Goal: Task Accomplishment & Management: Use online tool/utility

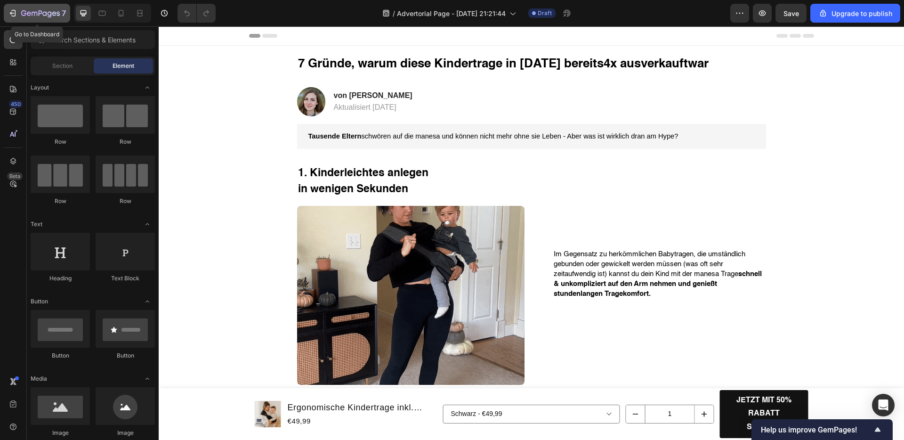
click at [16, 16] on icon "button" at bounding box center [12, 12] width 9 height 9
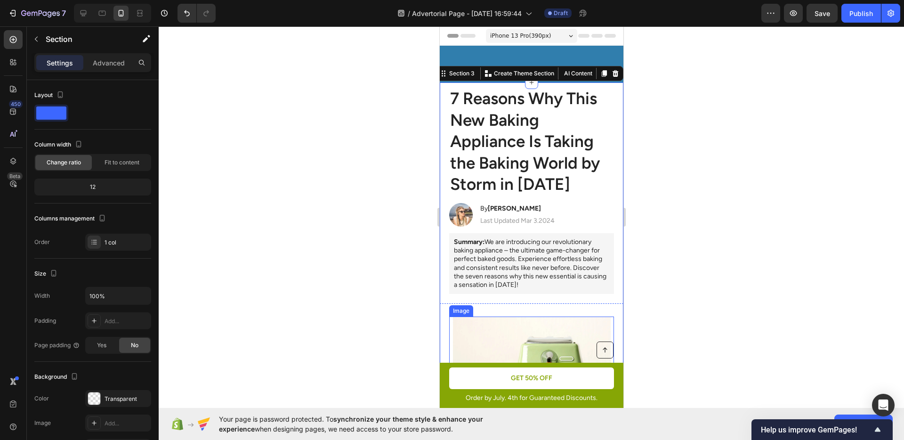
scroll to position [216, 0]
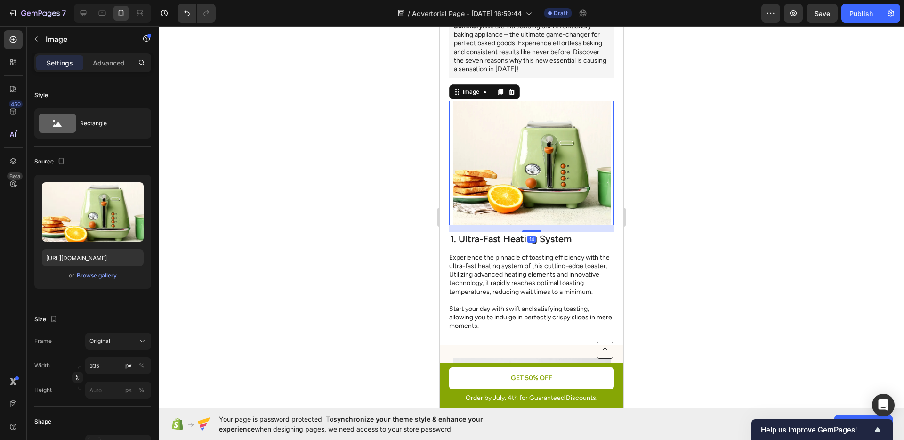
click at [556, 177] on img at bounding box center [532, 163] width 158 height 124
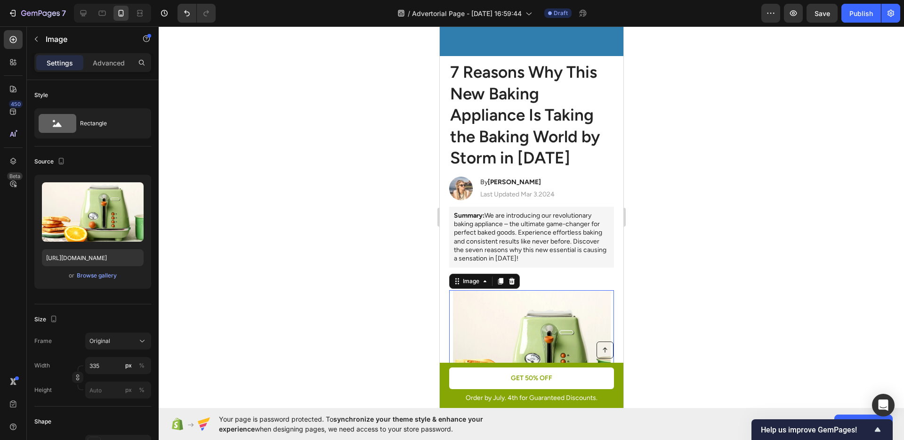
scroll to position [8, 0]
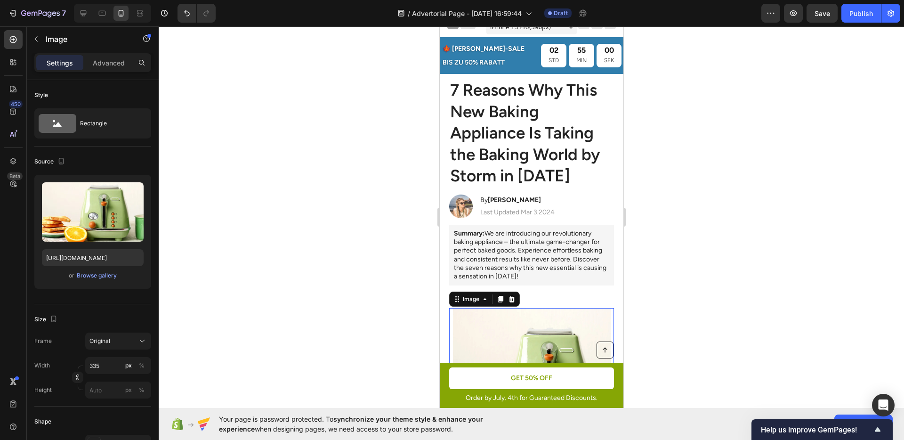
click at [694, 187] on div at bounding box center [531, 232] width 745 height 413
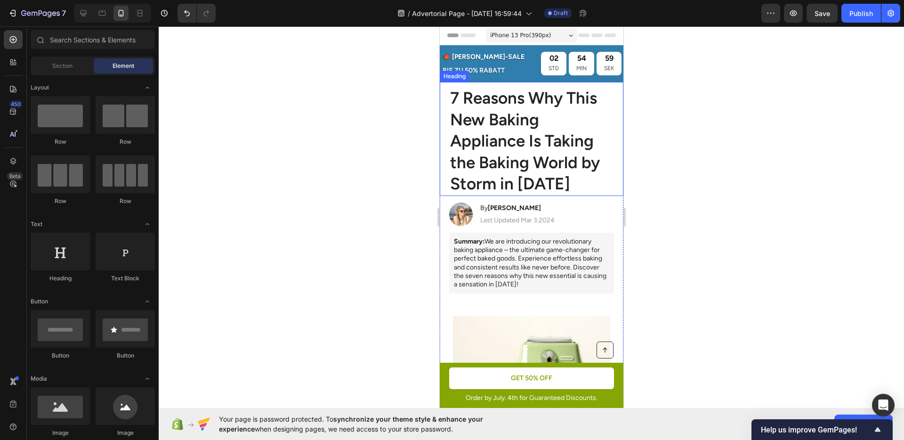
scroll to position [0, 0]
click at [79, 12] on icon at bounding box center [83, 12] width 9 height 9
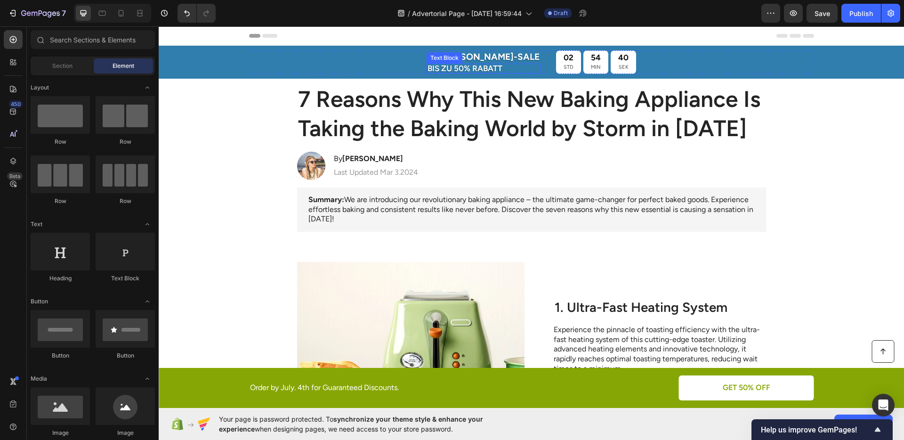
click at [479, 65] on p "BIS ZU 50% RABATT" at bounding box center [484, 69] width 112 height 8
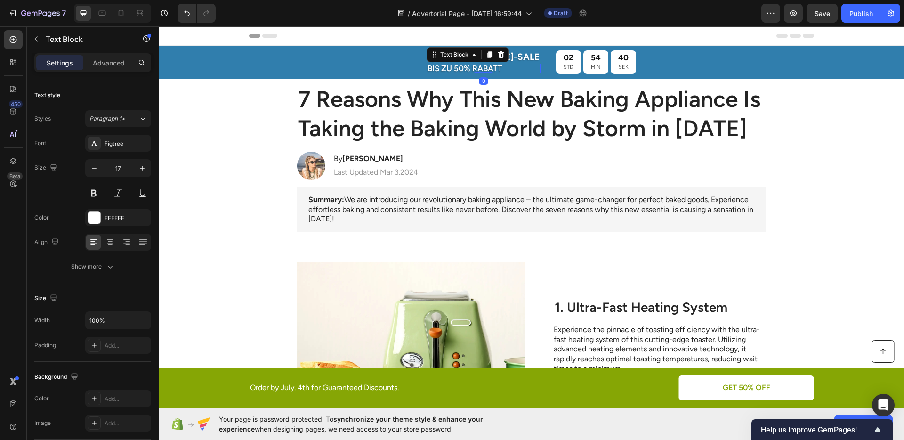
click at [473, 67] on p "BIS ZU 50% RABATT" at bounding box center [484, 69] width 112 height 8
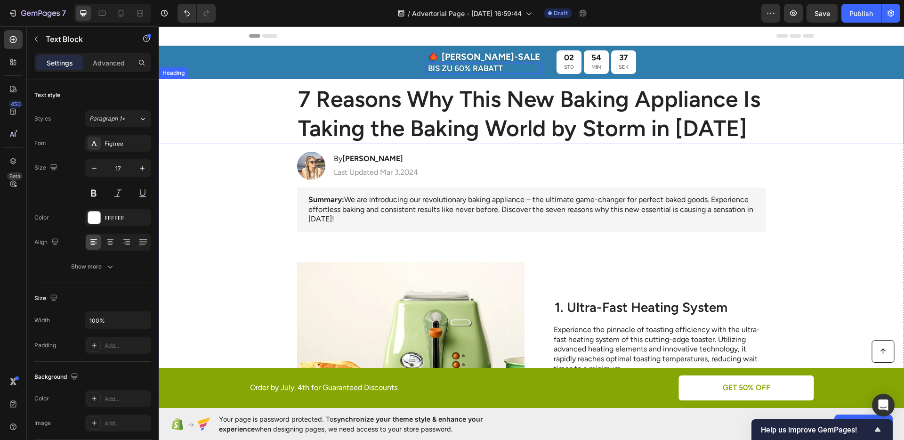
click at [648, 121] on h1 "7 Reasons Why This New Baking Appliance Is Taking the Baking World by Storm in …" at bounding box center [531, 113] width 469 height 61
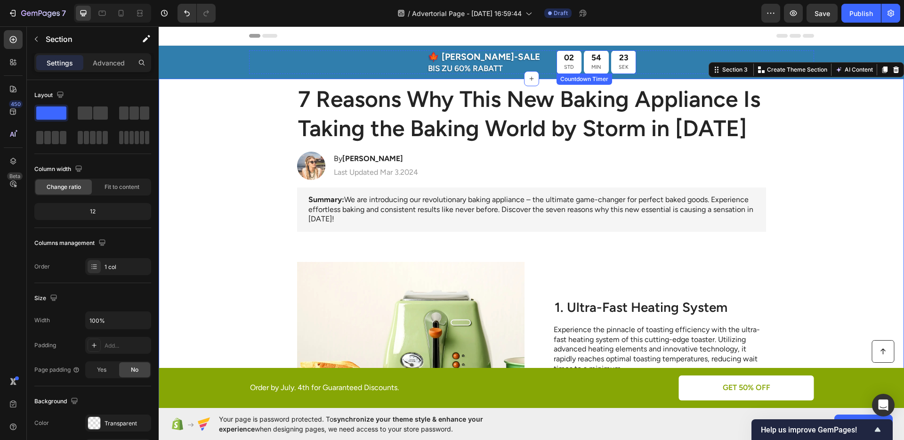
click at [619, 66] on p "SEK" at bounding box center [624, 67] width 10 height 9
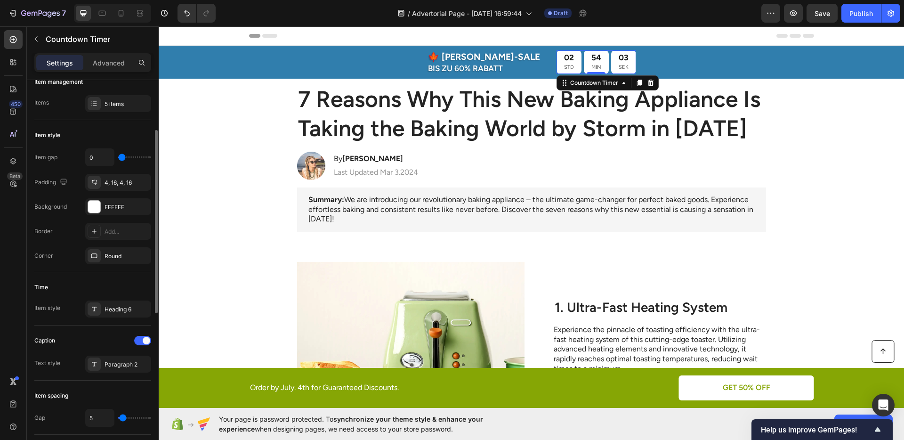
scroll to position [155, 0]
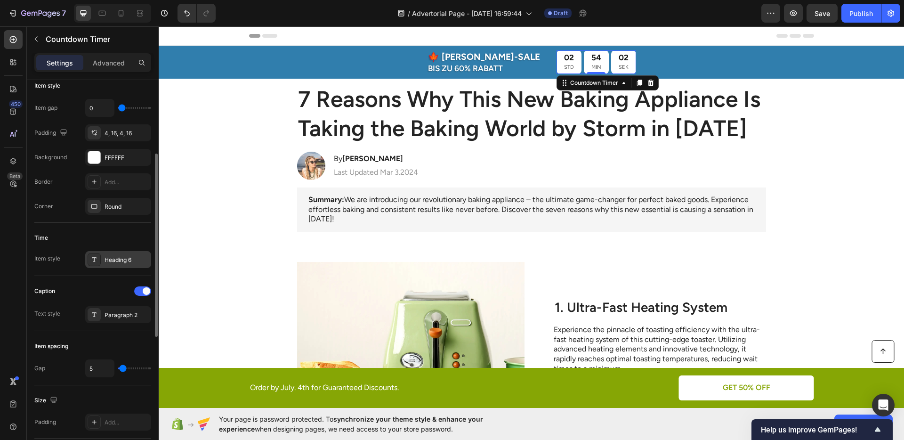
click at [112, 262] on div "Heading 6" at bounding box center [127, 260] width 44 height 8
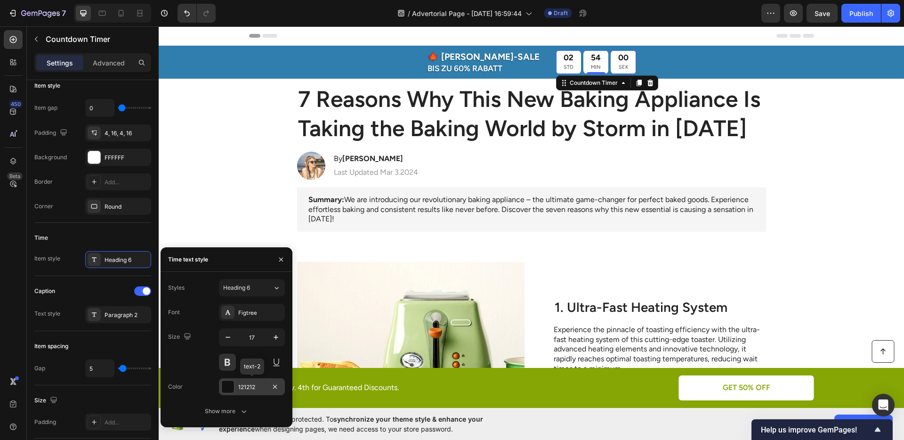
click at [226, 380] on div at bounding box center [227, 386] width 13 height 13
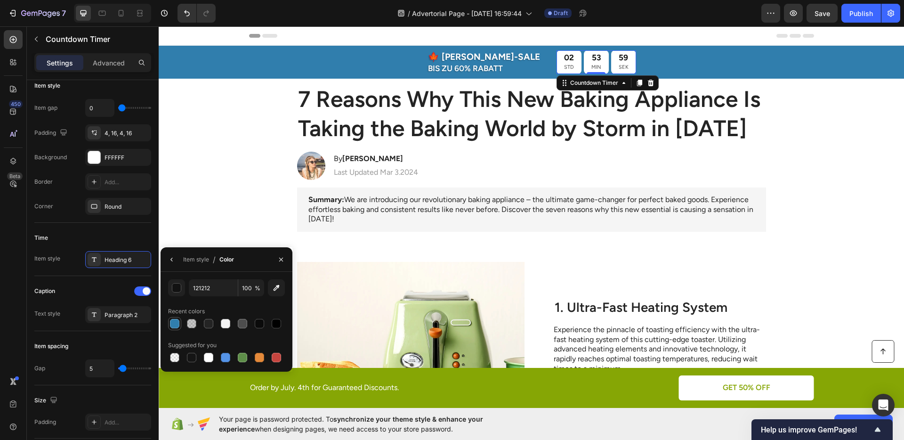
click at [173, 324] on div at bounding box center [174, 323] width 9 height 9
type input "307EAD"
click at [108, 313] on div "Paragraph 2" at bounding box center [127, 315] width 44 height 8
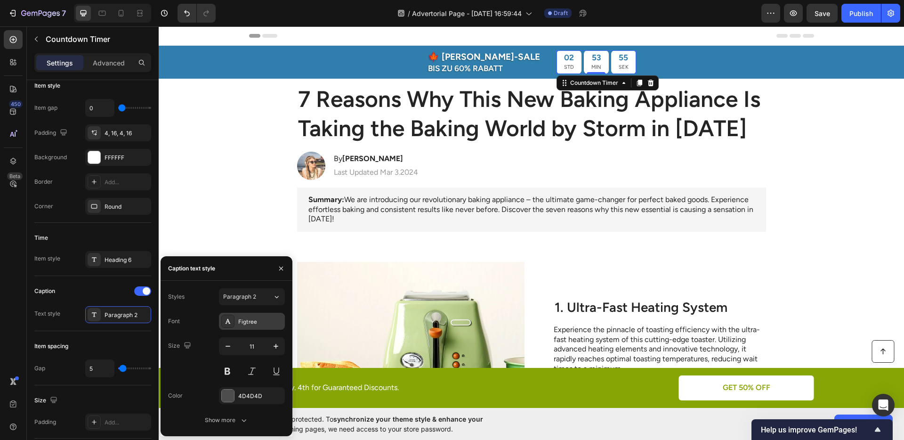
click at [228, 324] on icon at bounding box center [228, 321] width 8 height 8
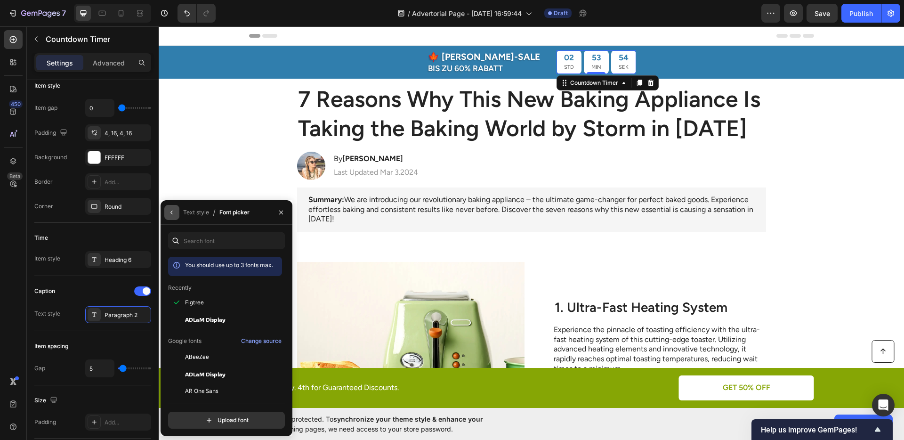
click at [169, 212] on icon "button" at bounding box center [172, 213] width 8 height 8
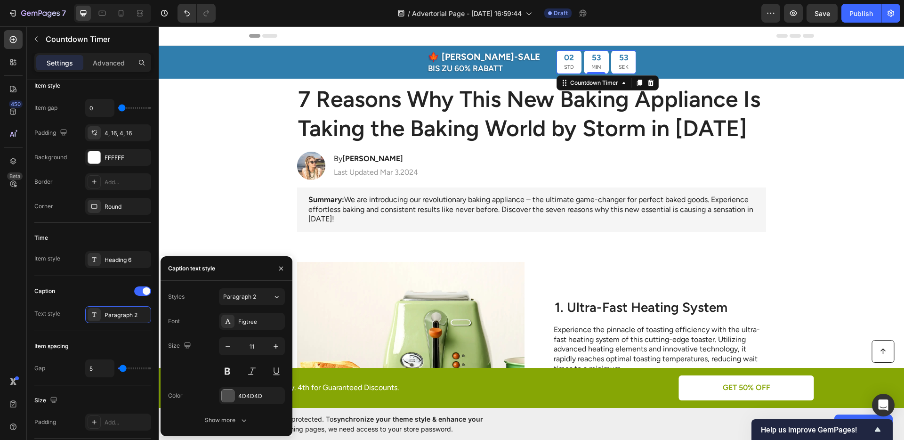
click at [226, 386] on div "Font Figtree Size 11 Color 4D4D4D Show more" at bounding box center [226, 371] width 117 height 116
click at [231, 389] on div at bounding box center [228, 395] width 12 height 12
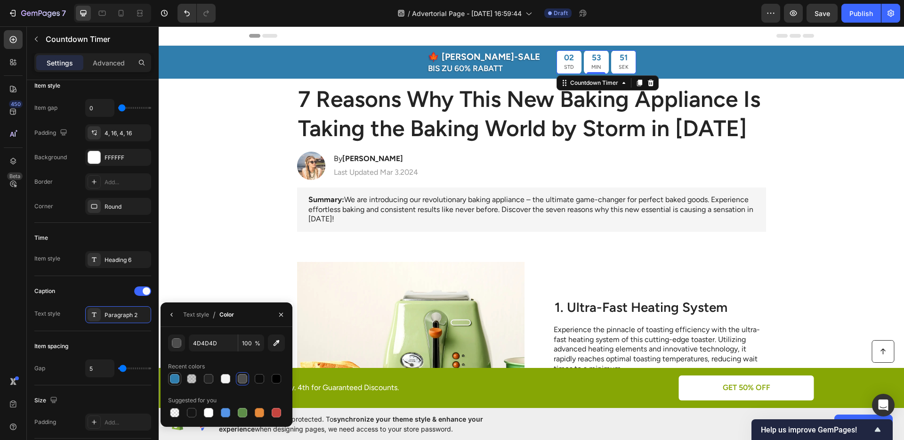
click at [177, 376] on div at bounding box center [174, 378] width 9 height 9
type input "307EAD"
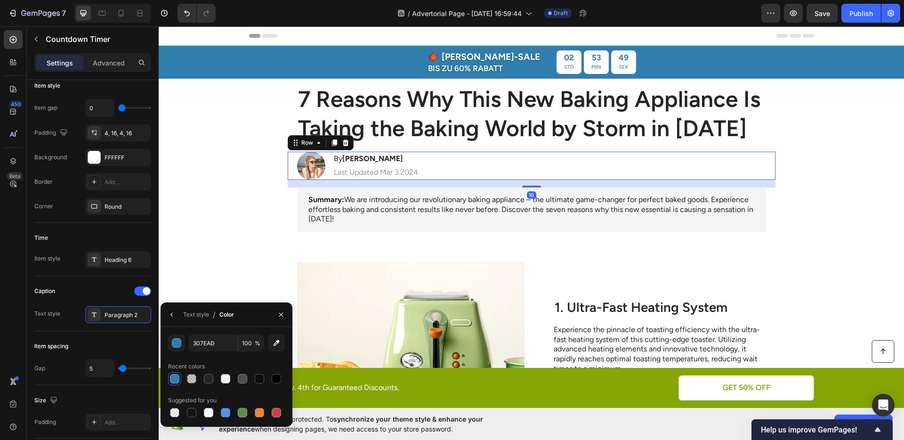
click at [523, 178] on div "Image By [PERSON_NAME] Heading Last Updated [DATE] Text Block Row 16" at bounding box center [532, 166] width 488 height 28
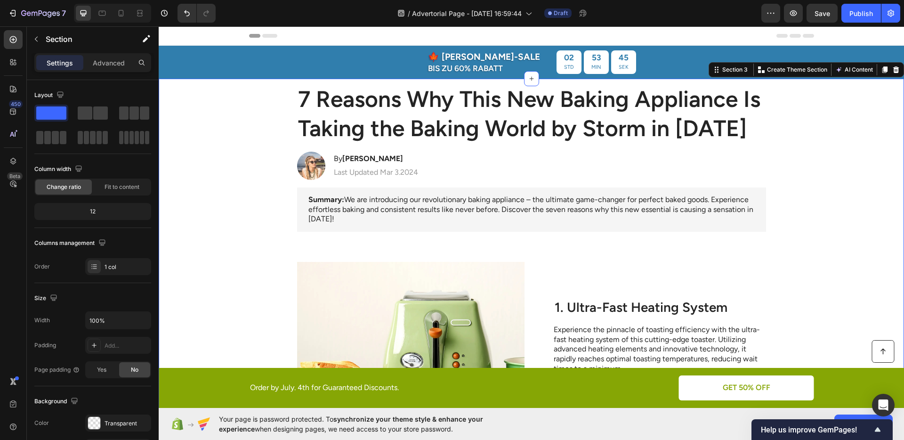
click at [191, 8] on button "Undo/Redo" at bounding box center [187, 13] width 19 height 19
click at [202, 15] on icon "Undo/Redo" at bounding box center [206, 12] width 9 height 9
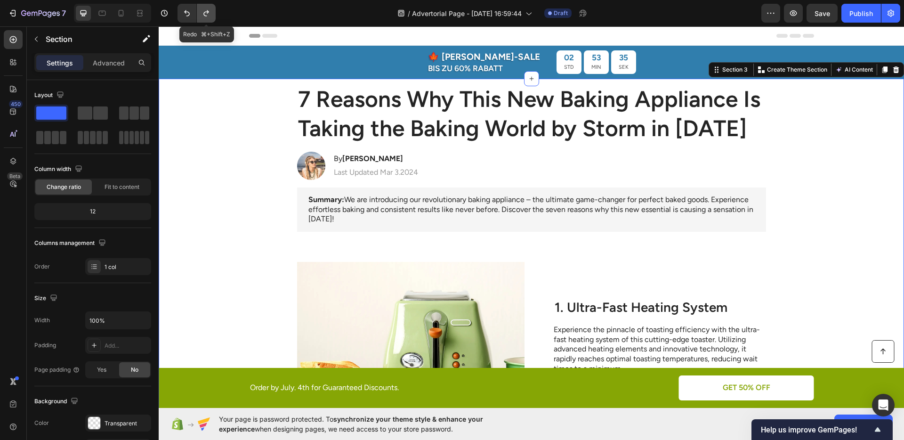
click at [202, 15] on icon "Undo/Redo" at bounding box center [206, 12] width 9 height 9
click at [125, 14] on icon at bounding box center [120, 12] width 9 height 9
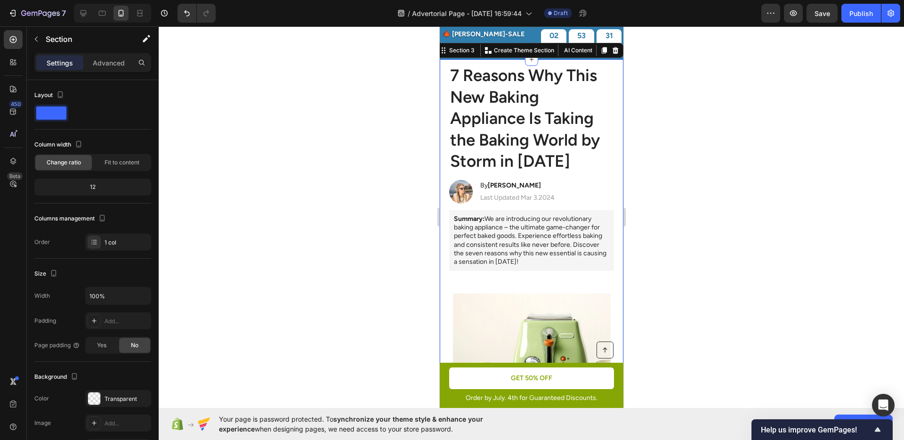
click at [693, 162] on div at bounding box center [531, 232] width 745 height 413
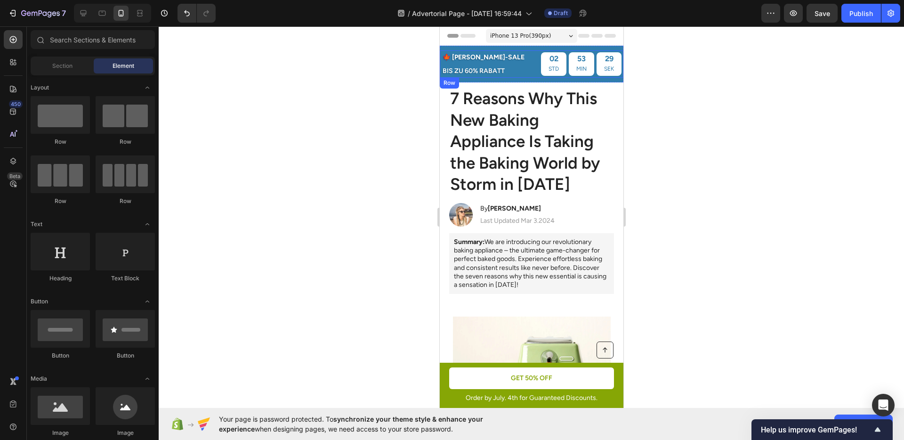
click at [519, 66] on div "🍁 [PERSON_NAME]-SALE Text Block BIS ZU 60% RABATT Text Block 02 STD 53 MIN 29 S…" at bounding box center [531, 63] width 184 height 27
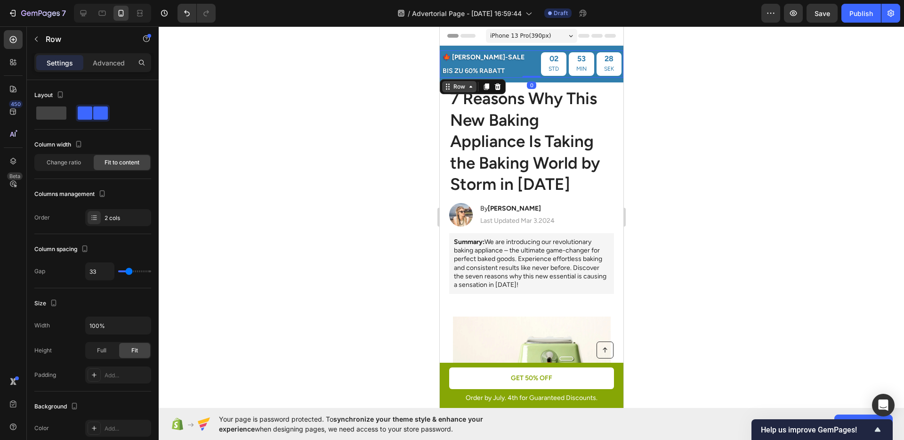
click at [456, 82] on div "Row" at bounding box center [459, 86] width 16 height 8
click at [454, 74] on div "Section" at bounding box center [456, 70] width 32 height 15
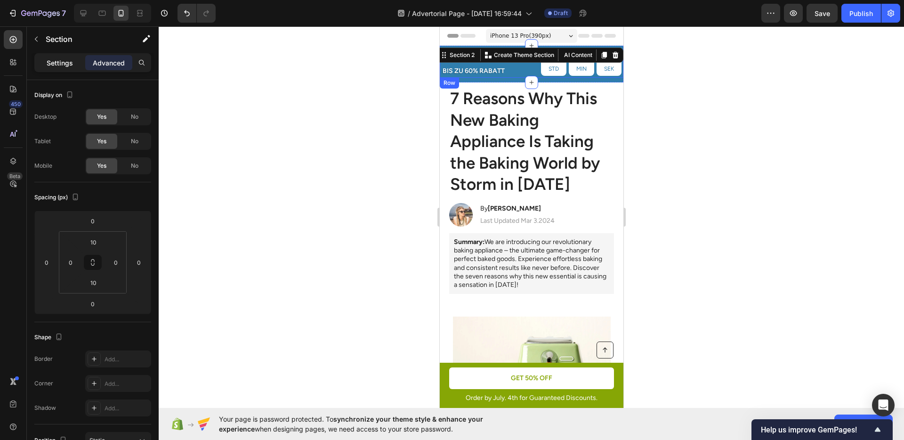
click at [72, 69] on div "Settings" at bounding box center [59, 62] width 47 height 15
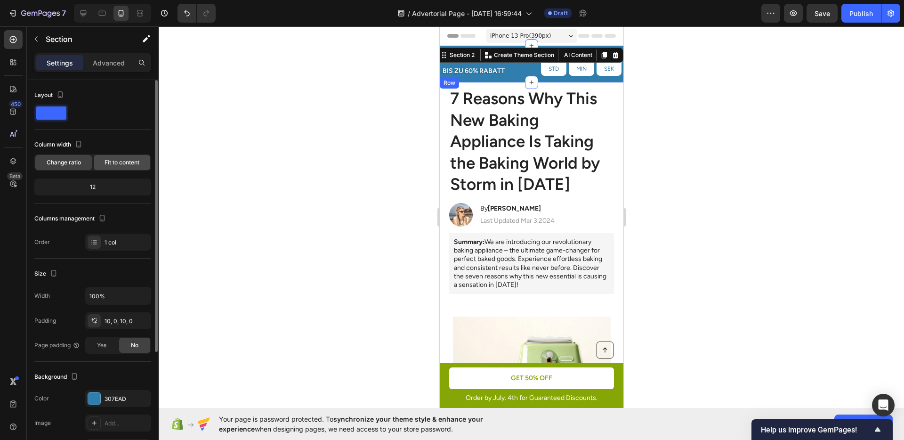
click at [107, 157] on div "Fit to content" at bounding box center [122, 162] width 57 height 15
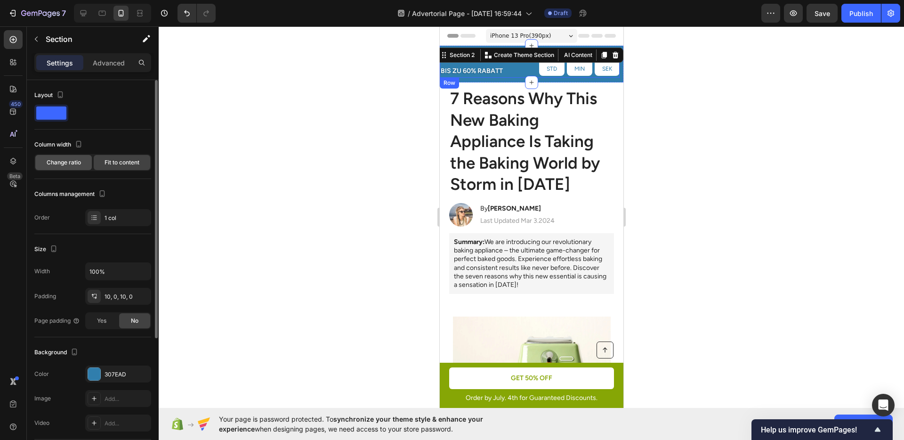
click at [86, 158] on div "Change ratio" at bounding box center [63, 162] width 57 height 15
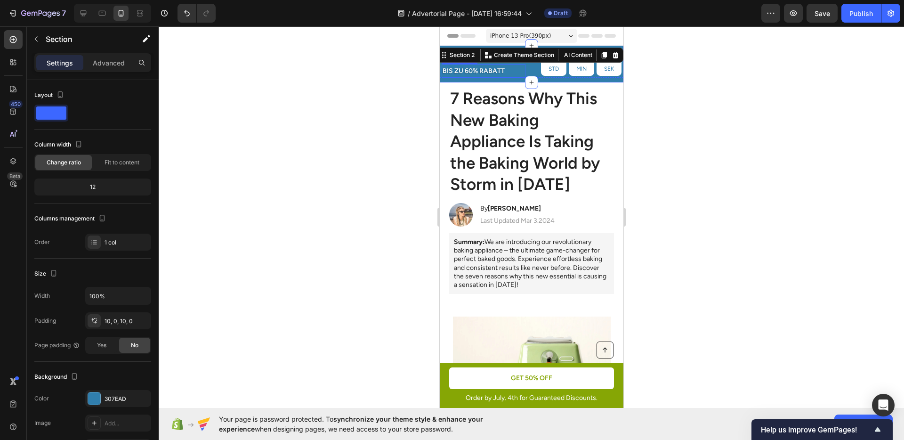
click at [466, 71] on p "BIS ZU 60% RABATT" at bounding box center [483, 71] width 82 height 12
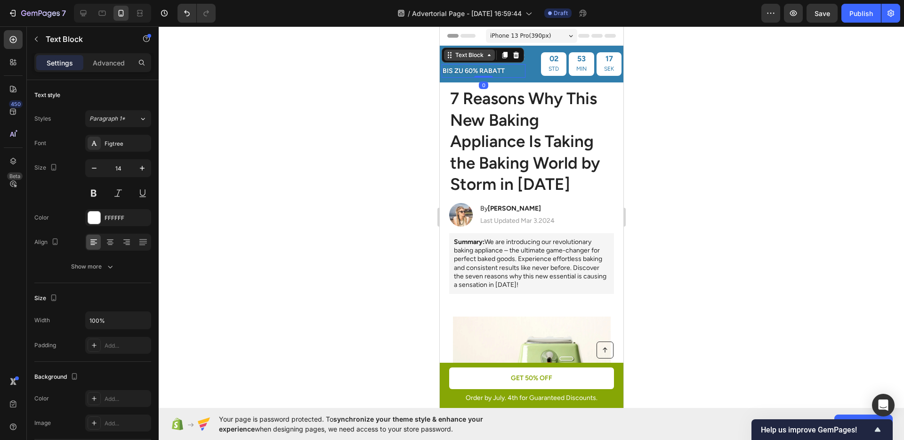
click at [476, 57] on div "Text Block" at bounding box center [469, 55] width 32 height 8
click at [460, 73] on div "Row 2 cols" at bounding box center [461, 73] width 32 height 6
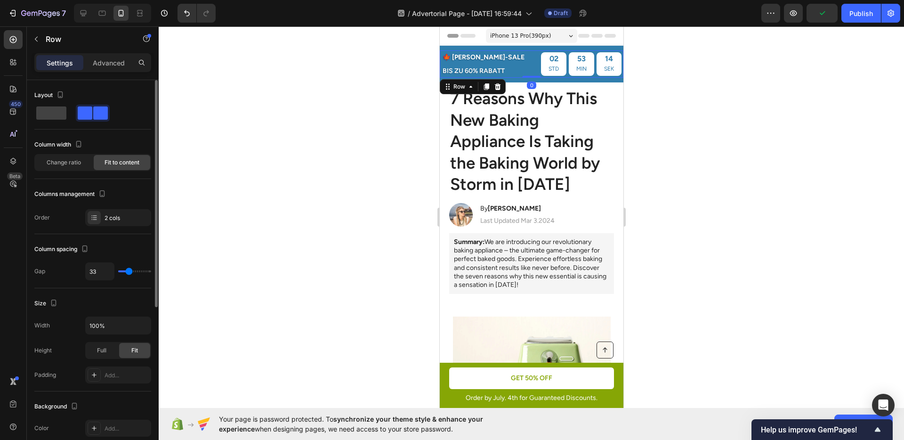
type input "42"
type input "40"
type input "38"
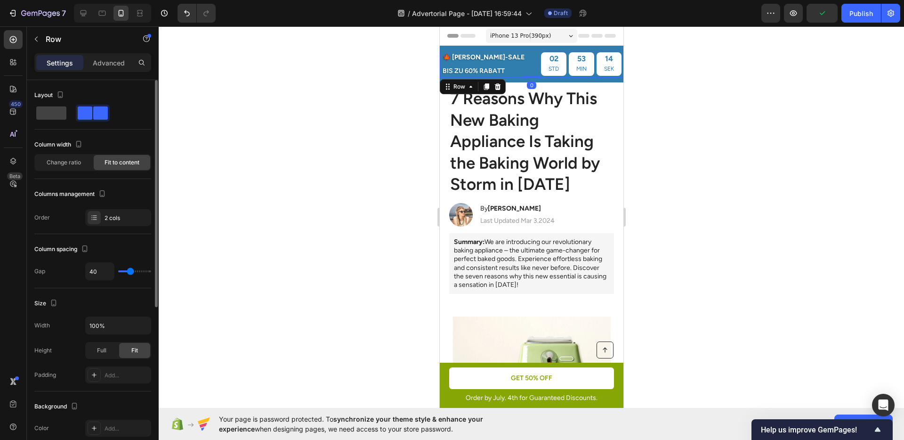
type input "38"
type input "37"
type input "33"
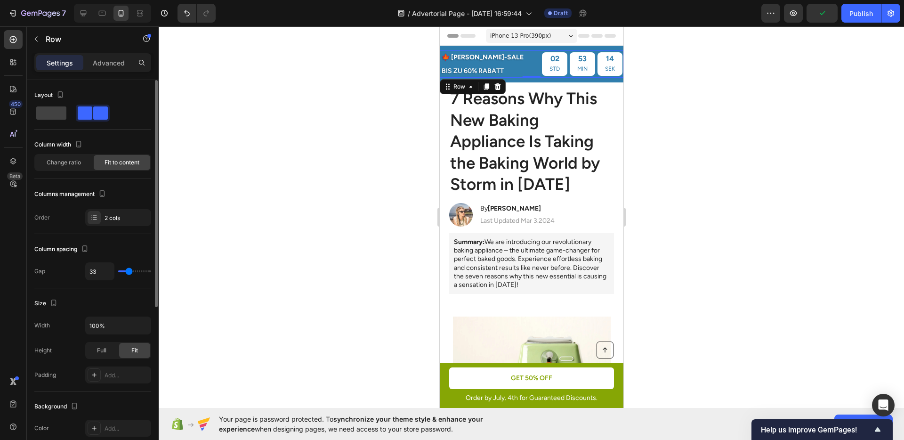
type input "30"
type input "29"
type input "28"
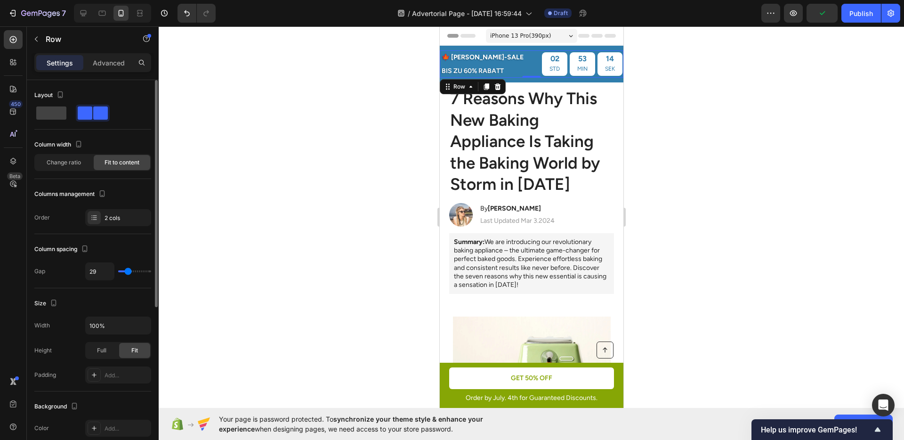
type input "28"
type input "27"
type input "24"
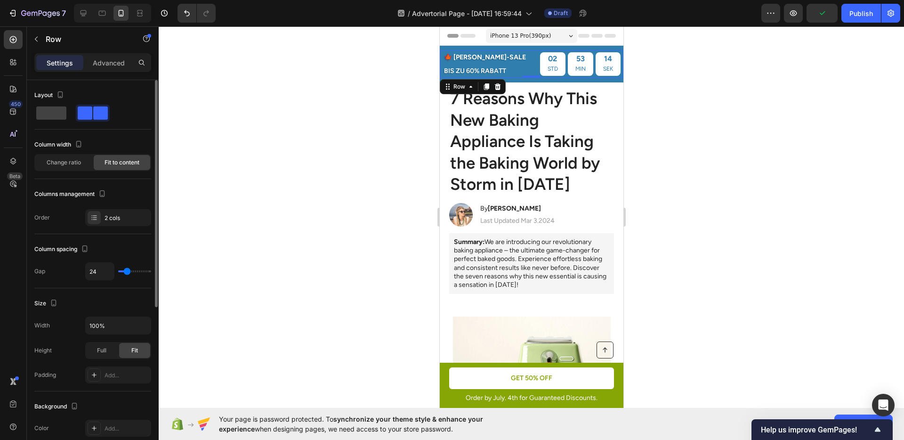
type input "23"
type input "22"
type input "21"
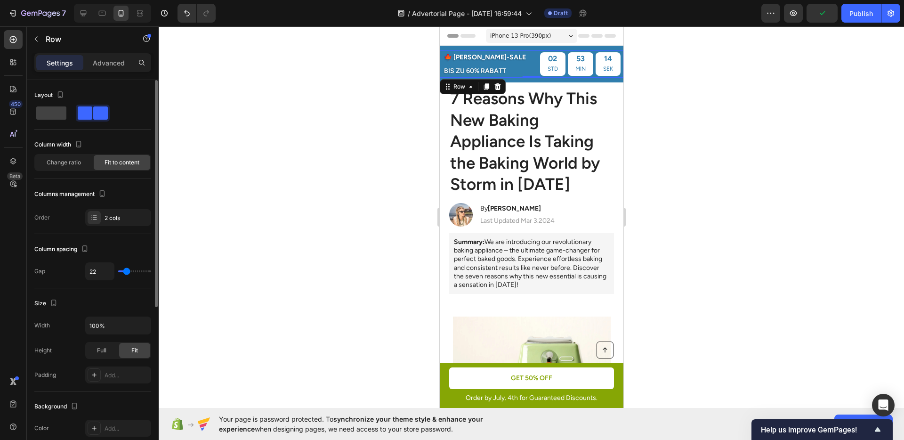
type input "21"
type input "20"
type input "19"
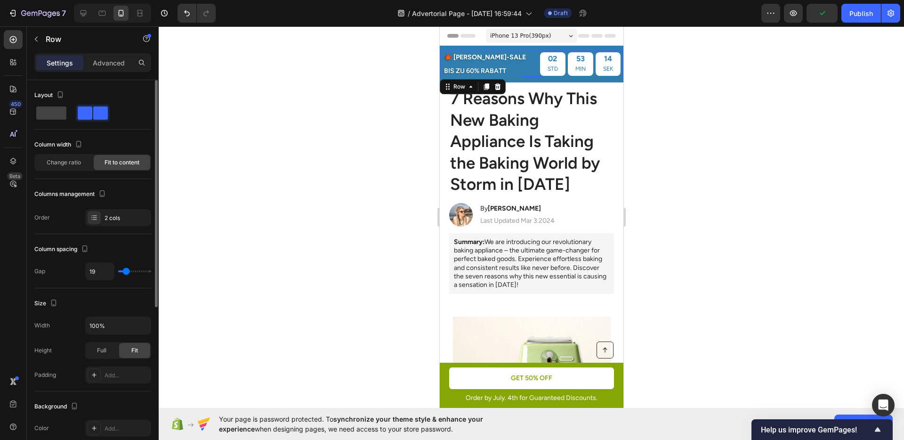
type input "18"
type input "17"
type input "13"
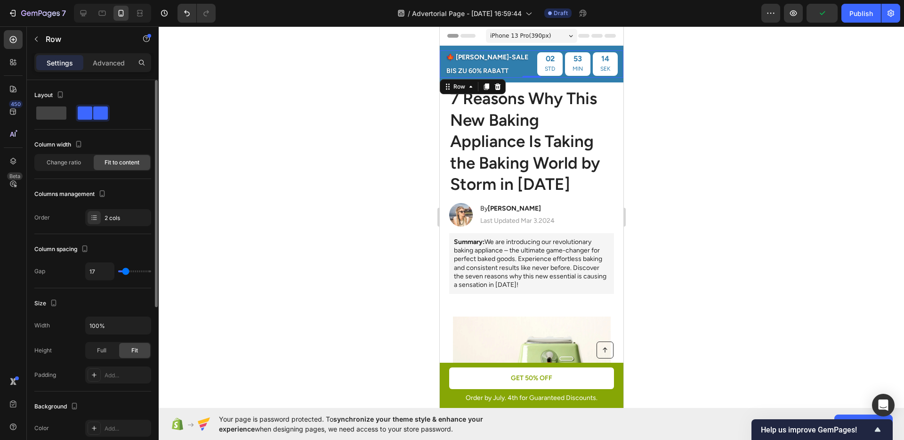
type input "13"
type input "11"
type input "13"
drag, startPoint x: 131, startPoint y: 268, endPoint x: 124, endPoint y: 269, distance: 6.7
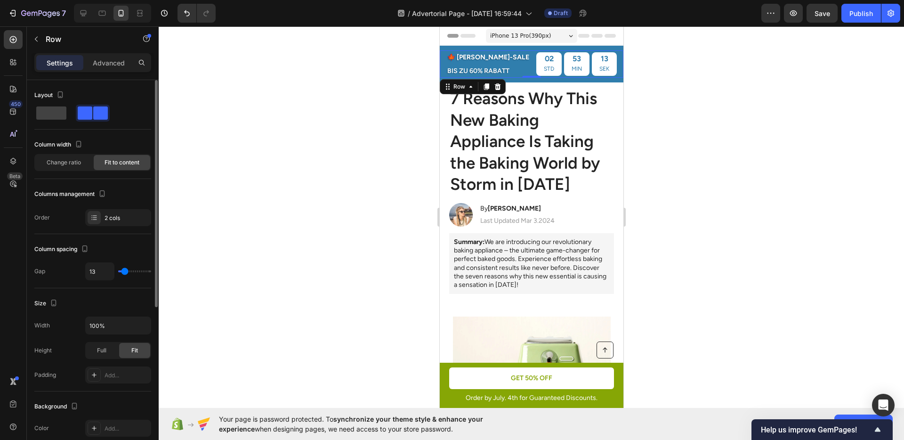
type input "13"
click at [124, 270] on input "range" at bounding box center [134, 271] width 33 height 2
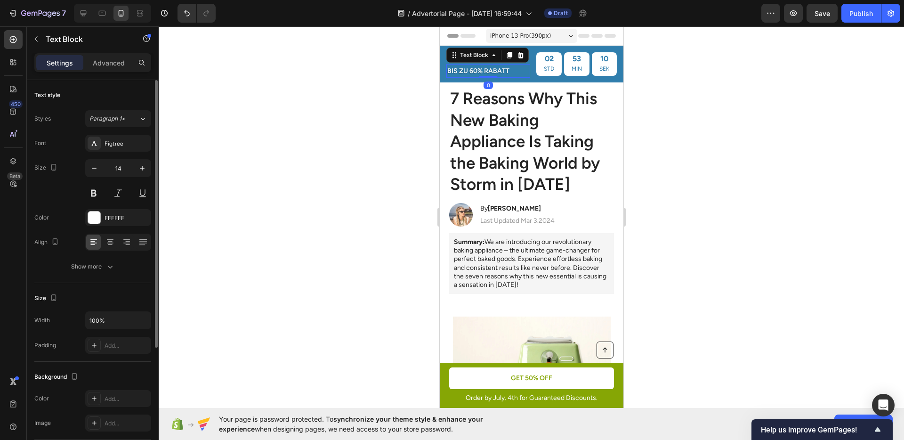
click at [479, 66] on p "BIS ZU 60% RABATT" at bounding box center [488, 71] width 82 height 12
click at [95, 264] on div "Show more" at bounding box center [93, 266] width 44 height 9
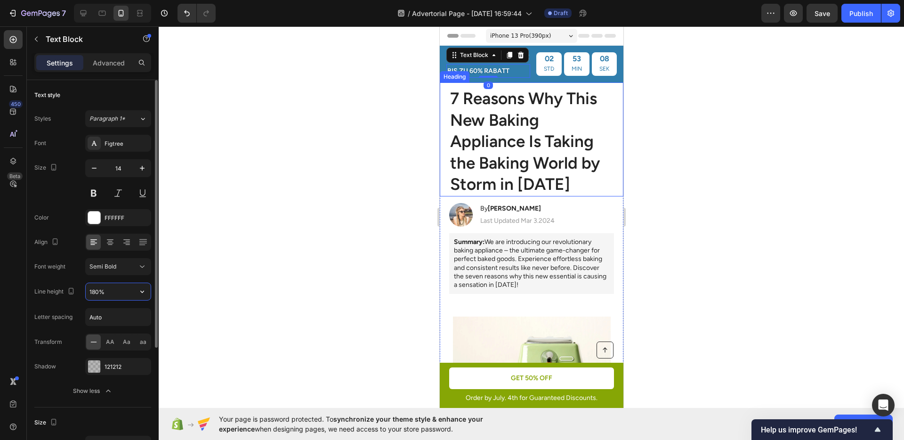
click at [94, 297] on input "180%" at bounding box center [118, 291] width 65 height 17
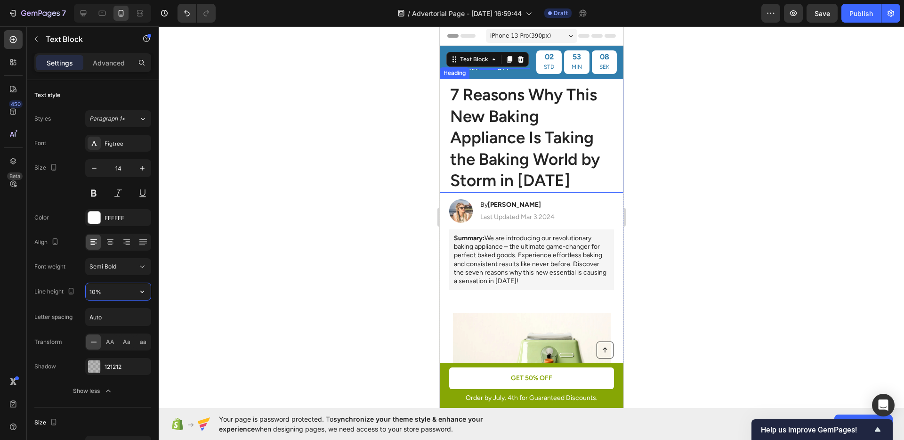
type input "100%"
click at [513, 135] on h1 "7 Reasons Why This New Baking Appliance Is Taking the Baking World by Storm in …" at bounding box center [531, 137] width 165 height 109
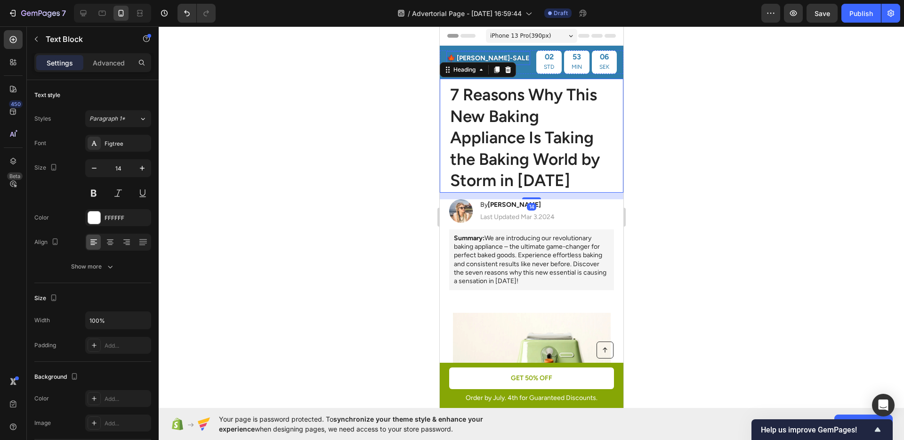
click at [488, 56] on p "🍁 [PERSON_NAME]-SALE" at bounding box center [488, 58] width 82 height 12
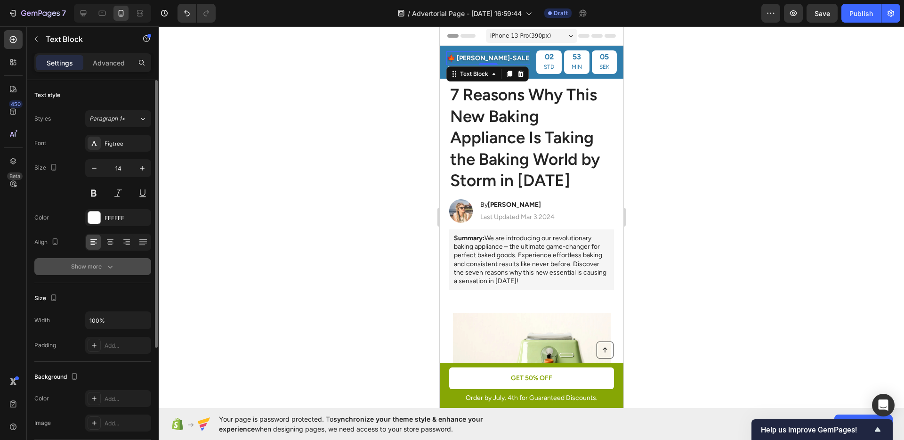
click at [91, 272] on button "Show more" at bounding box center [92, 266] width 117 height 17
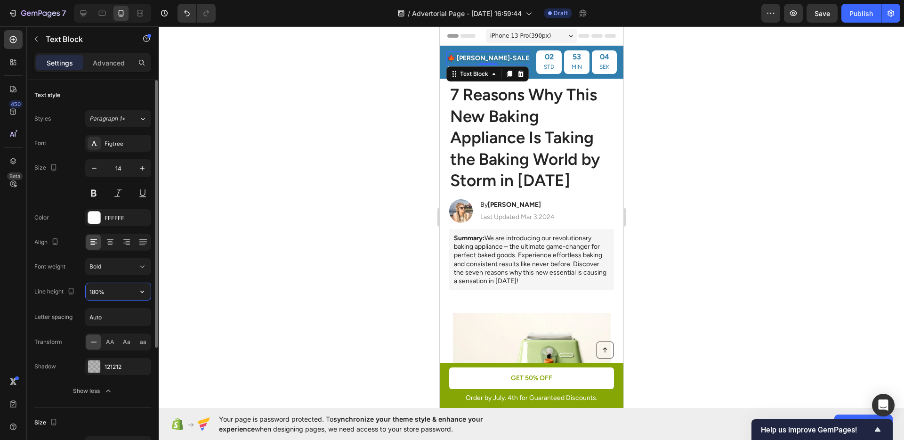
click at [93, 296] on input "180%" at bounding box center [118, 291] width 65 height 17
type input "120%"
click at [579, 186] on h1 "7 Reasons Why This New Baking Appliance Is Taking the Baking World by Storm in …" at bounding box center [531, 137] width 165 height 109
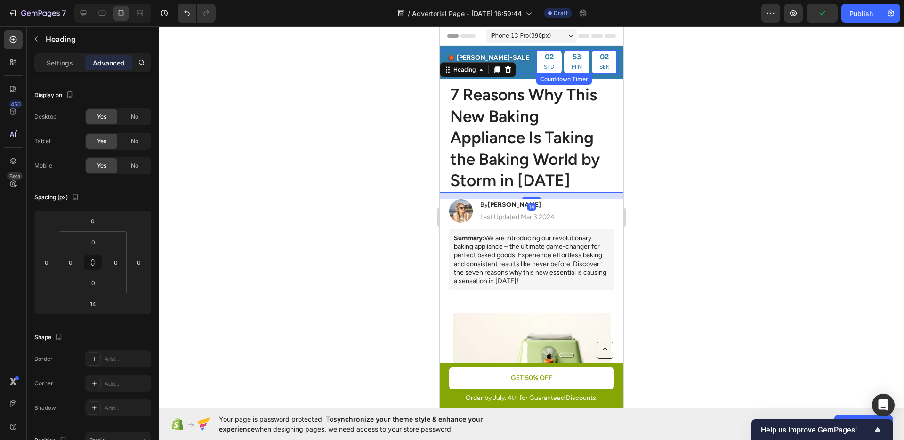
click at [543, 60] on div "02" at bounding box center [548, 57] width 10 height 10
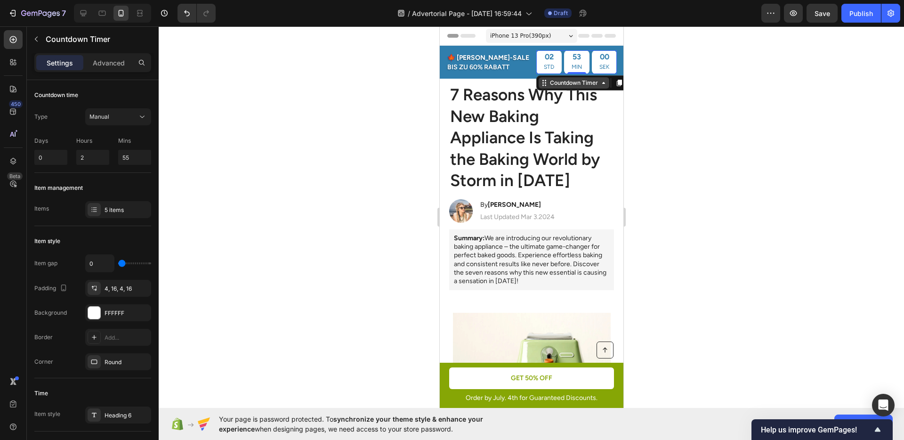
click at [551, 86] on div "Countdown Timer" at bounding box center [574, 83] width 52 height 8
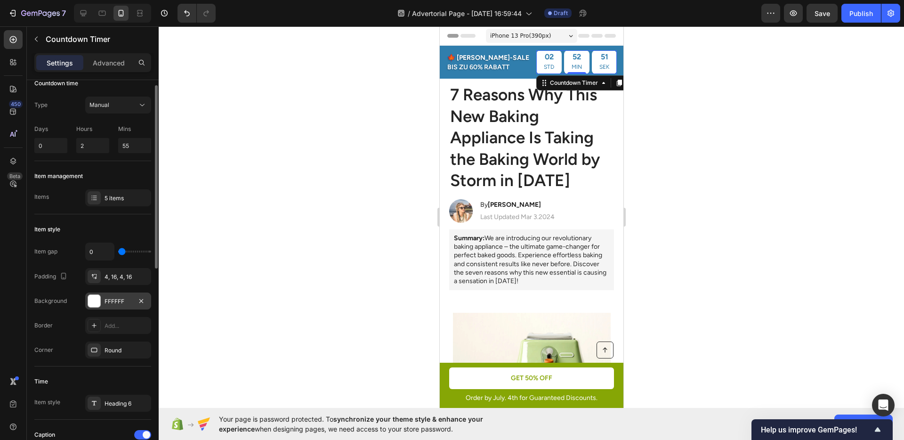
scroll to position [75, 0]
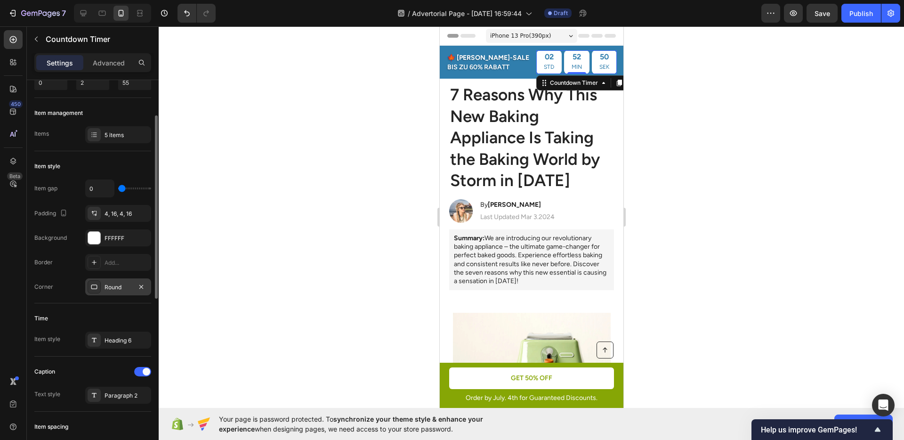
click at [120, 290] on div "Round" at bounding box center [118, 287] width 27 height 8
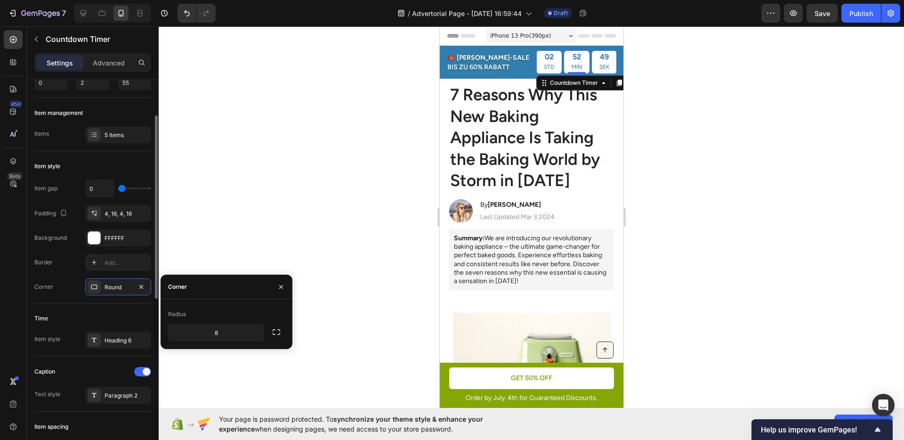
click at [106, 305] on div "Time Item style Heading 6" at bounding box center [92, 329] width 117 height 53
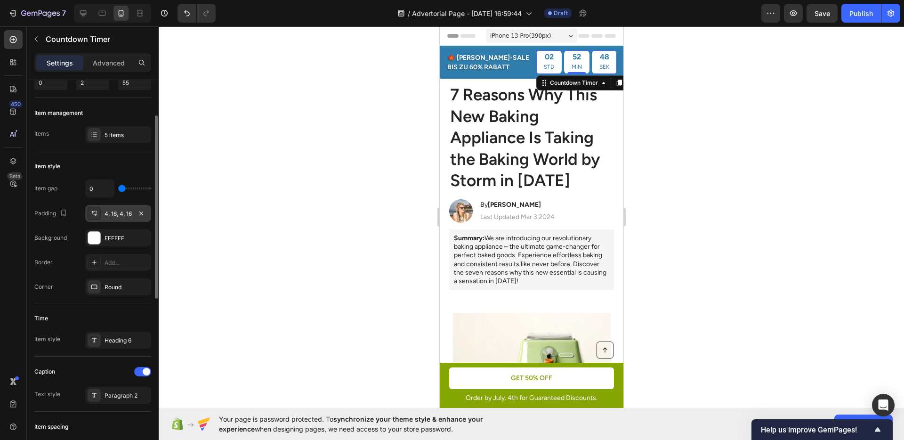
click at [115, 215] on div "4, 16, 4, 16" at bounding box center [118, 214] width 27 height 8
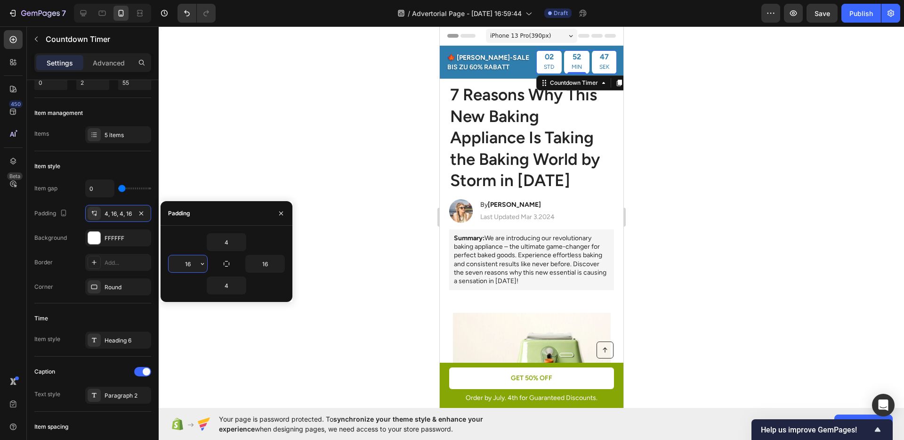
click at [183, 258] on input "16" at bounding box center [188, 263] width 39 height 17
type input "8"
click at [261, 265] on input "16" at bounding box center [265, 263] width 39 height 17
type input "8"
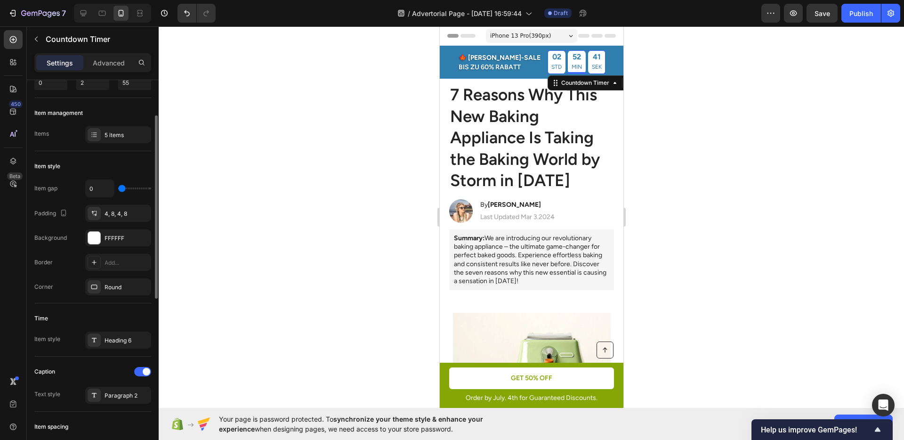
click at [70, 226] on div "Item gap 0 Padding 4, 8, 4, 8 Background FFFFFF Border Add... Corner Round" at bounding box center [92, 237] width 117 height 116
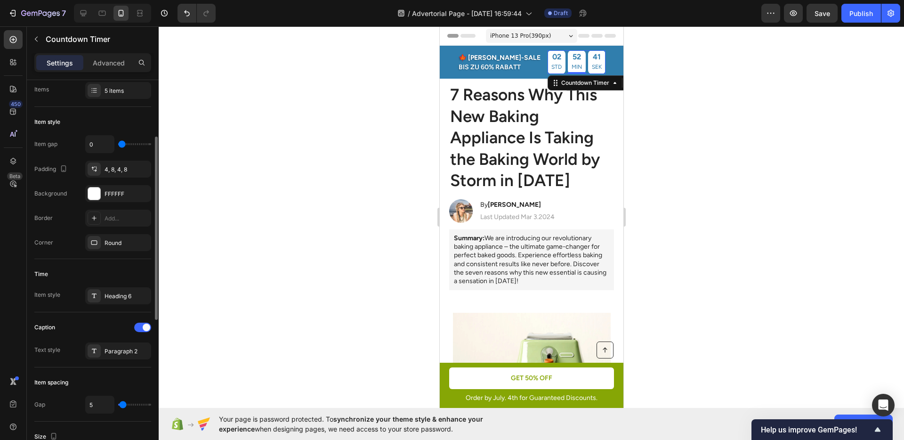
scroll to position [192, 0]
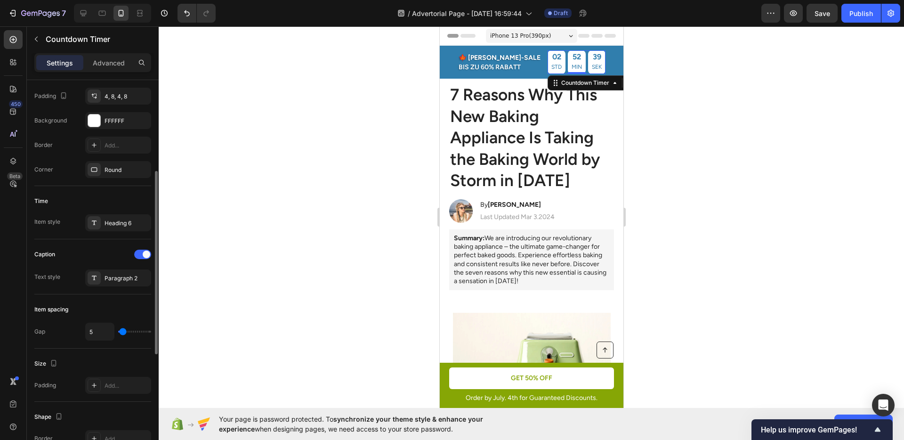
type input "0"
type input "1"
type input "2"
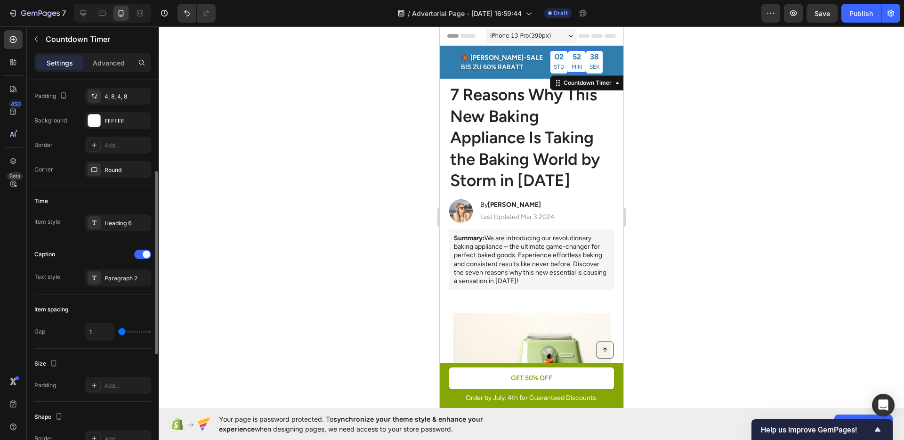
type input "2"
type input "4"
type input "5"
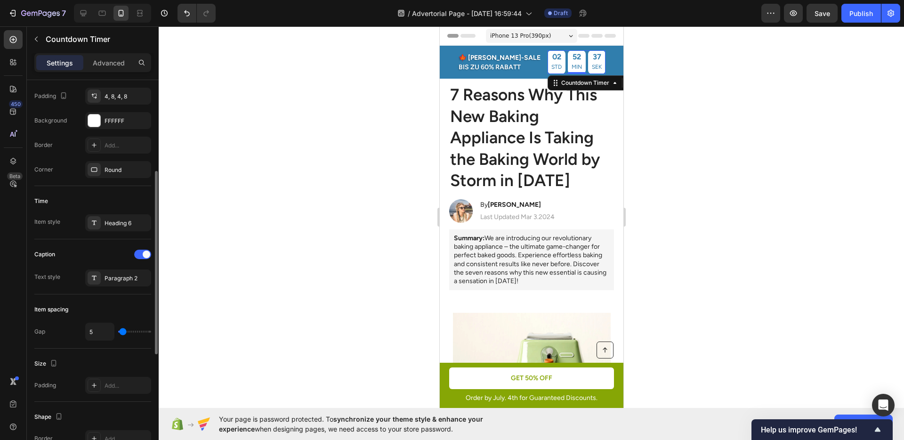
click at [123, 331] on input "range" at bounding box center [134, 332] width 33 height 2
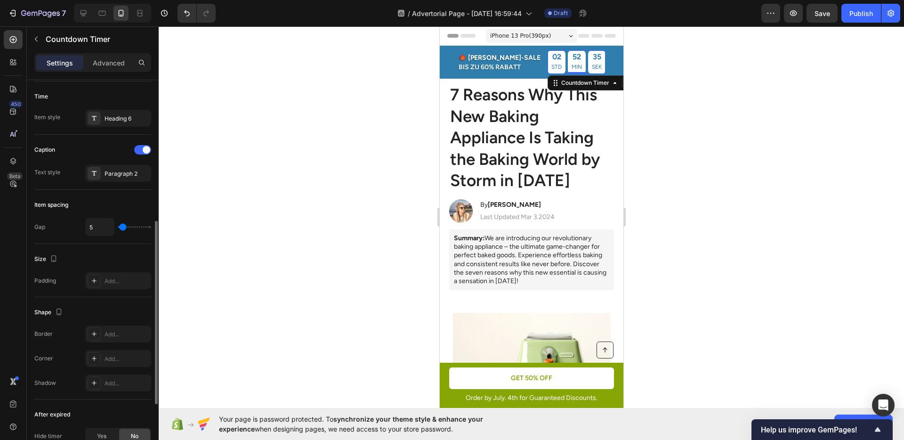
scroll to position [0, 0]
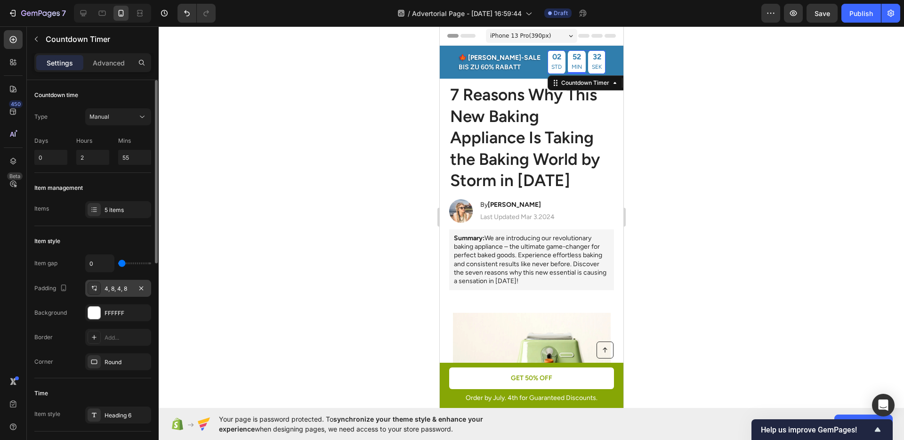
click at [119, 290] on div "4, 8, 4, 8" at bounding box center [118, 288] width 27 height 8
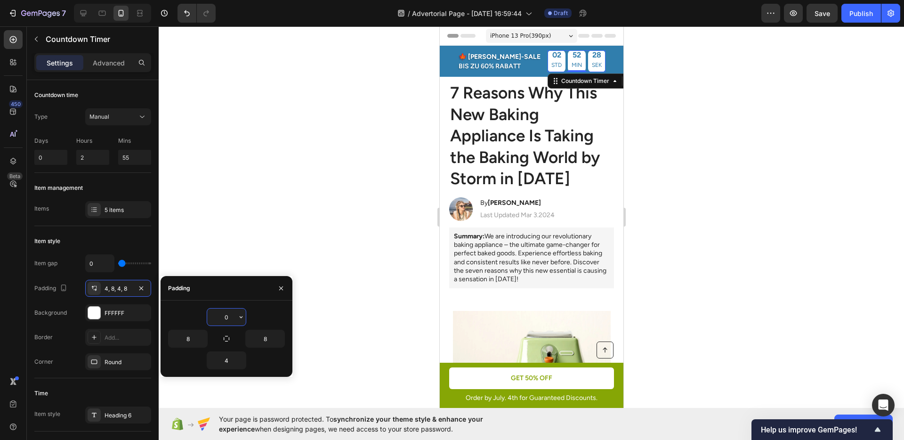
click at [221, 310] on input "0" at bounding box center [226, 316] width 39 height 17
type input "4"
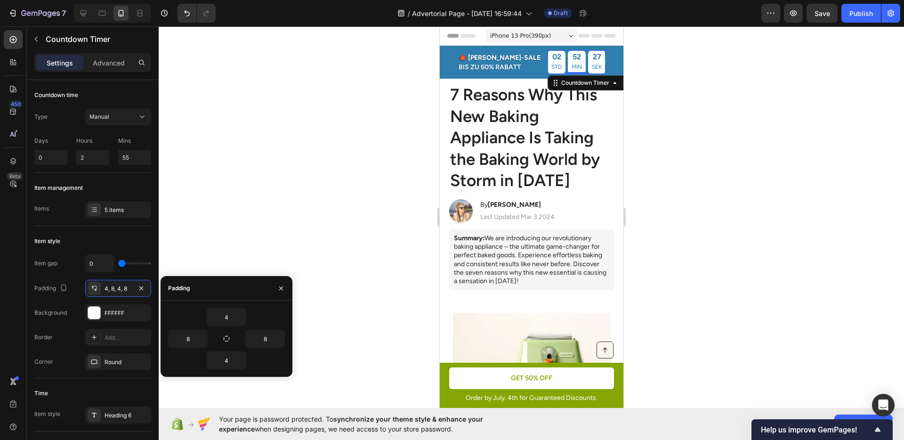
click at [197, 317] on div "4" at bounding box center [226, 317] width 117 height 18
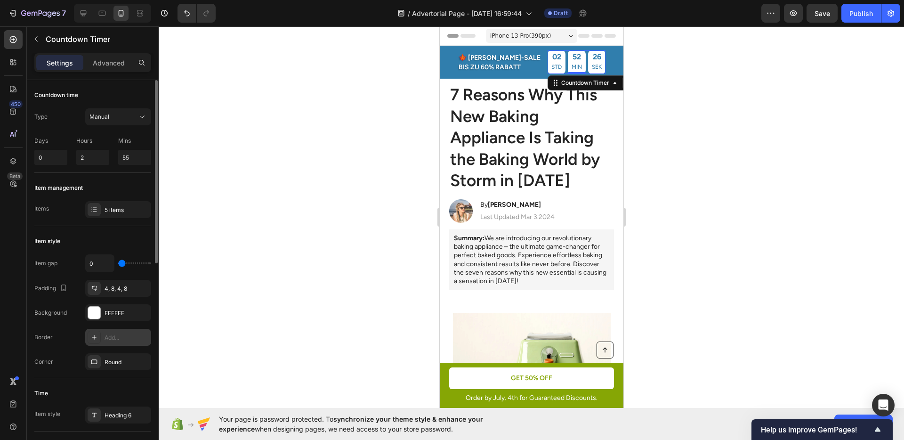
click at [99, 332] on div at bounding box center [94, 337] width 13 height 13
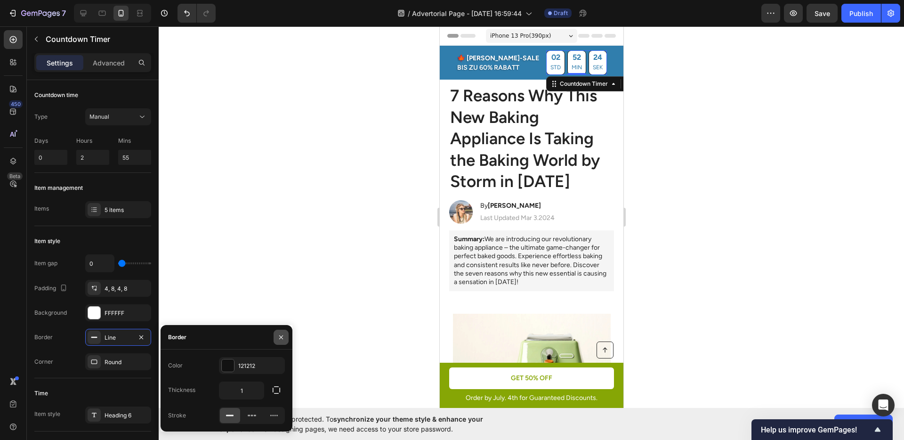
click at [283, 337] on icon "button" at bounding box center [281, 337] width 8 height 8
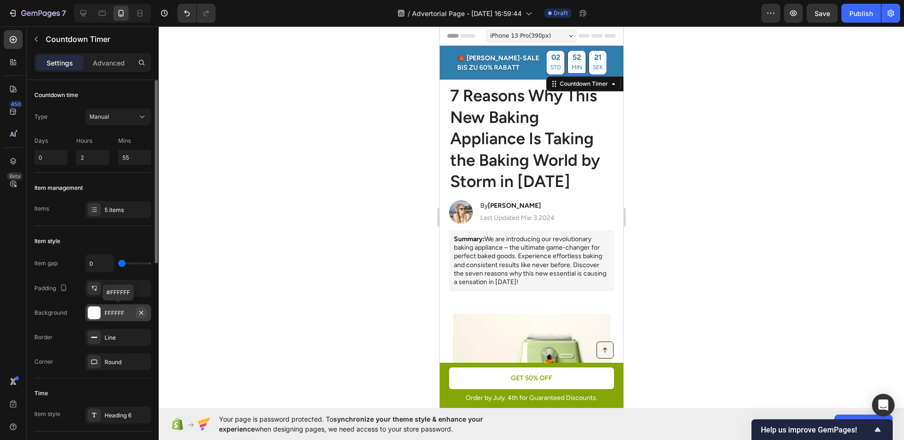
click at [142, 315] on icon "button" at bounding box center [141, 313] width 8 height 8
click at [187, 16] on icon "Undo/Redo" at bounding box center [187, 13] width 6 height 6
click at [140, 335] on icon "button" at bounding box center [141, 337] width 8 height 8
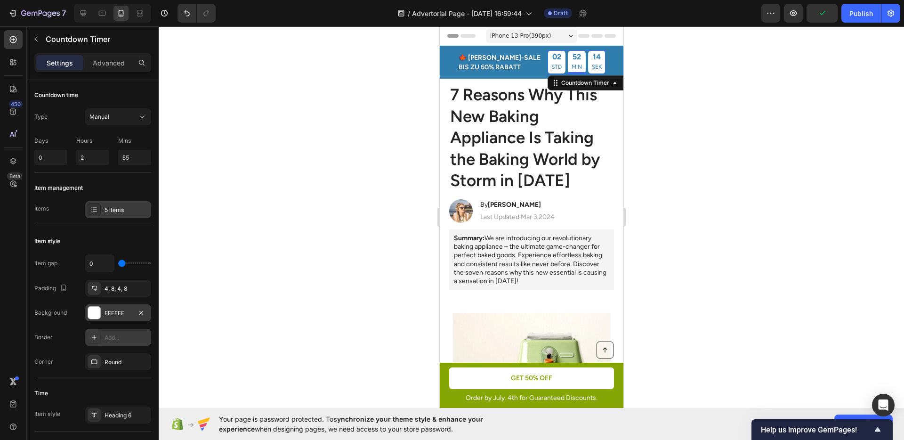
click at [109, 212] on div "5 items" at bounding box center [127, 210] width 44 height 8
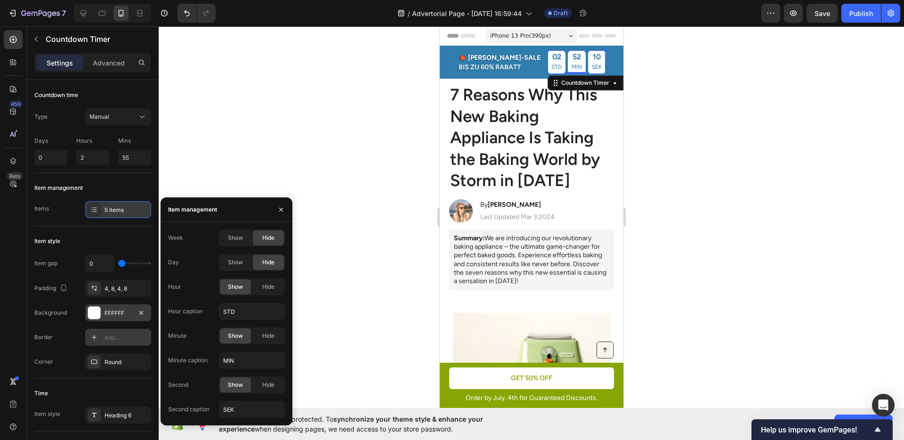
click at [107, 213] on div "5 items" at bounding box center [127, 210] width 44 height 8
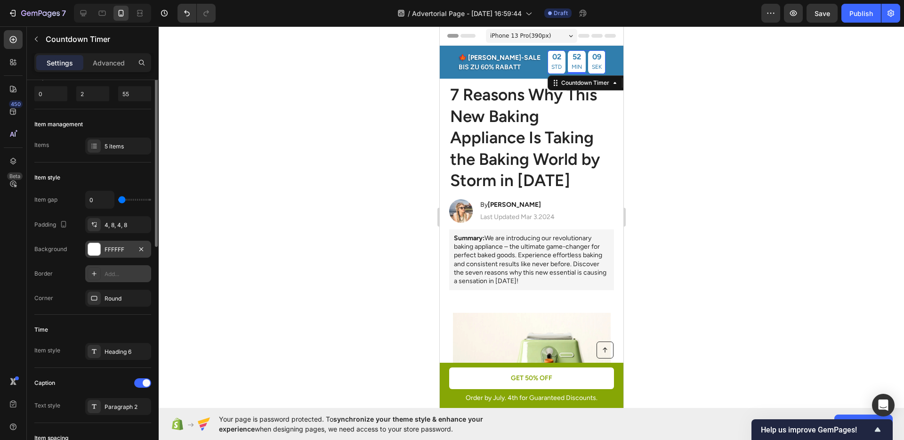
scroll to position [104, 0]
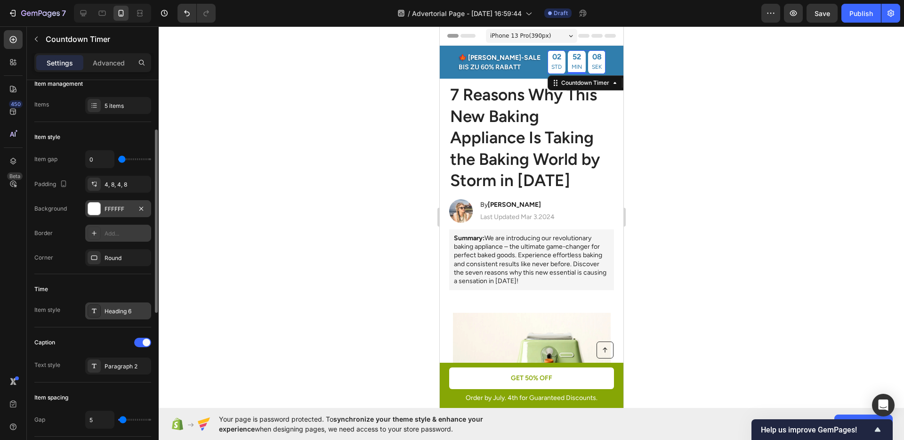
click at [114, 304] on div "Heading 6" at bounding box center [118, 310] width 66 height 17
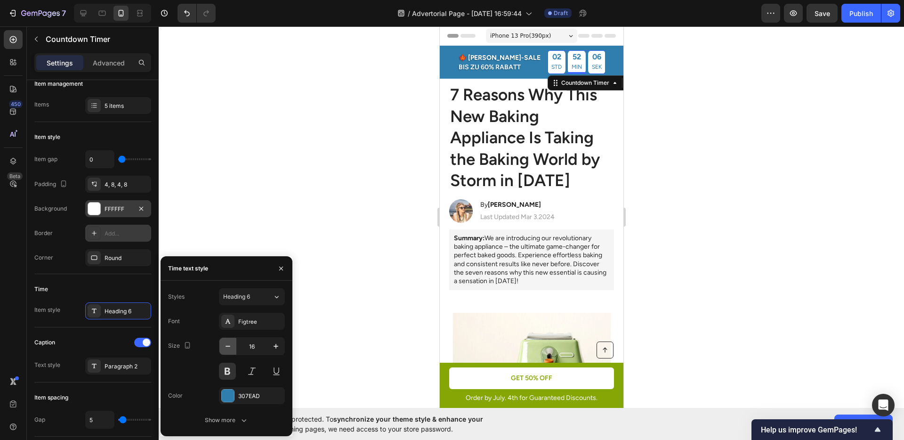
click at [223, 345] on icon "button" at bounding box center [227, 345] width 9 height 9
click at [272, 345] on icon "button" at bounding box center [275, 345] width 9 height 9
type input "16"
click at [122, 366] on div "Paragraph 2" at bounding box center [127, 366] width 44 height 8
click at [227, 348] on icon "button" at bounding box center [227, 345] width 9 height 9
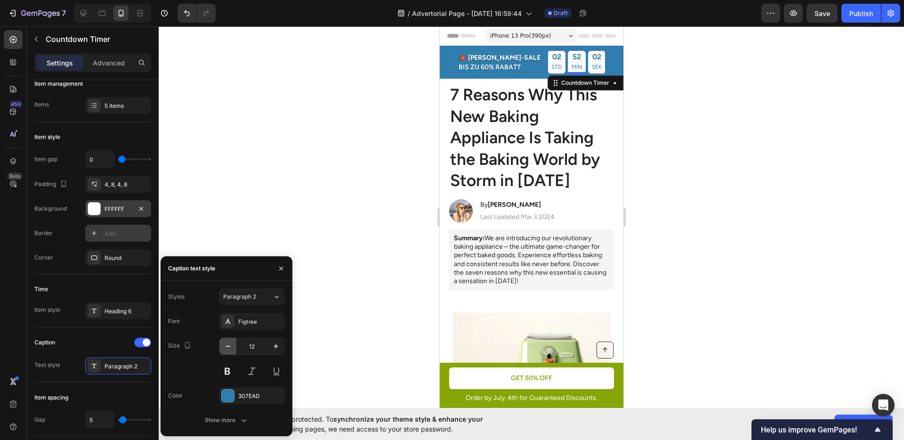
type input "11"
click at [242, 415] on icon "button" at bounding box center [243, 419] width 9 height 9
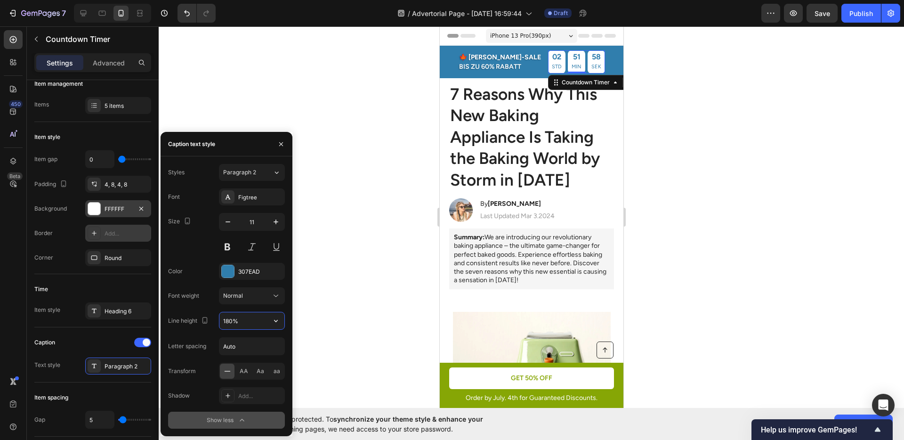
click at [227, 320] on input "180%" at bounding box center [251, 320] width 65 height 17
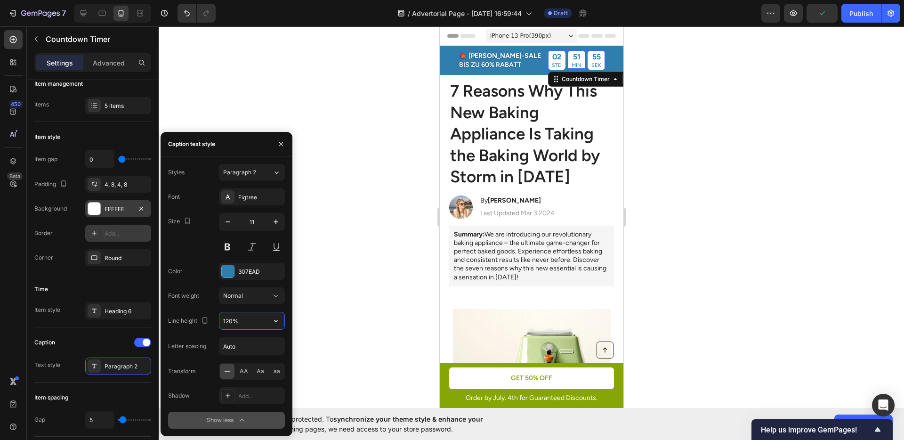
click at [231, 325] on input "120%" at bounding box center [251, 320] width 65 height 17
click at [223, 321] on input "120%" at bounding box center [251, 320] width 65 height 17
type input "140%"
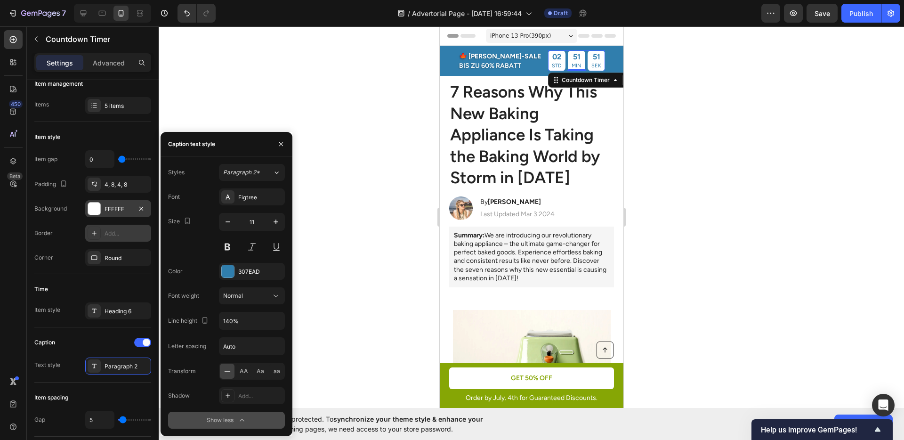
click at [195, 326] on div "Line height" at bounding box center [189, 321] width 42 height 13
click at [103, 326] on div "Time Item style Heading 6" at bounding box center [92, 300] width 117 height 53
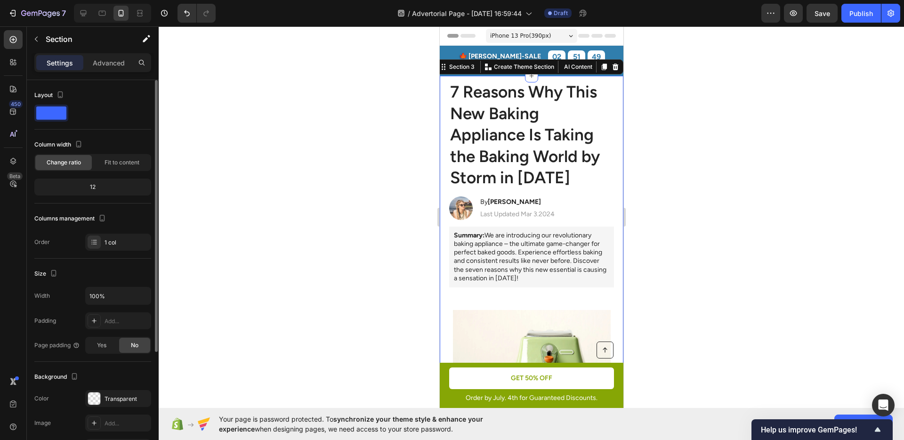
click at [695, 219] on div at bounding box center [531, 232] width 745 height 413
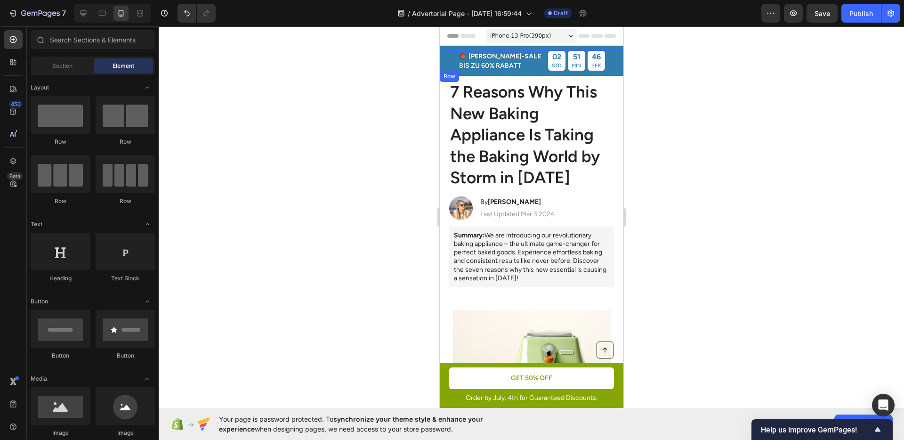
click at [530, 63] on div "🍁 [PERSON_NAME]-SALE Text Block BIS ZU 60% RABATT Text Block 02 STD 51 MIN 46 S…" at bounding box center [531, 60] width 184 height 21
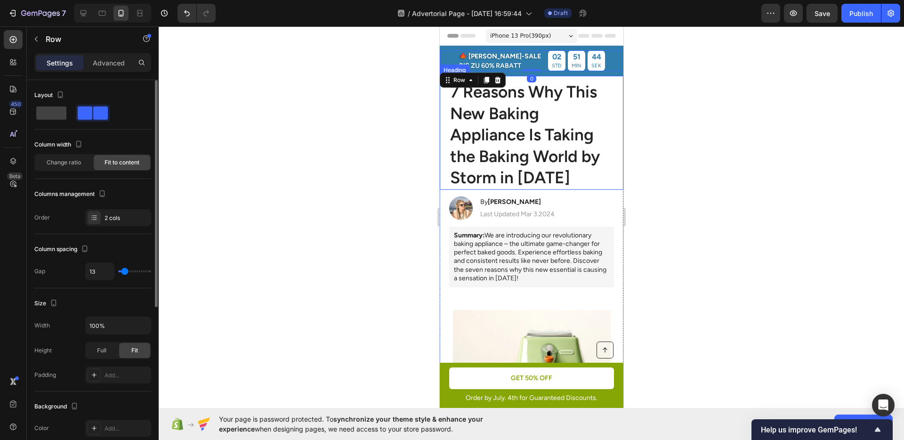
type input "22"
type input "23"
type input "22"
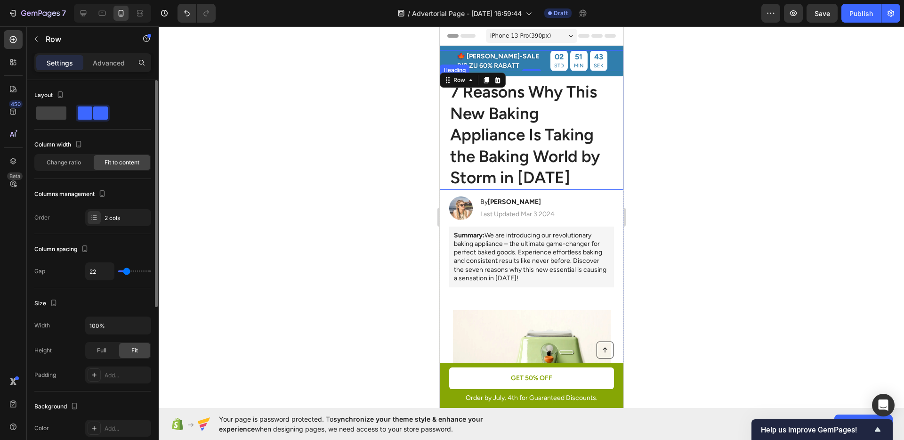
type input "22"
click at [126, 270] on input "range" at bounding box center [134, 271] width 33 height 2
click at [683, 238] on div at bounding box center [531, 232] width 745 height 413
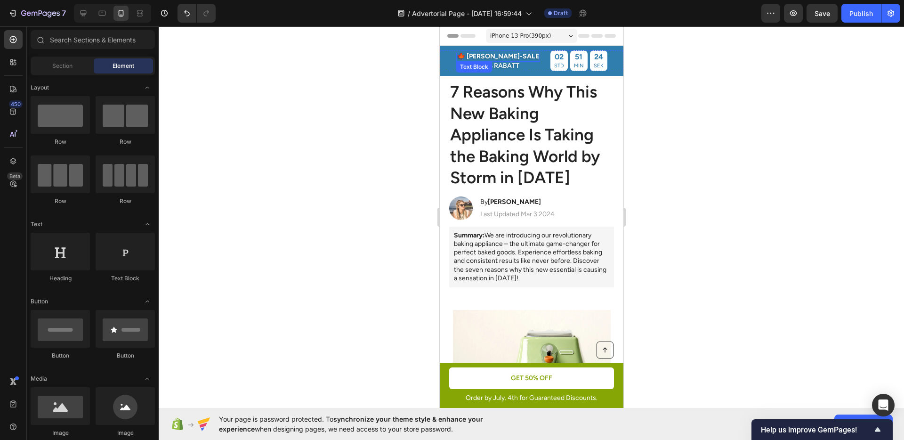
click at [513, 57] on p "🍁 [PERSON_NAME]-SALE" at bounding box center [498, 57] width 82 height 8
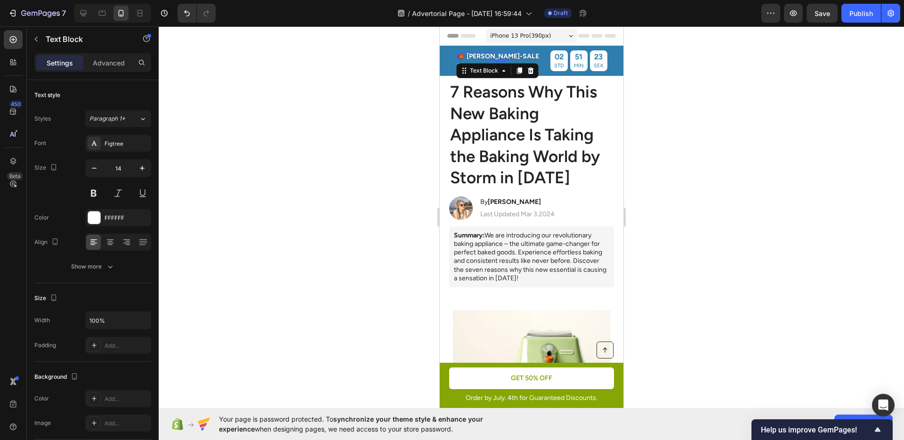
click at [517, 57] on p "🍁 [PERSON_NAME]-SALE" at bounding box center [498, 57] width 82 height 8
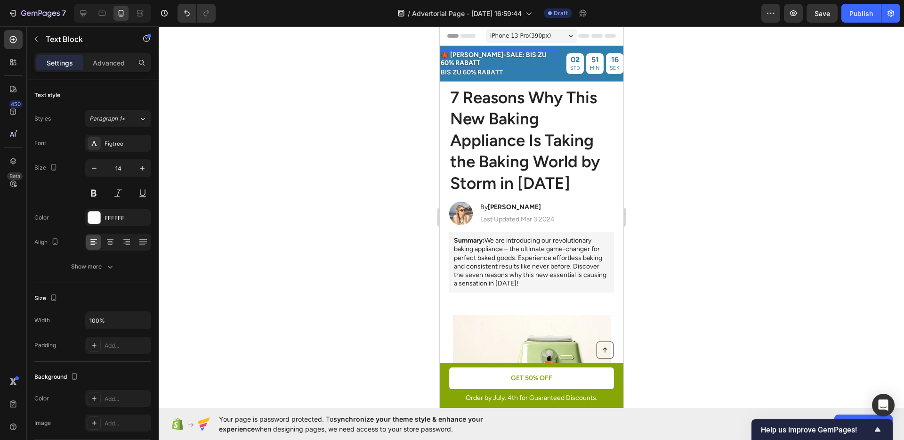
click at [709, 99] on div at bounding box center [531, 232] width 745 height 413
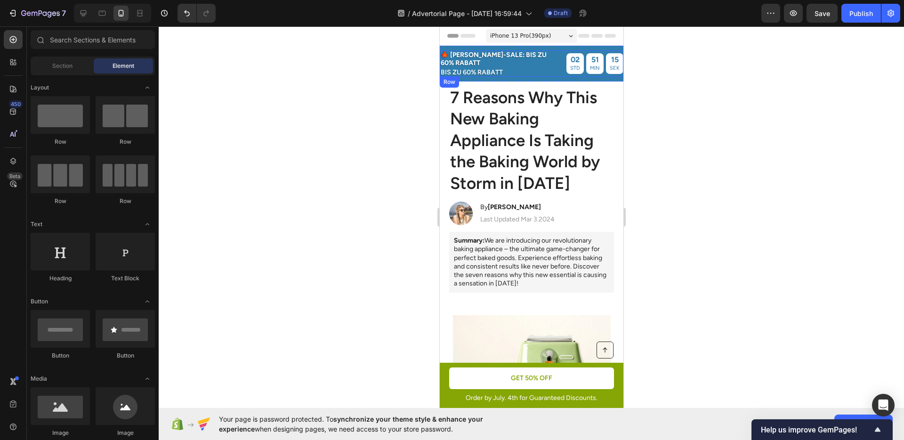
click at [555, 65] on div "🍁 [PERSON_NAME]-SALE: BIS ZU 60% RABATT Text Block BIS ZU 60% RABATT Text Block…" at bounding box center [531, 63] width 184 height 26
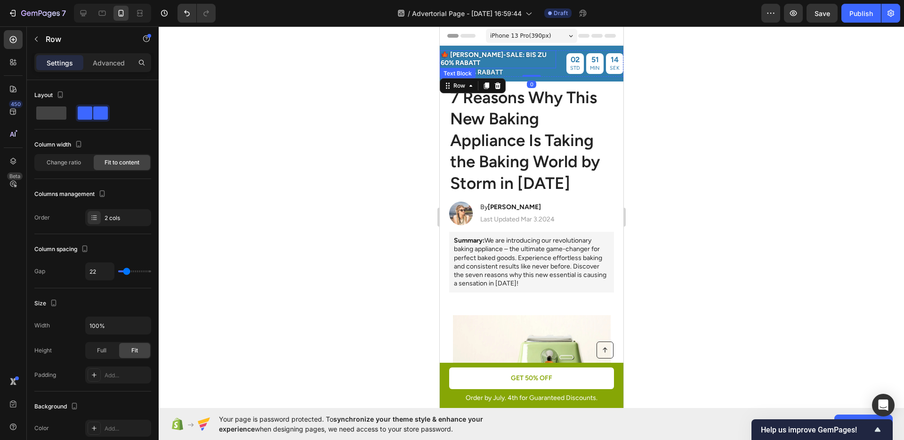
click at [537, 66] on p "🍁 [PERSON_NAME]-SALE: BIS ZU 60% RABATT" at bounding box center [497, 59] width 114 height 16
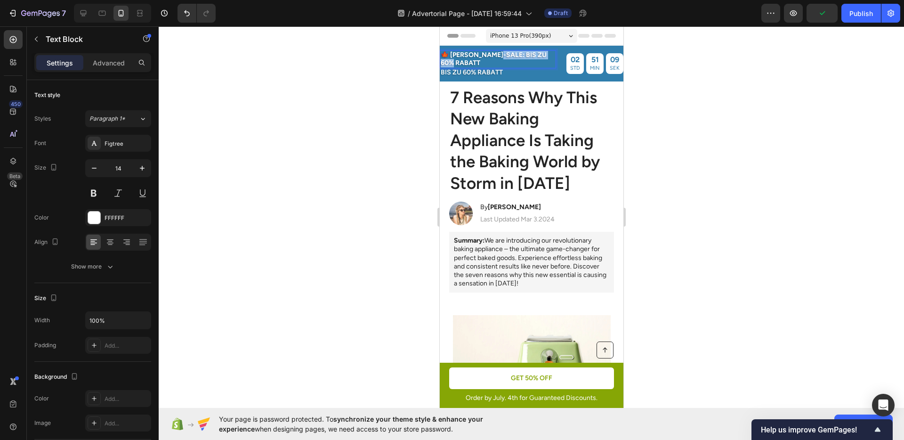
drag, startPoint x: 497, startPoint y: 61, endPoint x: 498, endPoint y: 57, distance: 4.9
click at [498, 57] on p "🍁 [PERSON_NAME]-SALE: BIS ZU 60% RABATT" at bounding box center [497, 59] width 114 height 16
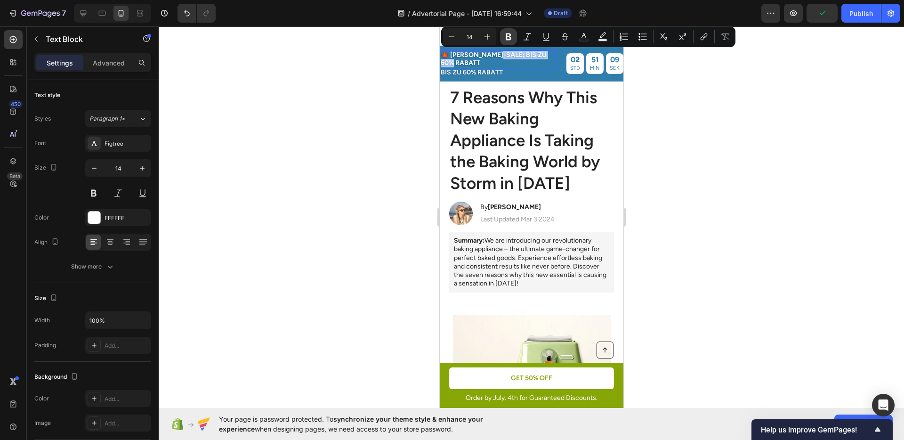
click at [505, 39] on icon "Editor contextual toolbar" at bounding box center [508, 36] width 9 height 9
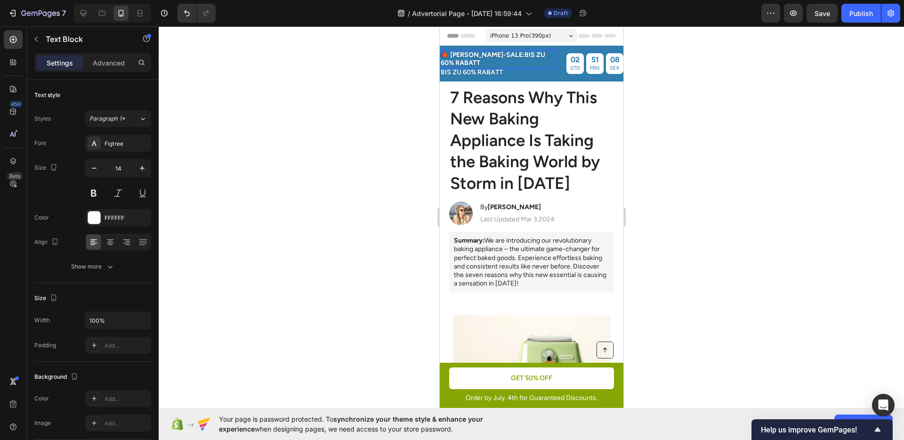
click at [505, 39] on span "iPhone 13 Pro ( 390 px)" at bounding box center [520, 35] width 61 height 9
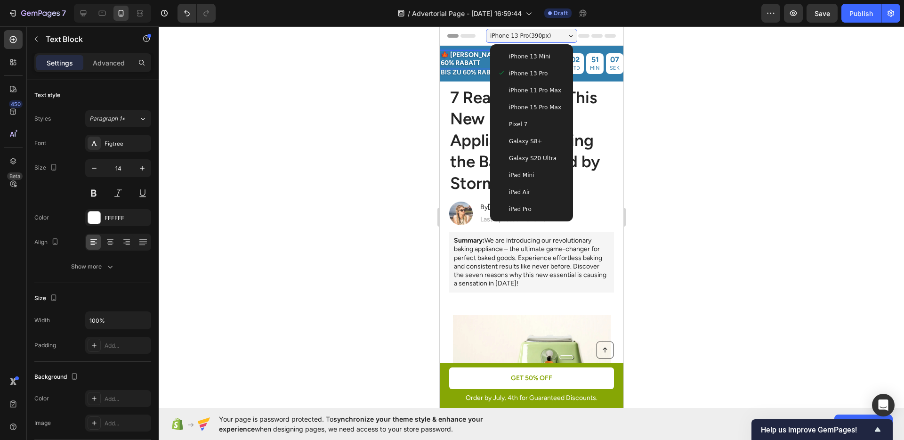
click at [505, 39] on span "iPhone 13 Pro ( 390 px)" at bounding box center [520, 35] width 61 height 9
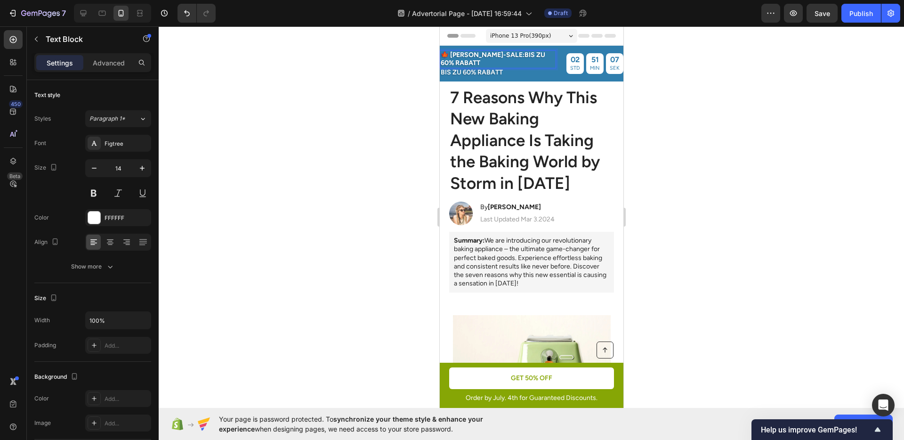
click at [486, 62] on p "🍁 [PERSON_NAME]-SALE: BIS ZU 60% RABATT" at bounding box center [497, 59] width 114 height 16
drag, startPoint x: 488, startPoint y: 61, endPoint x: 498, endPoint y: 55, distance: 11.6
click at [498, 55] on p "🍁 [PERSON_NAME]-SALE: BIS ZU 60% RABATT" at bounding box center [497, 59] width 114 height 16
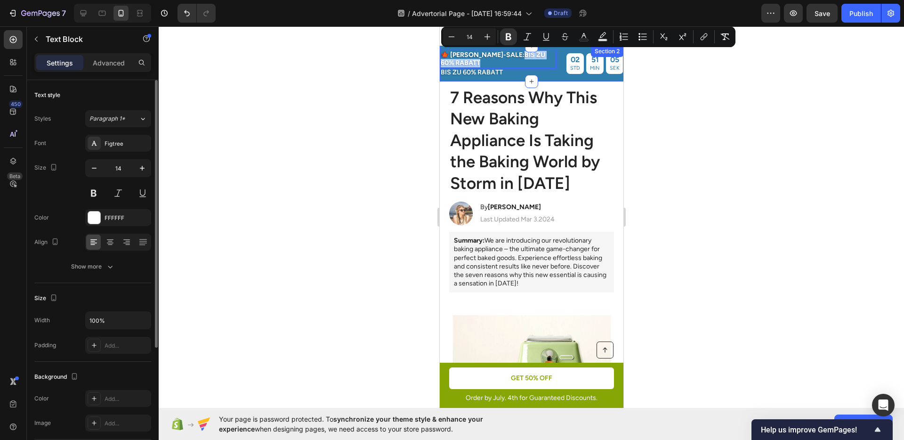
click at [81, 257] on div "Font Figtree Size 14 Color FFFFFF Align Show more" at bounding box center [92, 205] width 117 height 140
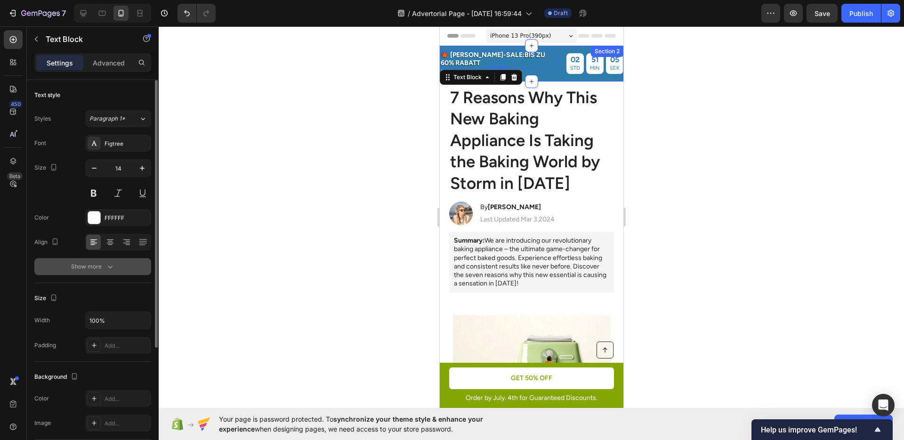
click at [93, 272] on button "Show more" at bounding box center [92, 266] width 117 height 17
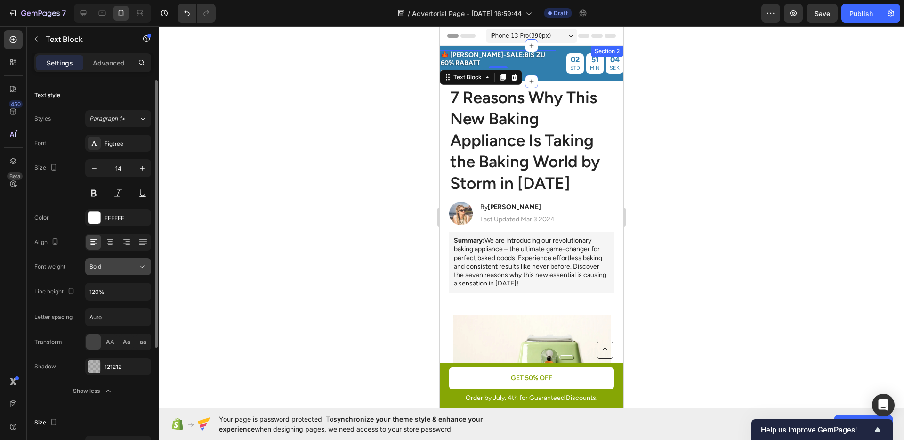
click at [108, 267] on div "Bold" at bounding box center [113, 266] width 48 height 8
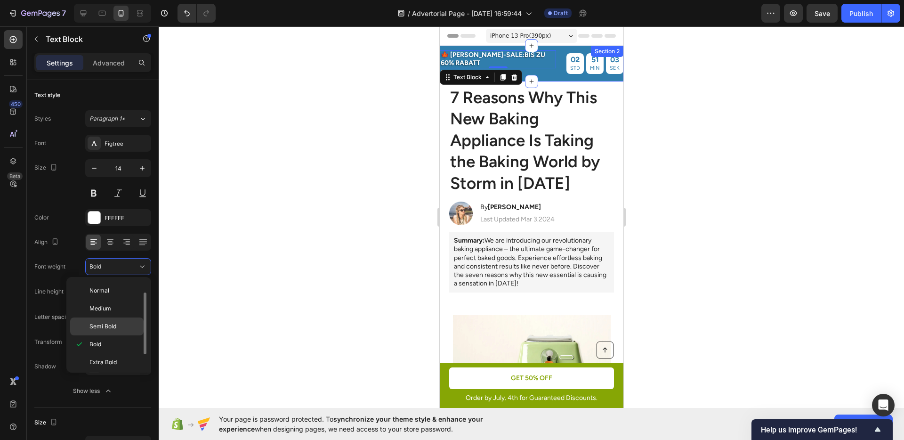
click at [112, 327] on span "Semi Bold" at bounding box center [102, 326] width 27 height 8
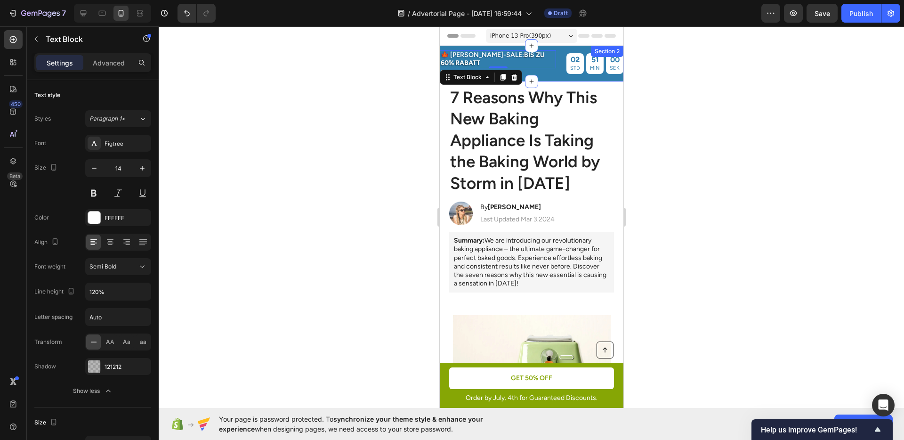
click at [341, 246] on div at bounding box center [531, 232] width 745 height 413
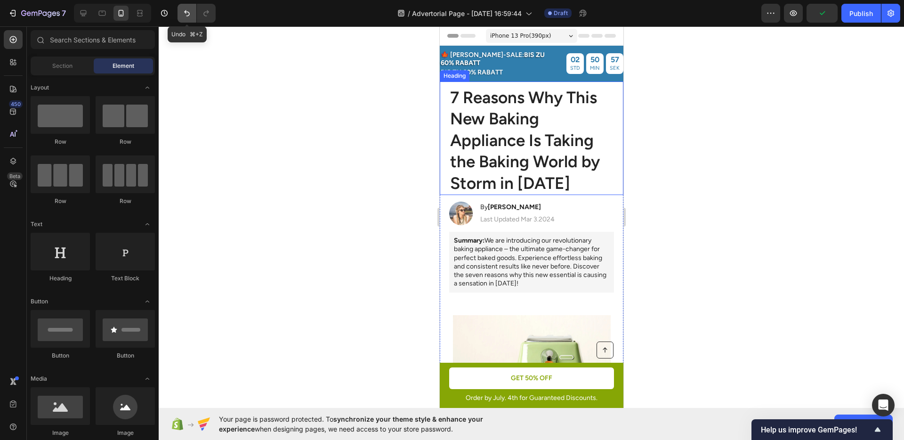
click at [191, 13] on icon "Undo/Redo" at bounding box center [186, 12] width 9 height 9
click at [186, 14] on icon "Undo/Redo" at bounding box center [186, 12] width 9 height 9
click at [712, 139] on div at bounding box center [531, 232] width 745 height 413
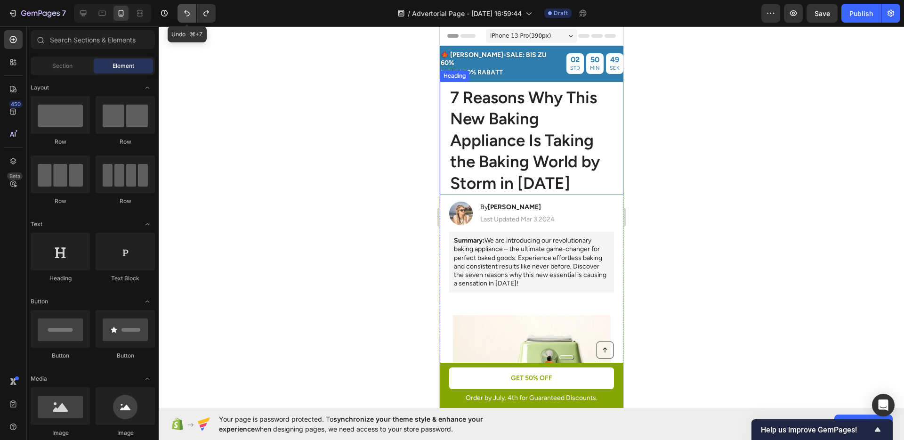
click at [188, 16] on icon "Undo/Redo" at bounding box center [187, 13] width 6 height 6
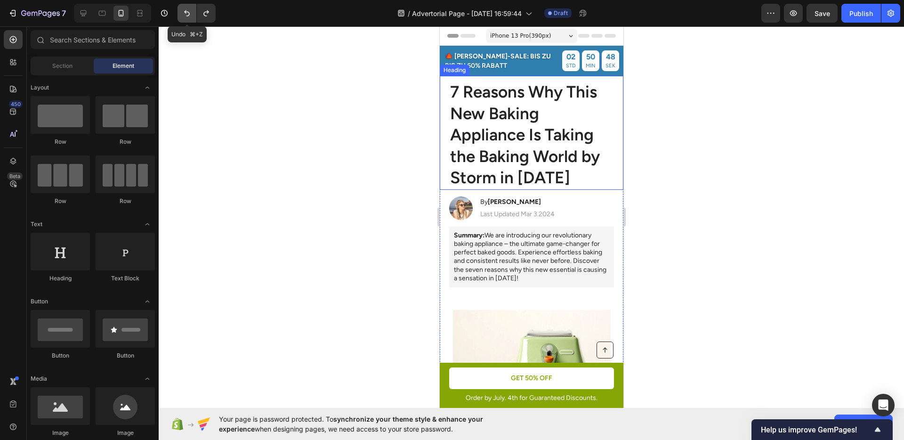
click at [188, 16] on icon "Undo/Redo" at bounding box center [187, 13] width 6 height 6
click at [426, 127] on div at bounding box center [531, 232] width 745 height 413
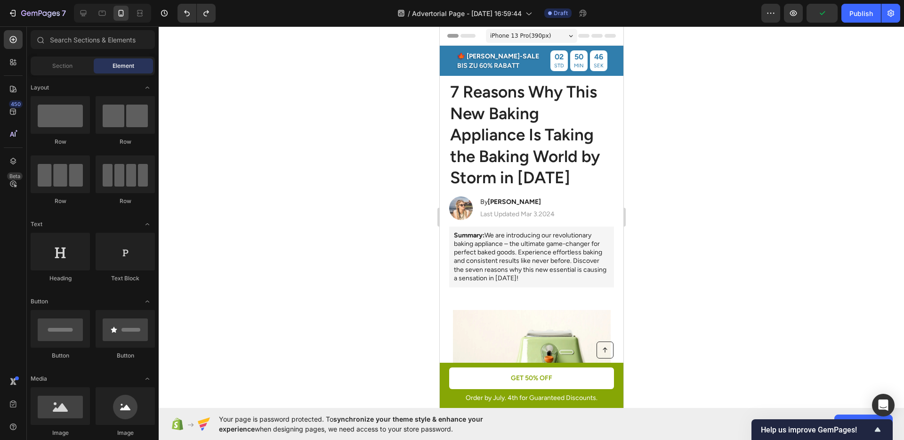
click at [648, 142] on div at bounding box center [531, 232] width 745 height 413
click at [207, 12] on icon "Undo/Redo" at bounding box center [205, 13] width 5 height 6
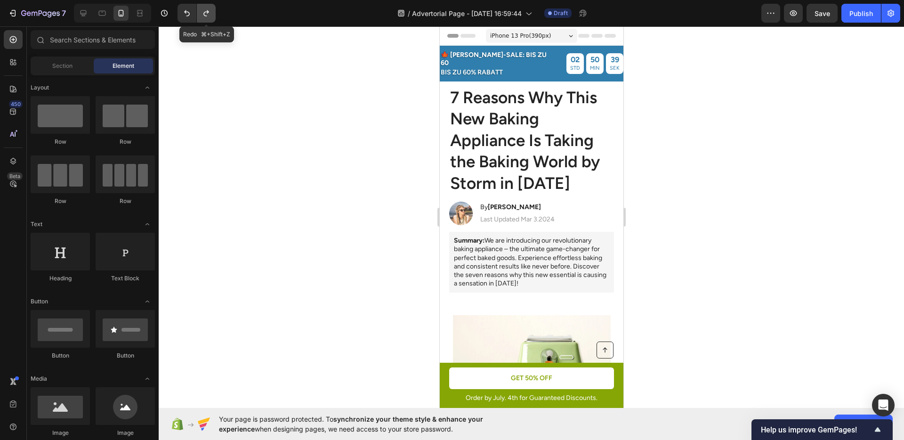
click at [207, 12] on icon "Undo/Redo" at bounding box center [205, 13] width 5 height 6
click at [446, 56] on p "🍁 [PERSON_NAME]-SALE: BIS ZU 60% RABATT" at bounding box center [497, 59] width 114 height 16
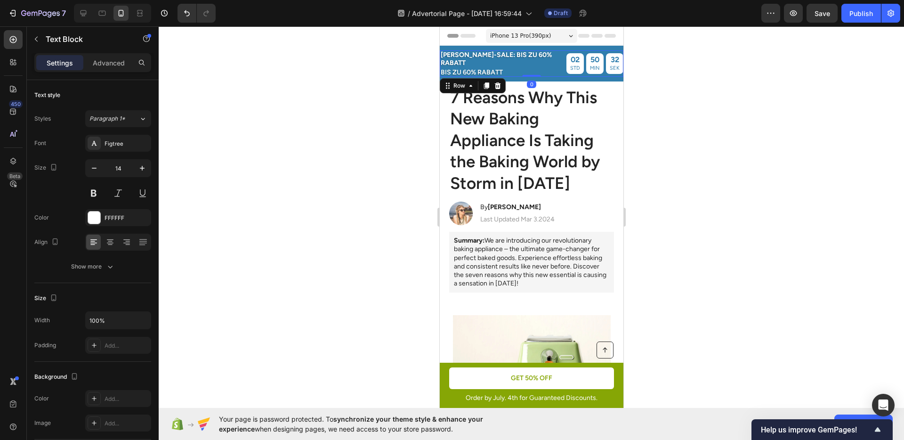
click at [558, 64] on div "[PERSON_NAME]-SALE: BIS ZU 60% RABATT Text Block BIS ZU 60% RABATT Text Block 0…" at bounding box center [531, 63] width 184 height 26
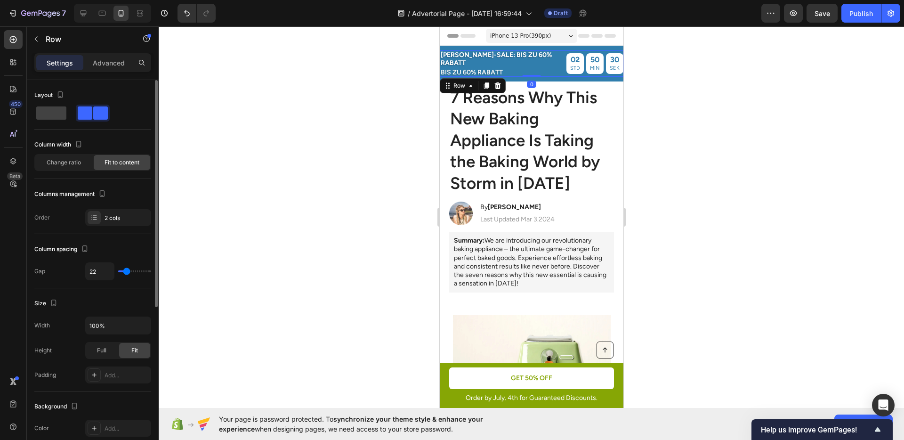
type input "20"
type input "19"
type input "18"
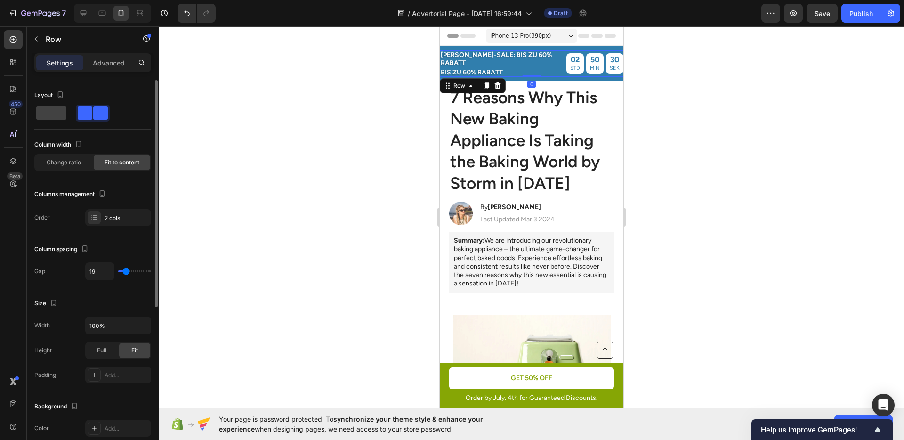
type input "18"
type input "17"
type input "15"
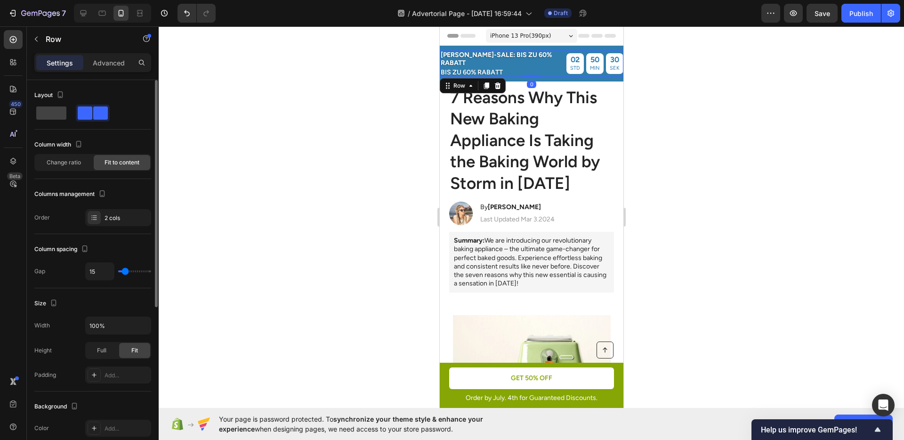
type input "14"
type input "13"
type input "12"
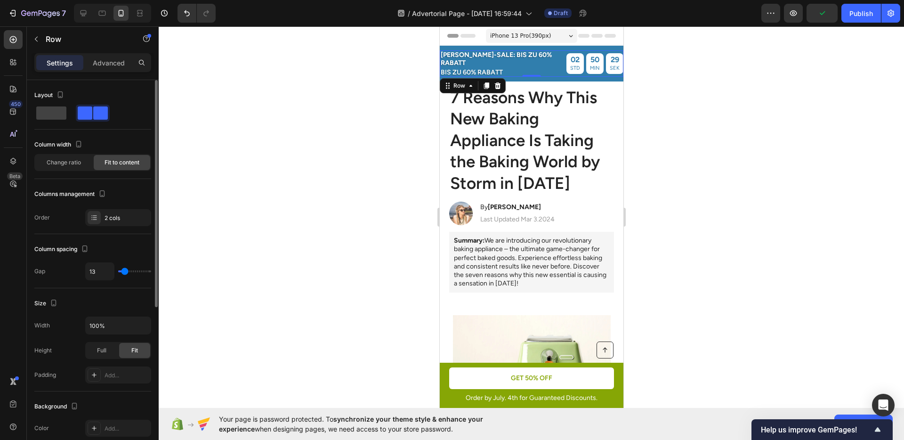
type input "12"
type input "11"
type input "10"
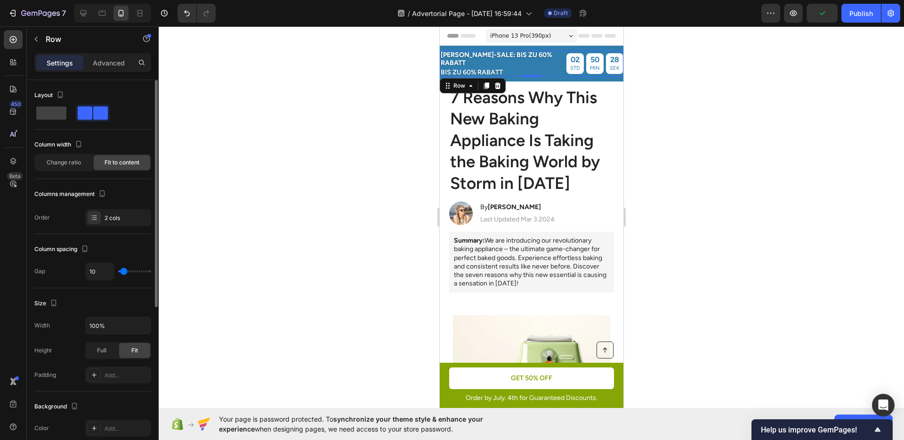
type input "9"
type input "8"
type input "7"
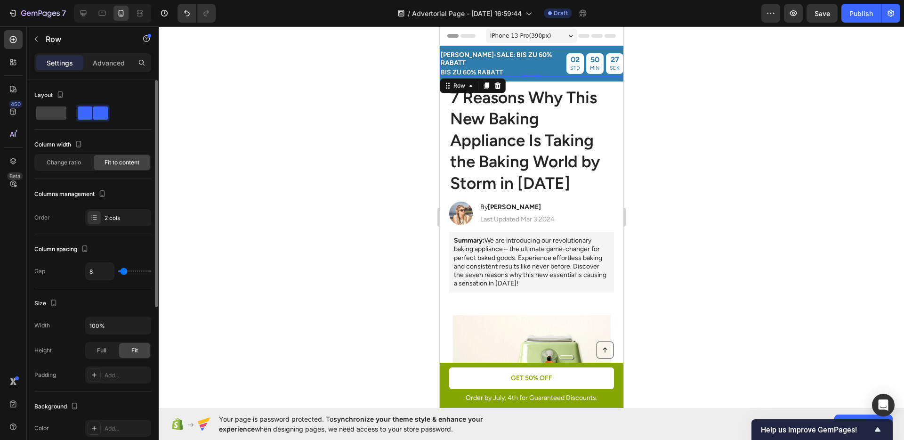
type input "7"
type input "5"
type input "7"
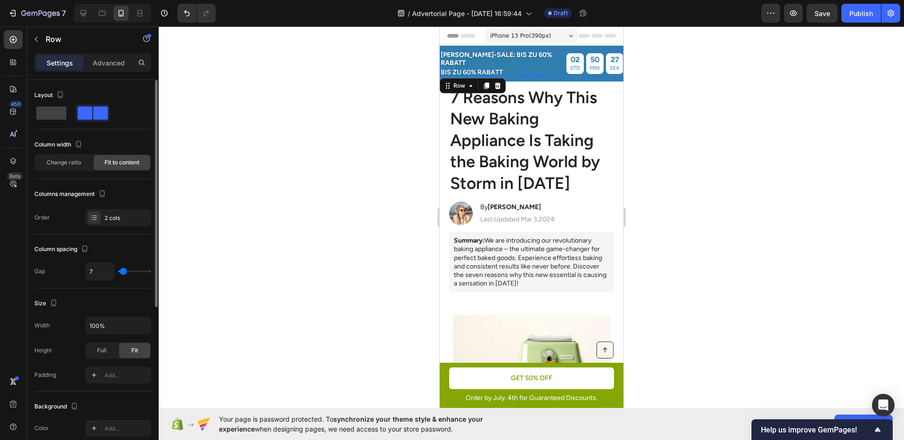
type input "8"
click at [123, 272] on input "range" at bounding box center [134, 271] width 33 height 2
click at [730, 163] on div at bounding box center [531, 232] width 745 height 413
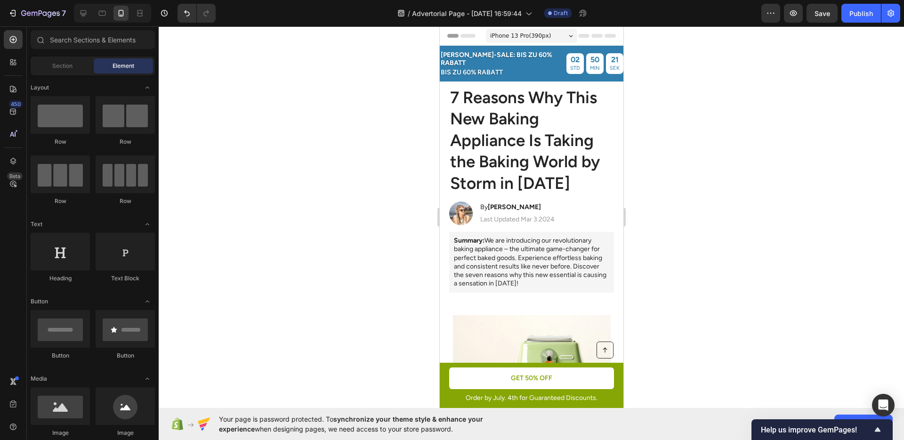
click at [739, 149] on div at bounding box center [531, 232] width 745 height 413
click at [185, 14] on icon "Undo/Redo" at bounding box center [186, 12] width 9 height 9
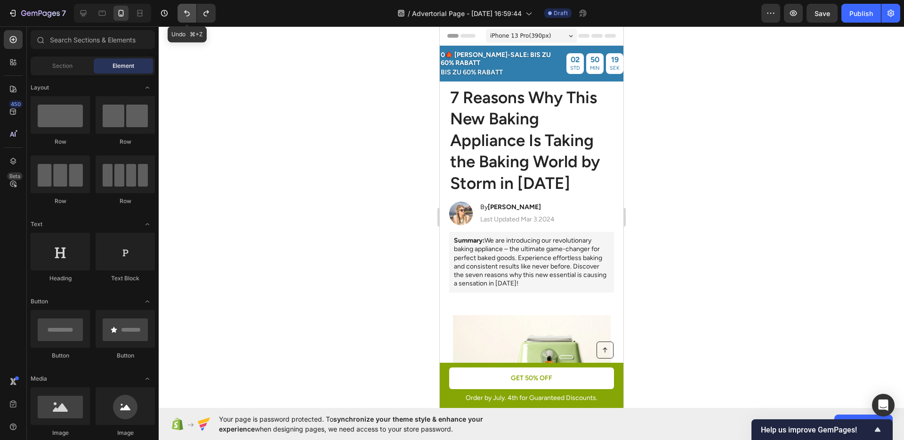
click at [185, 14] on icon "Undo/Redo" at bounding box center [186, 12] width 9 height 9
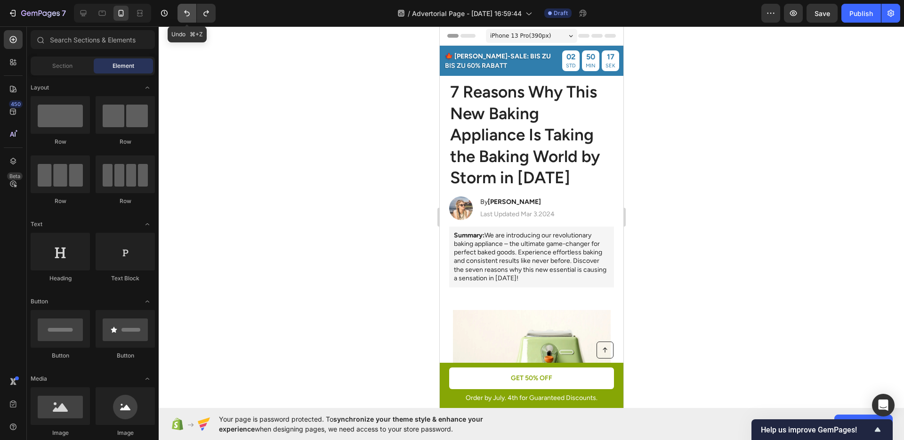
click at [185, 14] on icon "Undo/Redo" at bounding box center [186, 12] width 9 height 9
click at [774, 199] on div at bounding box center [531, 232] width 745 height 413
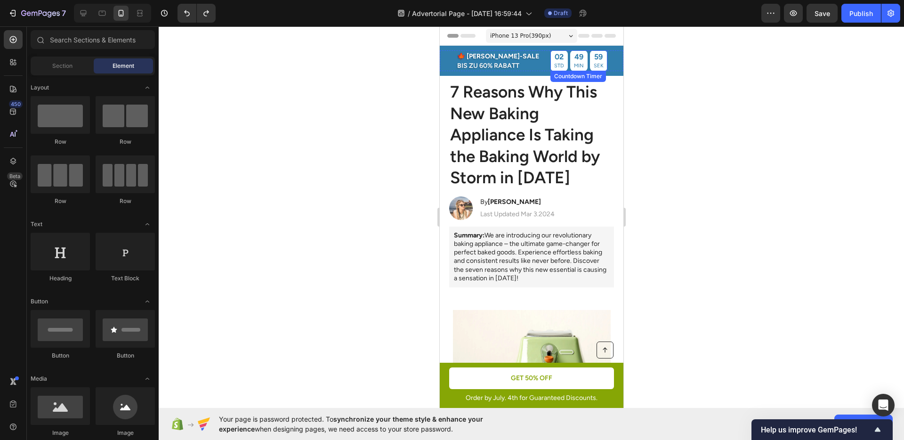
click at [593, 61] on div "59" at bounding box center [598, 57] width 10 height 10
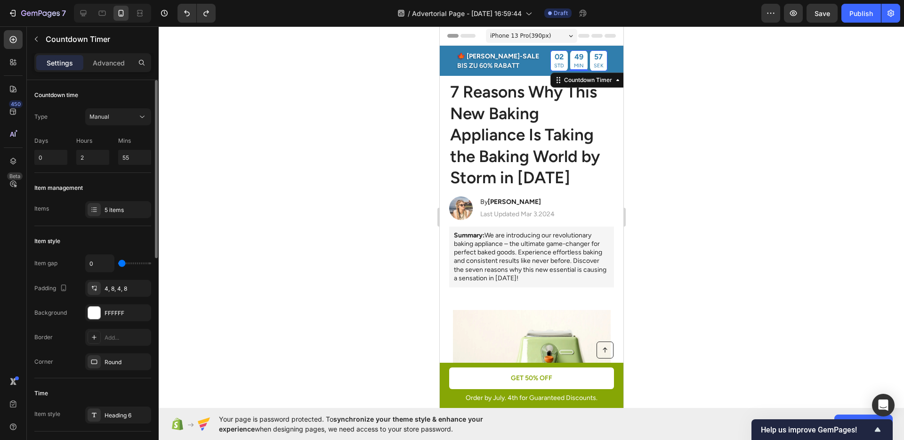
click at [100, 199] on div "Item management Items 5 items" at bounding box center [92, 199] width 117 height 53
click at [104, 211] on div "5 items" at bounding box center [118, 209] width 66 height 17
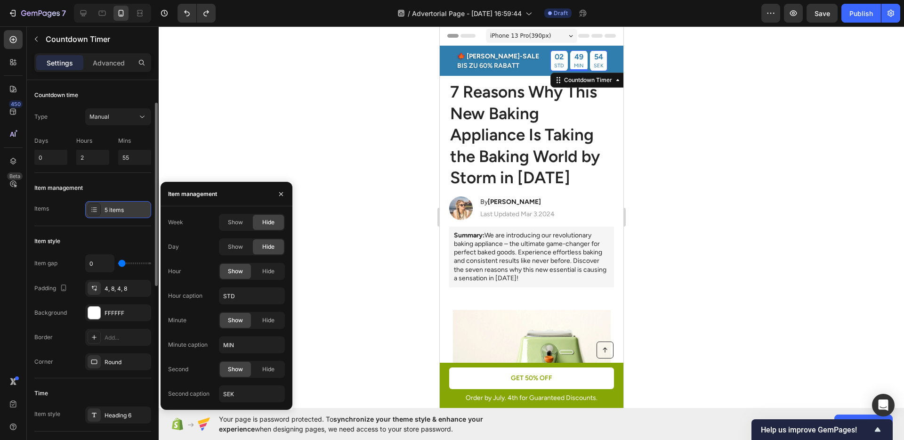
scroll to position [55, 0]
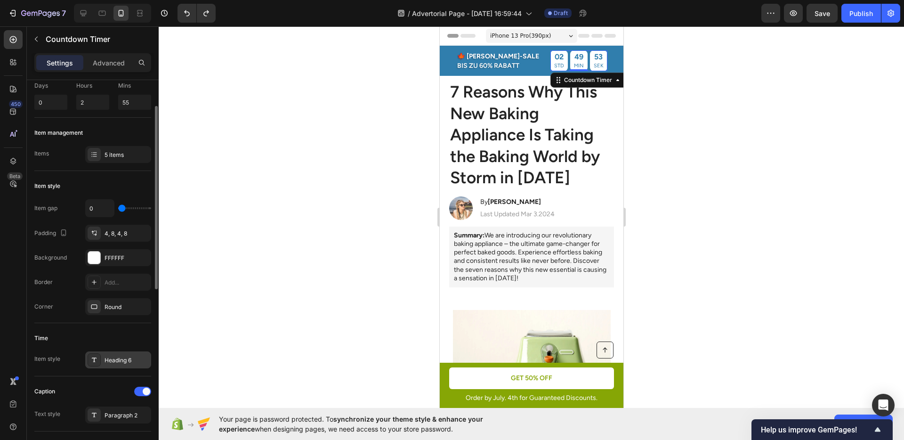
click at [113, 352] on div "Heading 6" at bounding box center [118, 359] width 66 height 17
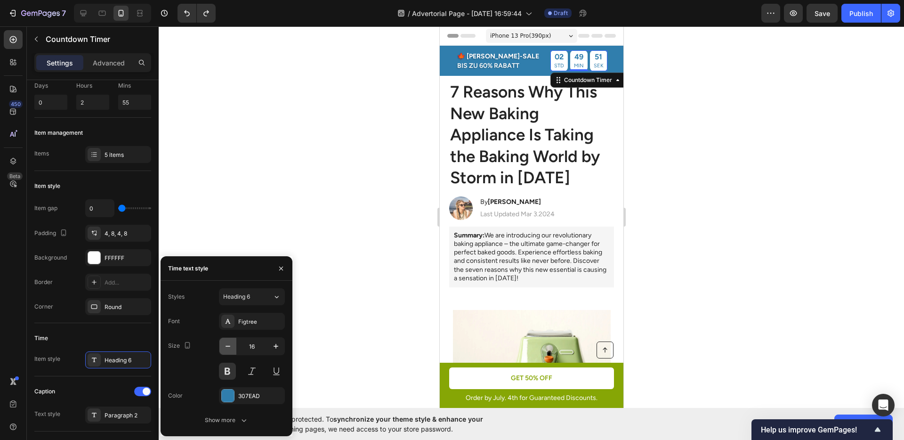
click at [226, 345] on icon "button" at bounding box center [227, 345] width 9 height 9
type input "14"
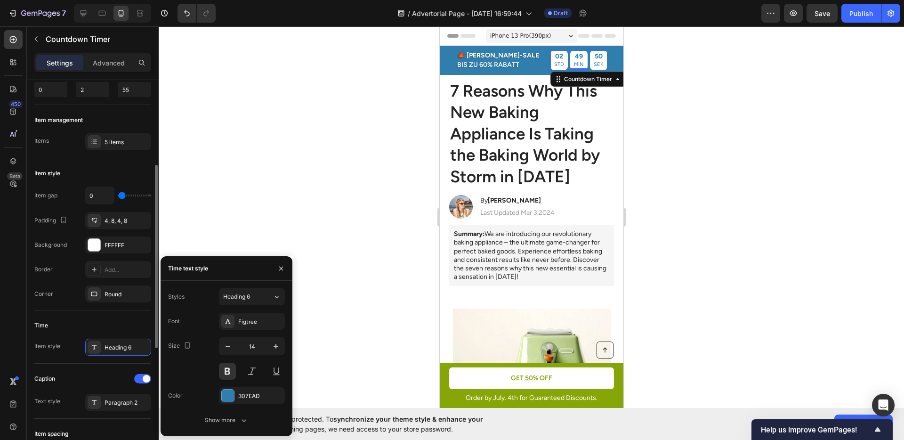
scroll to position [104, 0]
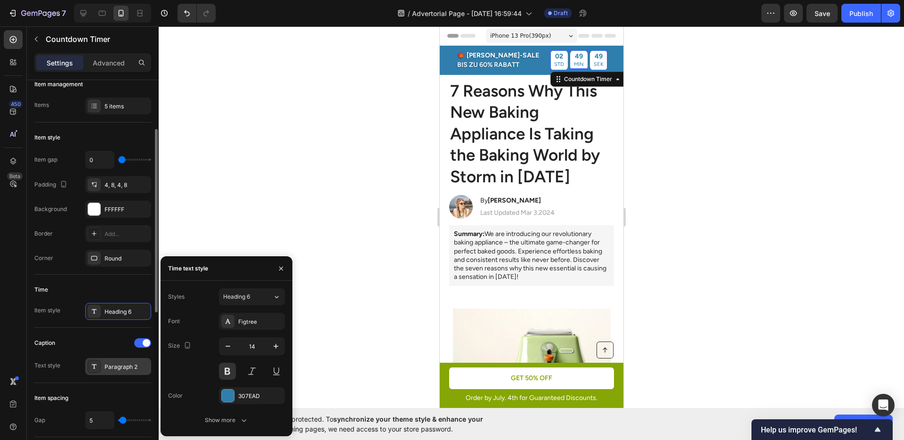
click at [125, 364] on div "Paragraph 2" at bounding box center [127, 367] width 44 height 8
click at [229, 352] on button "button" at bounding box center [227, 346] width 17 height 17
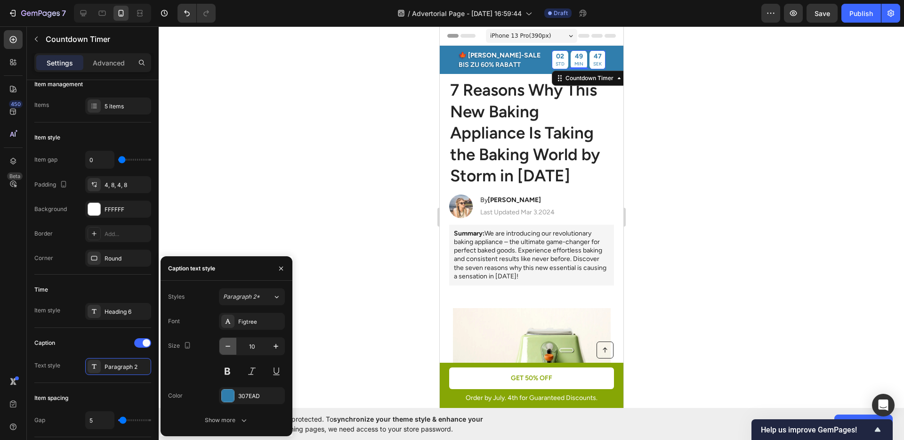
click at [229, 352] on button "button" at bounding box center [227, 346] width 17 height 17
type input "9"
click at [676, 257] on div at bounding box center [531, 232] width 745 height 413
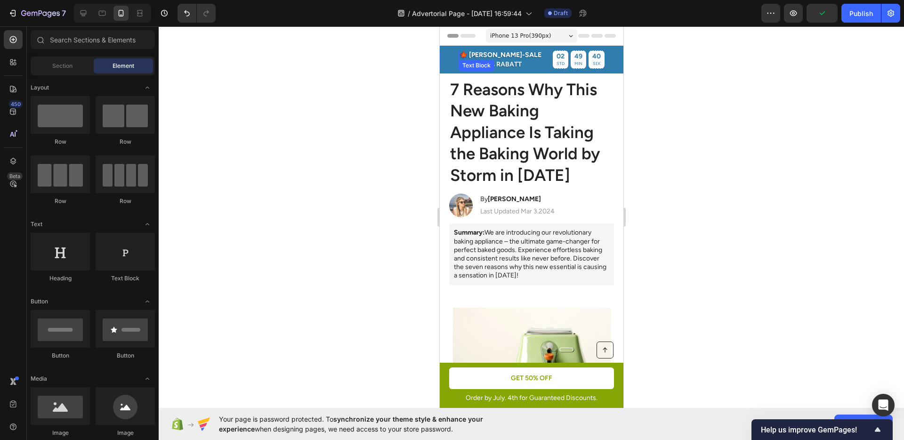
click at [520, 53] on p "🍁 [PERSON_NAME]-SALE" at bounding box center [500, 55] width 82 height 8
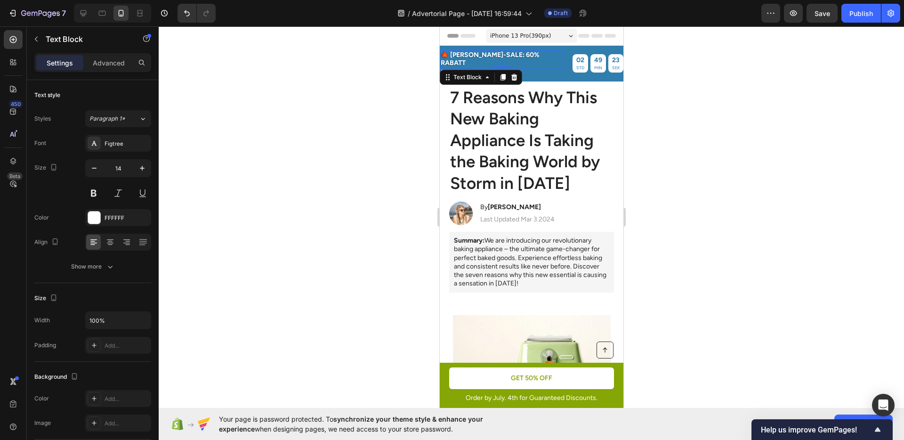
click at [679, 92] on div at bounding box center [531, 232] width 745 height 413
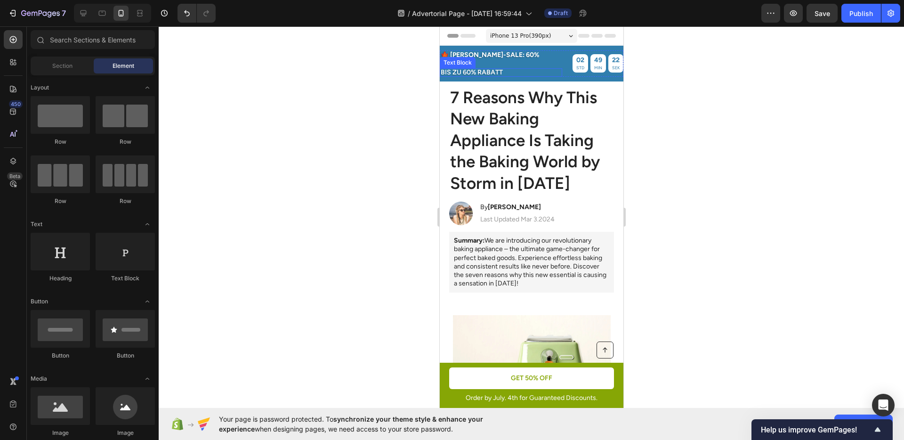
click at [503, 69] on p "BIS ZU 60% RABATT" at bounding box center [500, 72] width 121 height 7
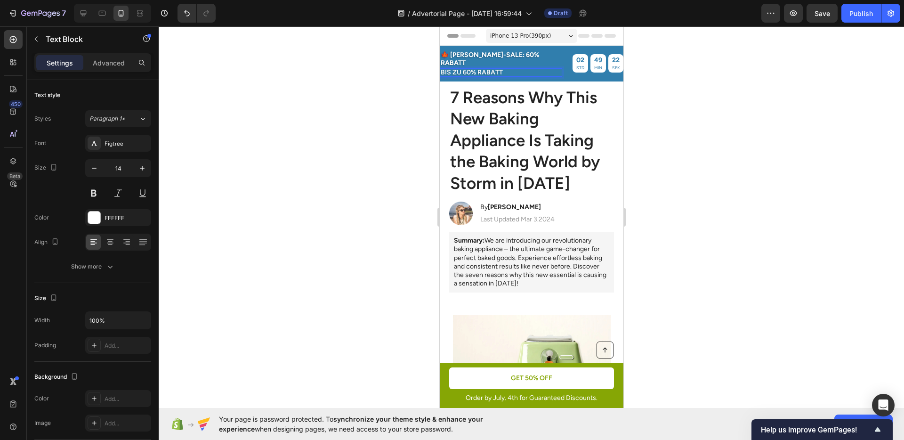
click at [503, 69] on p "BIS ZU 60% RABATT" at bounding box center [500, 72] width 121 height 7
click at [682, 84] on div at bounding box center [531, 232] width 745 height 413
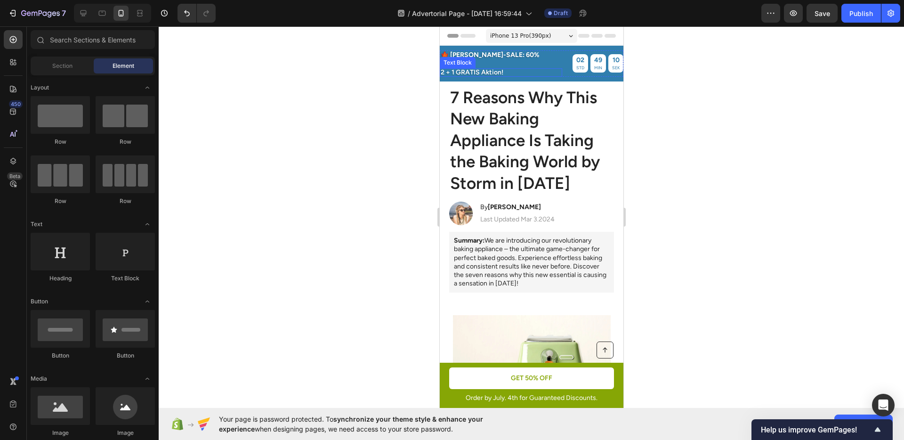
click at [496, 69] on p "2 + 1 GRATIS Aktion!" at bounding box center [500, 72] width 121 height 7
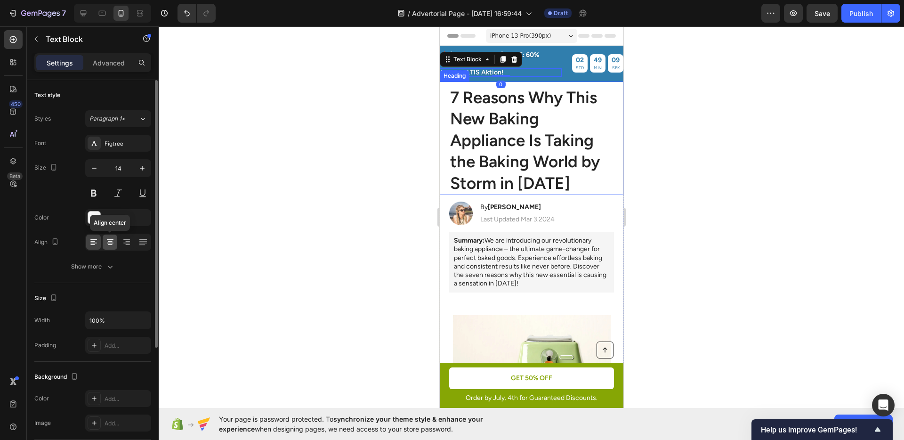
click at [114, 243] on icon at bounding box center [109, 241] width 9 height 9
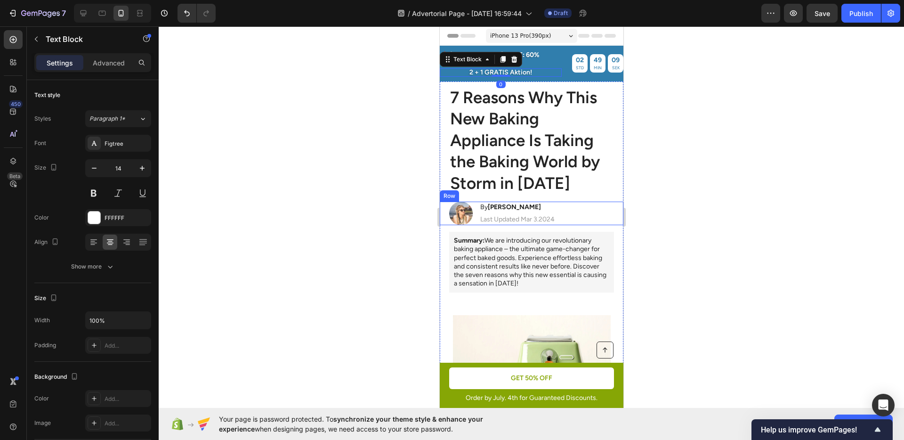
click at [712, 207] on div at bounding box center [531, 232] width 745 height 413
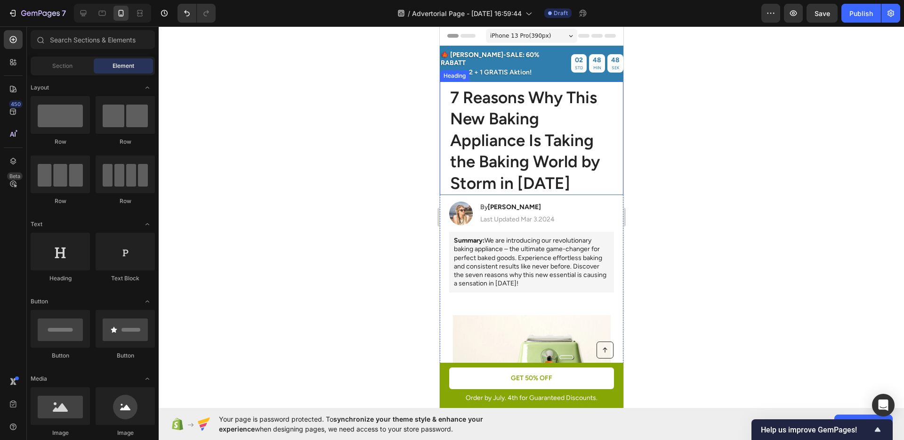
click at [744, 133] on div at bounding box center [531, 232] width 745 height 413
click at [548, 61] on div "🍁 [PERSON_NAME]-SALE: 60% RABATT Text Block 2 + 1 GRATIS Aktion! Text Block 02 …" at bounding box center [531, 63] width 184 height 26
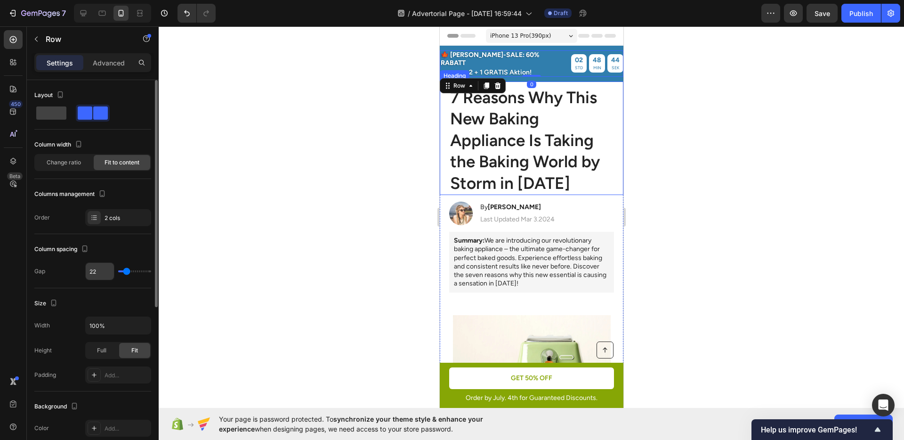
click at [94, 270] on input "22" at bounding box center [100, 271] width 28 height 17
type input "2"
type input "20"
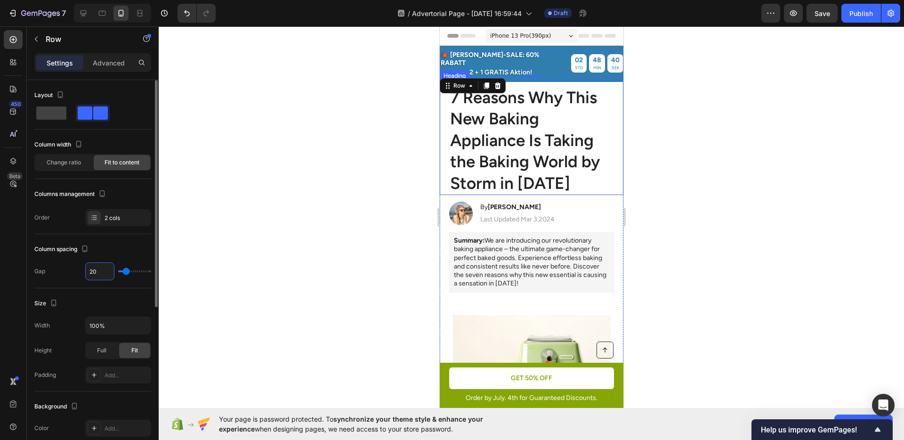
type input "18"
type input "17"
type input "15"
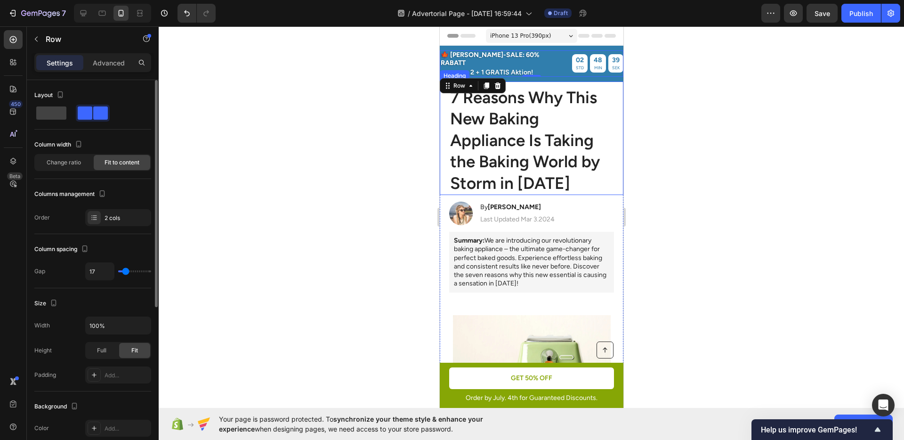
type input "15"
type input "14"
type input "12"
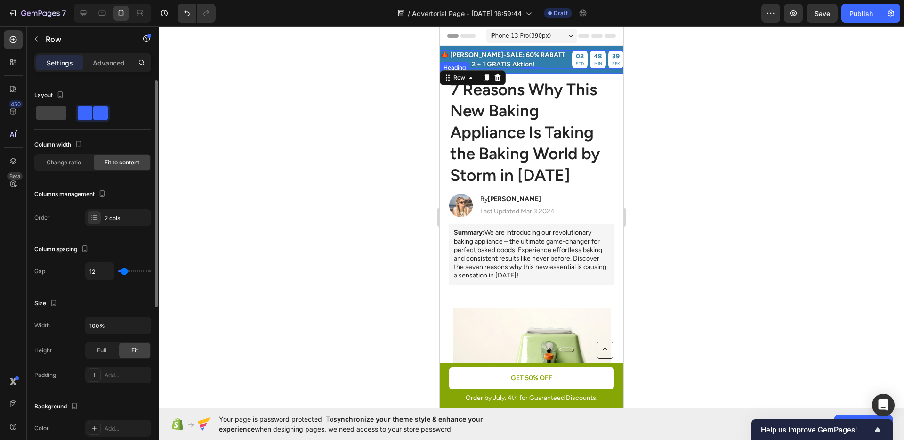
type input "11"
type input "12"
type input "13"
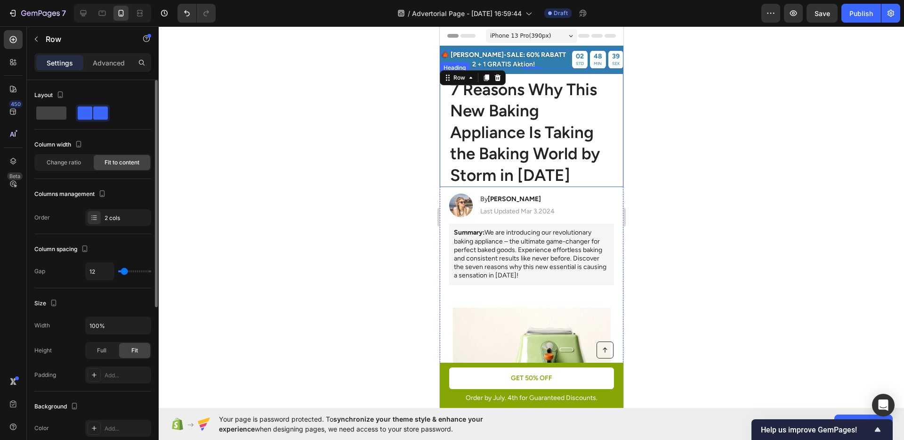
type input "13"
type input "17"
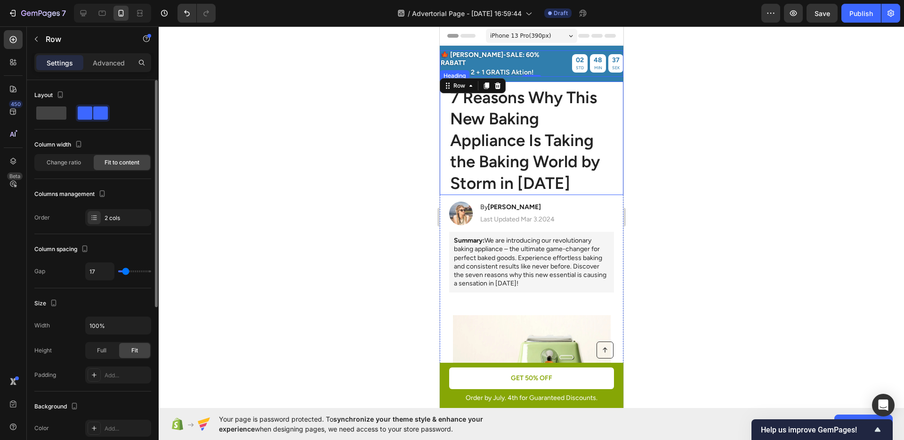
type input "17"
click at [125, 272] on input "range" at bounding box center [134, 271] width 33 height 2
click at [665, 225] on div at bounding box center [531, 232] width 745 height 413
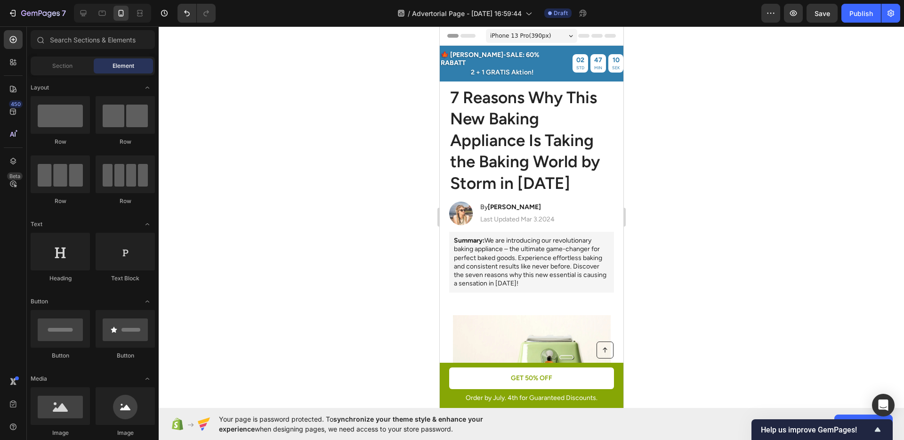
click at [768, 140] on div at bounding box center [531, 232] width 745 height 413
click at [759, 175] on div at bounding box center [531, 232] width 745 height 413
click at [695, 155] on div at bounding box center [531, 232] width 745 height 413
click at [86, 16] on icon at bounding box center [83, 12] width 9 height 9
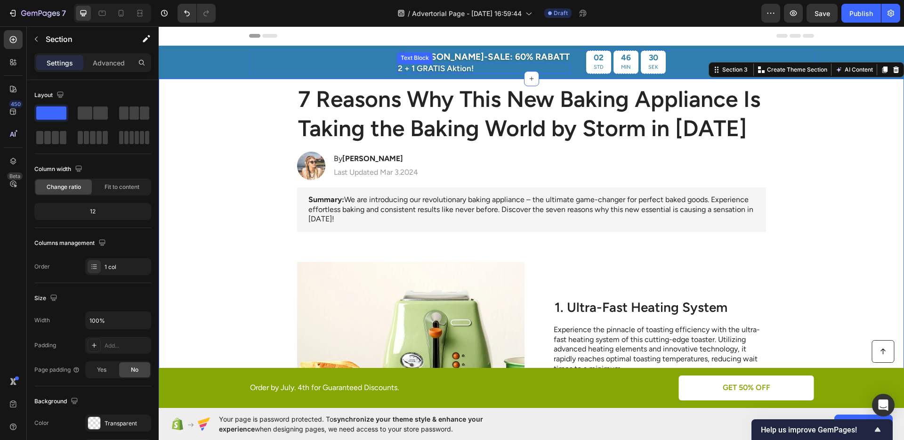
click at [482, 65] on p "2 + 1 GRATIS Aktion!" at bounding box center [484, 69] width 172 height 8
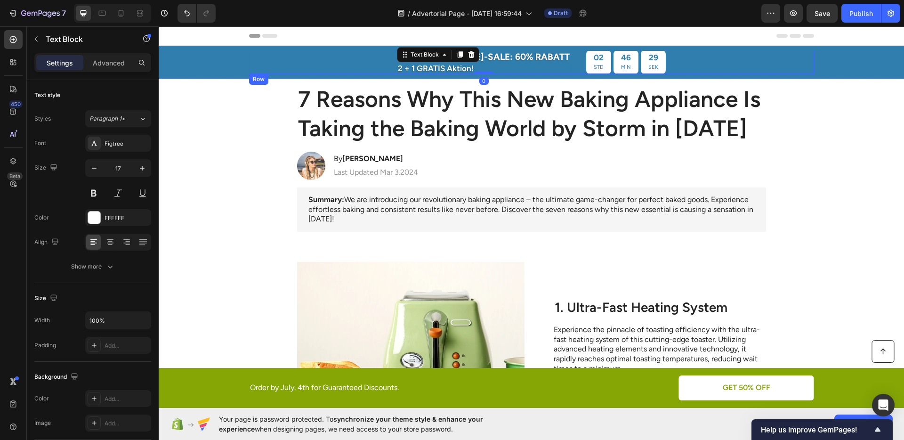
click at [388, 65] on div "🍁 [PERSON_NAME]-SALE: 60% RABATT Text Block 2 + 1 GRATIS Aktion! Text Block 0 0…" at bounding box center [531, 62] width 565 height 24
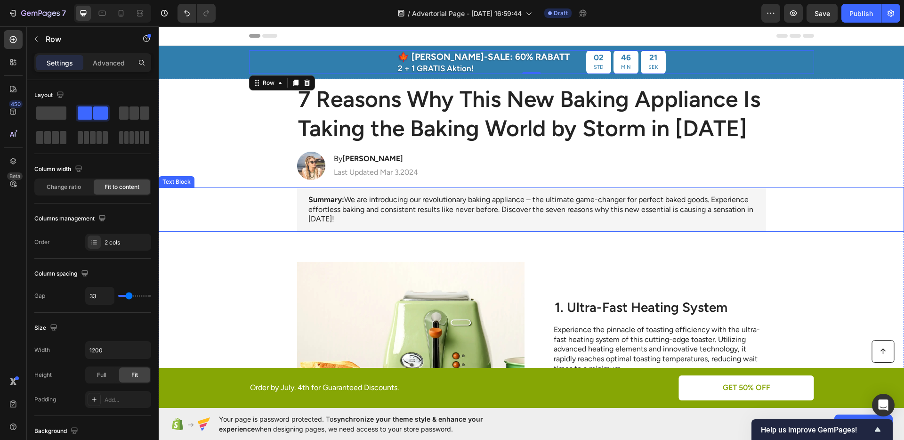
click at [801, 192] on div "Summary: We are introducing our revolutionary baking appliance – the ultimate g…" at bounding box center [531, 209] width 727 height 44
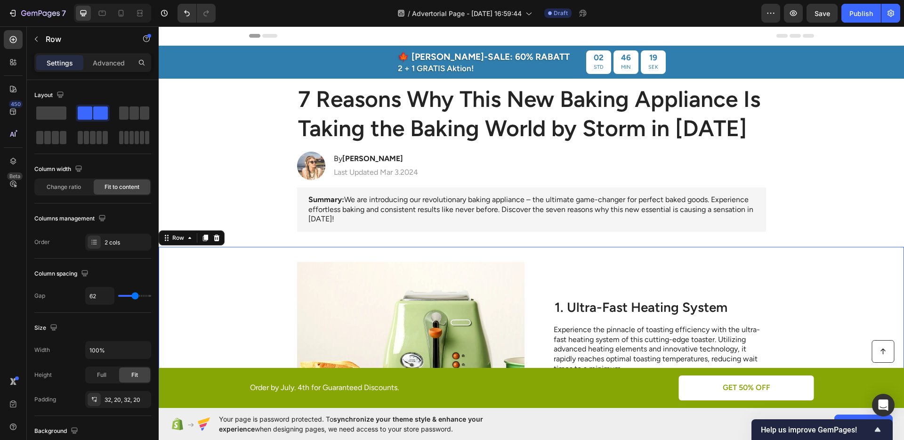
click at [847, 260] on div "Image 1. Ultra-Fast Heating System Heading Experience the pinnacle of toasting …" at bounding box center [531, 351] width 745 height 209
click at [125, 15] on icon at bounding box center [120, 12] width 9 height 9
type input "0"
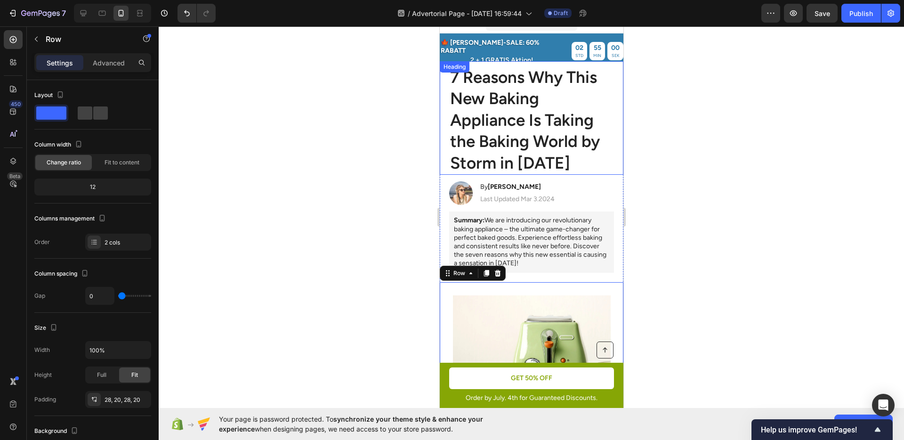
scroll to position [6, 0]
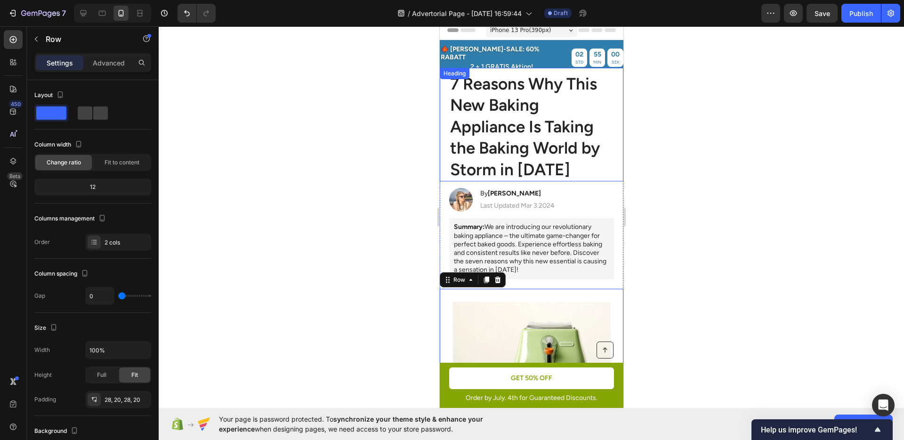
click at [536, 150] on h1 "7 Reasons Why This New Baking Appliance Is Taking the Baking World by Storm in …" at bounding box center [531, 127] width 165 height 109
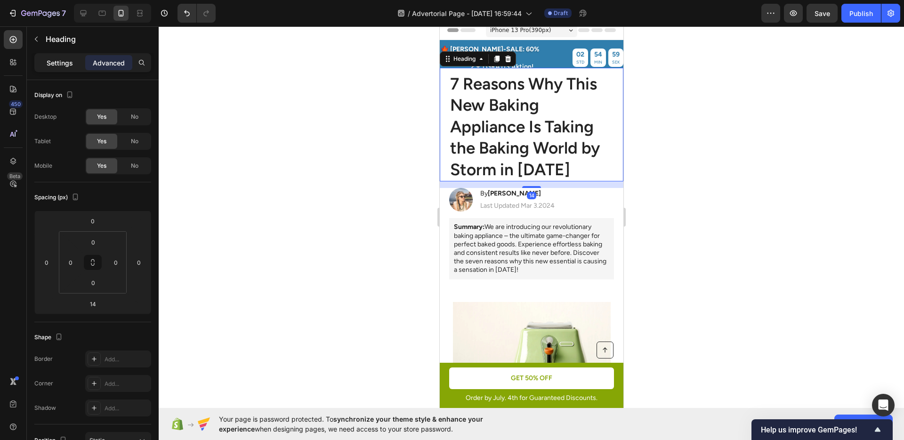
click at [68, 59] on p "Settings" at bounding box center [60, 63] width 26 height 10
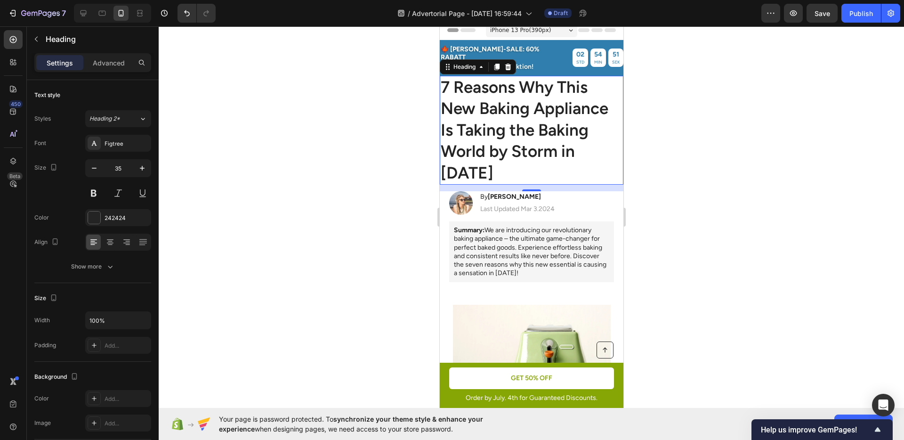
click at [502, 127] on h1 "7 Reasons Why This New Baking Appliance Is Taking the Baking World by Storm in …" at bounding box center [531, 130] width 184 height 109
click at [502, 127] on p "7 Reasons Why This New Baking Appliance Is Taking the Baking World by Storm in …" at bounding box center [531, 130] width 182 height 107
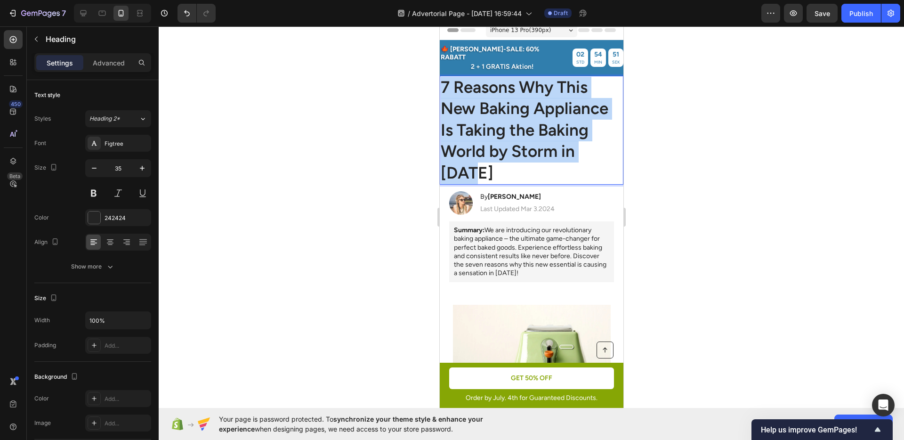
click at [502, 127] on p "7 Reasons Why This New Baking Appliance Is Taking the Baking World by Storm in …" at bounding box center [531, 130] width 182 height 107
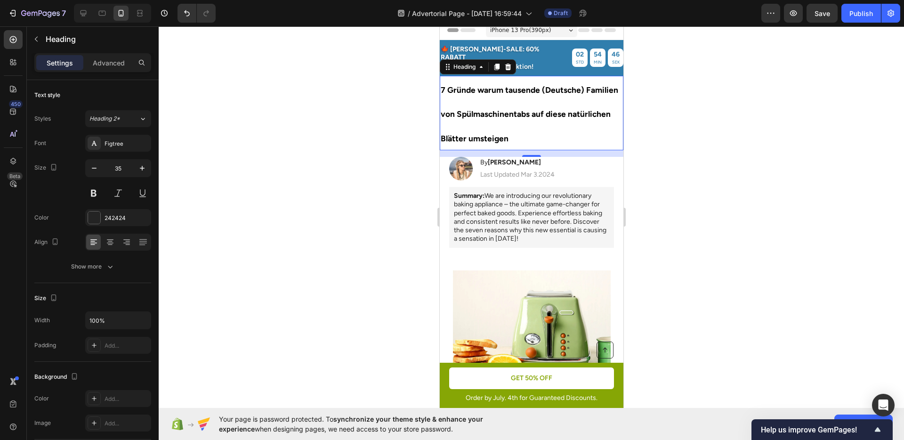
click at [270, 94] on div at bounding box center [531, 232] width 745 height 413
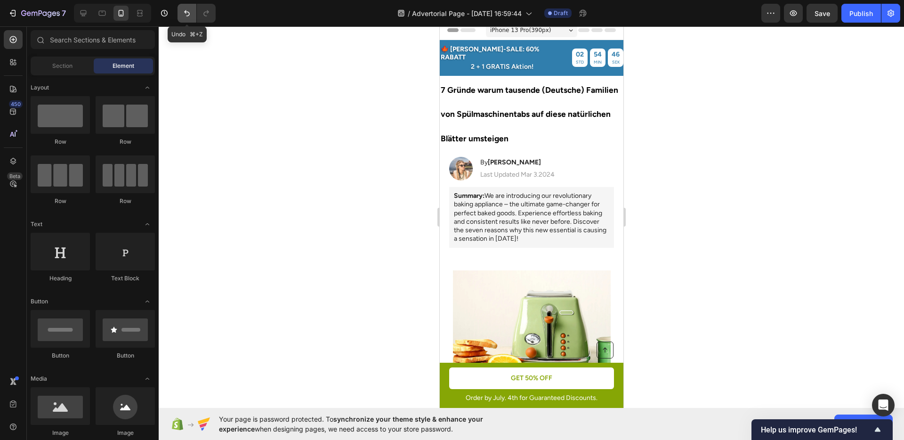
click at [186, 13] on icon "Undo/Redo" at bounding box center [186, 12] width 9 height 9
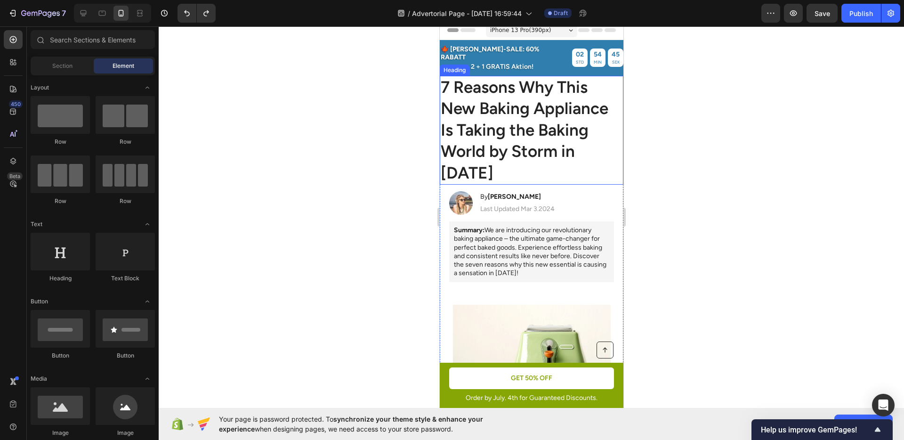
click at [530, 115] on h1 "7 Reasons Why This New Baking Appliance Is Taking the Baking World by Storm in …" at bounding box center [531, 130] width 184 height 109
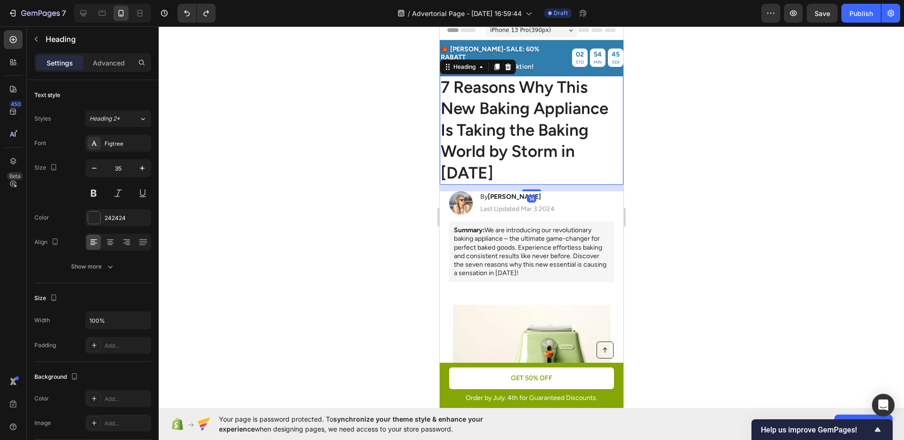
click at [530, 115] on h1 "7 Reasons Why This New Baking Appliance Is Taking the Baking World by Storm in …" at bounding box center [531, 130] width 184 height 109
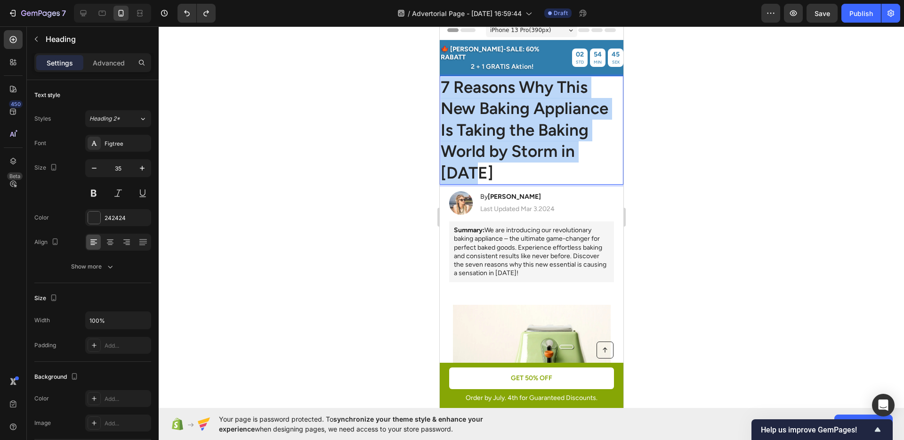
click at [530, 115] on p "7 Reasons Why This New Baking Appliance Is Taking the Baking World by Storm in …" at bounding box center [531, 130] width 182 height 107
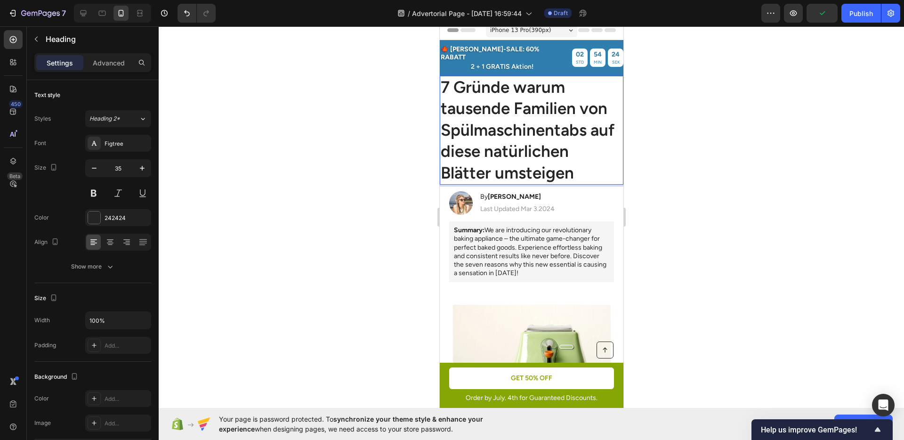
click at [684, 121] on div at bounding box center [531, 232] width 745 height 413
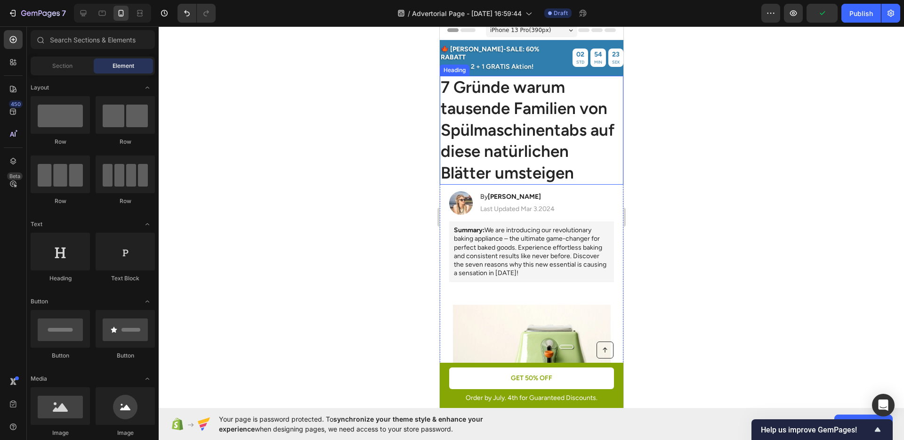
click at [544, 124] on p "7 Gründe warum tausende Familien von Spülmaschinentabs auf diese natürlichen Bl…" at bounding box center [531, 130] width 182 height 107
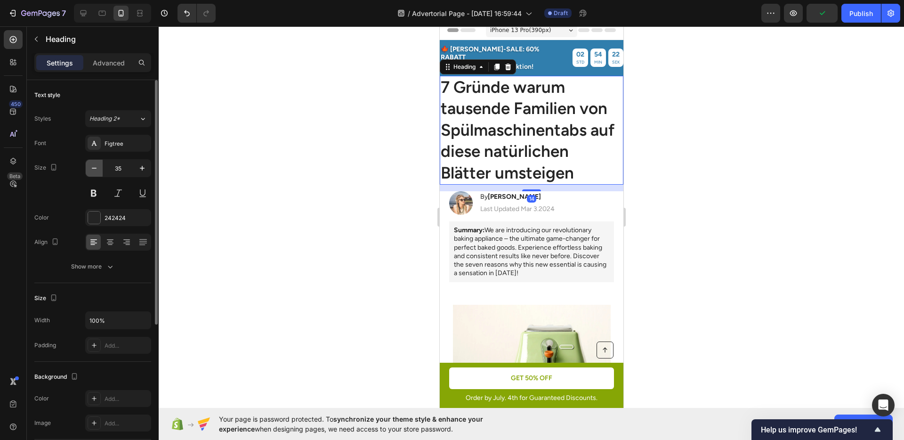
click at [91, 168] on icon "button" at bounding box center [93, 167] width 9 height 9
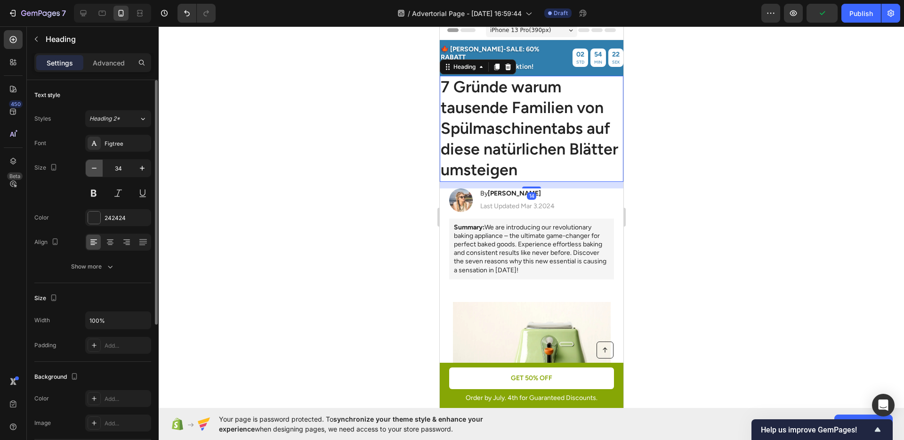
click at [91, 168] on icon "button" at bounding box center [93, 167] width 9 height 9
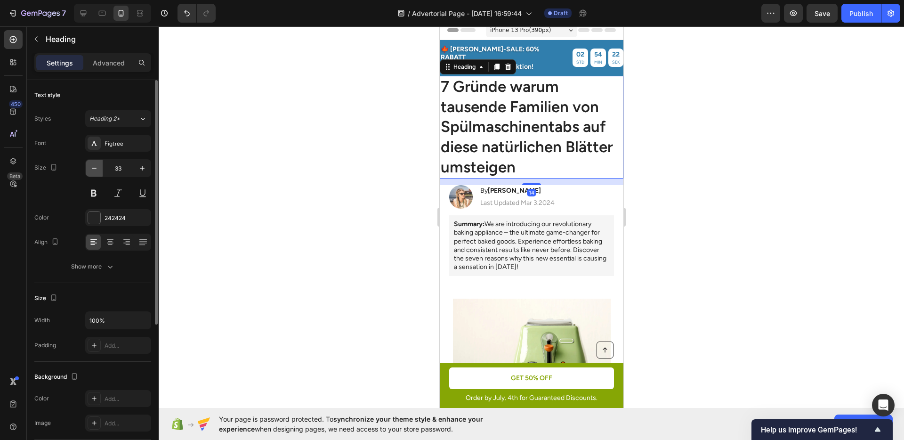
click at [91, 168] on icon "button" at bounding box center [93, 167] width 9 height 9
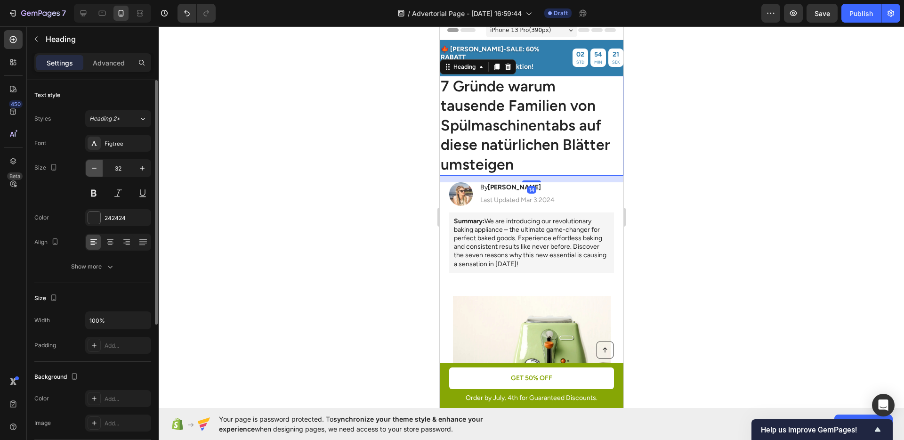
click at [91, 168] on icon "button" at bounding box center [93, 167] width 9 height 9
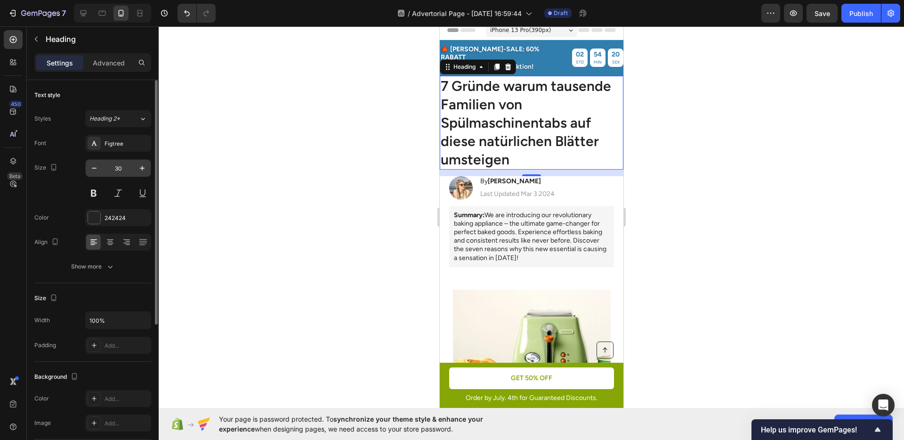
click at [106, 167] on input "30" at bounding box center [118, 168] width 31 height 17
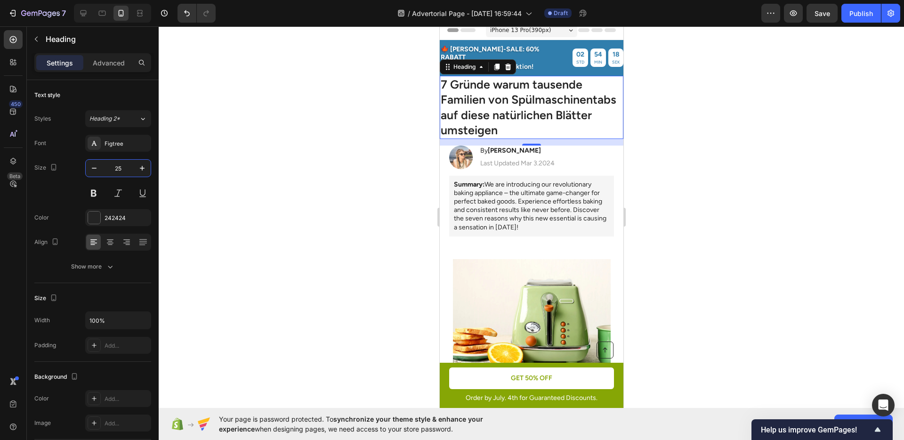
type input "25"
click at [360, 156] on div at bounding box center [531, 232] width 745 height 413
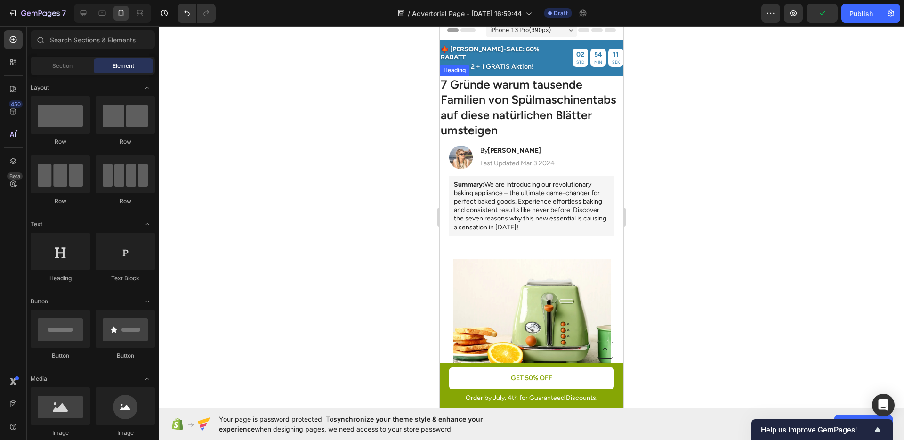
click at [534, 97] on p "7 Gründe warum tausende Familien von Spülmaschinentabs auf diese natürlichen Bl…" at bounding box center [531, 107] width 182 height 61
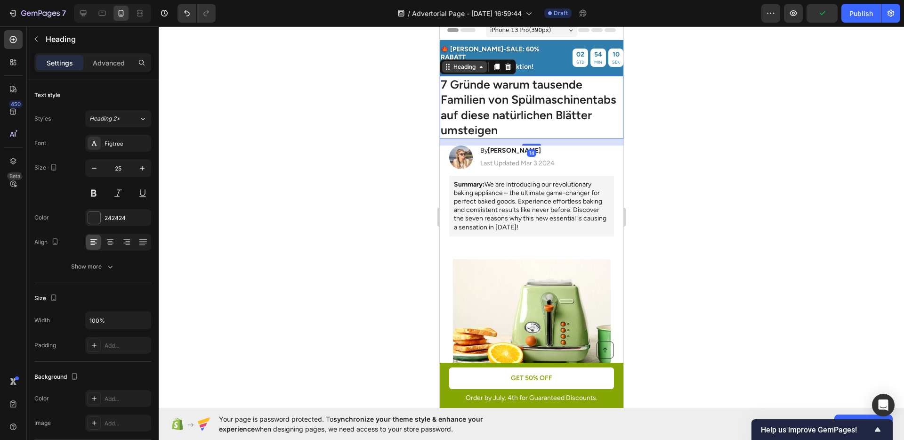
click at [461, 63] on div "Heading" at bounding box center [464, 67] width 26 height 8
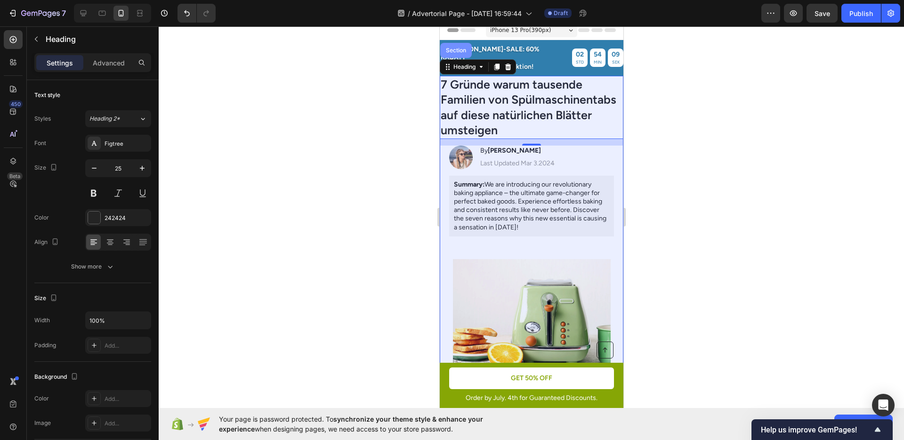
click at [456, 46] on div "Section" at bounding box center [456, 50] width 32 height 15
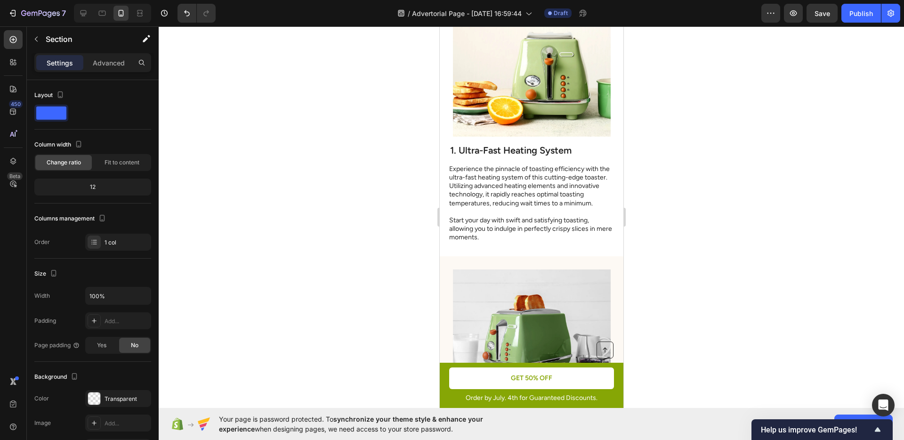
scroll to position [0, 0]
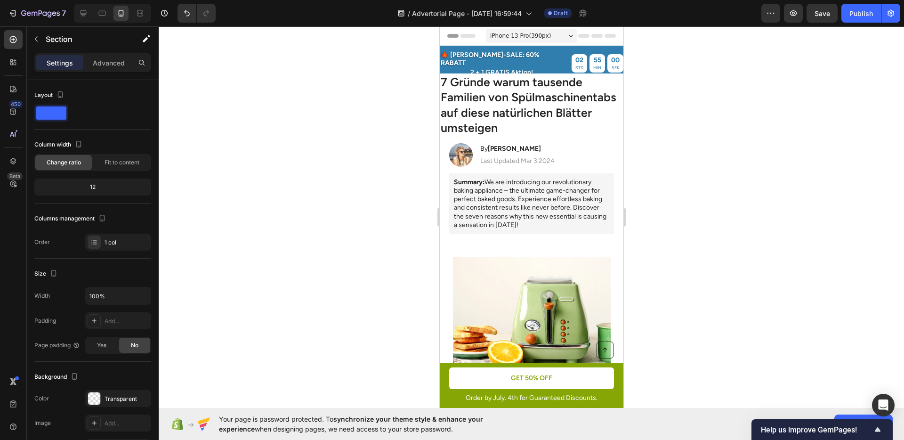
click at [706, 157] on div at bounding box center [531, 232] width 745 height 413
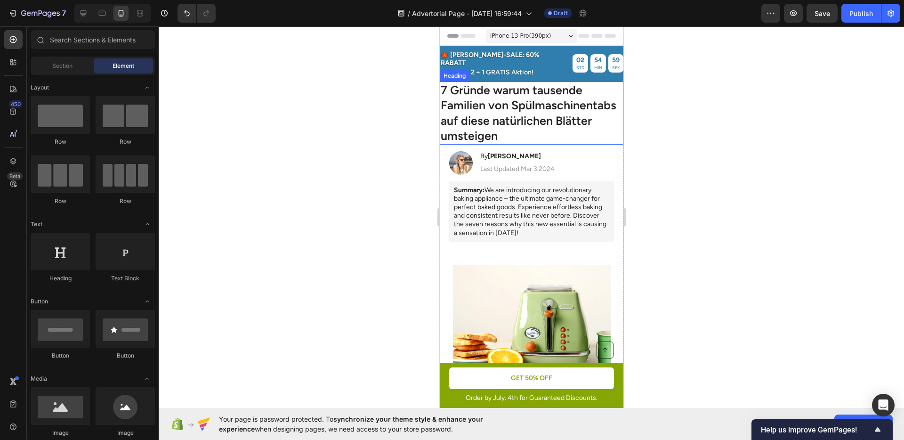
click at [549, 105] on h1 "7 Gründe warum tausende Familien von Spülmaschinentabs auf diese natürlichen Bl…" at bounding box center [531, 112] width 184 height 63
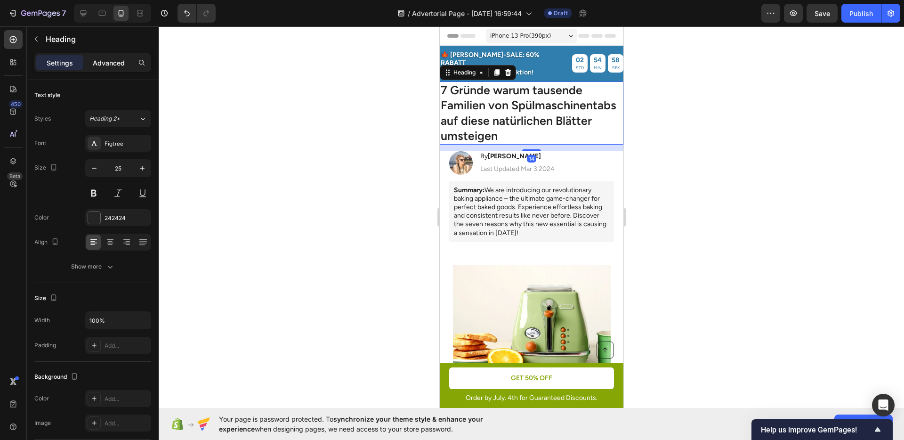
click at [114, 66] on p "Advanced" at bounding box center [109, 63] width 32 height 10
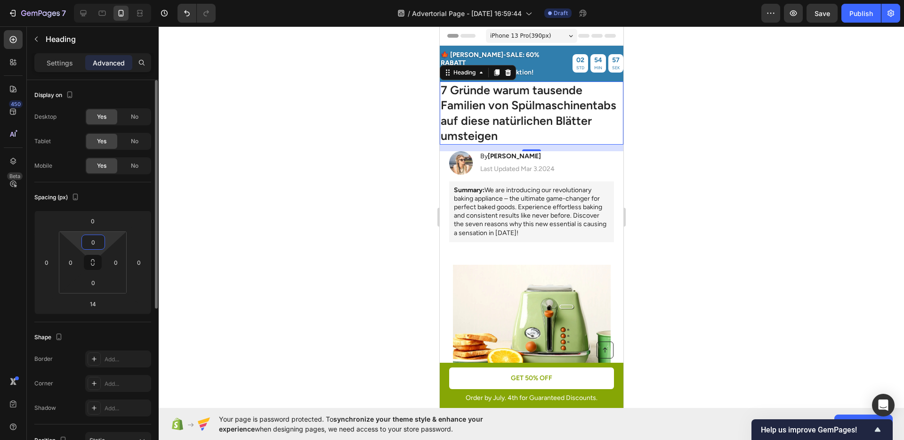
click at [90, 246] on input "0" at bounding box center [93, 242] width 19 height 14
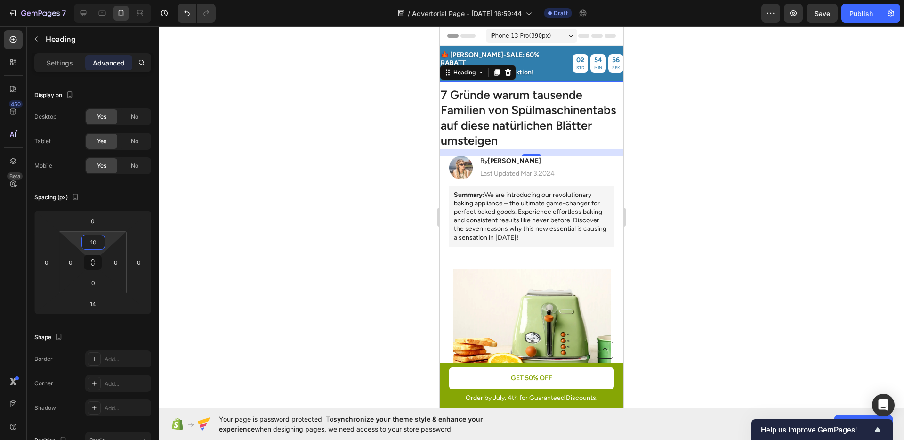
type input "10"
click at [330, 214] on div at bounding box center [531, 232] width 745 height 413
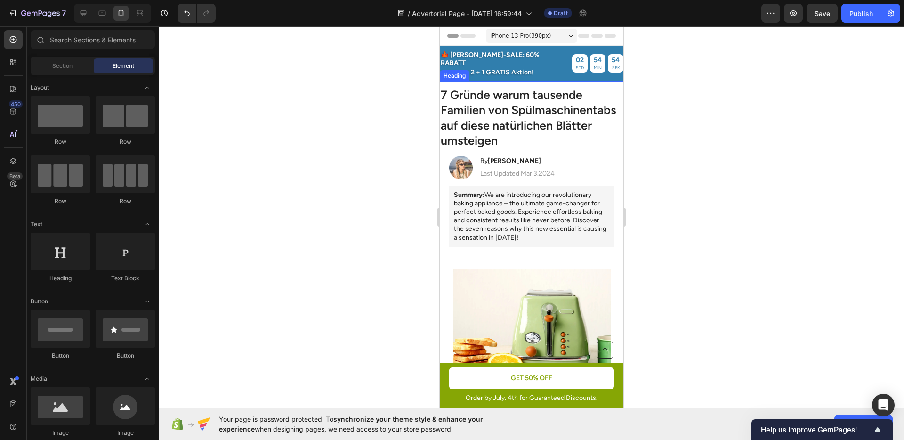
click at [512, 120] on h1 "7 Gründe warum tausende Familien von Spülmaschinentabs auf diese natürlichen Bl…" at bounding box center [531, 117] width 184 height 63
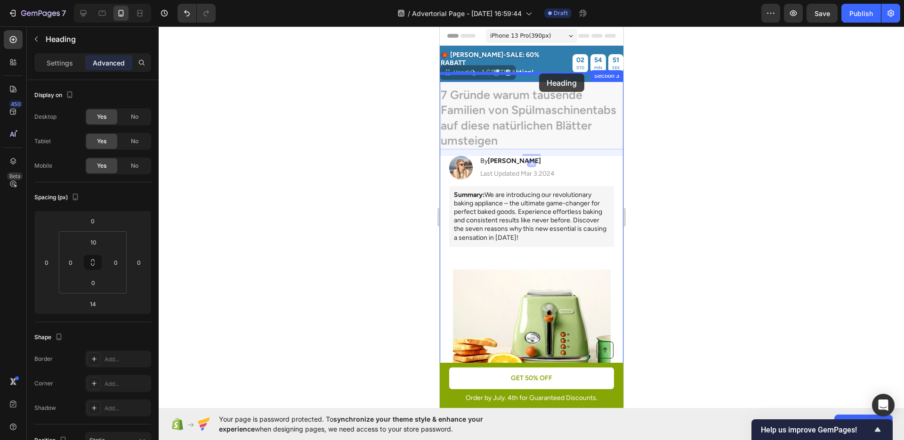
drag, startPoint x: 461, startPoint y: 64, endPoint x: 539, endPoint y: 73, distance: 77.8
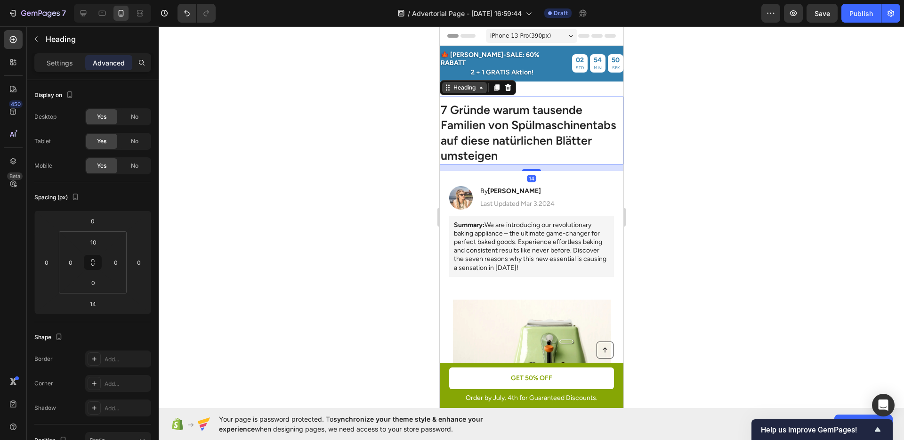
click at [469, 83] on div "Heading" at bounding box center [464, 87] width 26 height 8
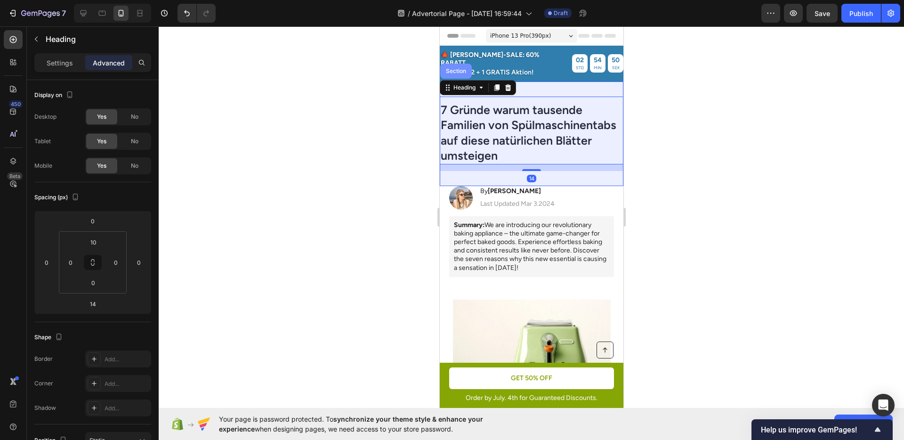
click at [461, 67] on div "Section" at bounding box center [456, 71] width 32 height 15
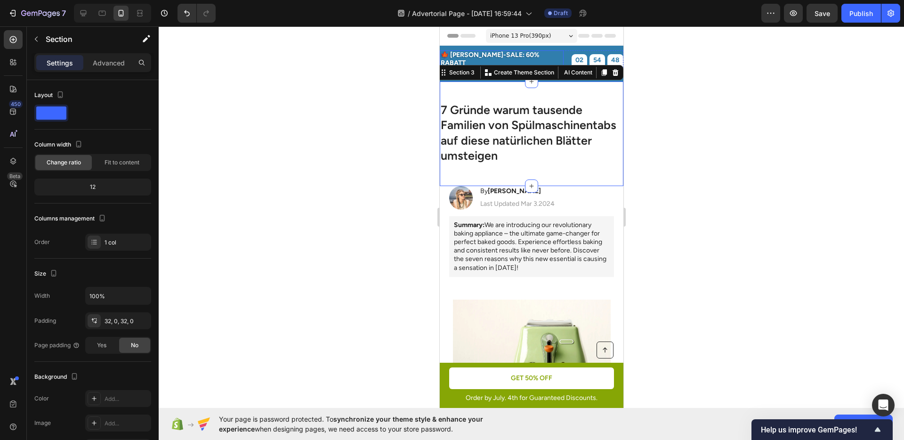
click at [468, 50] on div "🍁 [PERSON_NAME]-SALE: 60% RABATT" at bounding box center [501, 59] width 124 height 18
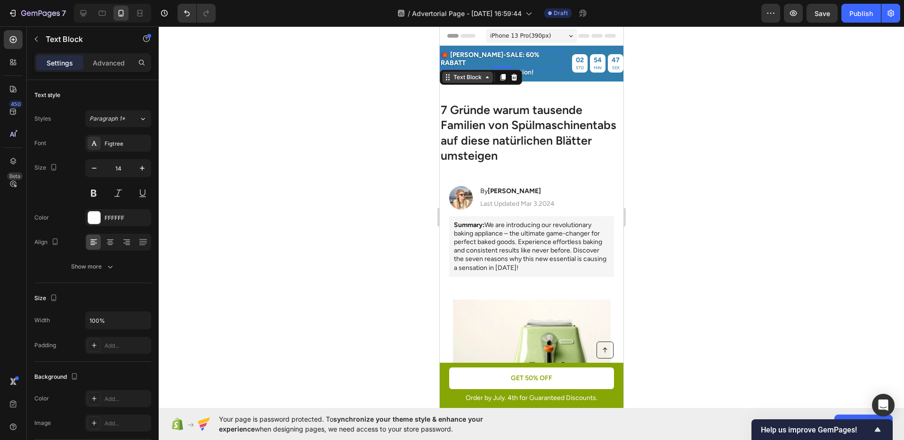
click at [469, 73] on div "Text Block" at bounding box center [467, 77] width 32 height 8
click at [467, 41] on div "Section" at bounding box center [456, 44] width 24 height 6
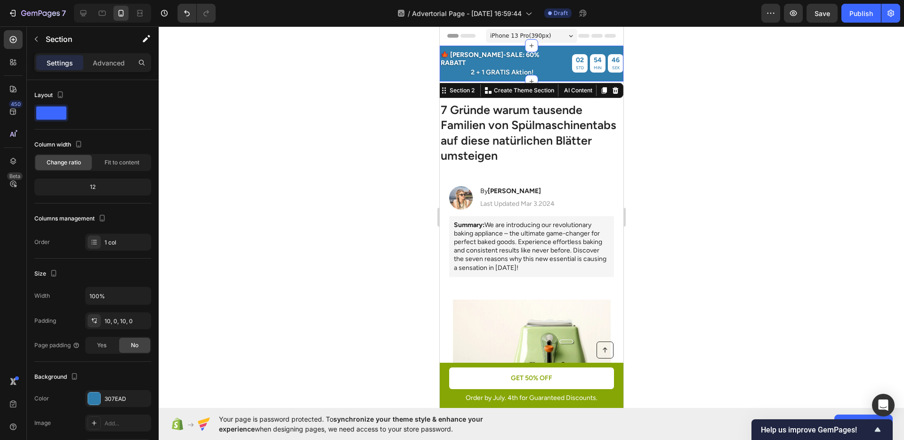
click at [723, 102] on div at bounding box center [531, 232] width 745 height 413
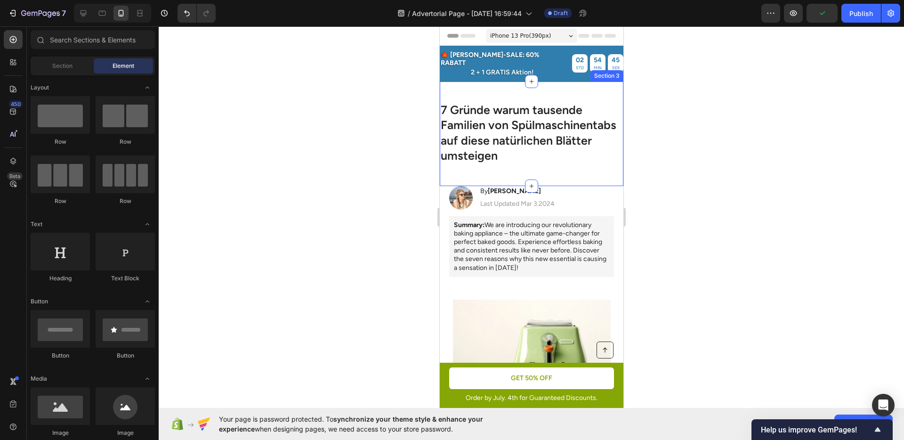
click at [535, 84] on div "7 Gründe warum tausende Familien von Spülmaschinentabs auf diese natürlichen Bl…" at bounding box center [531, 133] width 184 height 105
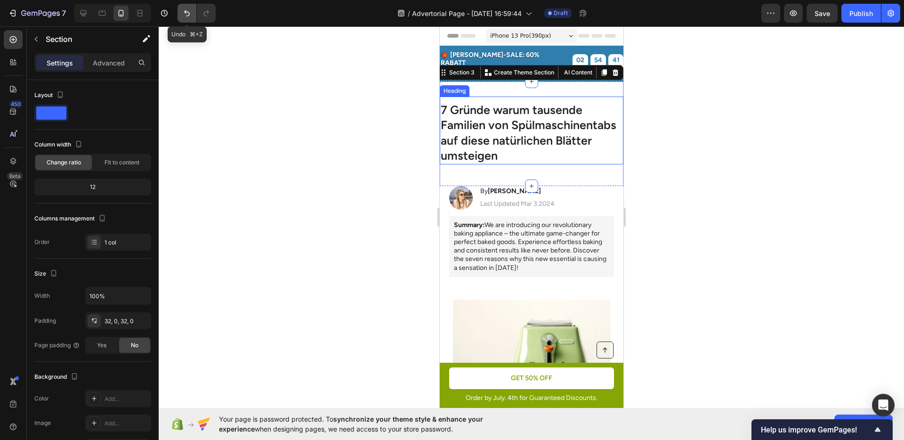
click at [188, 18] on button "Undo/Redo" at bounding box center [187, 13] width 19 height 19
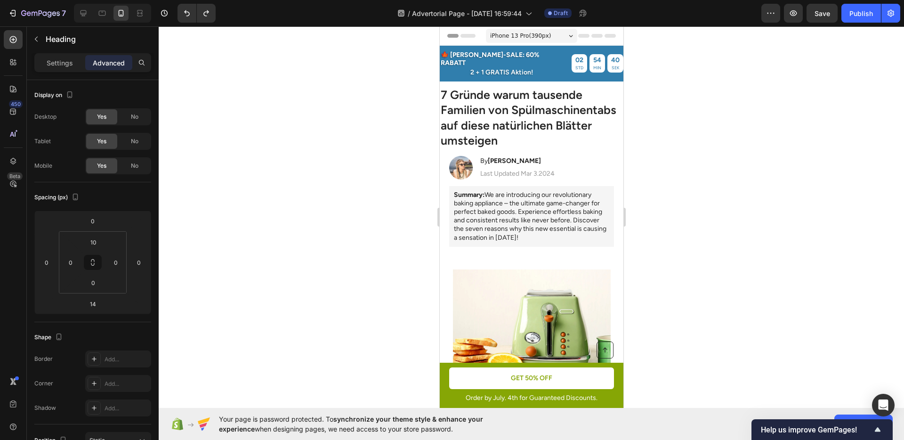
click at [375, 134] on div at bounding box center [531, 232] width 745 height 413
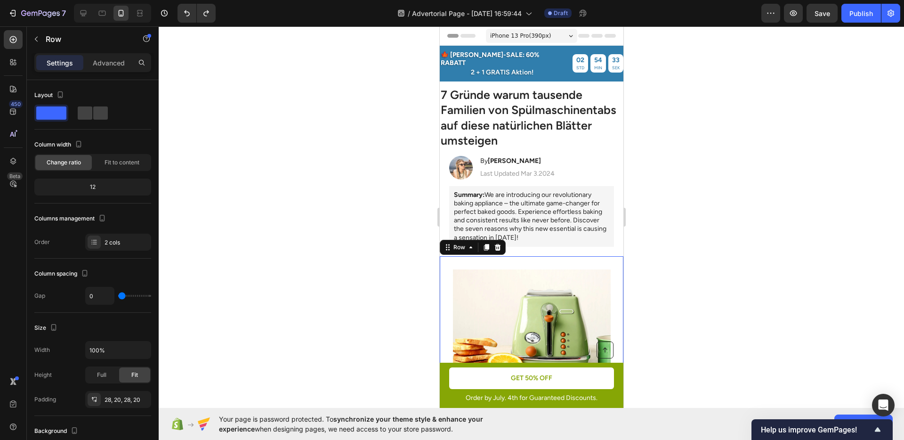
click at [518, 256] on div "Image 1. Ultra-Fast Heating System Heading Experience the pinnacle of toasting …" at bounding box center [531, 384] width 184 height 257
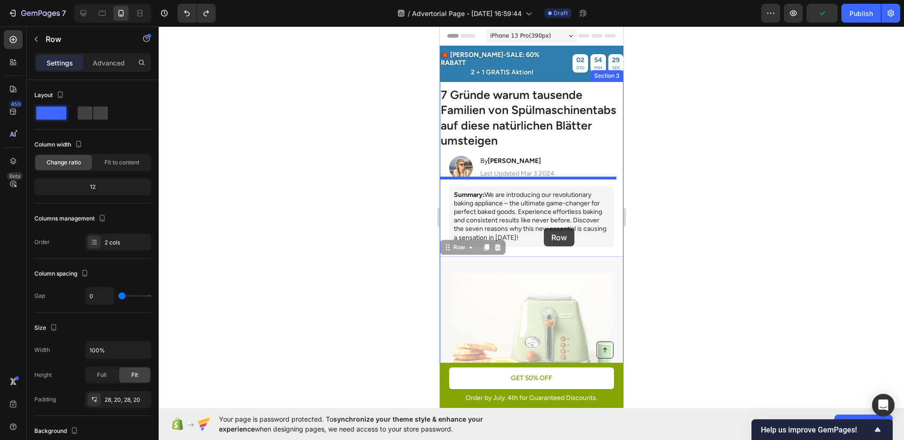
drag, startPoint x: 454, startPoint y: 240, endPoint x: 543, endPoint y: 228, distance: 89.8
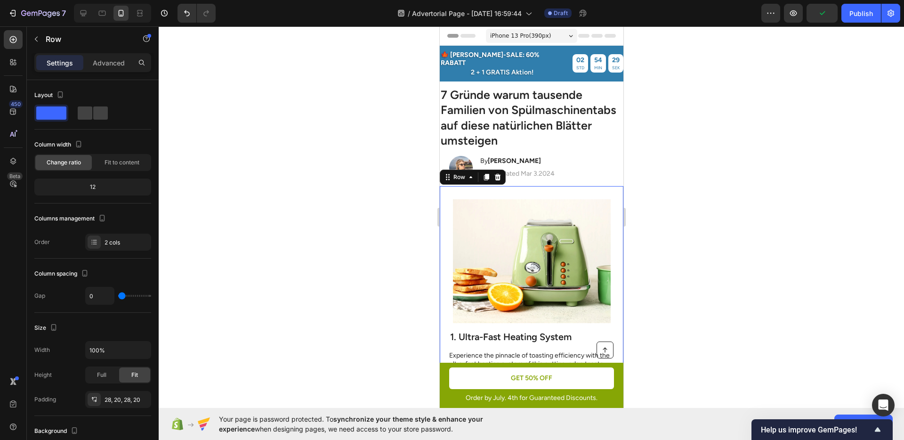
click at [684, 231] on div at bounding box center [531, 232] width 745 height 413
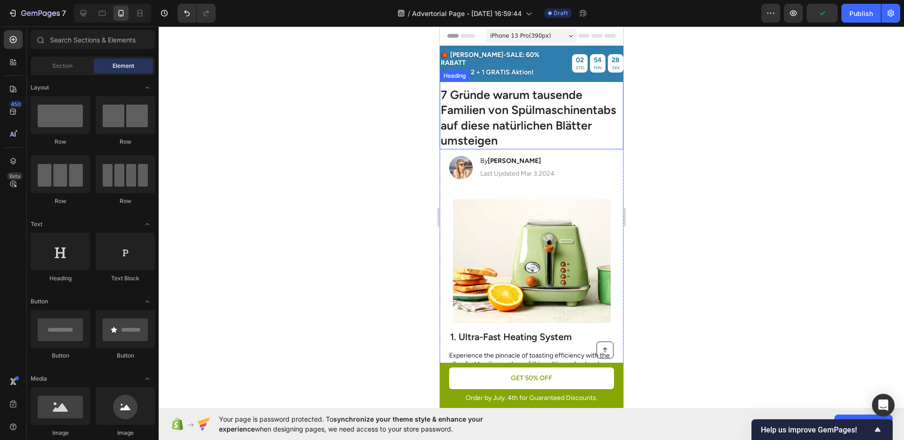
click at [532, 113] on h1 "7 Gründe warum tausende Familien von Spülmaschinentabs auf diese natürlichen Bl…" at bounding box center [531, 117] width 184 height 63
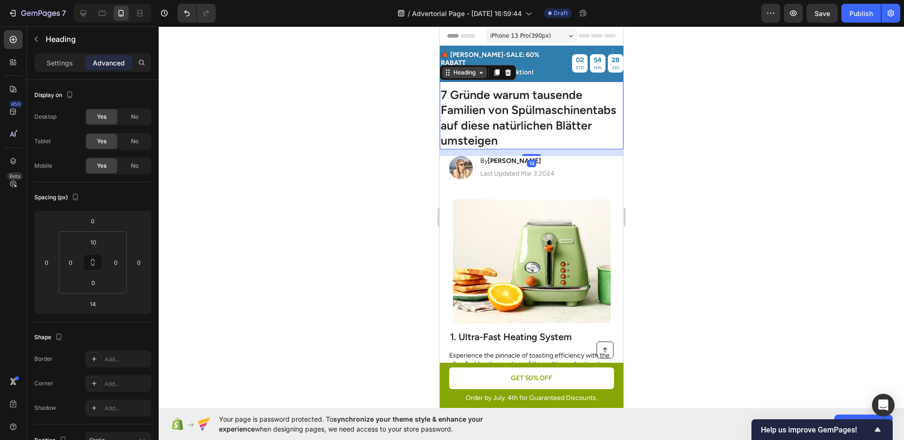
click at [464, 68] on div "Heading" at bounding box center [464, 72] width 26 height 8
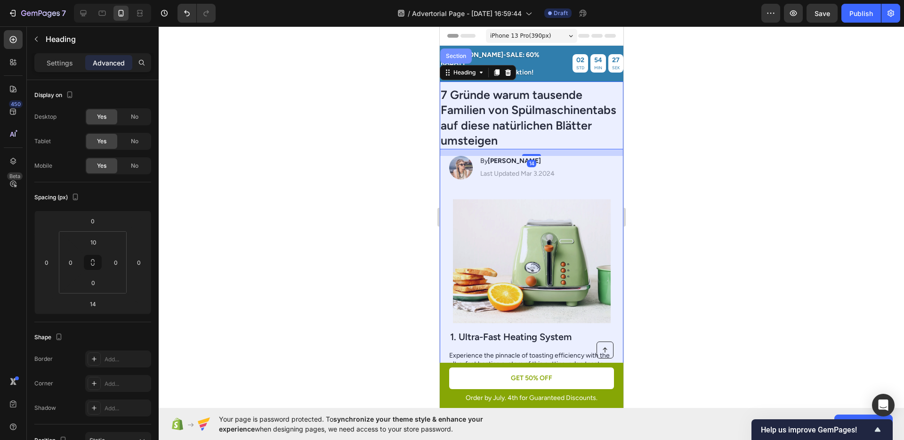
click at [454, 53] on div "Section" at bounding box center [456, 56] width 24 height 6
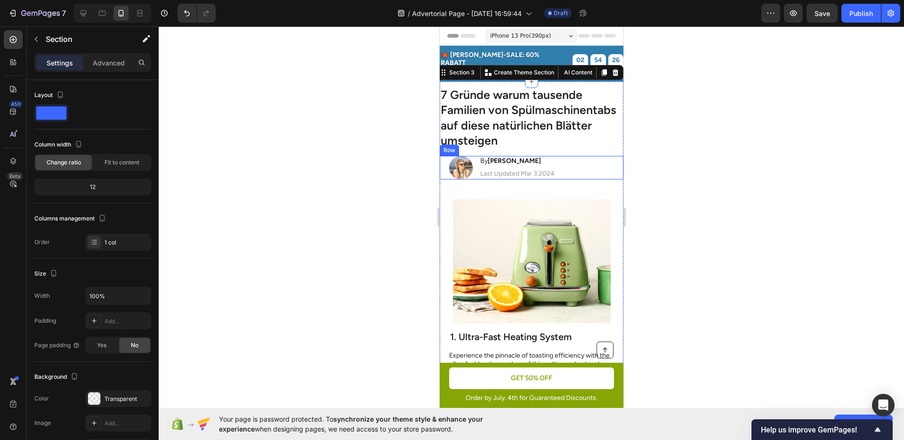
click at [720, 178] on div at bounding box center [531, 232] width 745 height 413
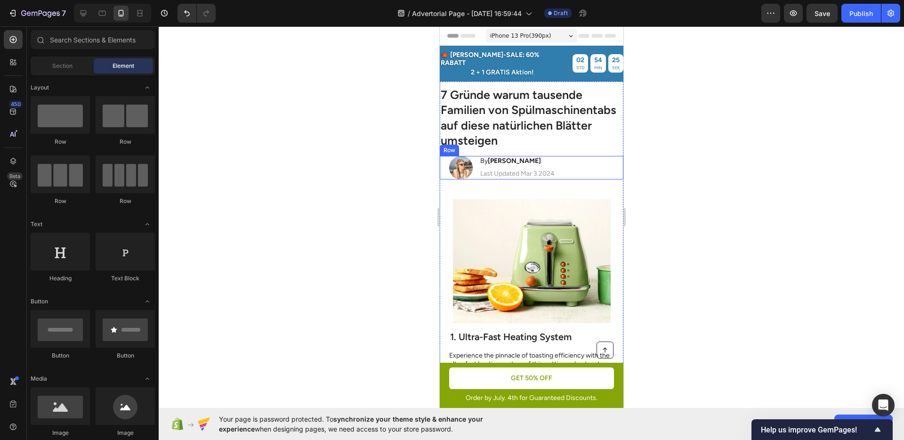
click at [670, 170] on div at bounding box center [531, 232] width 745 height 413
click at [576, 187] on div "Image 1. Ultra-Fast Heating System Heading Experience the pinnacle of toasting …" at bounding box center [531, 314] width 184 height 257
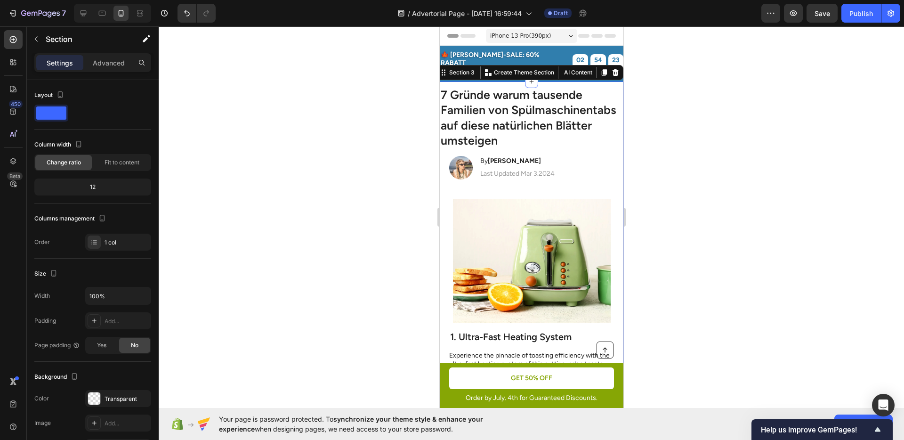
click at [658, 141] on div at bounding box center [531, 232] width 745 height 413
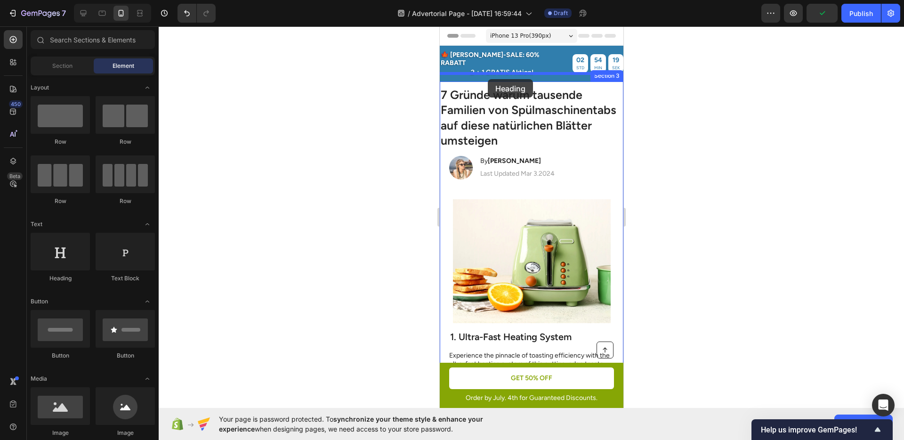
drag, startPoint x: 507, startPoint y: 278, endPoint x: 487, endPoint y: 79, distance: 200.1
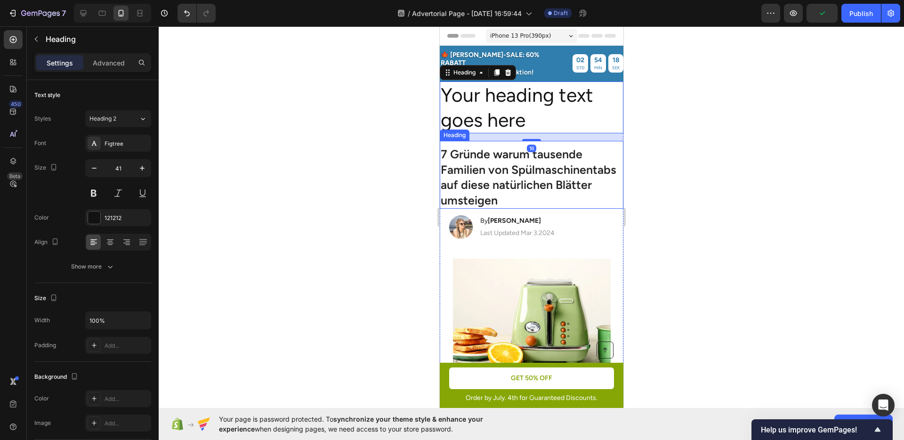
click at [505, 162] on h1 "7 Gründe warum tausende Familien von Spülmaschinentabs auf diese natürlichen Bl…" at bounding box center [531, 177] width 184 height 63
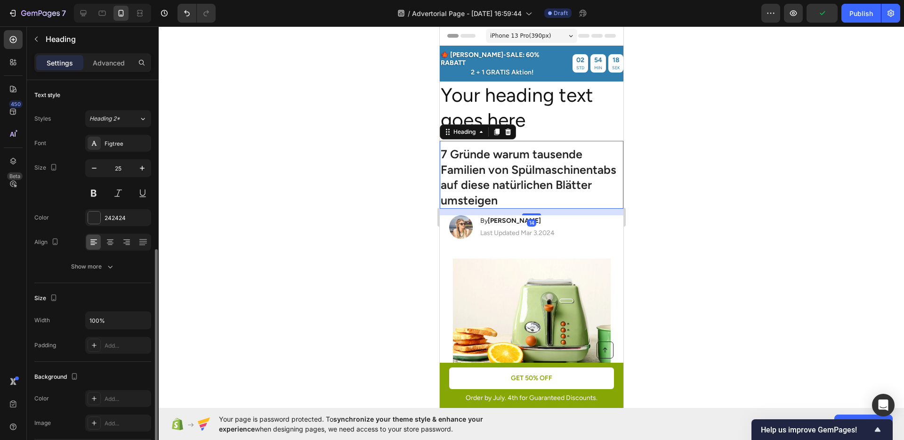
scroll to position [104, 0]
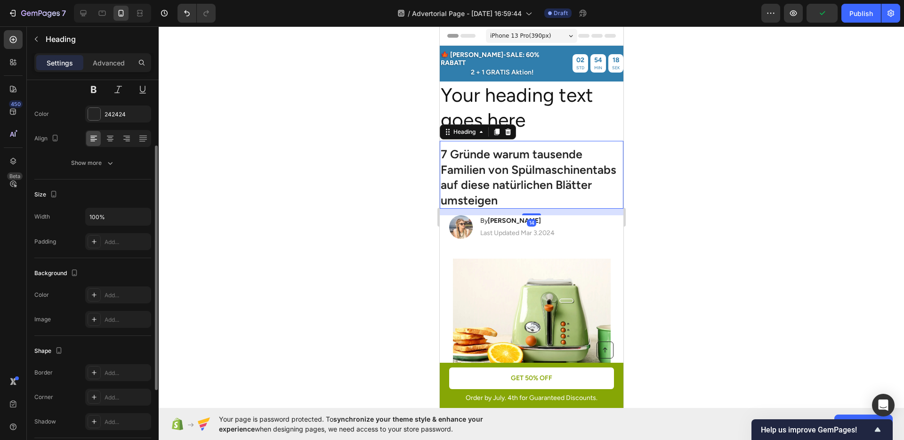
click at [505, 162] on h1 "7 Gründe warum tausende Familien von Spülmaschinentabs auf diese natürlichen Bl…" at bounding box center [531, 177] width 184 height 63
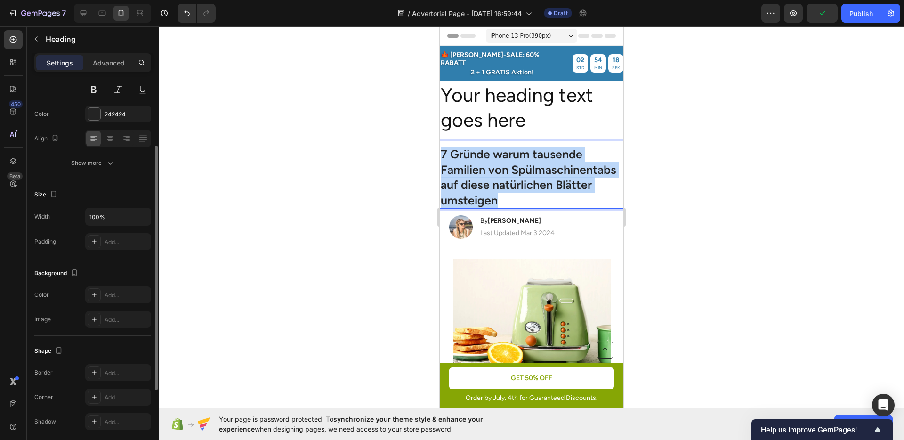
click at [505, 162] on p "7 Gründe warum tausende Familien von Spülmaschinentabs auf diese natürlichen Bl…" at bounding box center [531, 176] width 182 height 61
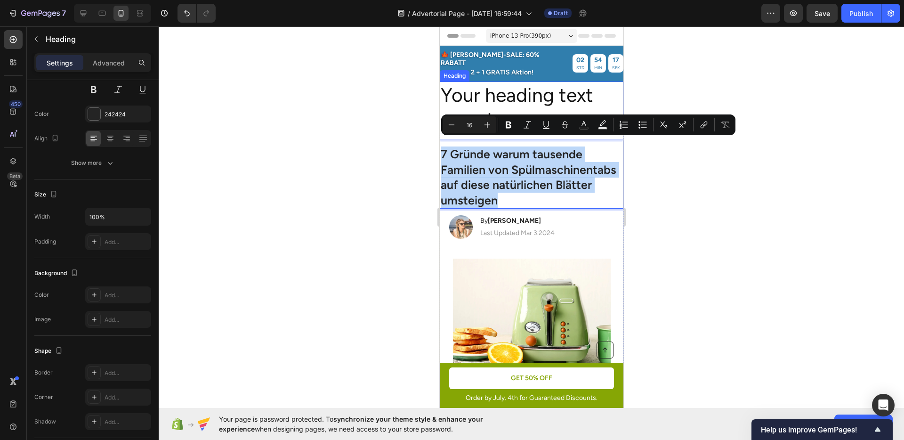
click at [491, 104] on h2 "Your heading text goes here" at bounding box center [531, 107] width 184 height 52
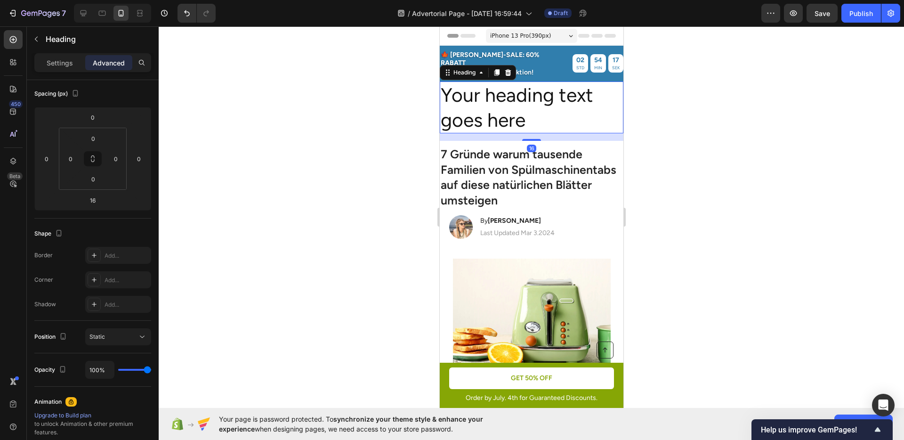
click at [491, 104] on h2 "Your heading text goes here" at bounding box center [531, 107] width 184 height 52
click at [491, 104] on p "Your heading text goes here" at bounding box center [531, 107] width 182 height 50
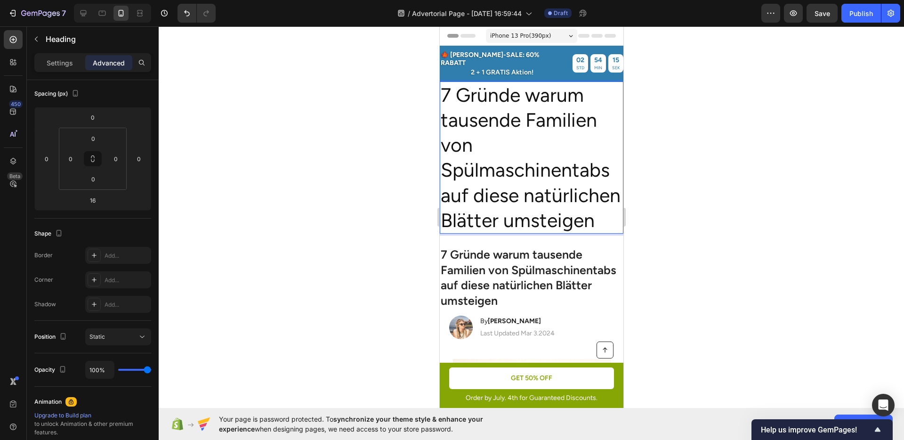
click at [524, 180] on p "7 Gründe warum tausende Familien von Spülmaschinentabs auf diese natürlichen Bl…" at bounding box center [531, 157] width 182 height 151
click at [70, 68] on div "Settings" at bounding box center [59, 62] width 47 height 15
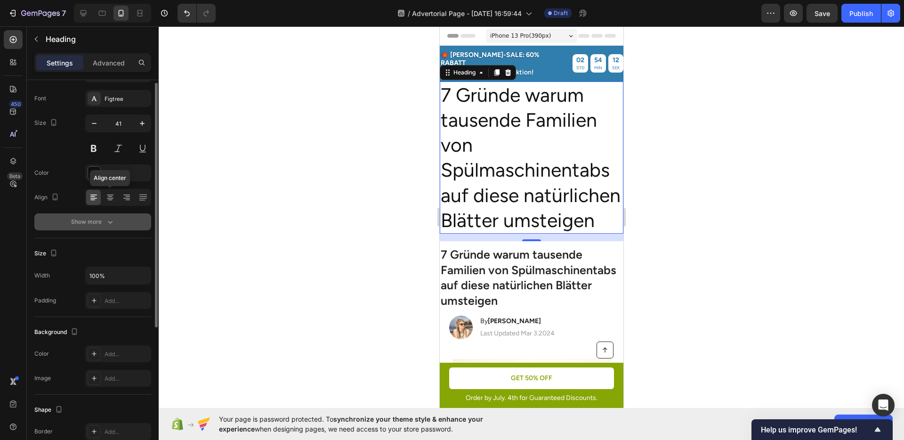
scroll to position [0, 0]
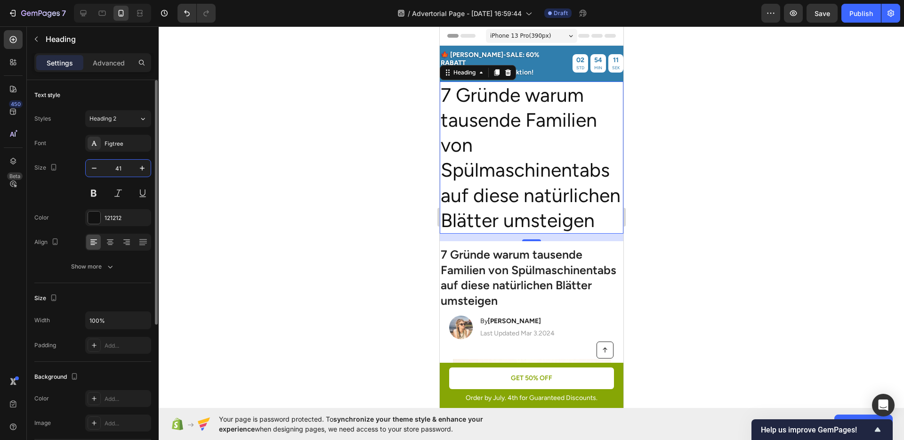
click at [120, 174] on input "41" at bounding box center [118, 168] width 31 height 17
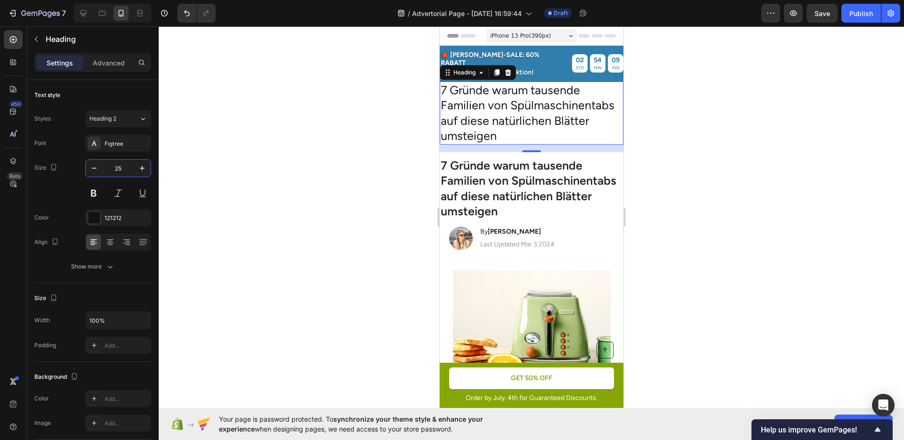
type input "25"
click at [341, 195] on div at bounding box center [531, 232] width 745 height 413
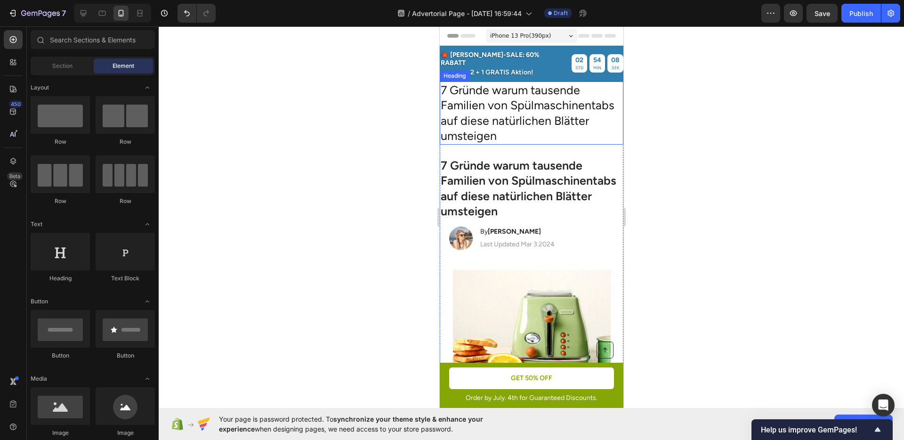
click at [503, 110] on p "7 Gründe warum tausende Familien von Spülmaschinentabs auf diese natürlichen Bl…" at bounding box center [531, 112] width 182 height 61
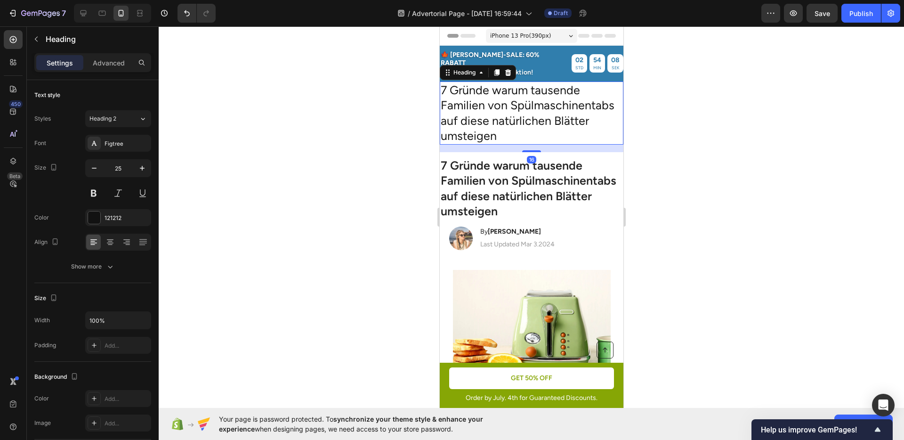
click at [463, 71] on div "Heading" at bounding box center [477, 72] width 76 height 15
click at [463, 68] on div "Heading" at bounding box center [464, 72] width 26 height 8
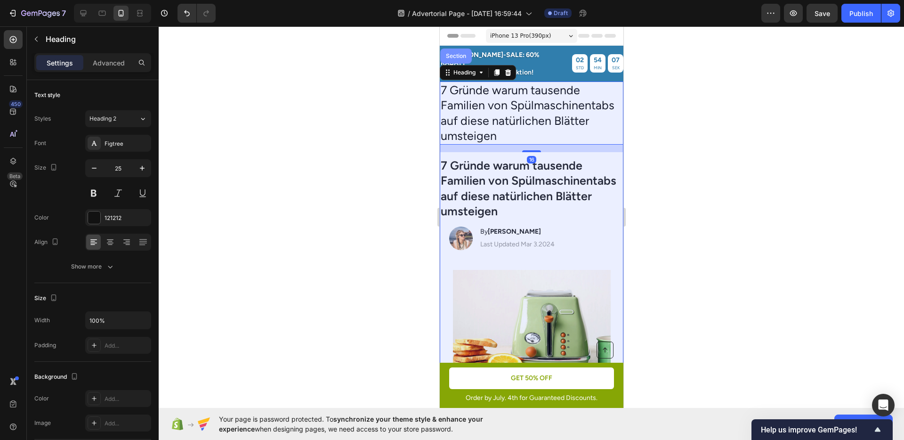
click at [459, 54] on div "Section" at bounding box center [456, 56] width 32 height 15
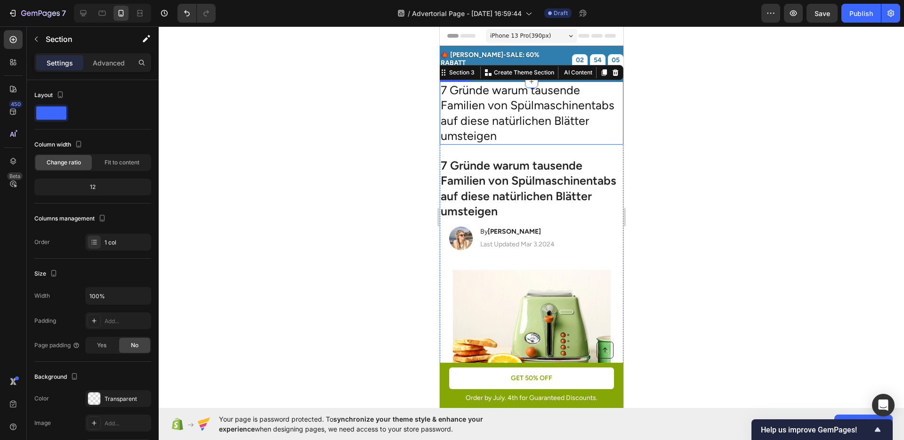
click at [470, 100] on p "7 Gründe warum tausende Familien von Spülmaschinentabs auf diese natürlichen Bl…" at bounding box center [531, 112] width 182 height 61
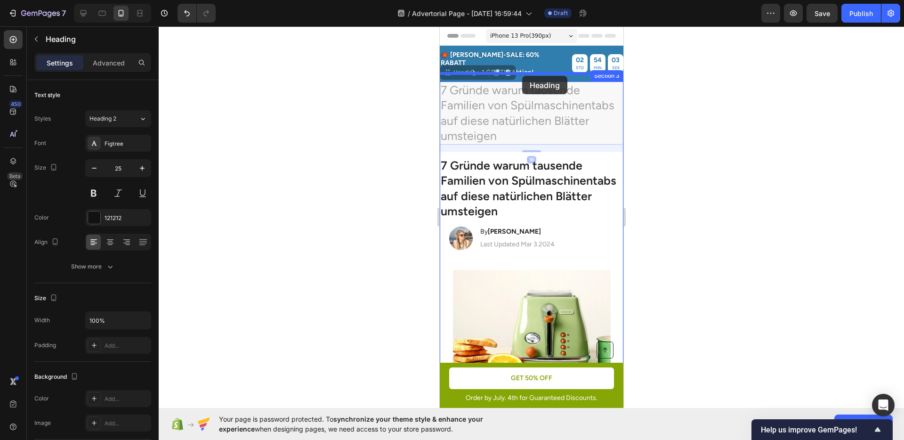
drag, startPoint x: 471, startPoint y: 64, endPoint x: 522, endPoint y: 76, distance: 51.9
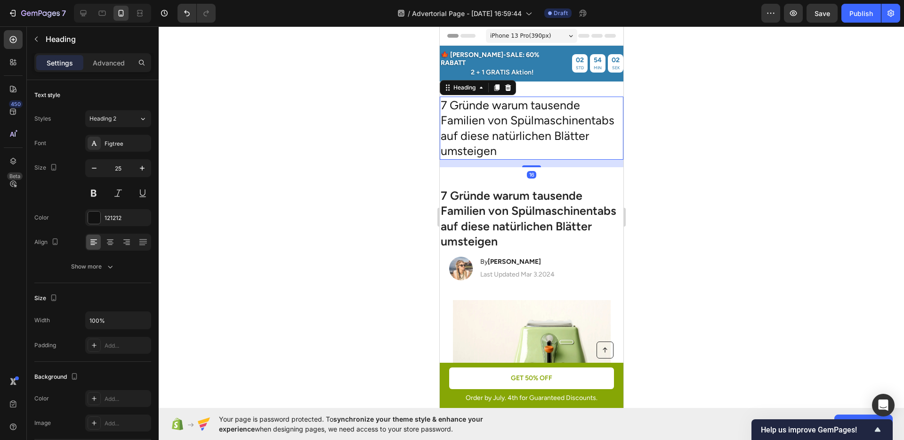
click at [698, 128] on div at bounding box center [531, 232] width 745 height 413
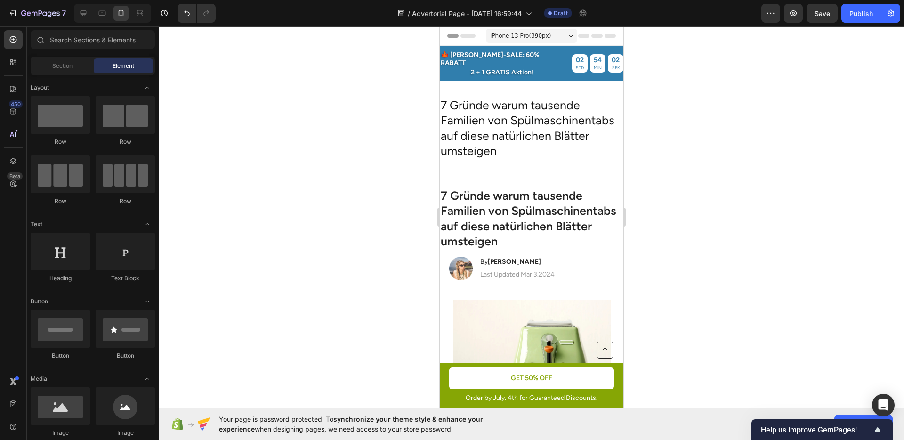
click at [560, 120] on h2 "7 Gründe warum tausende Familien von Spülmaschinentabs auf diese natürlichen Bl…" at bounding box center [531, 128] width 184 height 63
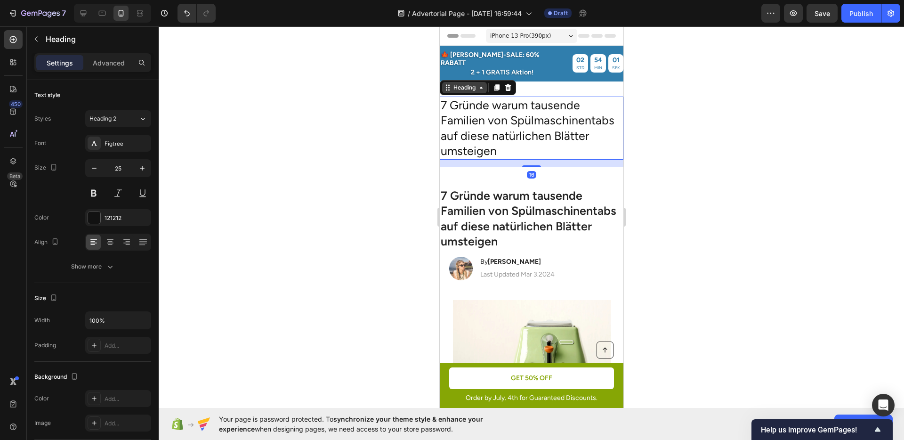
click at [459, 83] on div "Heading" at bounding box center [464, 87] width 26 height 8
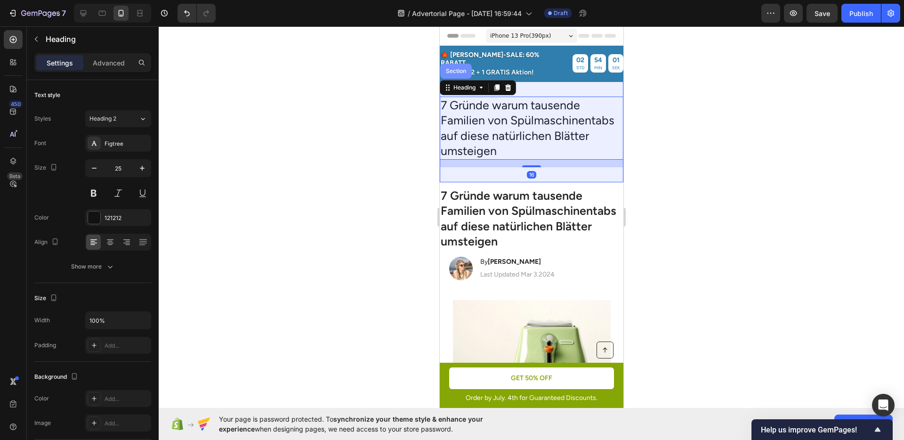
click at [455, 72] on div "Section" at bounding box center [456, 71] width 32 height 15
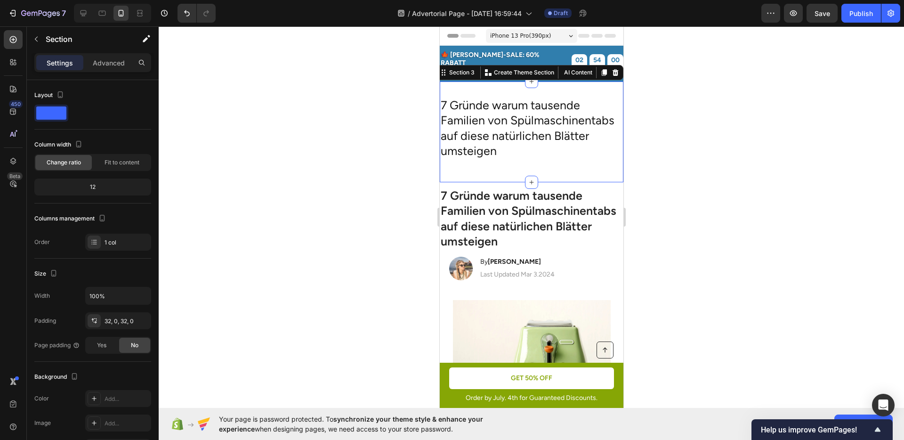
click at [497, 122] on h2 "7 Gründe warum tausende Familien von Spülmaschinentabs auf diese natürlichen Bl…" at bounding box center [531, 128] width 184 height 63
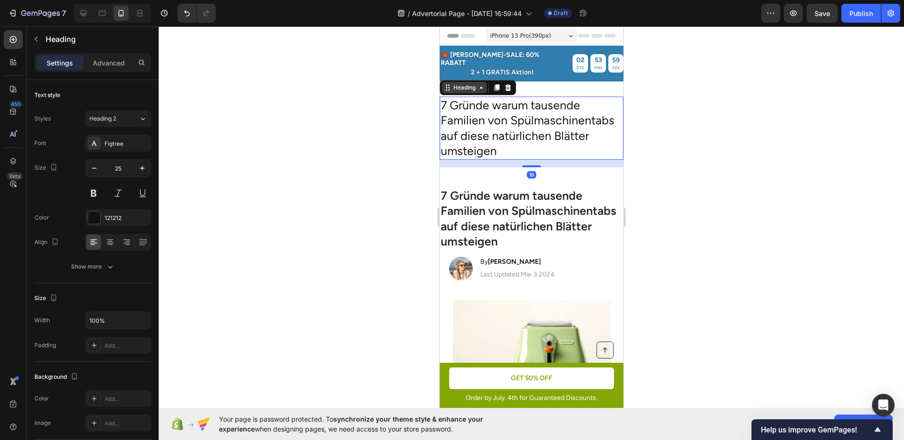
click at [449, 84] on icon at bounding box center [448, 88] width 8 height 8
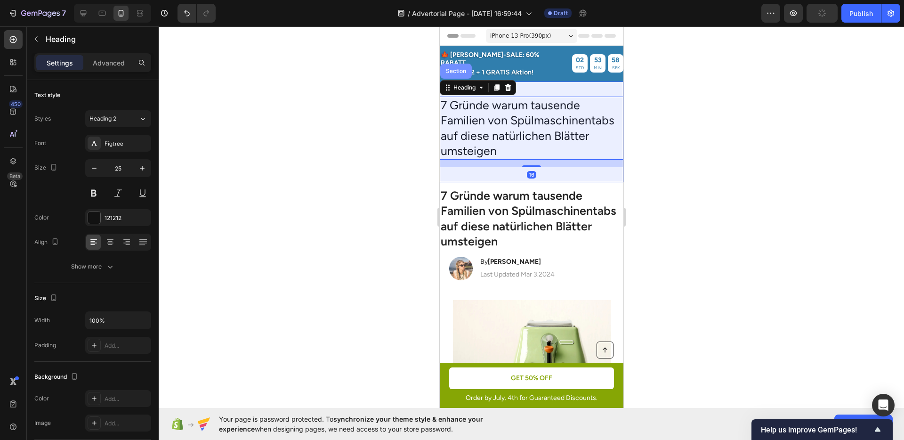
click at [450, 72] on div "Section" at bounding box center [456, 71] width 32 height 15
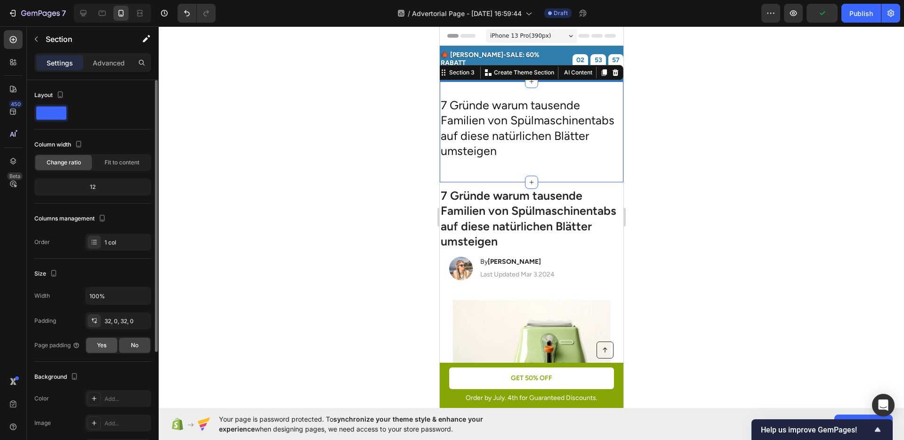
click at [94, 340] on div "Yes" at bounding box center [101, 345] width 31 height 15
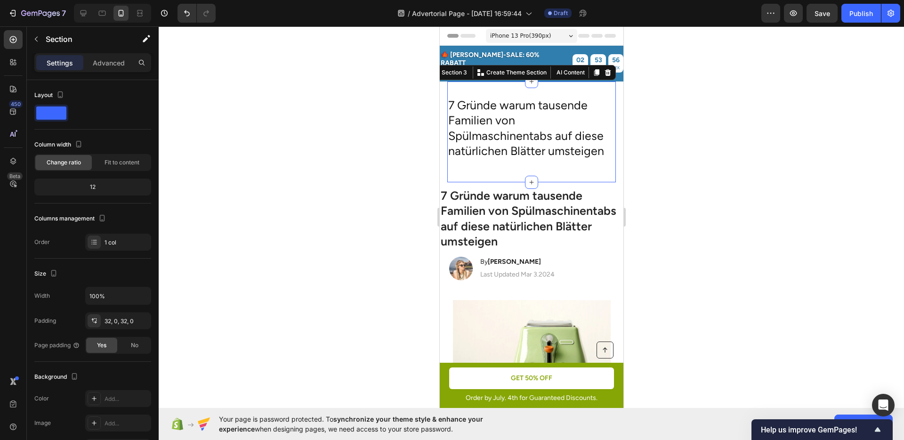
click at [340, 267] on div at bounding box center [531, 232] width 745 height 413
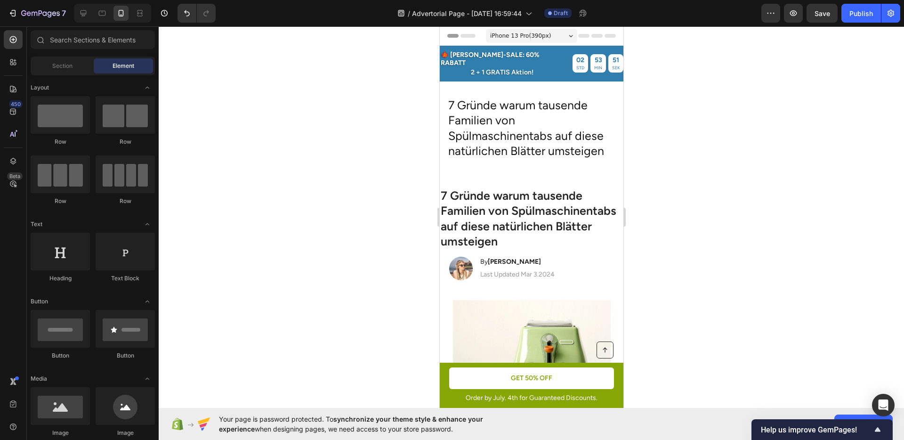
click at [707, 150] on div at bounding box center [531, 232] width 745 height 413
click at [516, 125] on h2 "7 Gründe warum tausende Familien von Spülmaschinentabs auf diese natürlichen Bl…" at bounding box center [531, 128] width 169 height 63
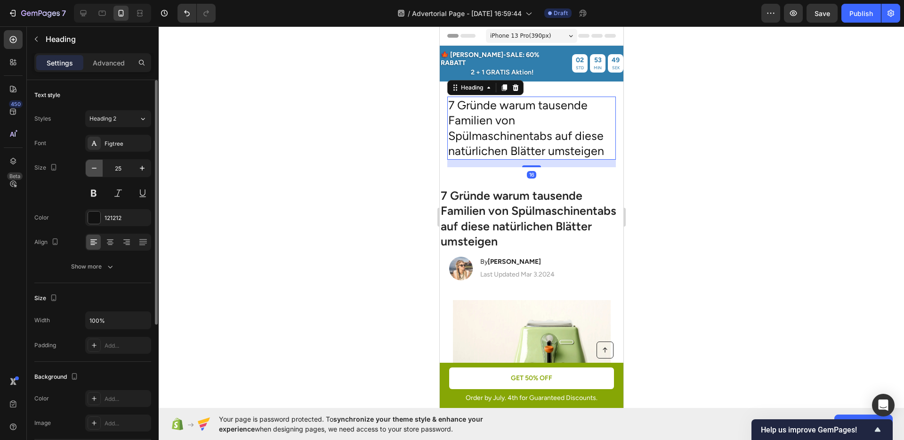
click at [97, 164] on icon "button" at bounding box center [93, 167] width 9 height 9
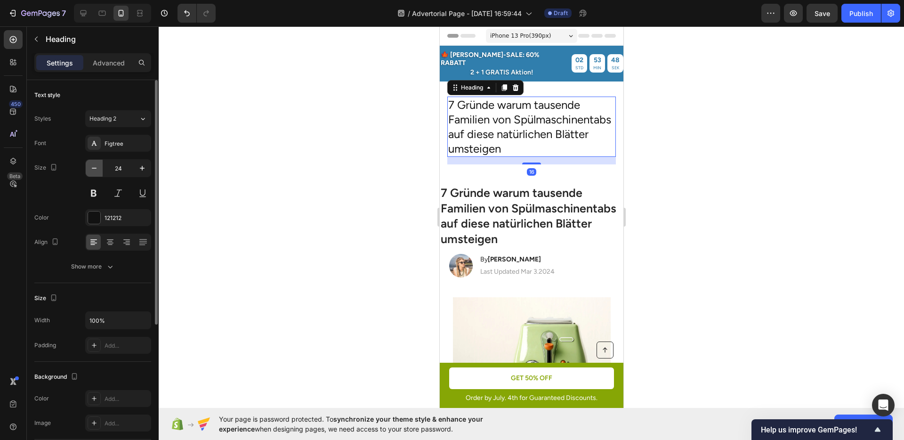
click at [97, 164] on icon "button" at bounding box center [93, 167] width 9 height 9
type input "23"
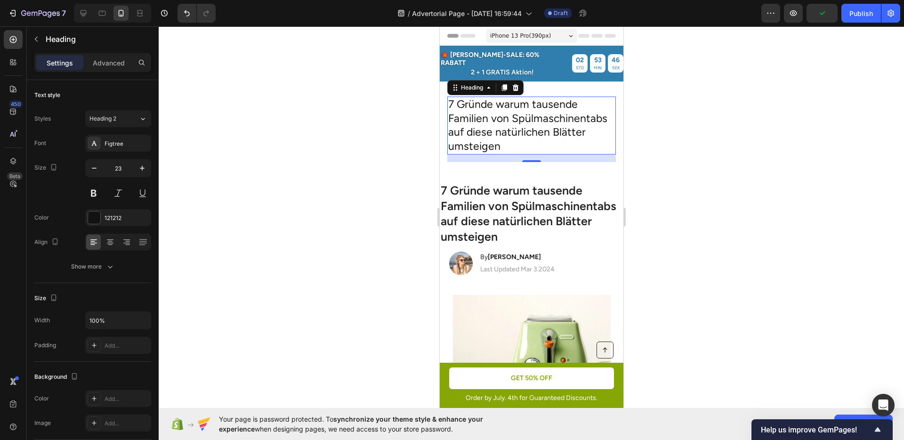
click at [683, 177] on div at bounding box center [531, 232] width 745 height 413
click at [539, 129] on h2 "7 Gründe warum tausende Familien von Spülmaschinentabs auf diese natürlichen Bl…" at bounding box center [531, 126] width 169 height 58
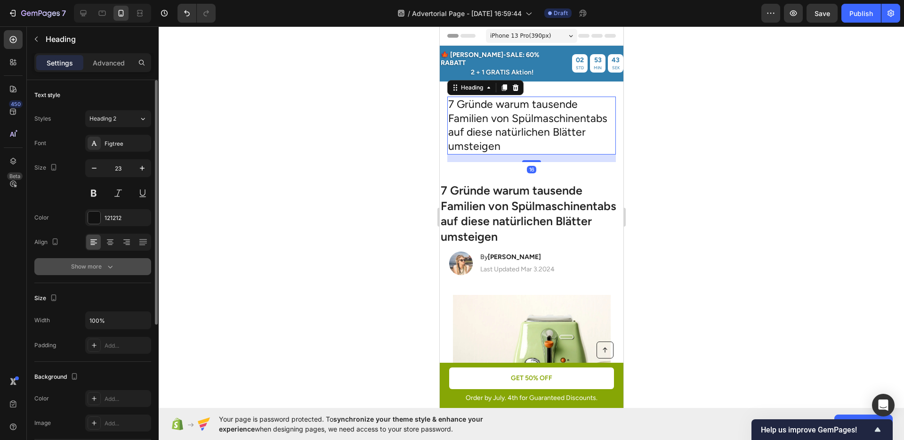
click at [82, 261] on button "Show more" at bounding box center [92, 266] width 117 height 17
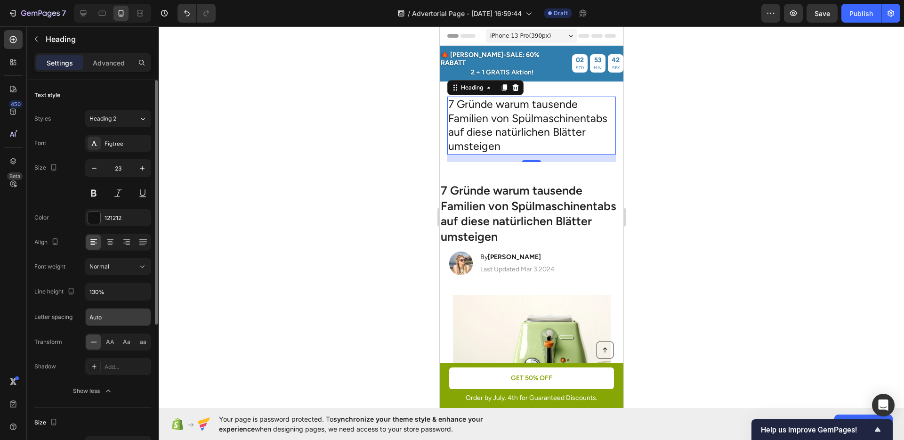
click at [113, 316] on input "Auto" at bounding box center [118, 316] width 65 height 17
click at [143, 272] on button "Normal" at bounding box center [118, 266] width 66 height 17
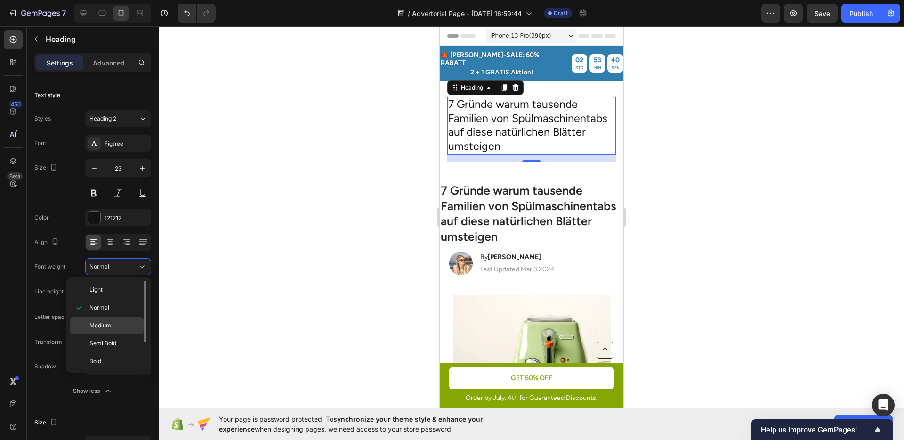
click at [122, 324] on p "Medium" at bounding box center [114, 325] width 50 height 8
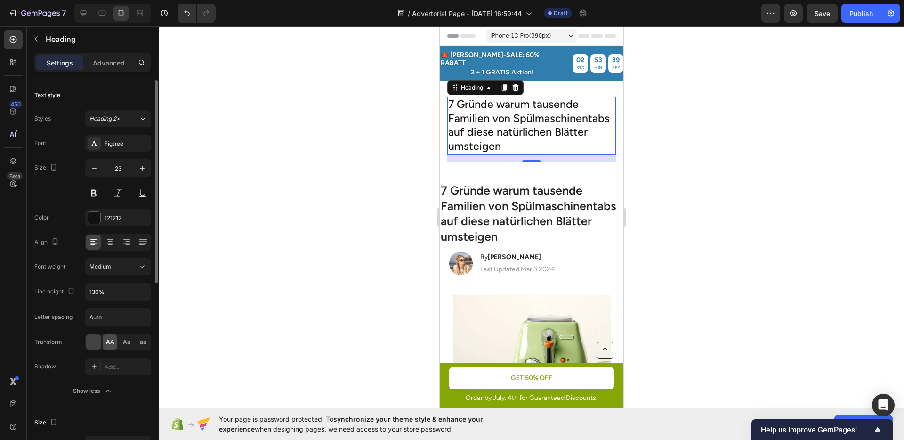
click at [115, 337] on div "AA" at bounding box center [110, 341] width 15 height 15
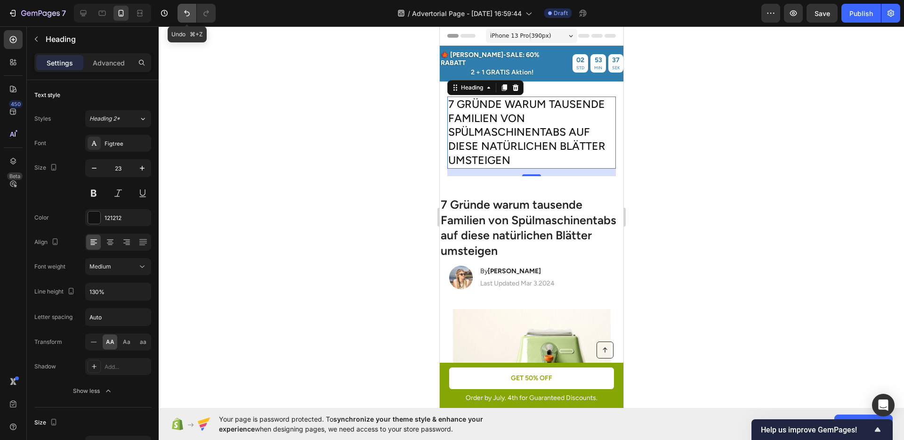
click at [182, 15] on icon "Undo/Redo" at bounding box center [186, 12] width 9 height 9
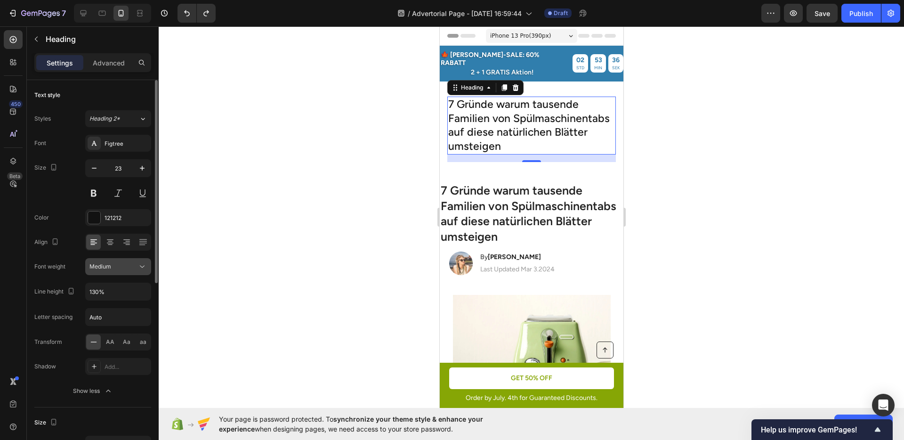
click at [127, 266] on div "Medium" at bounding box center [113, 266] width 48 height 8
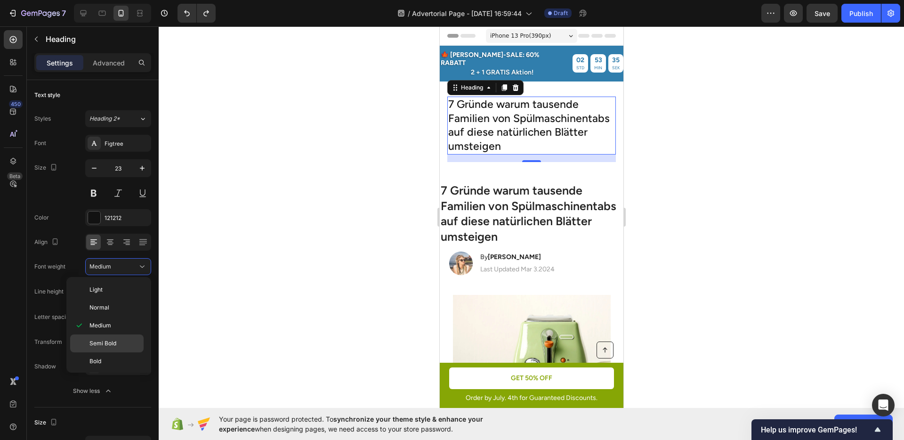
click at [116, 338] on div "Semi Bold" at bounding box center [106, 343] width 73 height 18
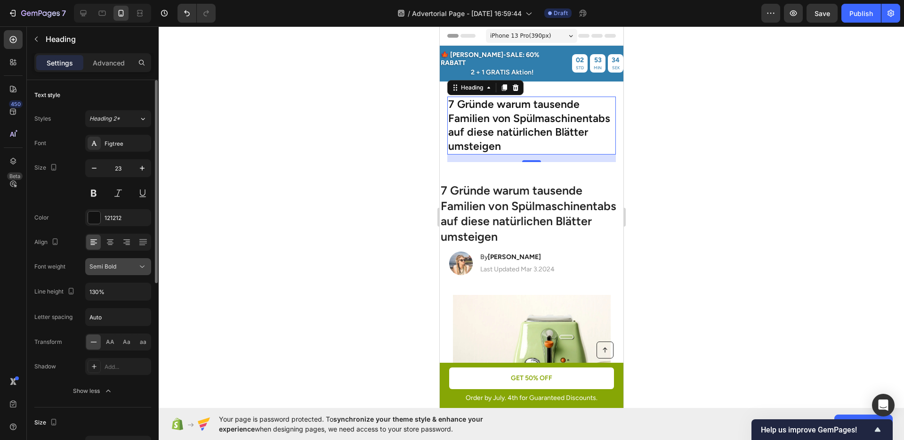
click at [122, 270] on div "Semi Bold" at bounding box center [113, 266] width 48 height 8
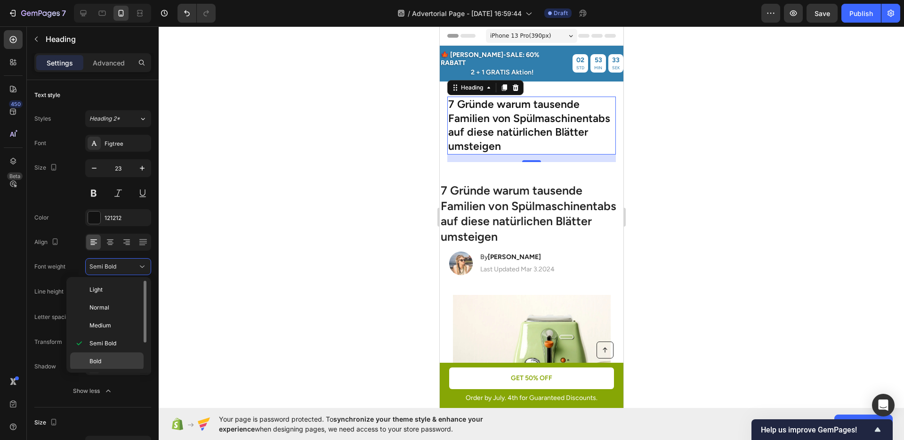
click at [118, 355] on div "Bold" at bounding box center [106, 361] width 73 height 18
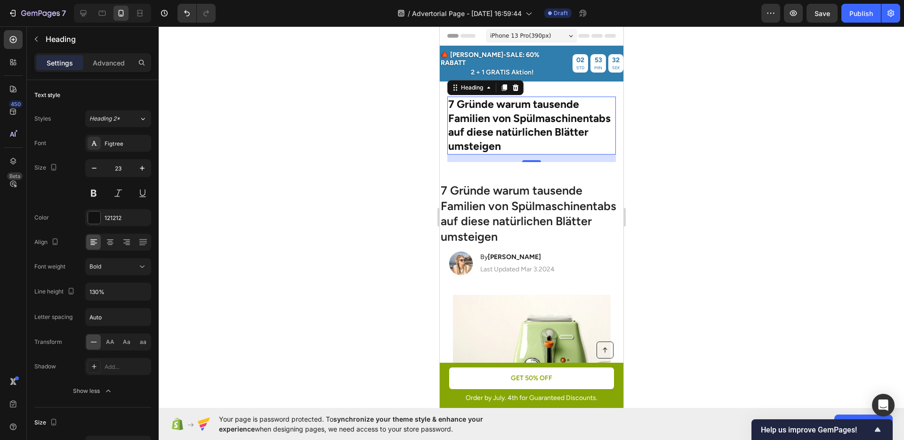
click at [686, 220] on div at bounding box center [531, 232] width 745 height 413
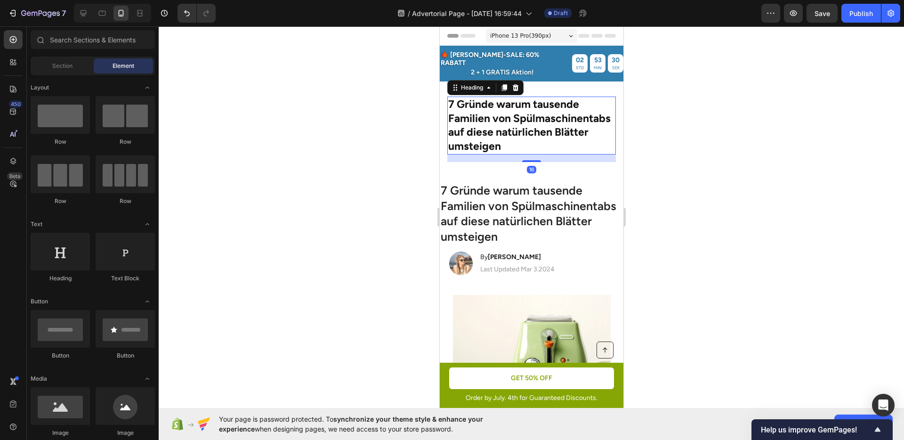
click at [521, 117] on h2 "7 Gründe warum tausende Familien von Spülmaschinentabs auf diese natürlichen Bl…" at bounding box center [531, 126] width 169 height 58
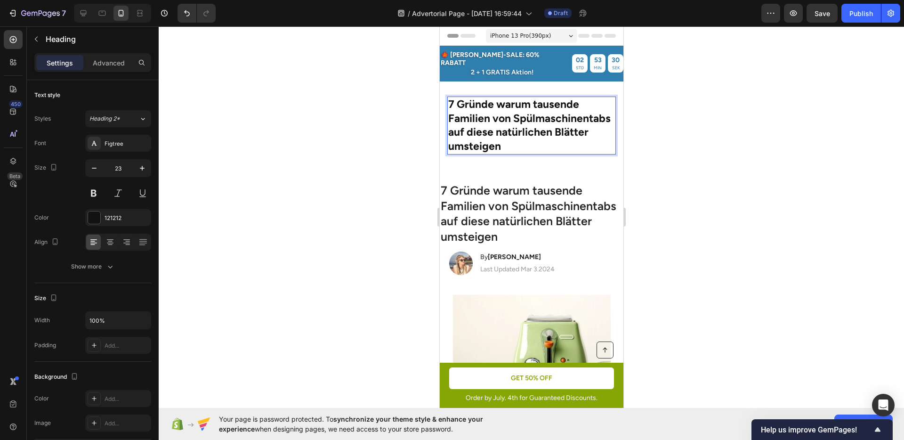
click at [521, 117] on h2 "7 Gründe warum tausende Familien von Spülmaschinentabs auf diese natürlichen Bl…" at bounding box center [531, 126] width 169 height 58
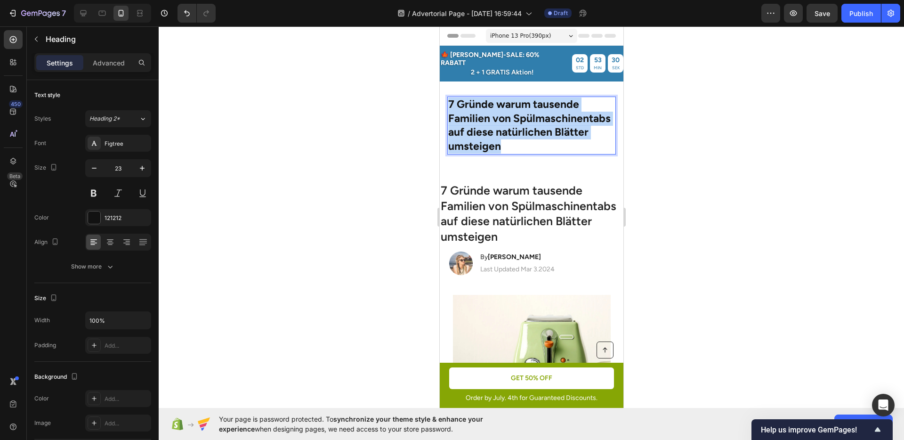
click at [521, 117] on p "7 Gründe warum tausende Familien von Spülmaschinentabs auf diese natürlichen Bl…" at bounding box center [531, 125] width 167 height 57
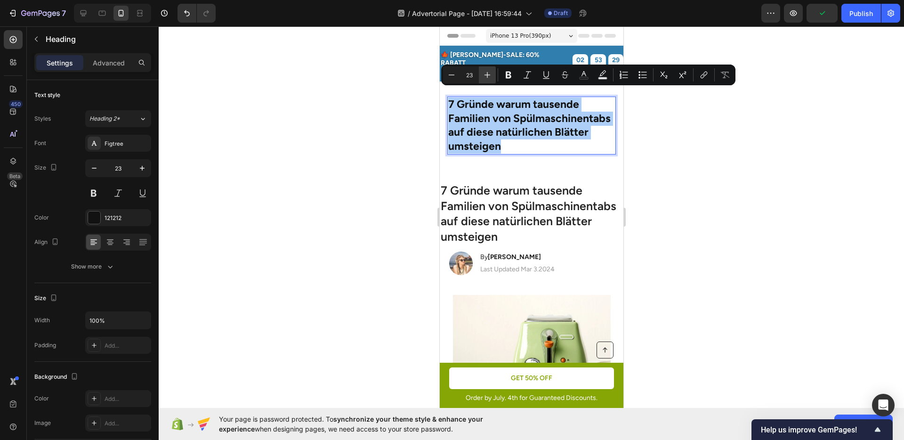
click at [489, 74] on icon "Editor contextual toolbar" at bounding box center [487, 74] width 9 height 9
type input "24"
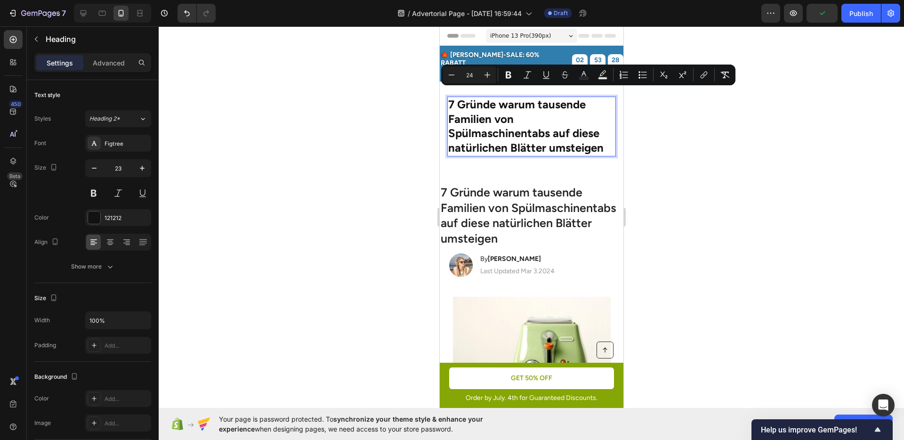
click at [741, 165] on div at bounding box center [531, 232] width 745 height 413
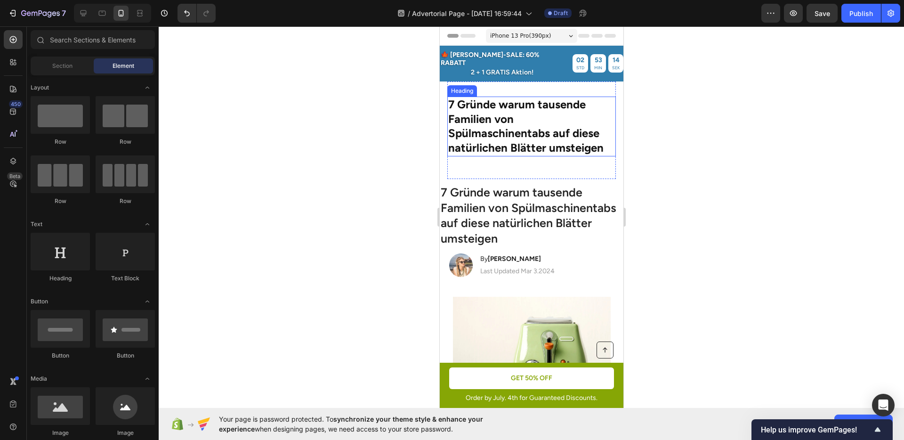
click at [536, 123] on span "7 Gründe warum tausende Familien von Spülmaschinentabs auf diese natürlichen Bl…" at bounding box center [525, 125] width 155 height 57
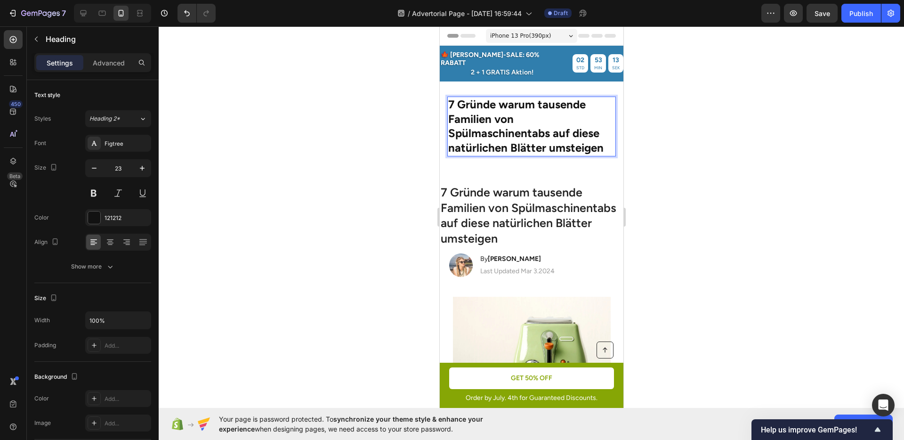
click at [528, 129] on span "7 Gründe warum tausende Familien von Spülmaschinentabs auf diese natürlichen Bl…" at bounding box center [525, 125] width 155 height 57
click at [794, 171] on div at bounding box center [531, 232] width 745 height 413
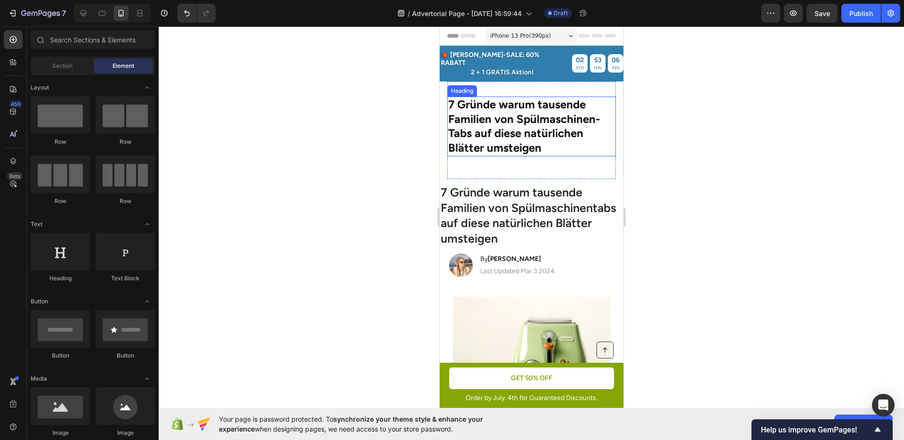
click at [569, 131] on span "7 Gründe warum tausende Familien von Spülmaschinen-Tabs auf diese natürlichen B…" at bounding box center [524, 125] width 152 height 57
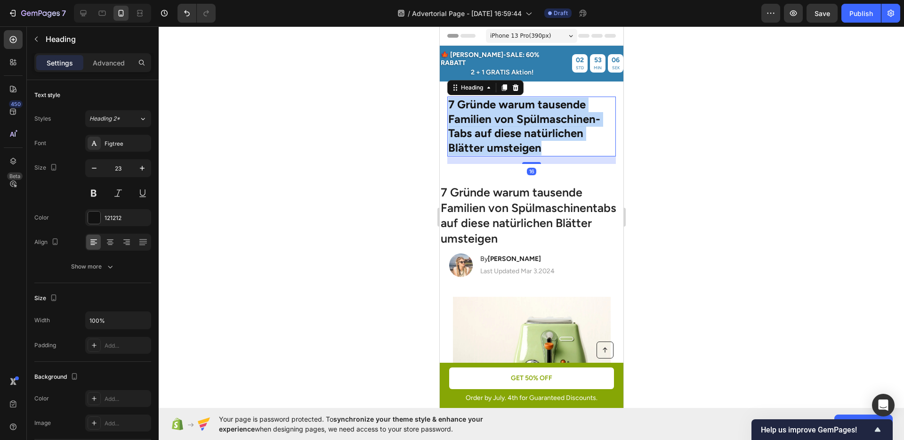
click at [569, 131] on span "7 Gründe warum tausende Familien von Spülmaschinen-Tabs auf diese natürlichen B…" at bounding box center [524, 125] width 152 height 57
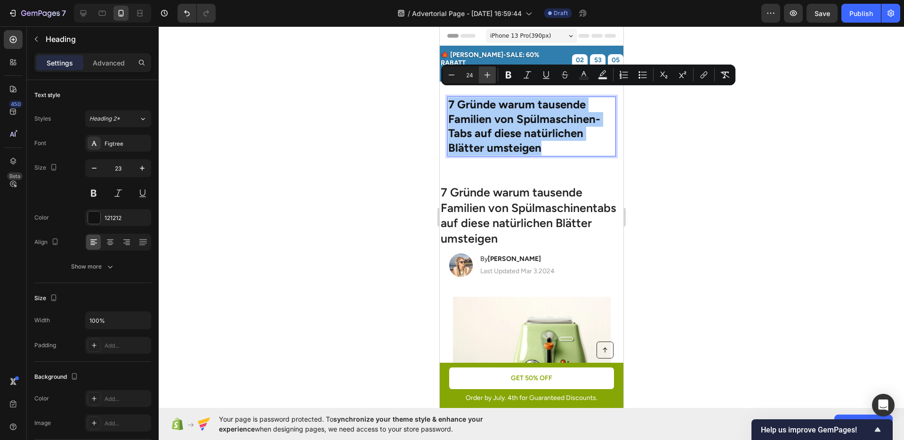
click at [488, 77] on icon "Editor contextual toolbar" at bounding box center [487, 74] width 9 height 9
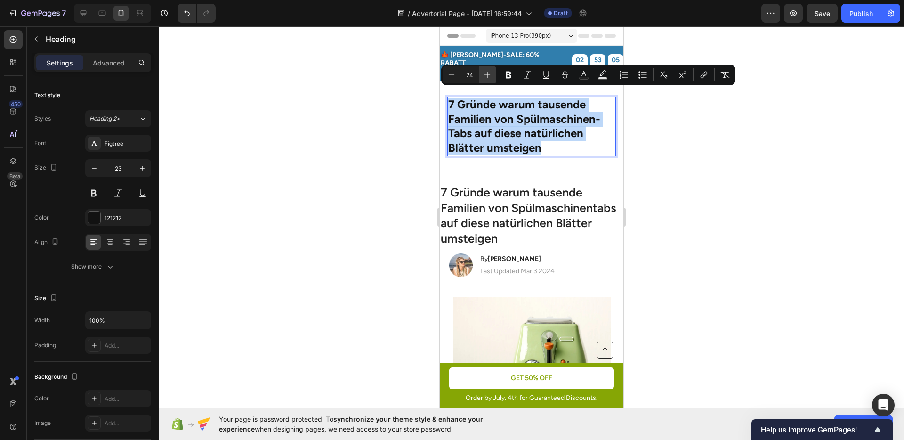
type input "25"
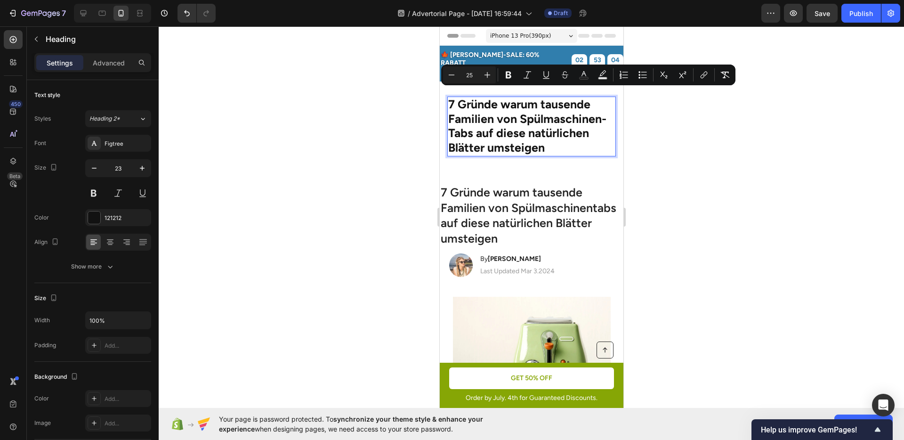
click at [342, 136] on div at bounding box center [531, 232] width 745 height 413
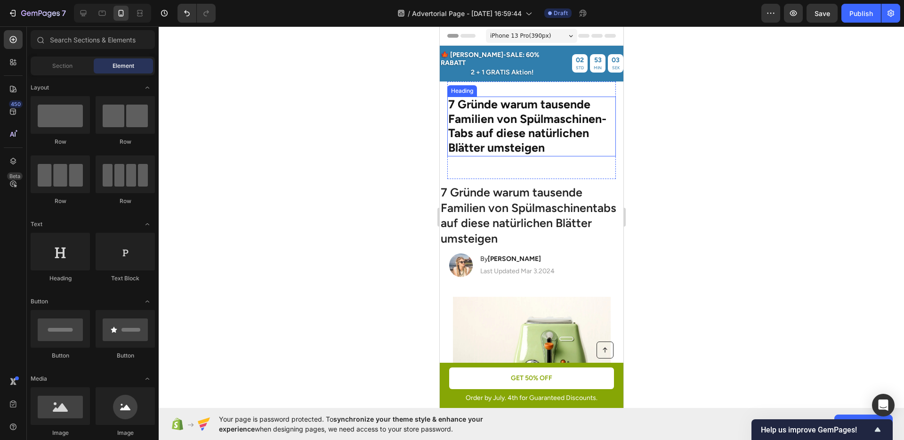
click at [502, 111] on span "7 Gründe warum tausende Familien von Spülmaschinen-Tabs auf diese natürlichen B…" at bounding box center [527, 126] width 158 height 58
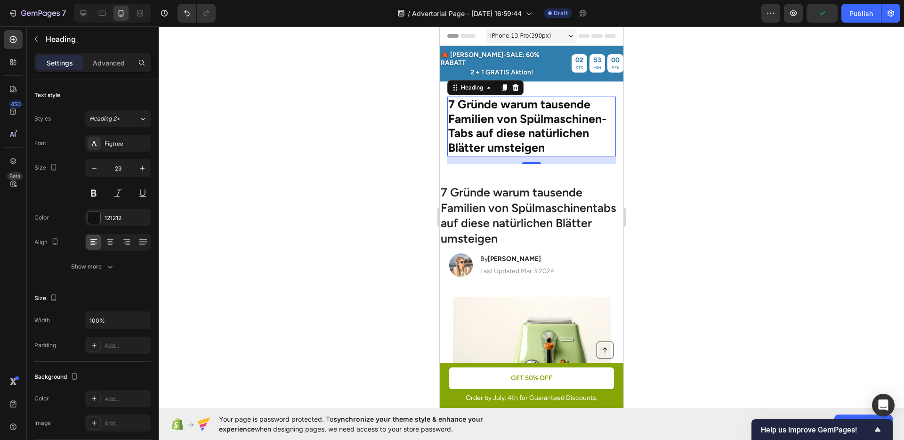
click at [729, 151] on div at bounding box center [531, 232] width 745 height 413
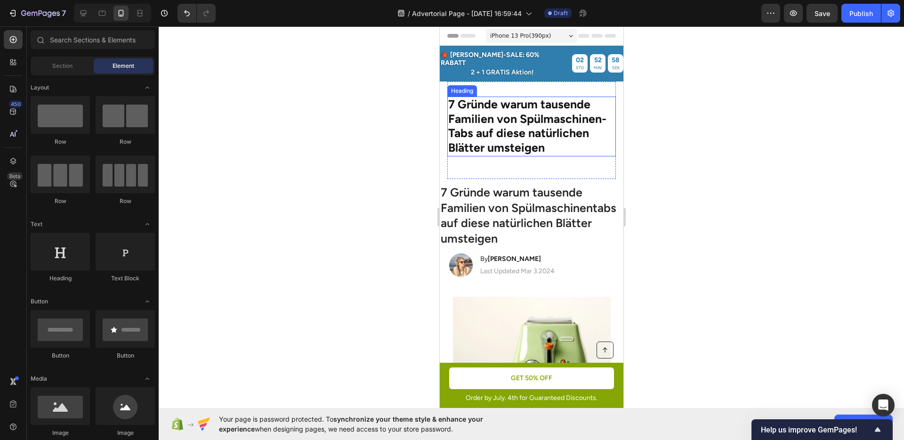
click at [564, 115] on span "7 Gründe warum tausende Familien von Spülmaschinen-Tabs auf diese natürlichen B…" at bounding box center [527, 126] width 158 height 58
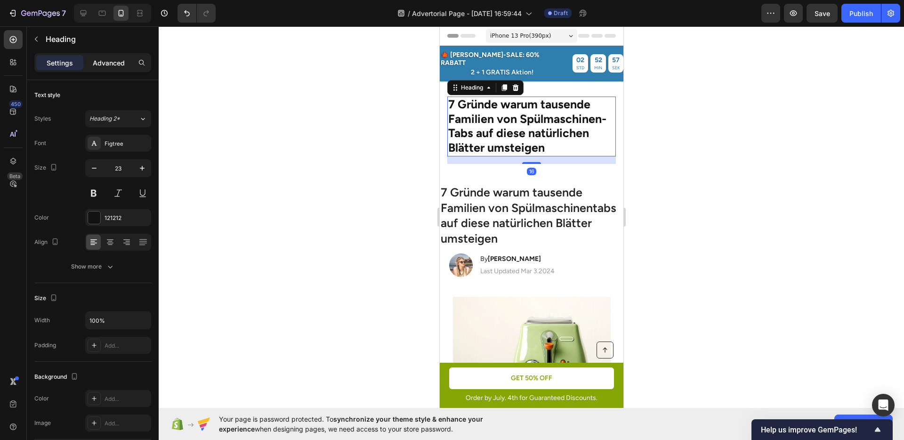
click at [118, 70] on div "Advanced" at bounding box center [108, 62] width 47 height 15
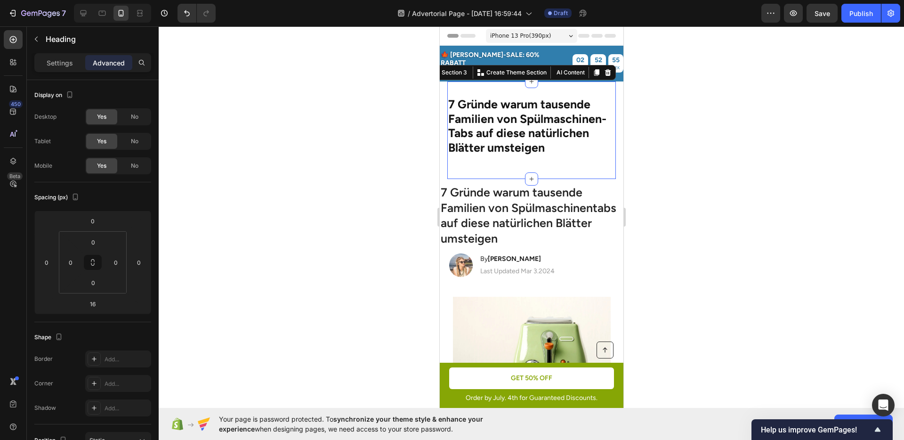
click at [574, 81] on div "⁠⁠⁠⁠⁠⁠⁠ 7 Gründe warum tausende Familien von Spülmaschinen-Tabs auf diese natür…" at bounding box center [531, 130] width 169 height 98
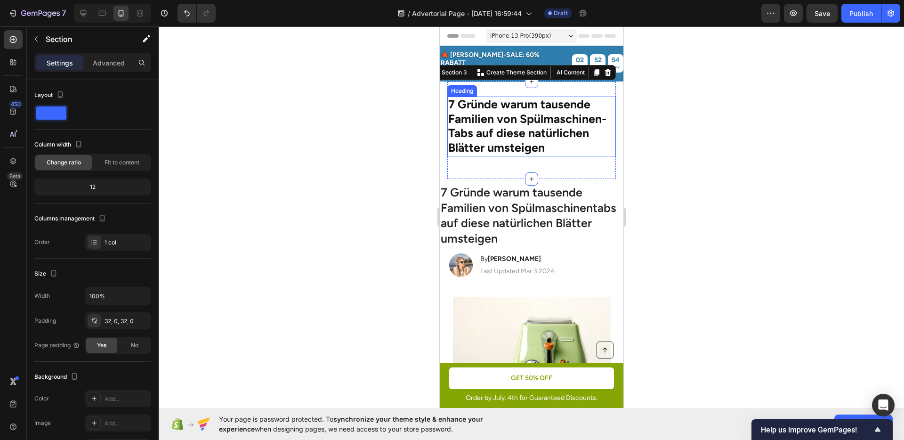
click at [99, 52] on div "Section" at bounding box center [76, 39] width 98 height 27
click at [107, 67] on p "Advanced" at bounding box center [109, 63] width 32 height 10
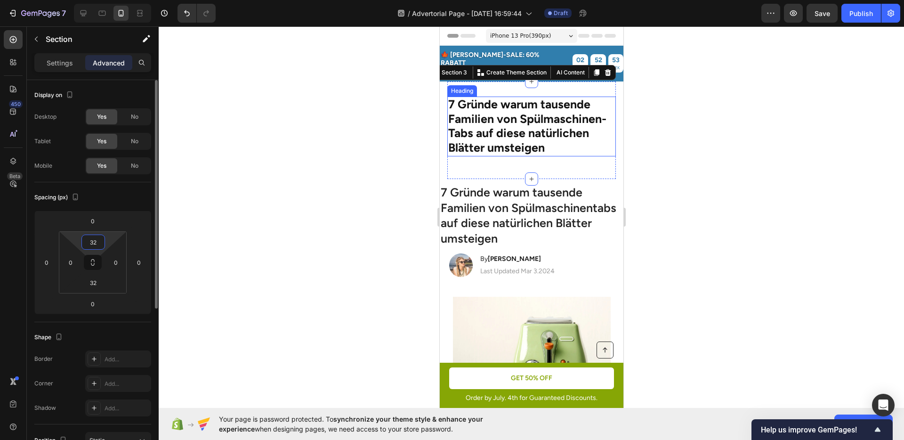
click at [97, 238] on input "32" at bounding box center [93, 242] width 19 height 14
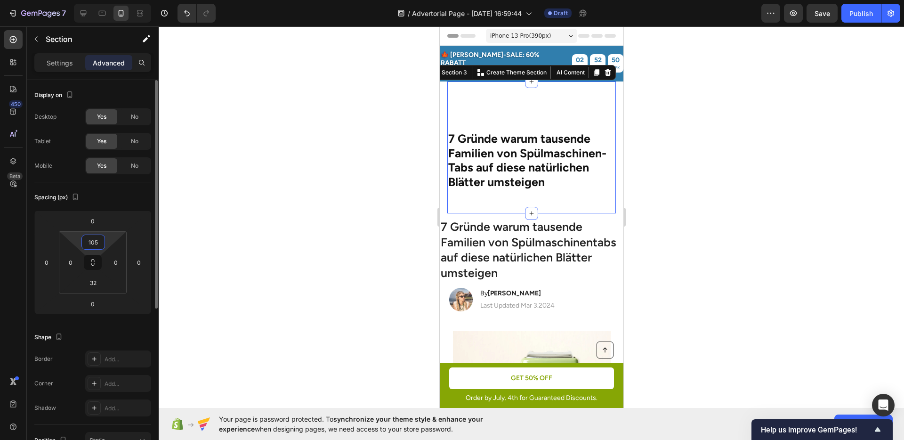
click at [95, 242] on input "105" at bounding box center [93, 242] width 19 height 14
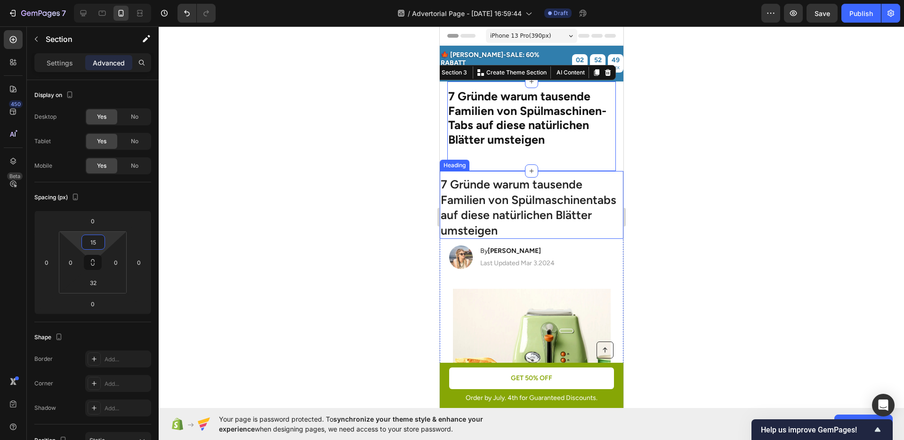
type input "15"
click at [738, 206] on div at bounding box center [531, 232] width 745 height 413
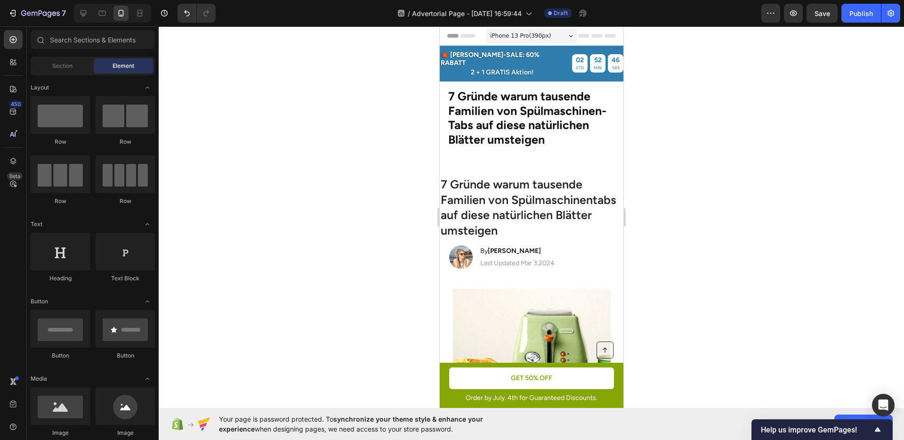
click at [717, 140] on div at bounding box center [531, 232] width 745 height 413
click at [485, 81] on div "⁠⁠⁠⁠⁠⁠⁠ 7 Gründe warum tausende Familien von Spülmaschinen-Tabs auf diese natür…" at bounding box center [531, 126] width 169 height 90
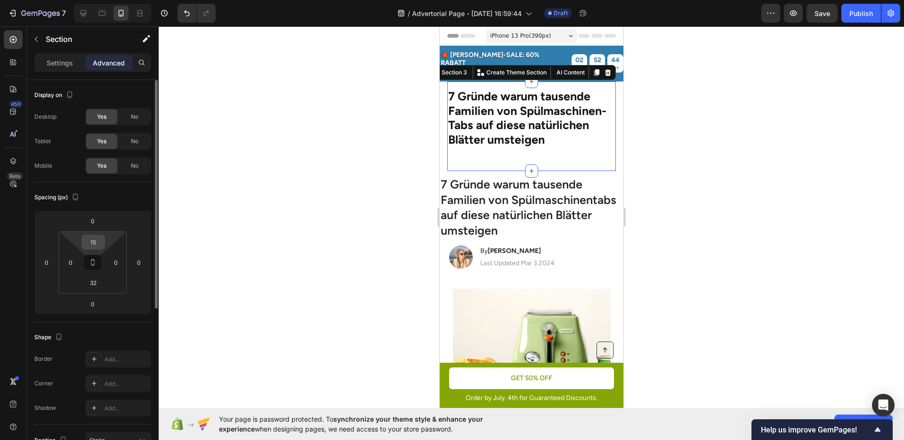
click at [95, 243] on input "15" at bounding box center [93, 242] width 19 height 14
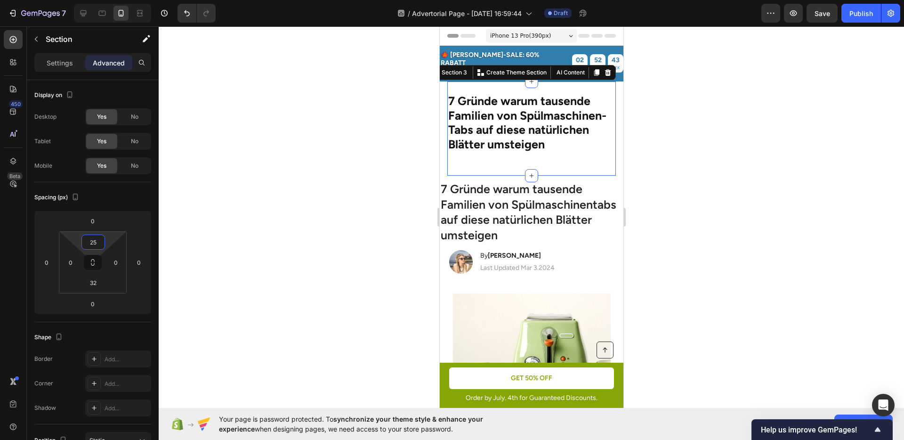
type input "25"
click at [343, 217] on div at bounding box center [531, 232] width 745 height 413
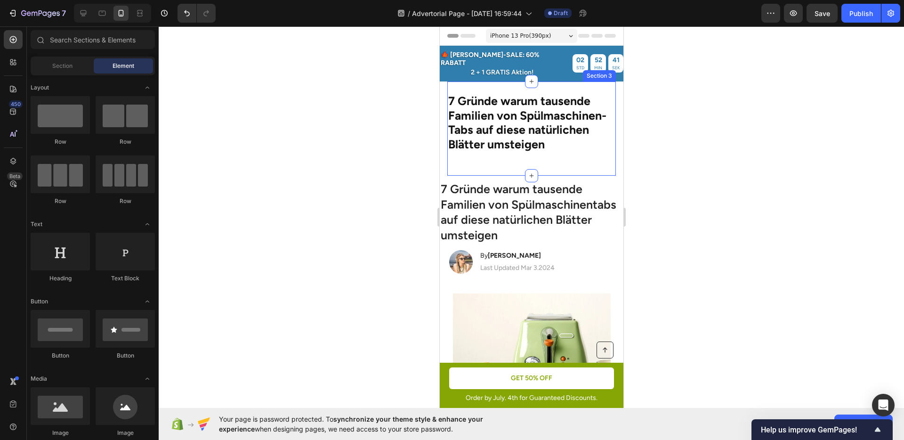
click at [516, 158] on div "⁠⁠⁠⁠⁠⁠⁠ 7 Gründe warum tausende Familien von Spülmaschinen-Tabs auf diese natür…" at bounding box center [531, 128] width 169 height 95
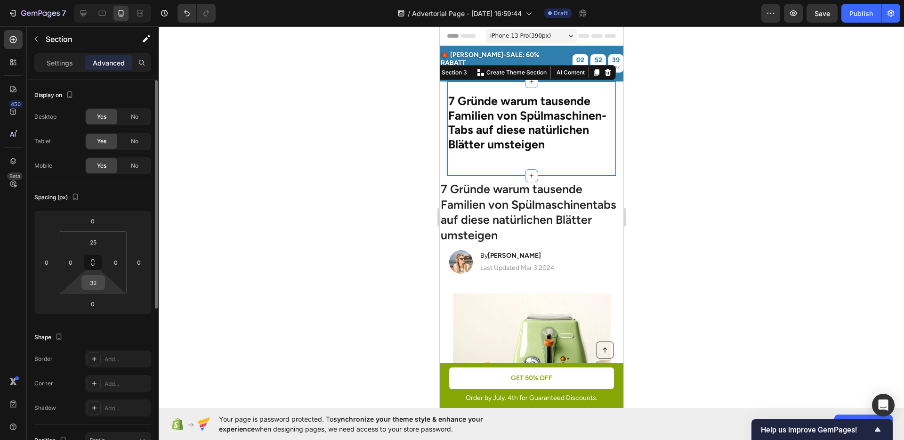
click at [97, 279] on input "32" at bounding box center [93, 282] width 19 height 14
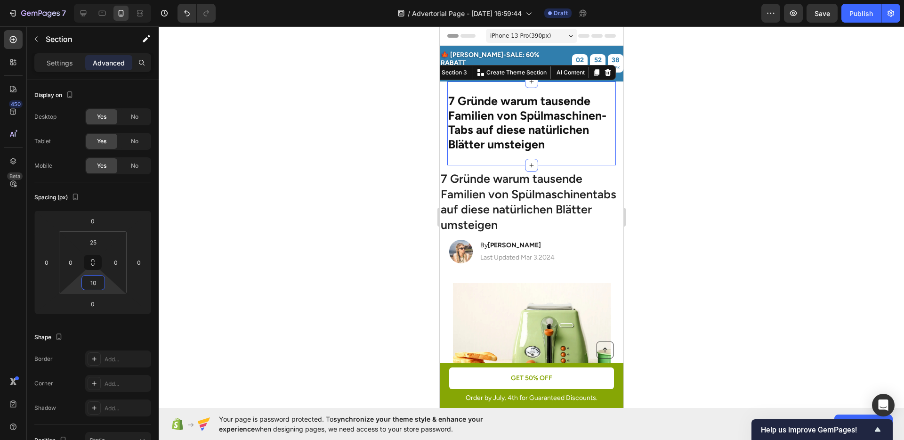
type input "10"
click at [352, 256] on div at bounding box center [531, 232] width 745 height 413
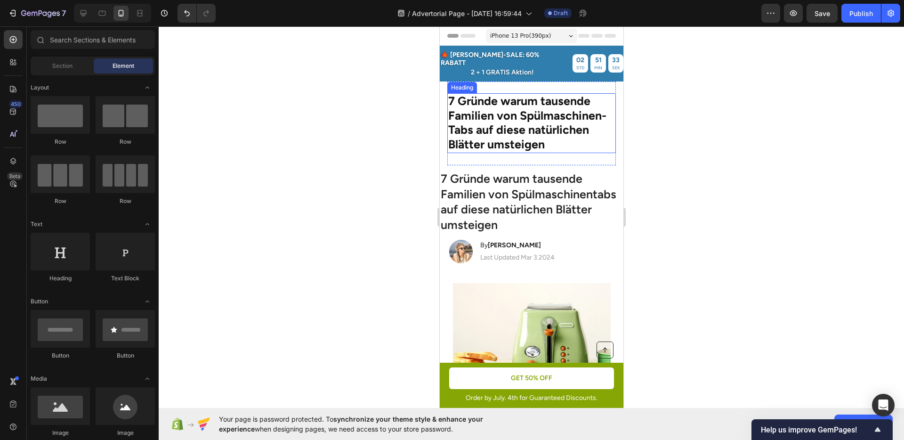
click at [499, 111] on span "7 Gründe warum tausende Familien von Spülmaschinen-Tabs auf diese natürlichen B…" at bounding box center [527, 123] width 158 height 58
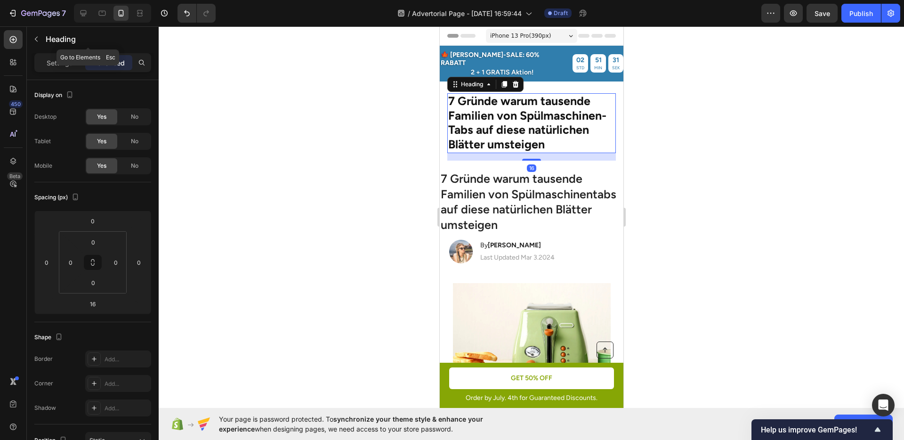
click at [73, 51] on div "Heading" at bounding box center [88, 39] width 122 height 27
click at [66, 64] on p "Settings" at bounding box center [60, 63] width 26 height 10
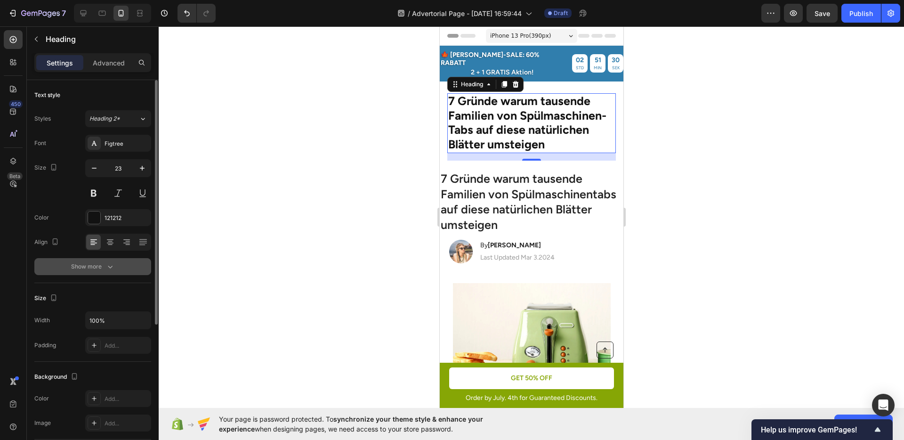
click at [96, 267] on div "Show more" at bounding box center [93, 266] width 44 height 9
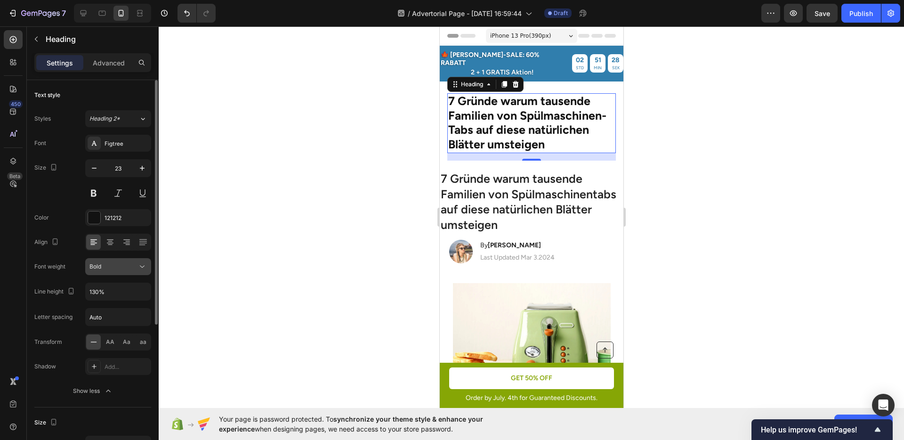
click at [115, 271] on div "Bold" at bounding box center [117, 266] width 57 height 9
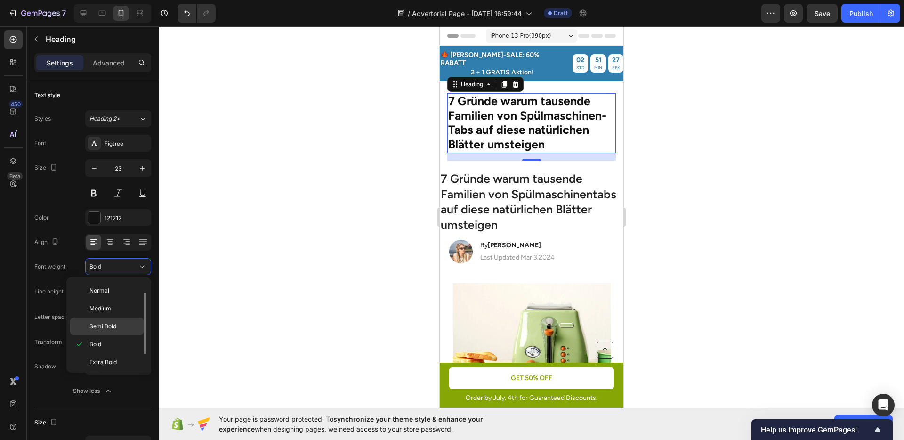
click at [117, 320] on div "Semi Bold" at bounding box center [106, 326] width 73 height 18
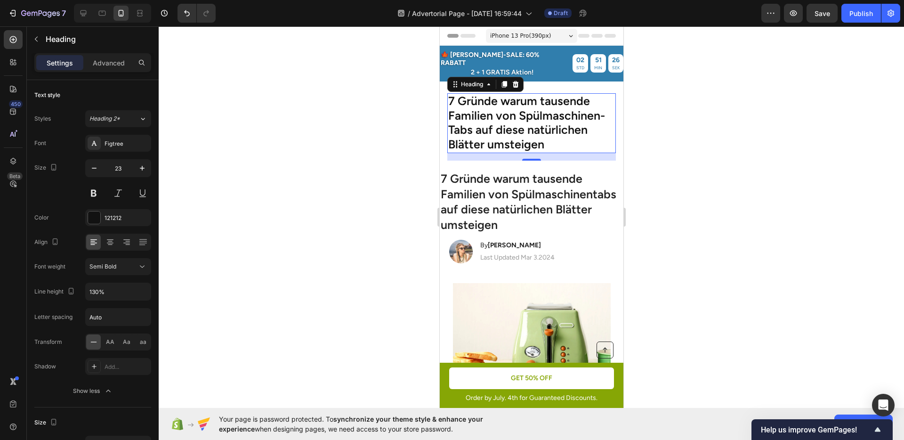
click at [324, 261] on div at bounding box center [531, 232] width 745 height 413
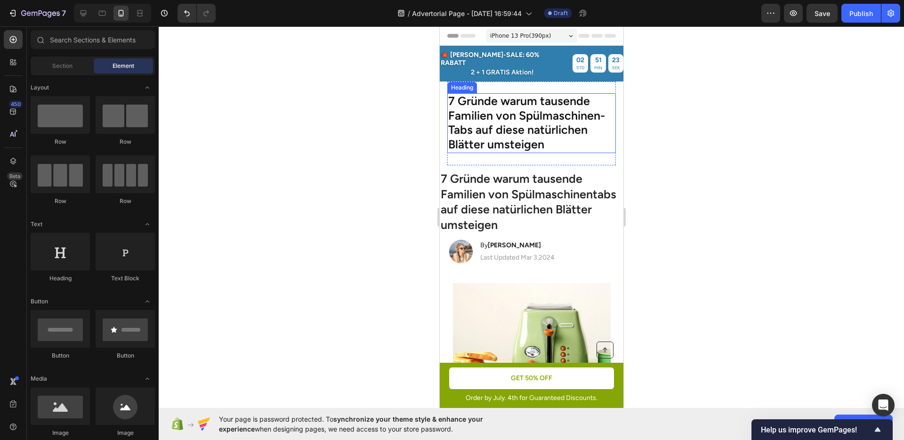
click at [513, 108] on span "7 Gründe warum tausende Familien von Spülmaschinen-Tabs auf diese natürlichen B…" at bounding box center [526, 123] width 157 height 58
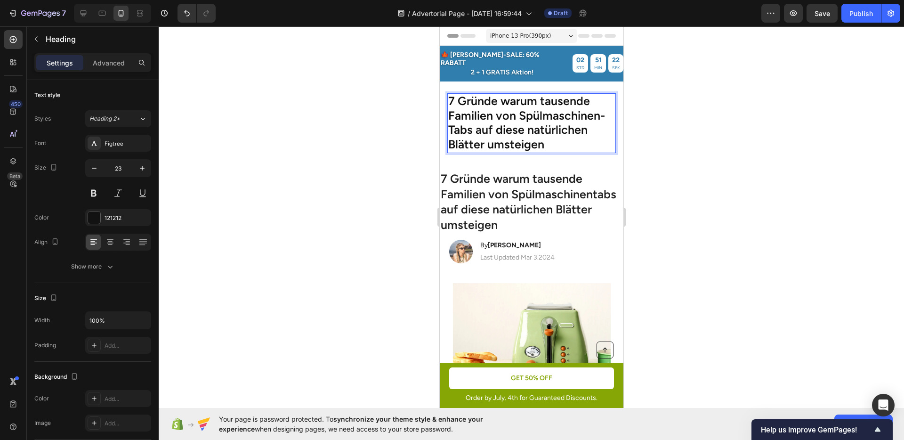
click at [497, 94] on span "7 Gründe warum tausende Familien von Spülmaschinen-Tabs auf diese natürlichen B…" at bounding box center [526, 123] width 157 height 58
click at [696, 124] on div at bounding box center [531, 232] width 745 height 413
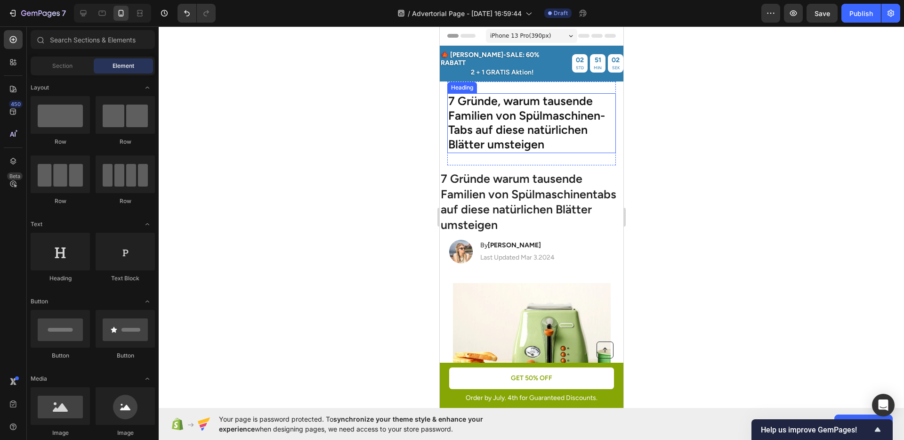
click at [518, 128] on span "7 Gründe, warum tausende Familien von Spülmaschinen-Tabs auf diese natürlichen …" at bounding box center [526, 123] width 157 height 58
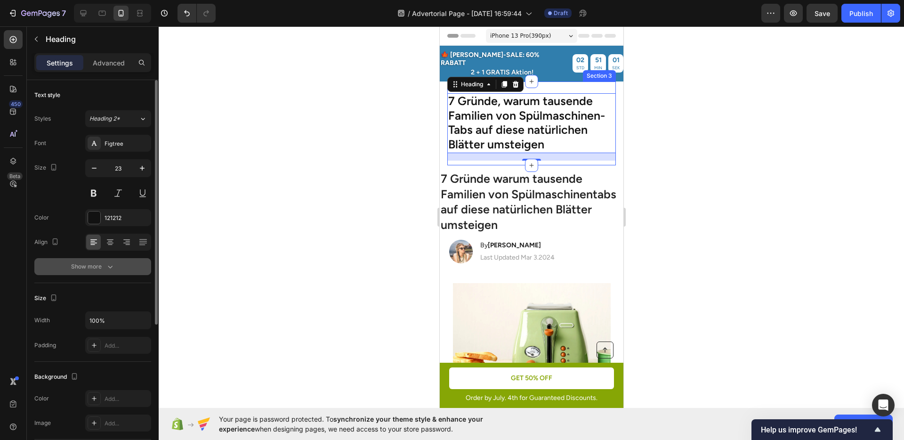
click at [89, 262] on div "Show more" at bounding box center [93, 266] width 44 height 9
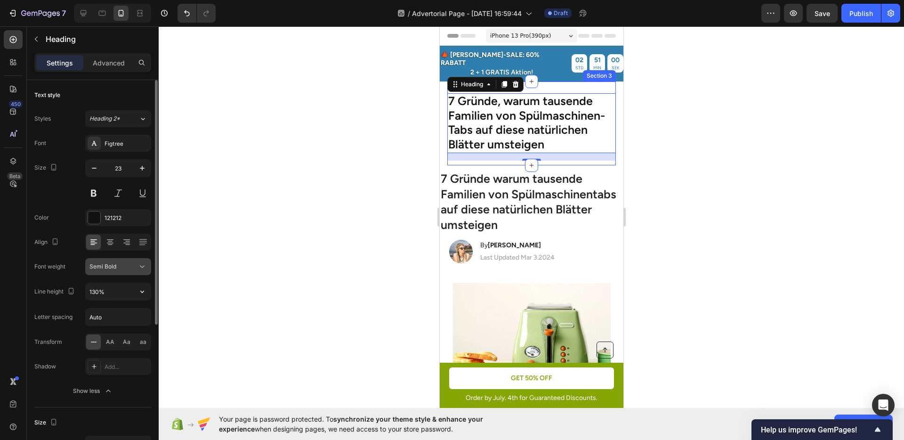
click at [104, 268] on span "Semi Bold" at bounding box center [102, 266] width 27 height 7
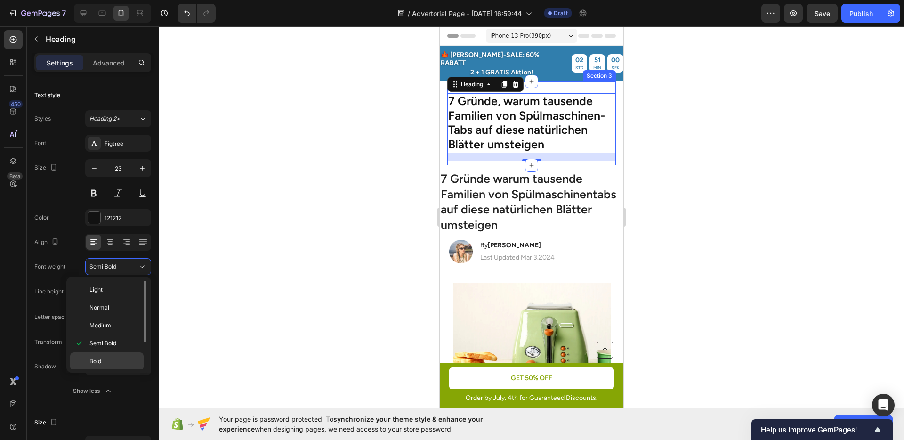
click at [113, 354] on div "Bold" at bounding box center [106, 361] width 73 height 18
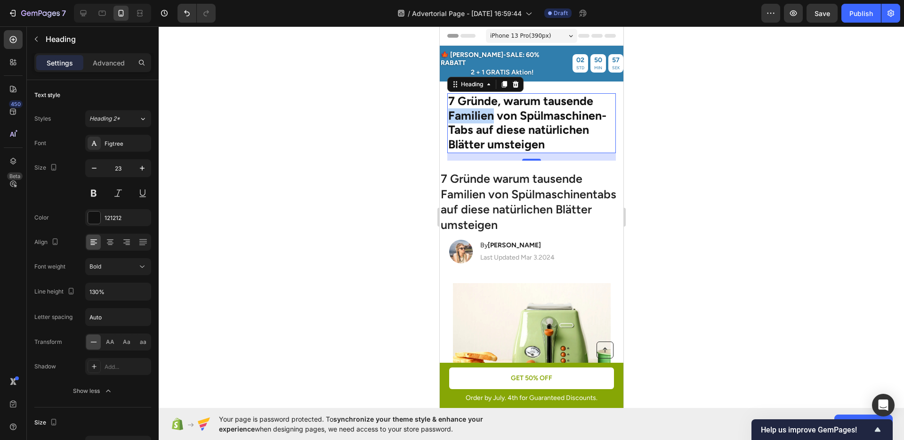
click at [481, 103] on span "7 Gründe, warum tausende Familien von Spülmaschinen-Tabs auf diese natürlichen …" at bounding box center [527, 123] width 158 height 58
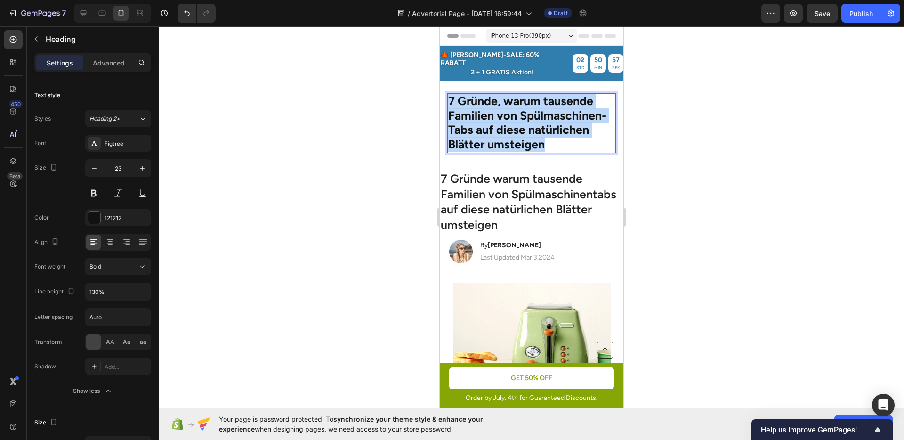
click at [481, 103] on span "7 Gründe, warum tausende Familien von Spülmaschinen-Tabs auf diese natürlichen …" at bounding box center [527, 123] width 158 height 58
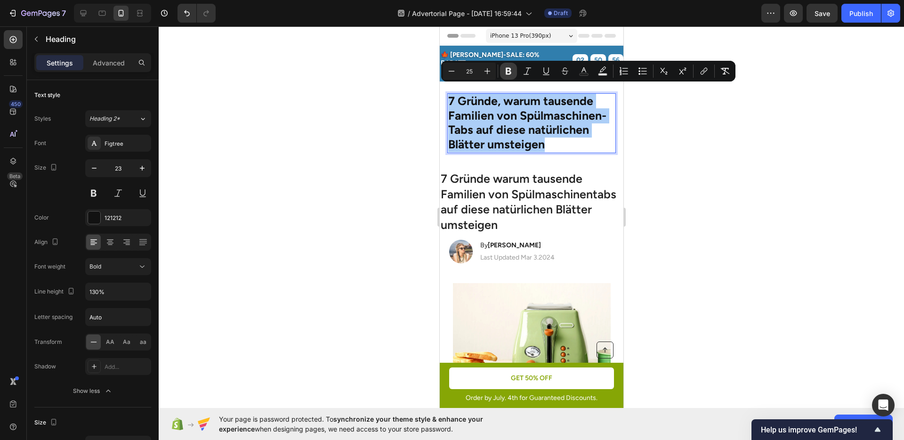
click at [505, 74] on icon "Editor contextual toolbar" at bounding box center [508, 70] width 9 height 9
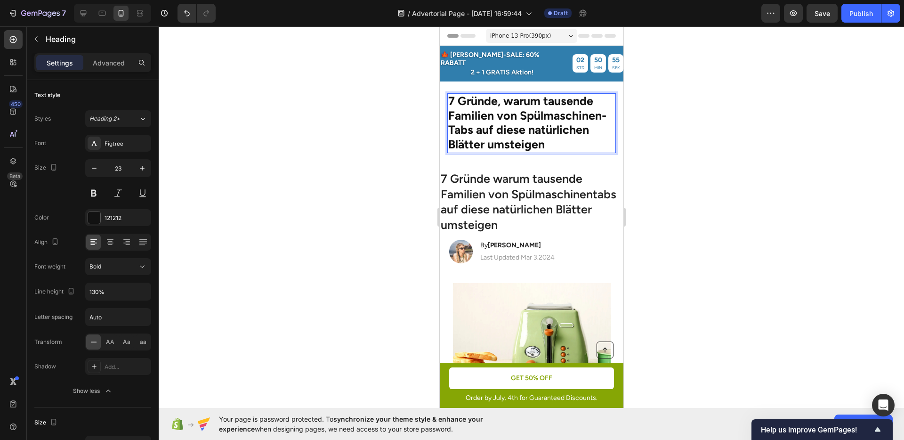
click at [501, 105] on strong "7 Gründe, warum tausende Familien von Spülmaschinen-Tabs auf diese natürlichen …" at bounding box center [527, 123] width 158 height 58
click at [333, 158] on div at bounding box center [531, 232] width 745 height 413
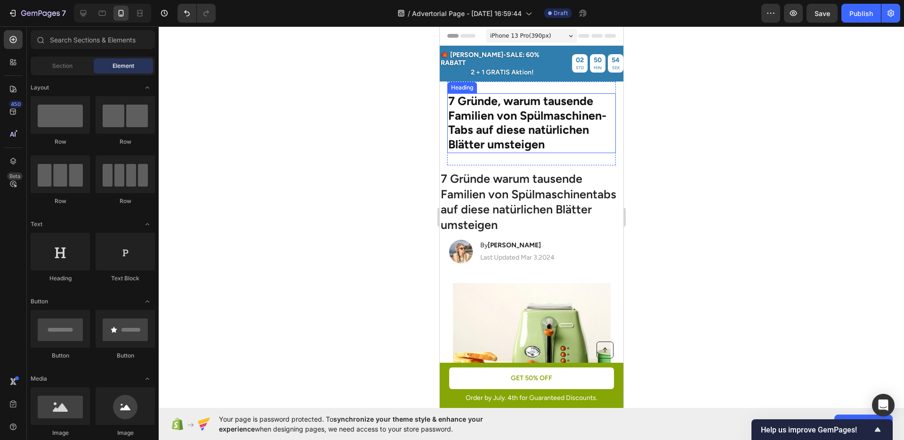
click at [513, 114] on strong "7 Gründe, warum tausende Familien von Spülmaschinen-Tabs auf diese natürlichen …" at bounding box center [527, 123] width 158 height 58
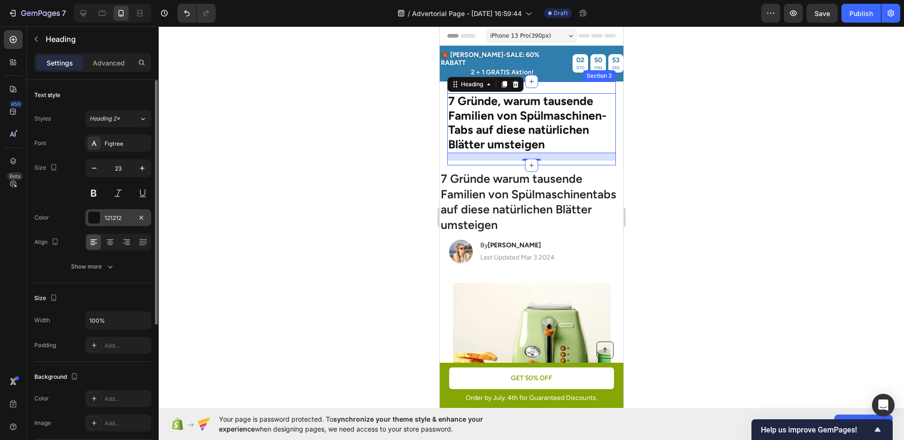
click at [118, 221] on div "121212" at bounding box center [118, 218] width 27 height 8
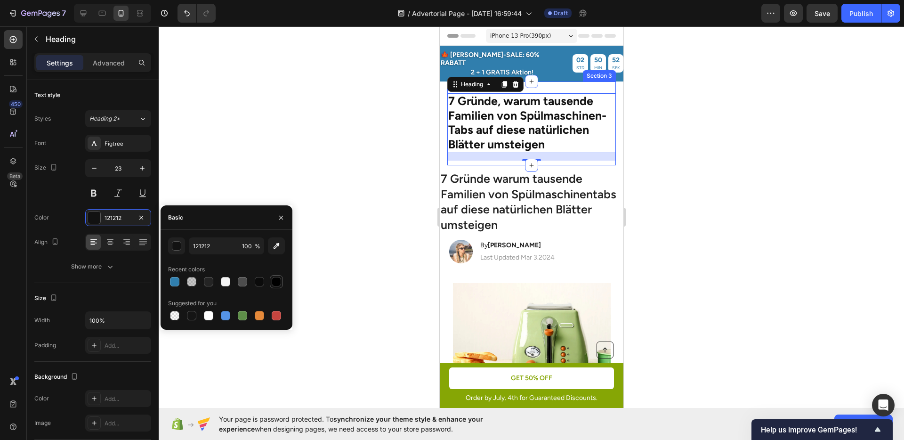
click at [274, 281] on div at bounding box center [276, 281] width 9 height 9
type input "000000"
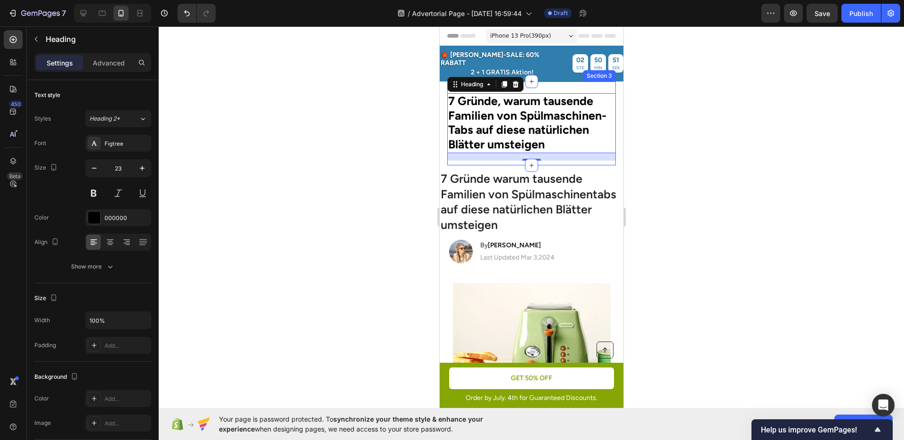
click at [362, 255] on div at bounding box center [531, 232] width 745 height 413
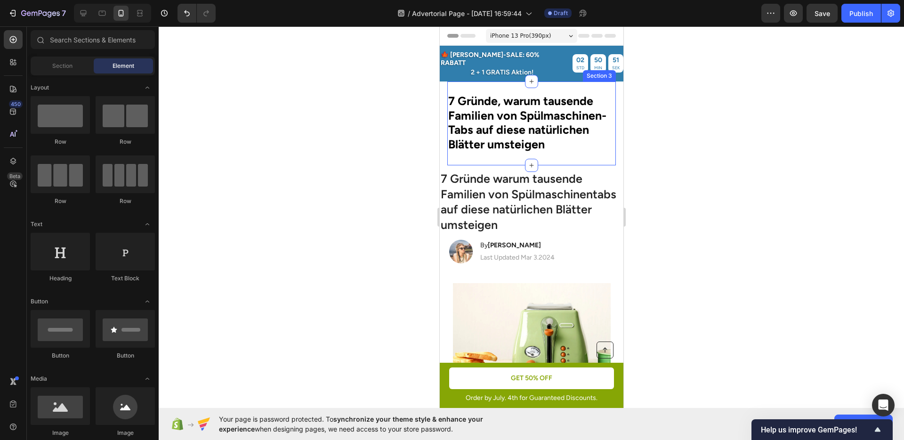
click at [362, 255] on div at bounding box center [531, 232] width 745 height 413
click at [714, 246] on div at bounding box center [531, 232] width 745 height 413
click at [485, 113] on strong "7 Gründe, warum tausende Familien von Spülmaschinen-Tabs auf diese natürlichen …" at bounding box center [527, 123] width 158 height 58
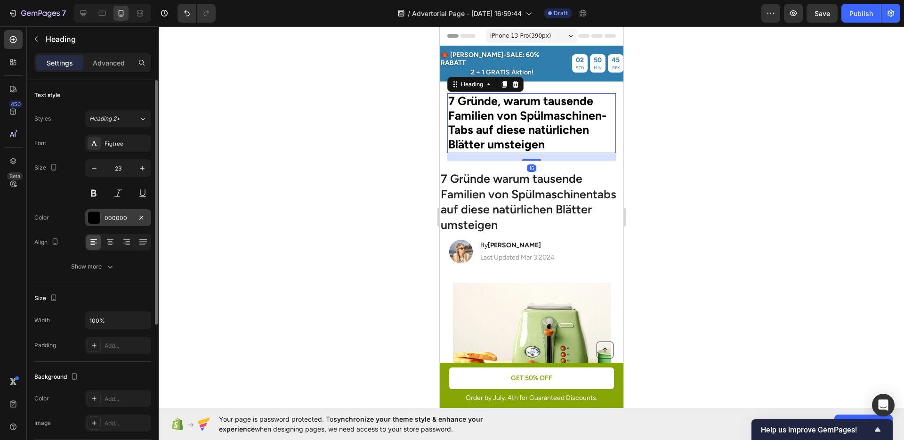
click at [105, 214] on div "000000" at bounding box center [118, 218] width 27 height 8
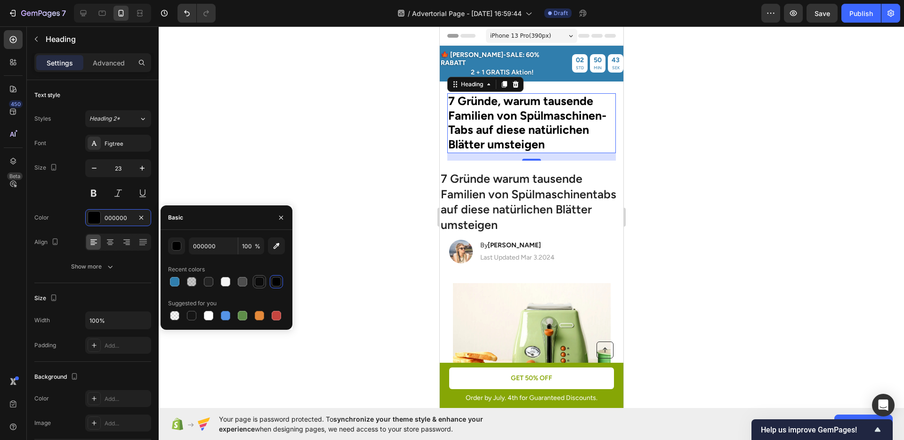
click at [260, 279] on div at bounding box center [259, 281] width 9 height 9
type input "0B0B0B"
click at [68, 216] on div "Color 0B0B0B" at bounding box center [92, 217] width 117 height 17
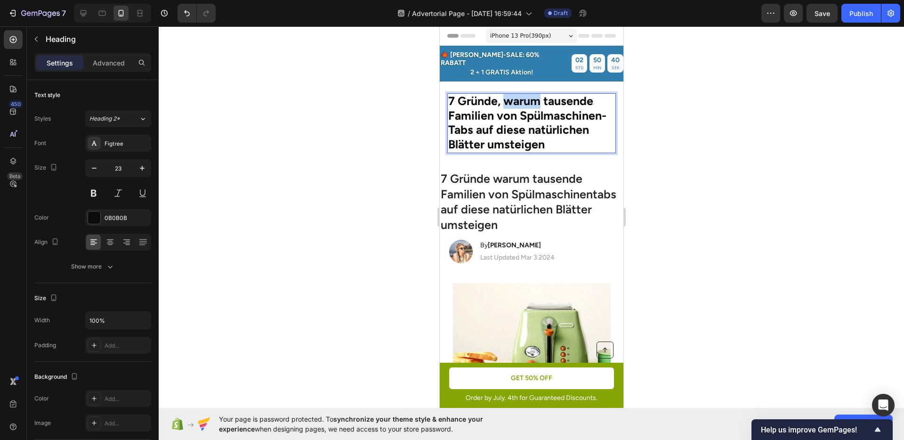
click at [508, 95] on strong "7 Gründe, warum tausende Familien von Spülmaschinen-Tabs auf diese natürlichen …" at bounding box center [527, 123] width 158 height 58
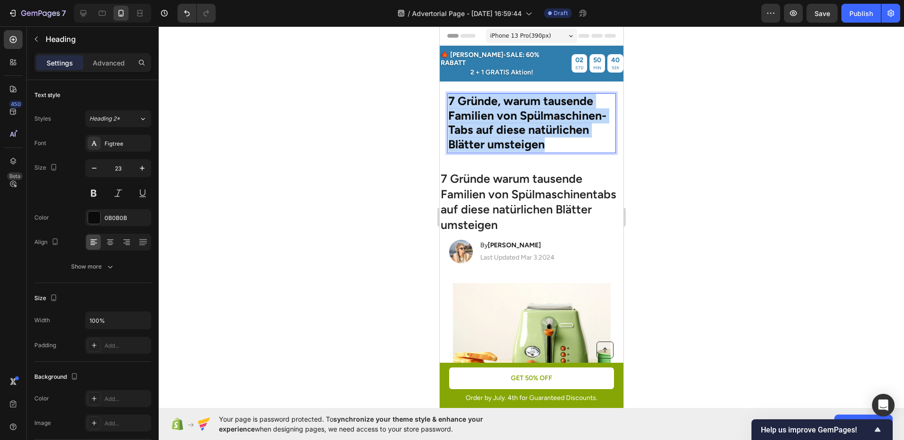
click at [508, 95] on strong "7 Gründe, warum tausende Familien von Spülmaschinen-Tabs auf diese natürlichen …" at bounding box center [527, 123] width 158 height 58
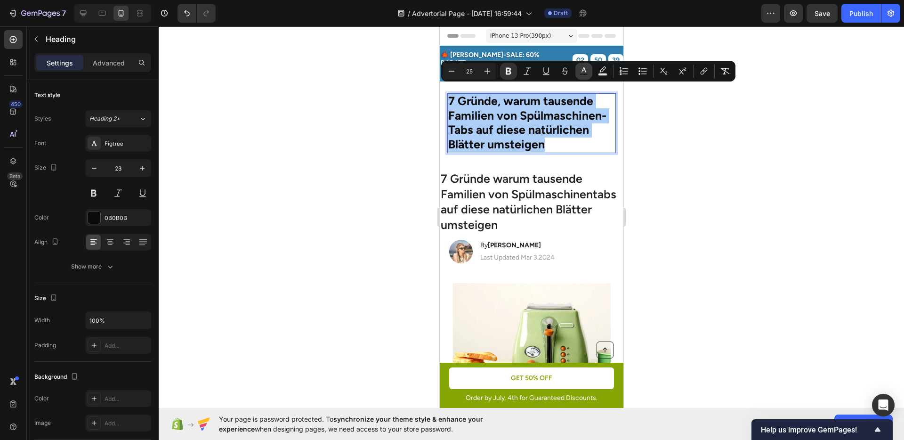
click at [588, 67] on icon "Editor contextual toolbar" at bounding box center [583, 70] width 9 height 9
type input "0B0B0B"
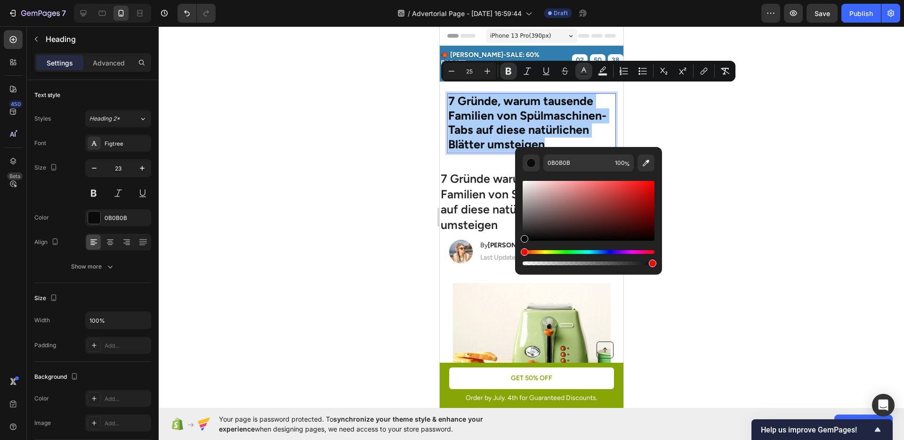
click at [380, 166] on div at bounding box center [531, 232] width 745 height 413
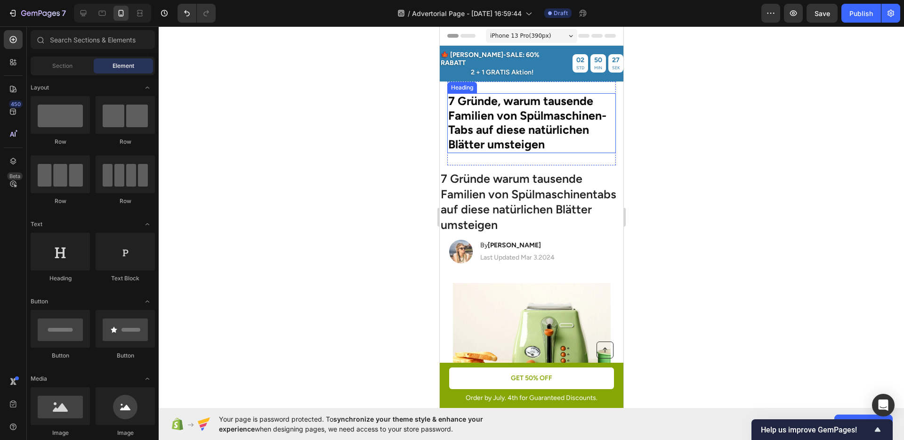
click at [490, 105] on strong "7 Gründe, warum tausende Familien von Spülmaschinen-Tabs auf diese natürlichen …" at bounding box center [527, 123] width 158 height 58
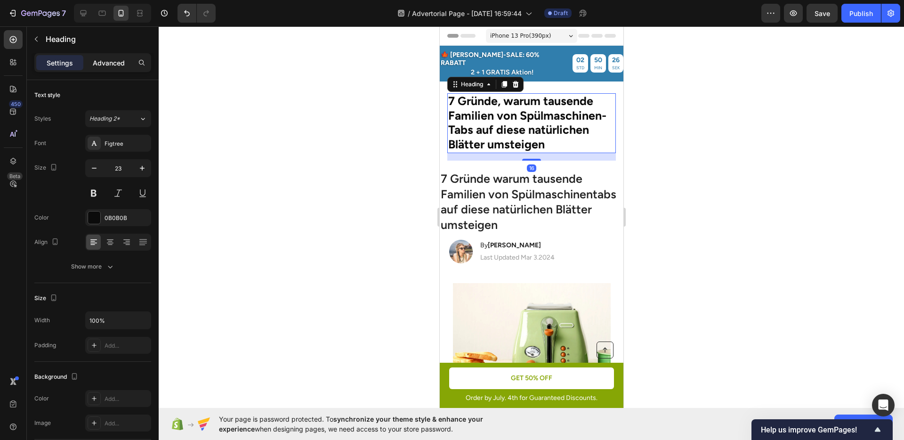
click at [106, 64] on p "Advanced" at bounding box center [109, 63] width 32 height 10
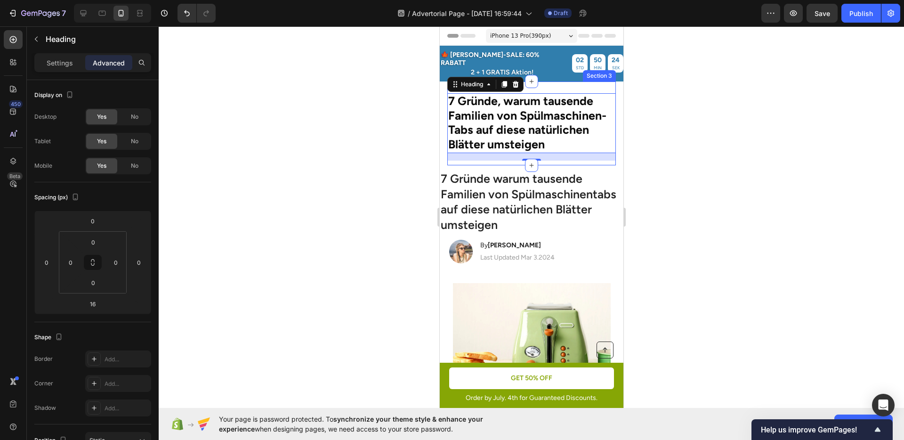
click at [573, 81] on div "⁠⁠⁠⁠⁠⁠⁠ 7 Gründe, warum tausende Familien von Spülmaschinen-Tabs auf diese natü…" at bounding box center [531, 123] width 169 height 84
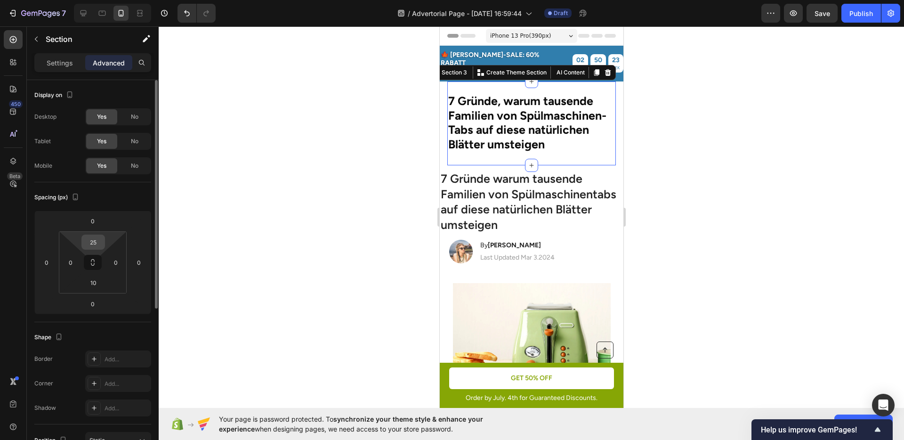
click at [93, 240] on input "25" at bounding box center [93, 242] width 19 height 14
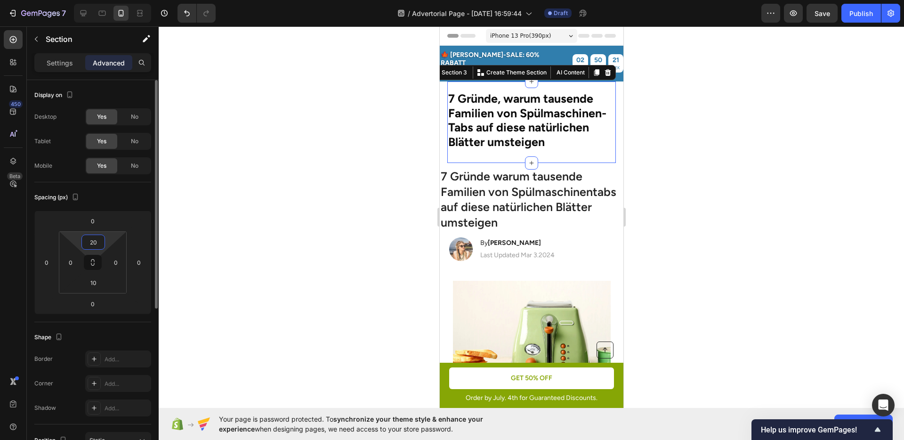
click at [93, 240] on input "20" at bounding box center [93, 242] width 19 height 14
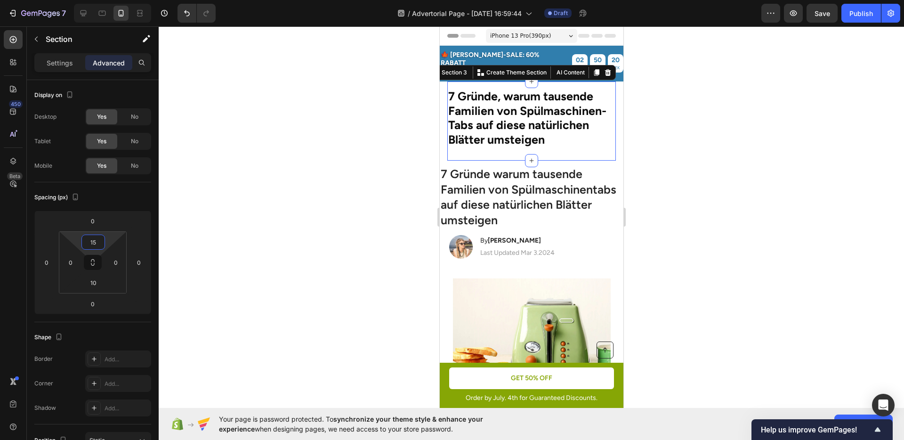
type input "15"
click at [378, 241] on div at bounding box center [531, 232] width 745 height 413
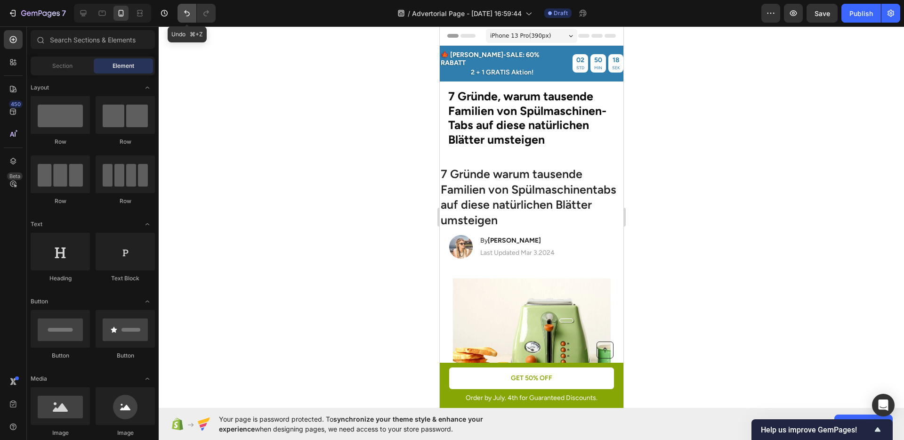
click at [188, 14] on icon "Undo/Redo" at bounding box center [186, 12] width 9 height 9
click at [186, 16] on icon "Undo/Redo" at bounding box center [187, 13] width 6 height 6
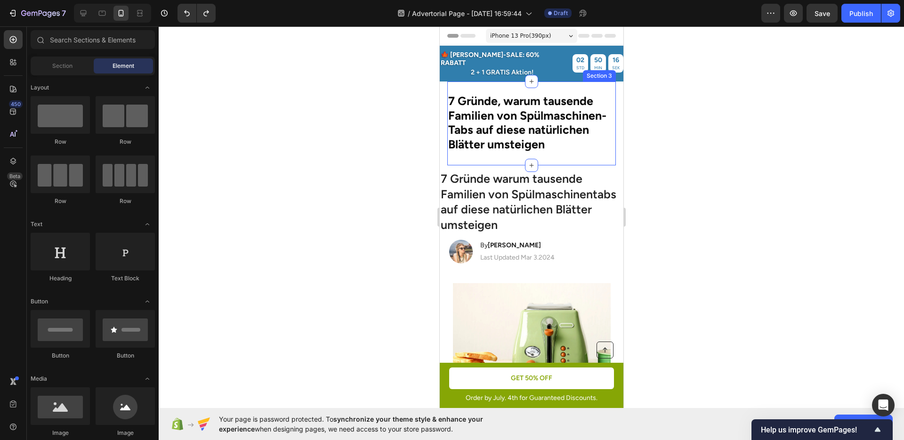
click at [485, 81] on div "⁠⁠⁠⁠⁠⁠⁠ 7 Gründe, warum tausende Familien von Spülmaschinen-Tabs auf diese natü…" at bounding box center [531, 123] width 169 height 84
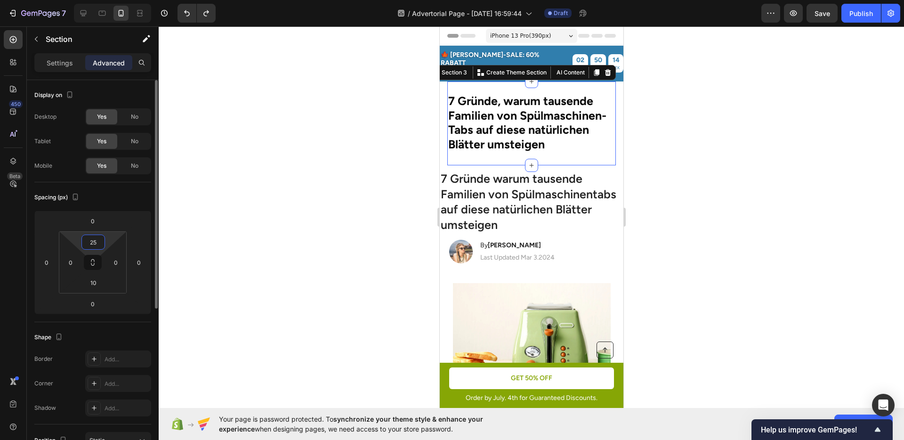
click at [93, 240] on input "25" at bounding box center [93, 242] width 19 height 14
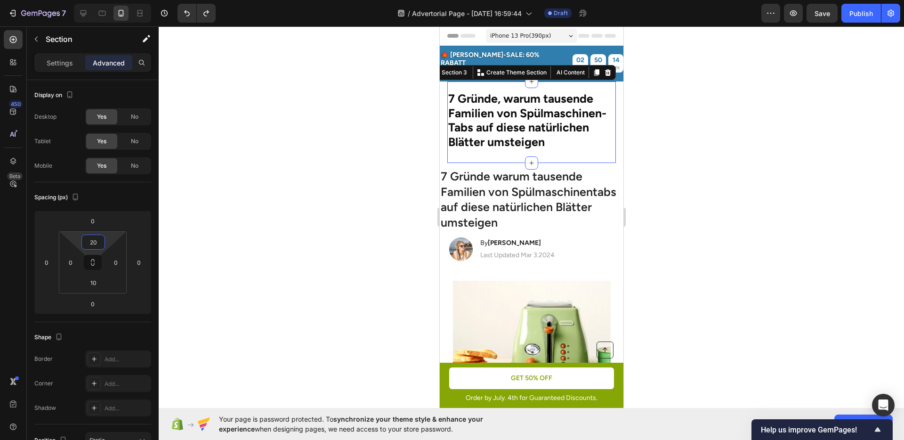
type input "20"
click at [353, 235] on div at bounding box center [531, 232] width 745 height 413
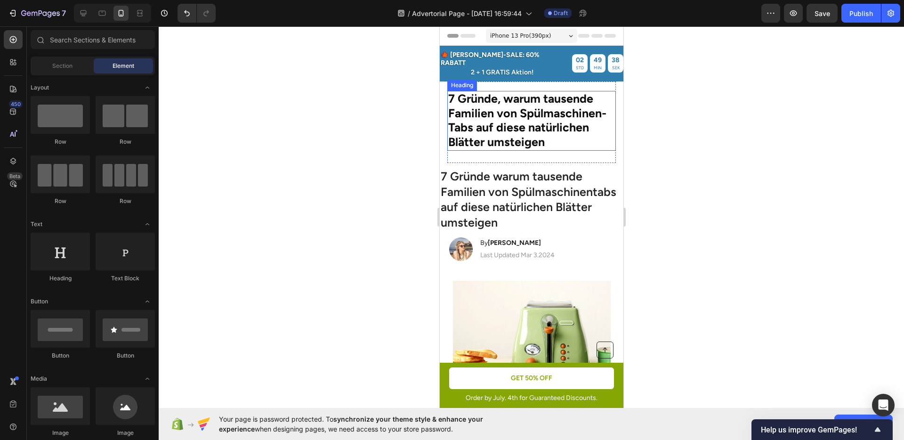
click at [463, 120] on strong "7 Gründe, warum tausende Familien von Spülmaschinen-Tabs auf diese natürlichen …" at bounding box center [527, 120] width 158 height 58
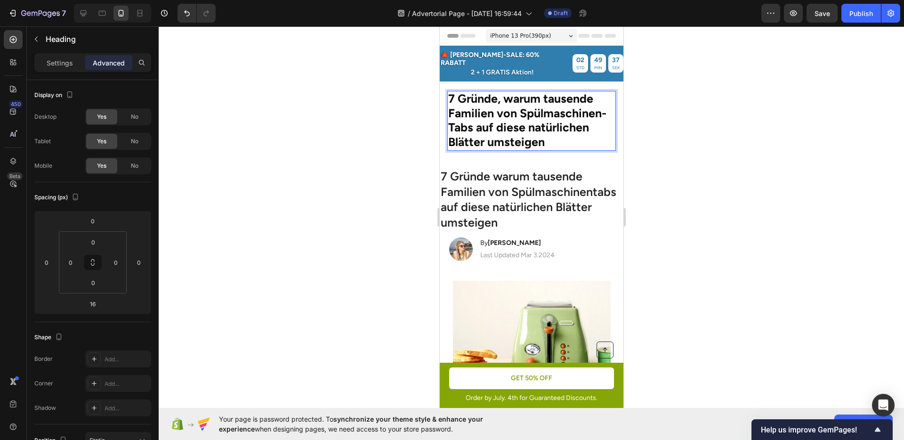
click at [454, 125] on strong "7 Gründe, warum tausende Familien von Spülmaschinen-Tabs auf diese natürlichen …" at bounding box center [527, 120] width 158 height 58
click at [712, 144] on div at bounding box center [531, 232] width 745 height 413
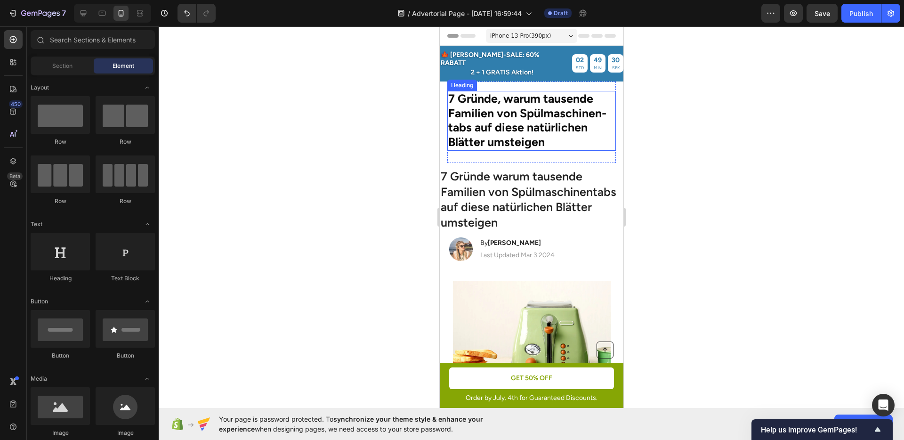
click at [580, 121] on strong "7 Gründe, warum tausende Familien von Spülmaschinen-tabs auf diese natürlichen …" at bounding box center [527, 120] width 158 height 58
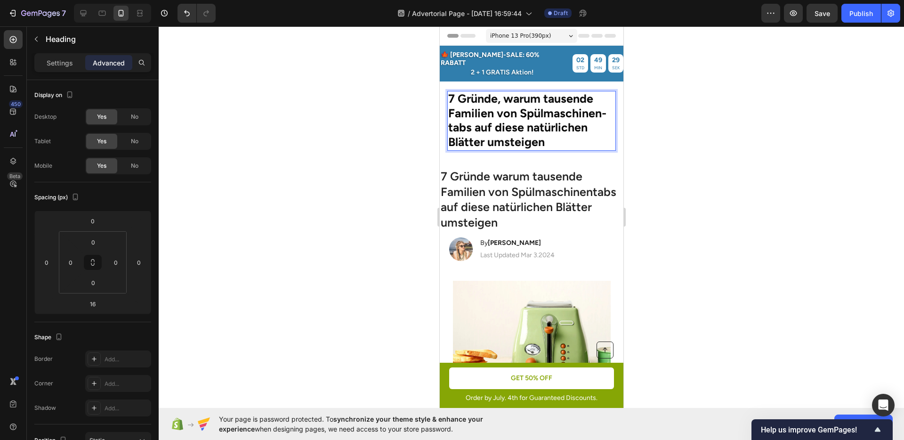
click at [602, 108] on strong "7 Gründe, warum tausende Familien von Spülmaschinen-tabs auf diese natürlichen …" at bounding box center [527, 120] width 158 height 58
click at [665, 132] on div at bounding box center [531, 232] width 745 height 413
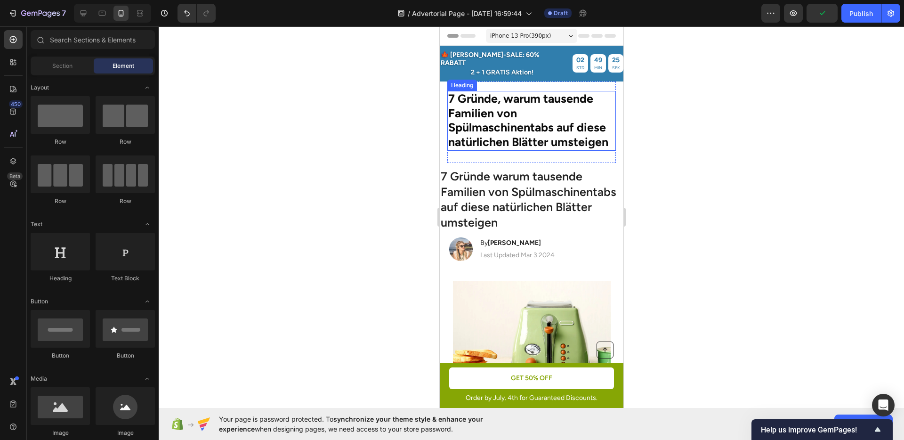
click at [567, 107] on p "⁠⁠⁠⁠⁠⁠⁠ 7 Gründe, warum tausende Familien von Spülmaschinentabs auf diese natür…" at bounding box center [531, 121] width 167 height 58
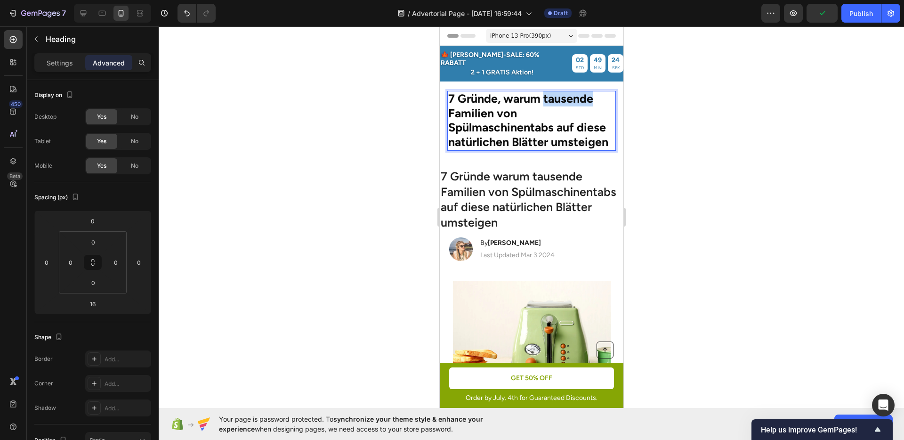
click at [566, 92] on strong "7 Gründe, warum tausende Familien von Spülmaschinentabs auf diese natürlichen B…" at bounding box center [528, 120] width 160 height 58
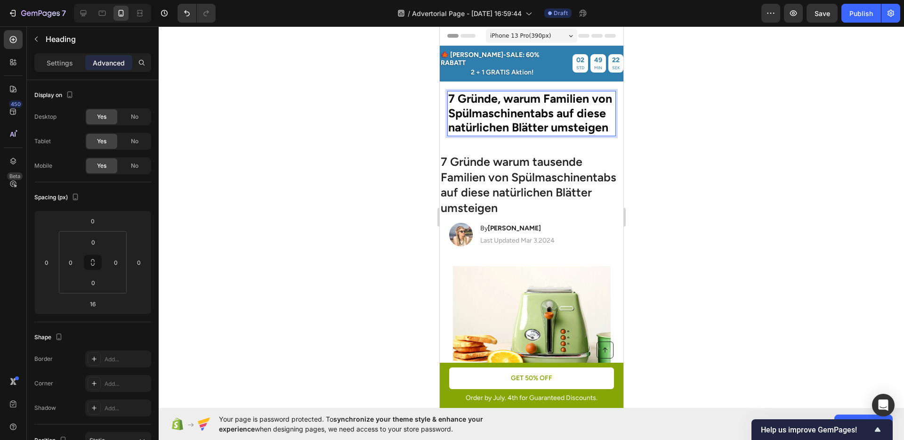
click at [688, 130] on div at bounding box center [531, 232] width 745 height 413
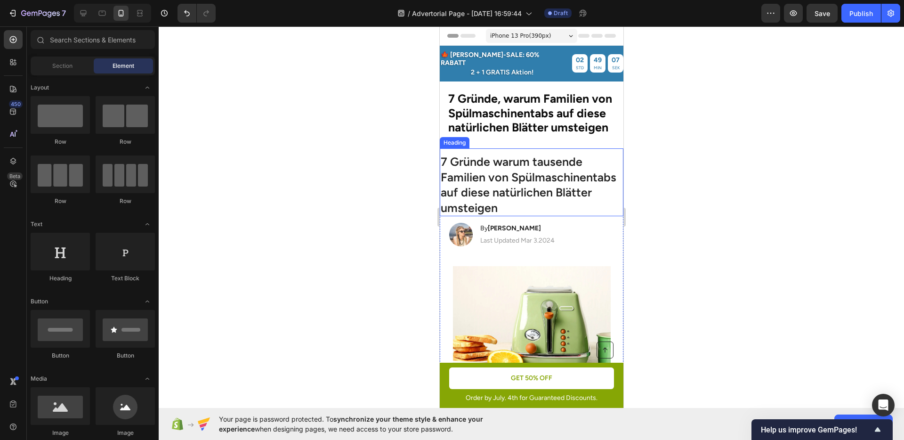
click at [768, 196] on div at bounding box center [531, 232] width 745 height 413
click at [179, 17] on button "Undo/Redo" at bounding box center [187, 13] width 19 height 19
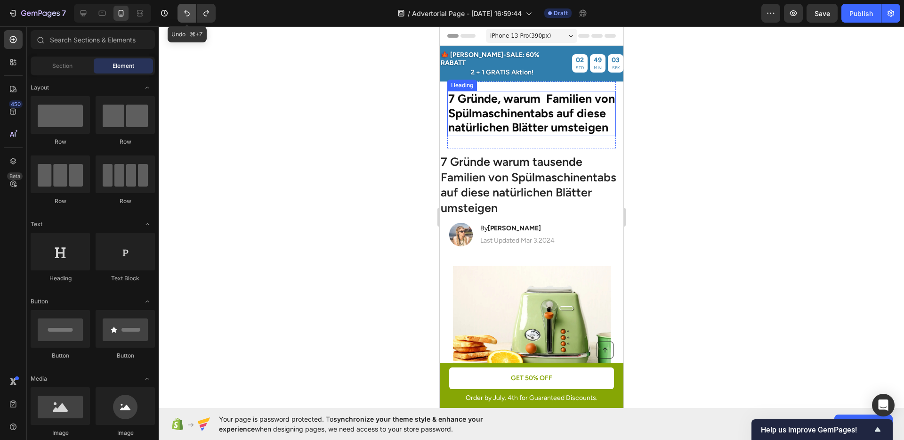
click at [190, 16] on icon "Undo/Redo" at bounding box center [186, 12] width 9 height 9
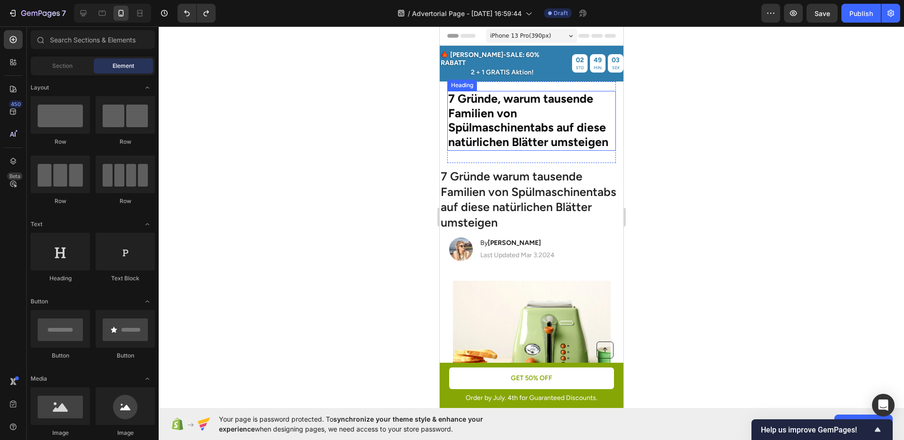
click at [360, 114] on div at bounding box center [531, 232] width 745 height 413
click at [510, 120] on strong "7 Gründe, warum tausende Familien von Spülmaschinentabs auf diese natürlichen B…" at bounding box center [528, 120] width 160 height 58
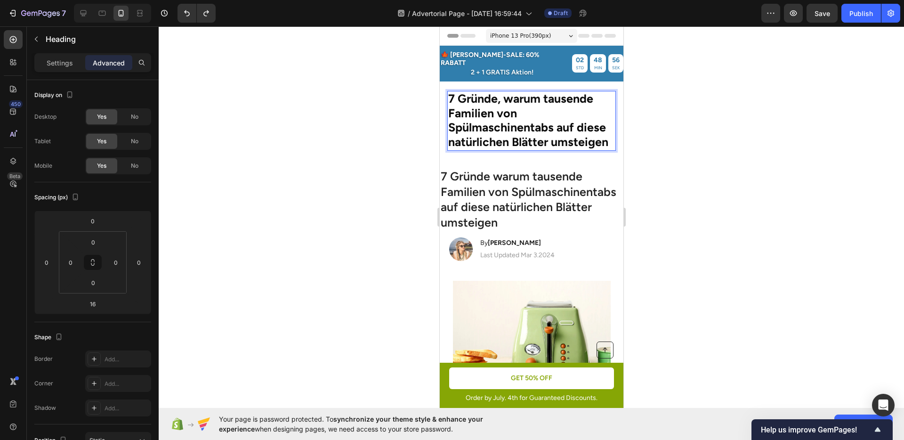
click at [513, 120] on strong "7 Gründe, warum tausende Familien von Spülmaschinentabs auf diese natürlichen B…" at bounding box center [528, 120] width 160 height 58
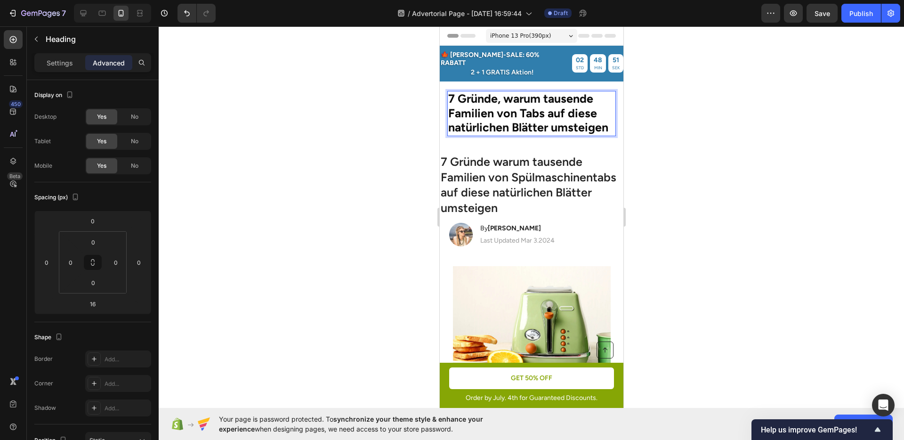
click at [712, 126] on div at bounding box center [531, 232] width 745 height 413
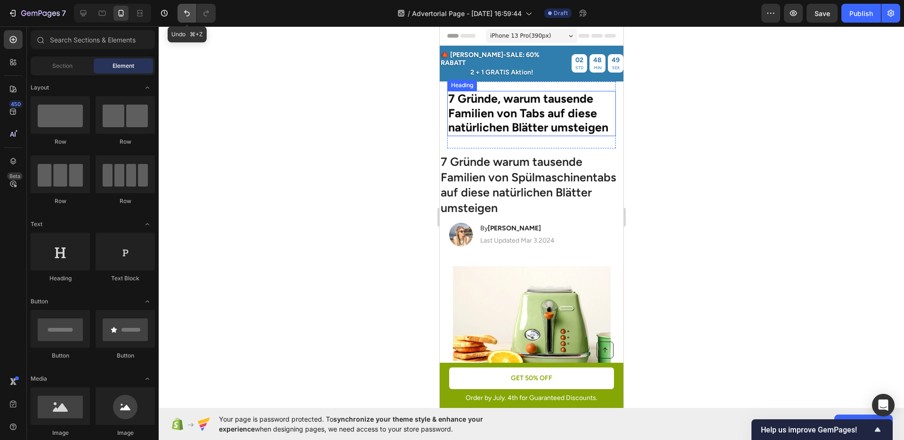
click at [193, 17] on button "Undo/Redo" at bounding box center [187, 13] width 19 height 19
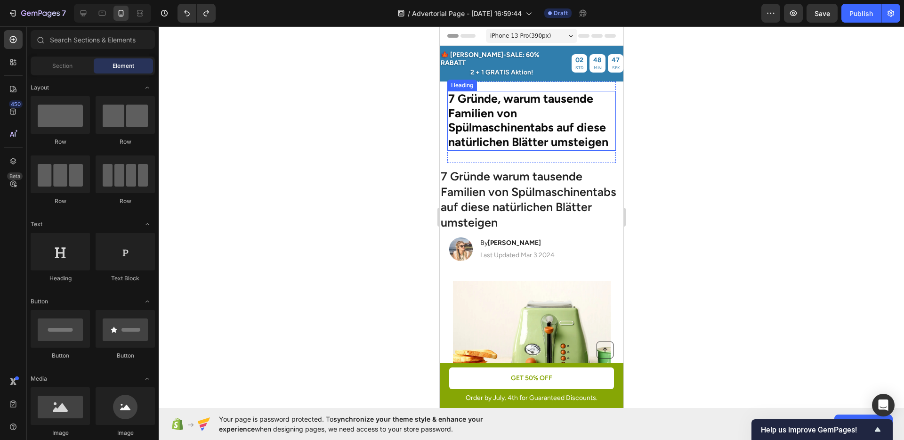
click at [541, 121] on strong "7 Gründe, warum tausende Familien von Spülmaschinentabs auf diese natürlichen B…" at bounding box center [528, 120] width 160 height 58
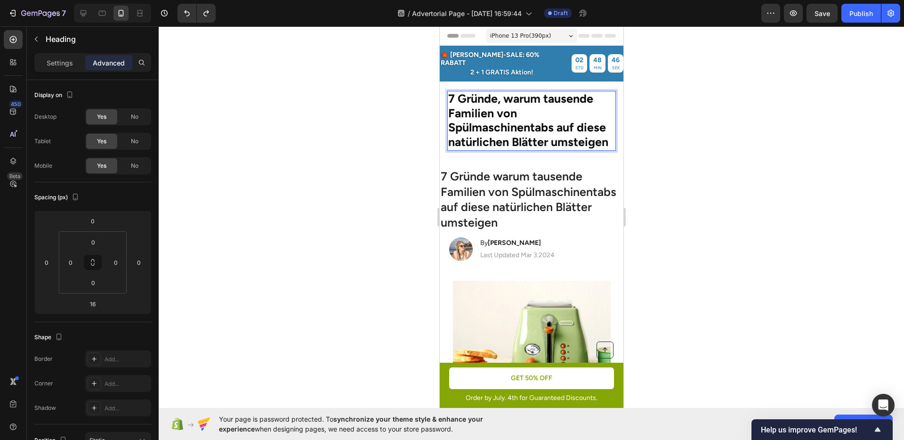
click at [531, 121] on strong "7 Gründe, warum tausende Familien von Spülmaschinentabs auf diese natürlichen B…" at bounding box center [528, 120] width 160 height 58
click at [757, 164] on div at bounding box center [531, 232] width 745 height 413
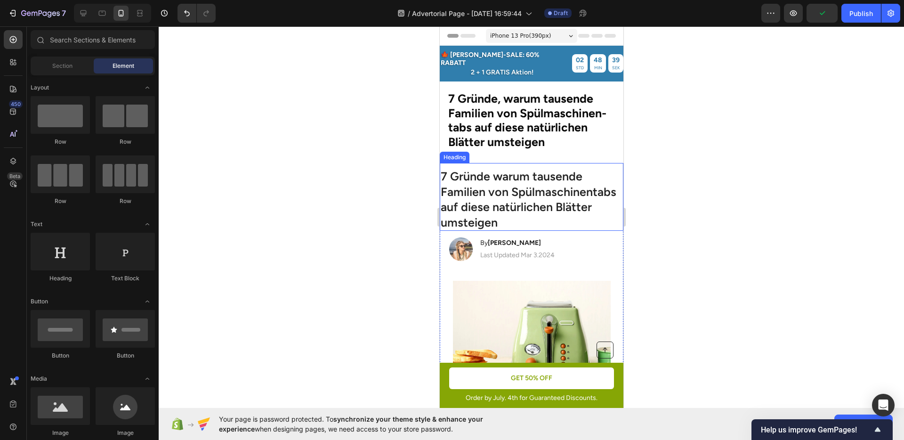
click at [518, 193] on p "7 Gründe warum tausende Familien von Spülmaschinentabs auf diese natürlichen Bl…" at bounding box center [531, 199] width 182 height 61
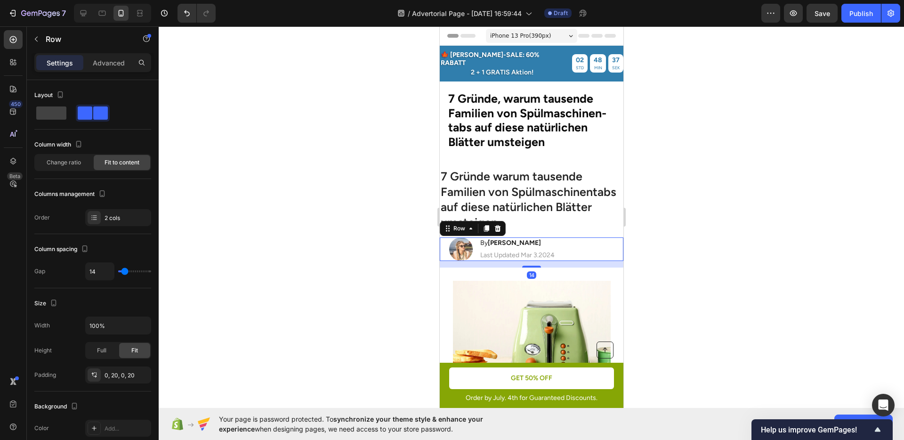
click at [569, 243] on div "Image By [PERSON_NAME] Heading Last Updated [DATE] Text [GEOGRAPHIC_DATA] 14" at bounding box center [531, 249] width 184 height 24
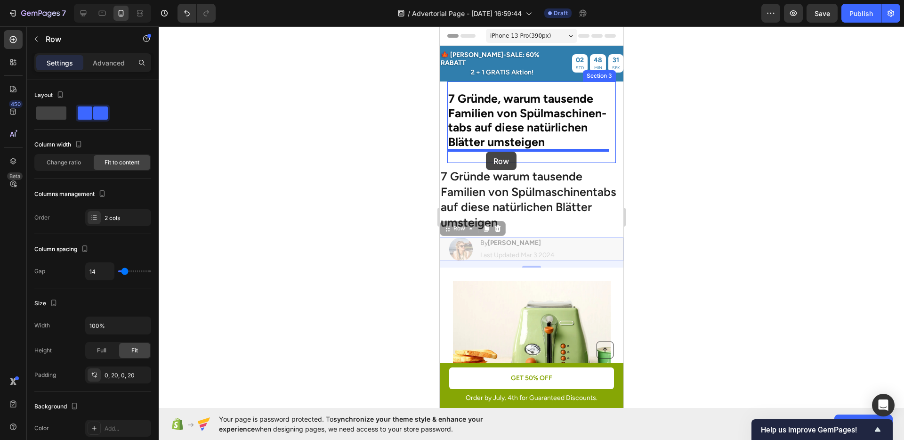
drag, startPoint x: 451, startPoint y: 219, endPoint x: 485, endPoint y: 152, distance: 76.2
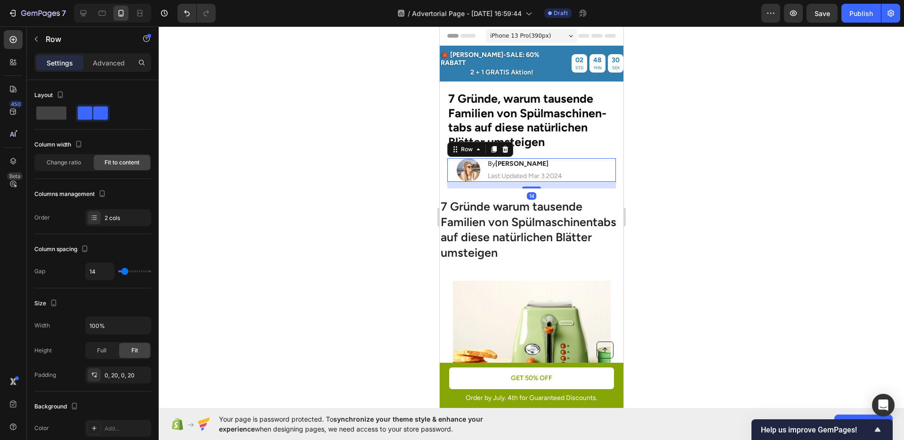
click at [701, 194] on div at bounding box center [531, 232] width 745 height 413
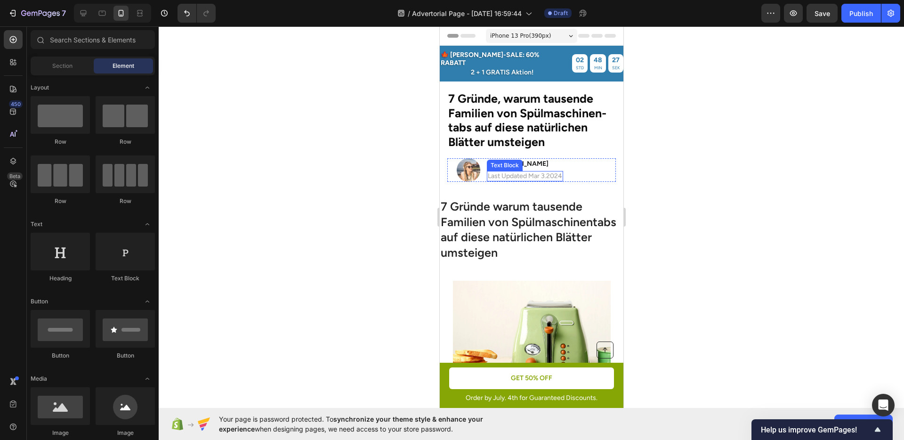
click at [558, 172] on p "Last Updated Mar 3.2024" at bounding box center [524, 176] width 74 height 8
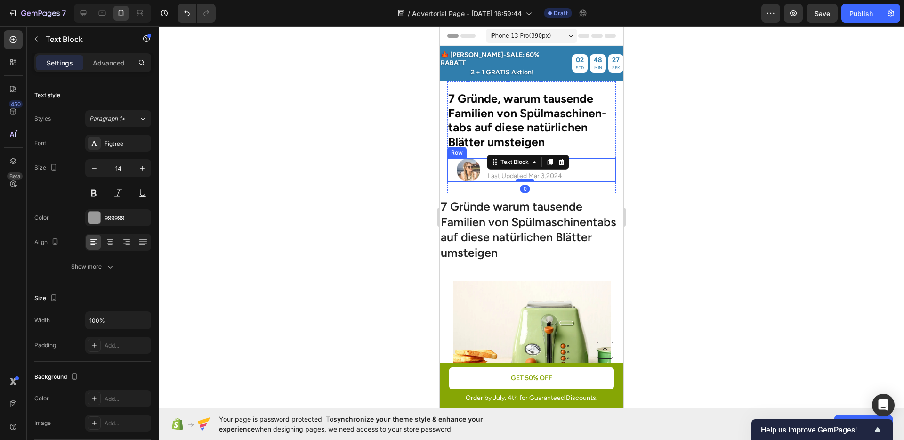
click at [578, 164] on div "Image By [PERSON_NAME] Heading Last Updated [DATE] Text Block 0 Row" at bounding box center [531, 170] width 169 height 24
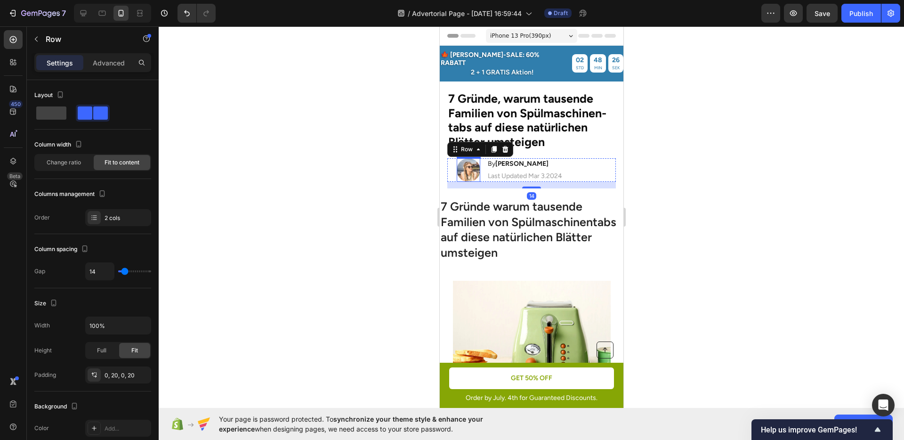
click at [478, 163] on img at bounding box center [468, 170] width 24 height 24
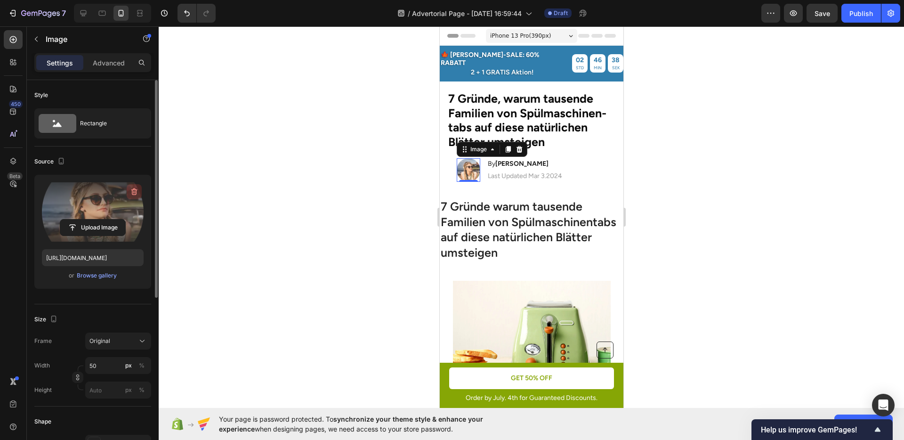
click at [135, 193] on icon "button" at bounding box center [133, 191] width 9 height 9
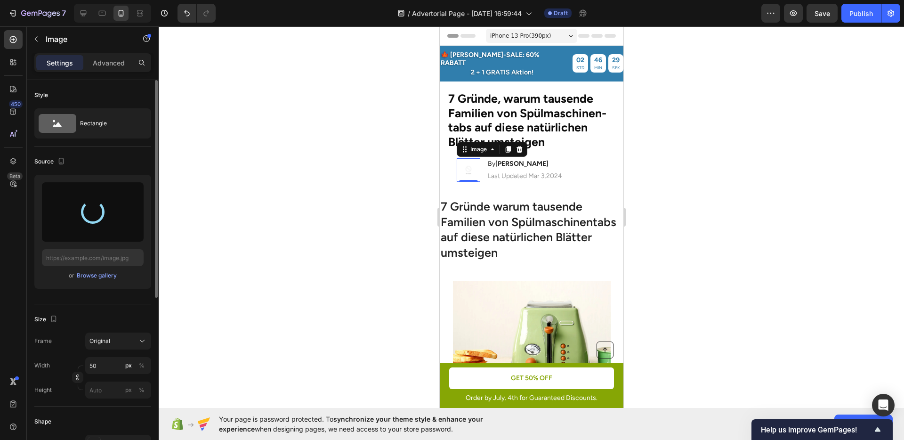
type input "[URL][DOMAIN_NAME]"
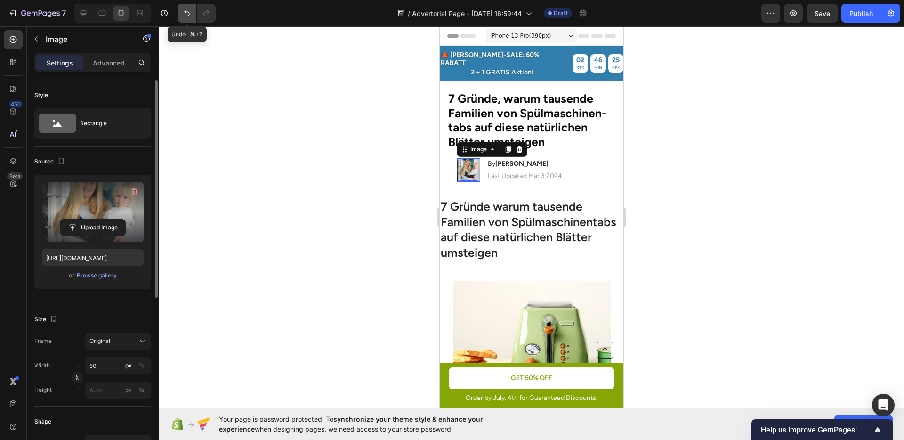
click at [182, 18] on button "Undo/Redo" at bounding box center [187, 13] width 19 height 19
click at [185, 19] on button "Undo/Redo" at bounding box center [187, 13] width 19 height 19
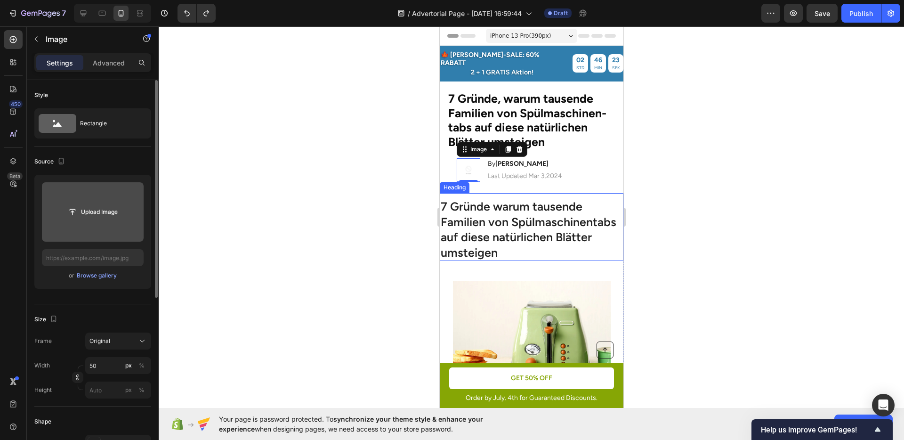
click at [556, 193] on div "7 Gründe warum tausende Familien von Spülmaschinentabs auf diese natürlichen Bl…" at bounding box center [531, 227] width 184 height 68
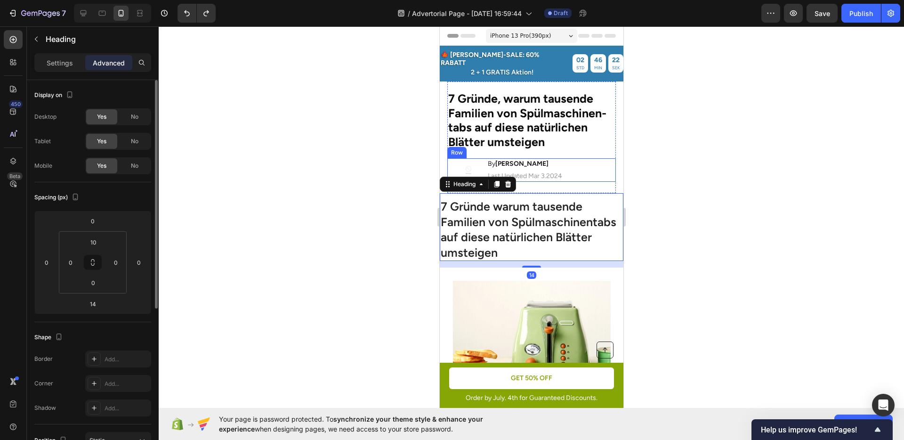
click at [577, 163] on div "Image By [PERSON_NAME] Heading Last Updated [DATE] Text [GEOGRAPHIC_DATA]" at bounding box center [531, 170] width 169 height 24
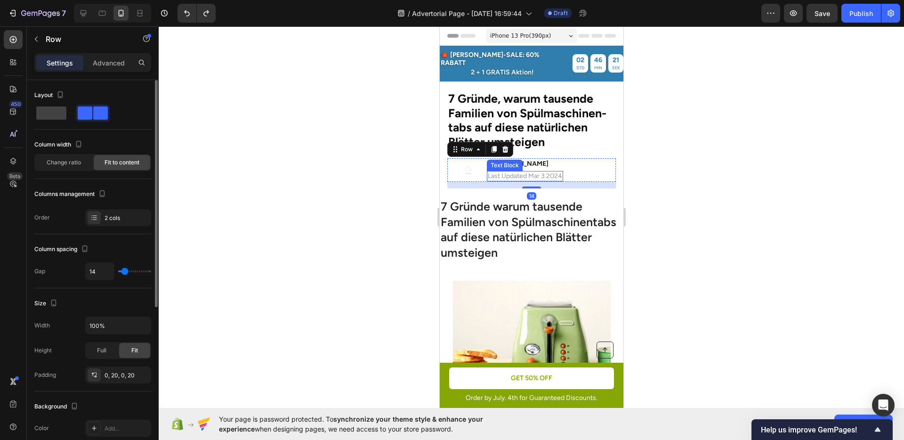
click at [545, 172] on p "Last Updated Mar 3.2024" at bounding box center [524, 176] width 74 height 8
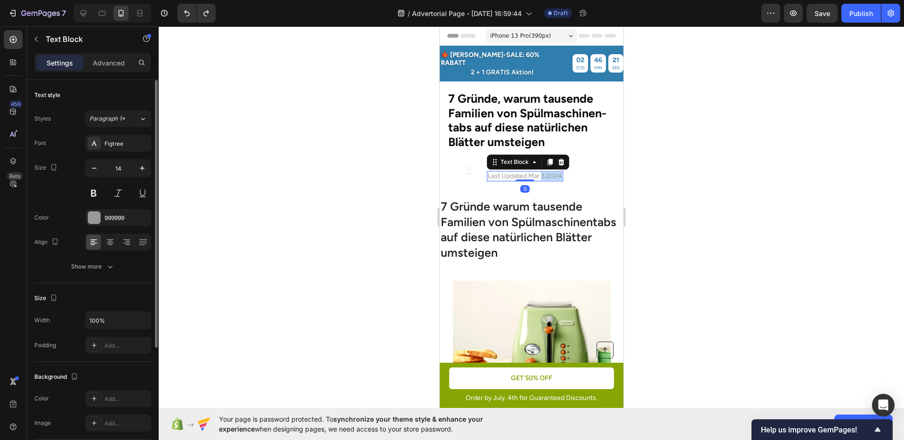
click at [545, 172] on p "Last Updated Mar 3.2024" at bounding box center [524, 176] width 74 height 8
click at [719, 175] on div at bounding box center [531, 232] width 745 height 413
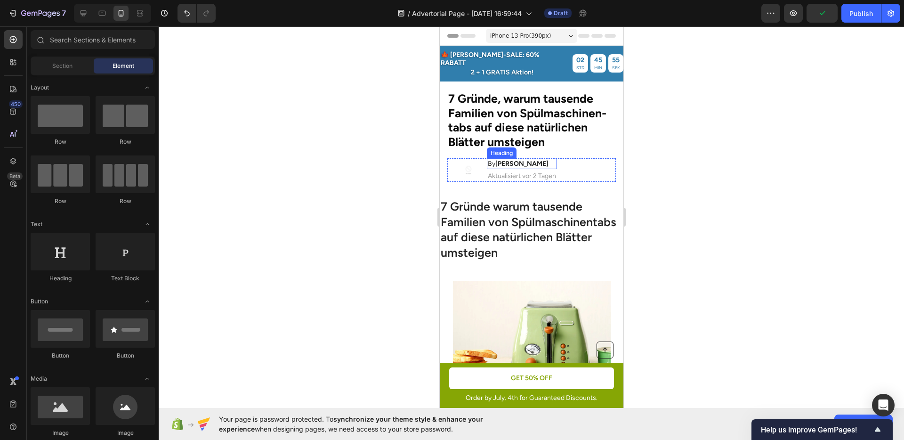
click at [511, 160] on strong "[PERSON_NAME]" at bounding box center [521, 164] width 53 height 8
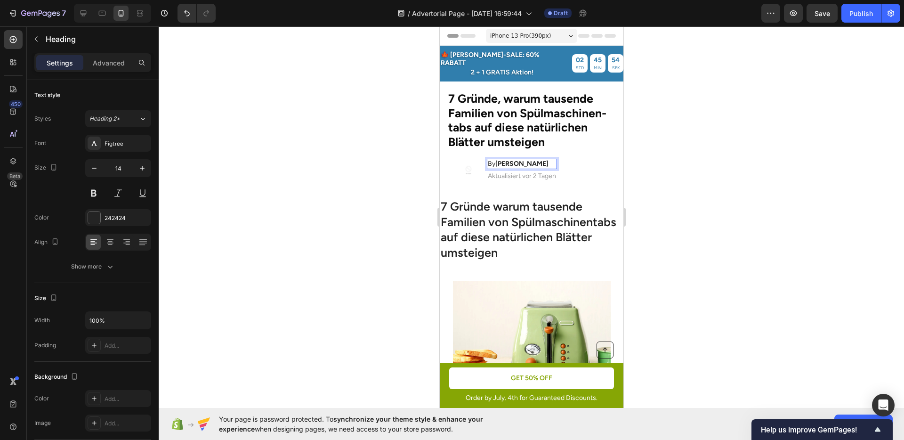
click at [511, 160] on strong "[PERSON_NAME]" at bounding box center [521, 164] width 53 height 8
click at [684, 183] on div at bounding box center [531, 232] width 745 height 413
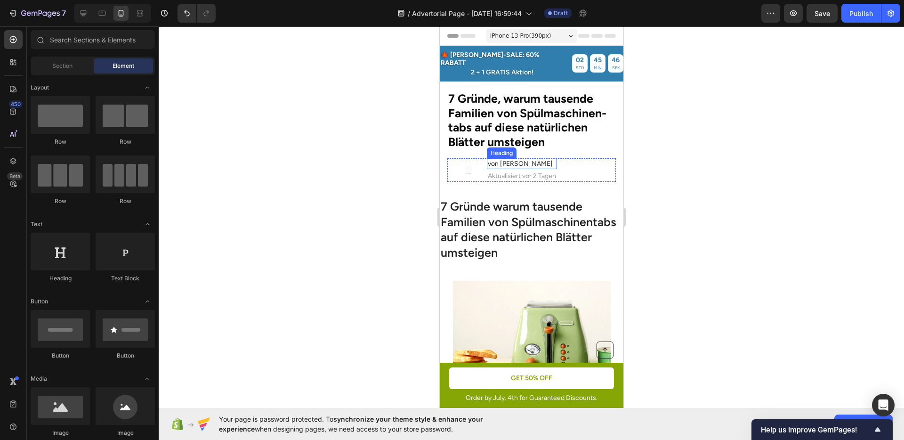
click at [525, 160] on p "von [PERSON_NAME]" at bounding box center [521, 164] width 68 height 8
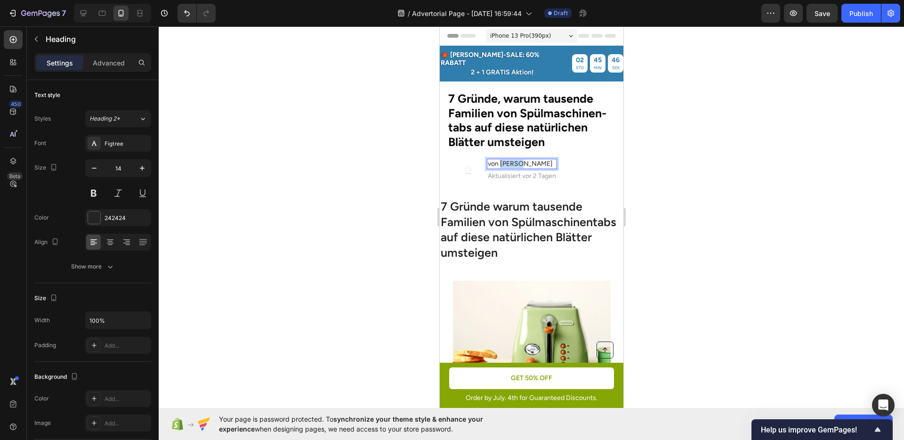
click at [511, 160] on p "von [PERSON_NAME]" at bounding box center [521, 164] width 68 height 8
click at [701, 178] on div at bounding box center [531, 232] width 745 height 413
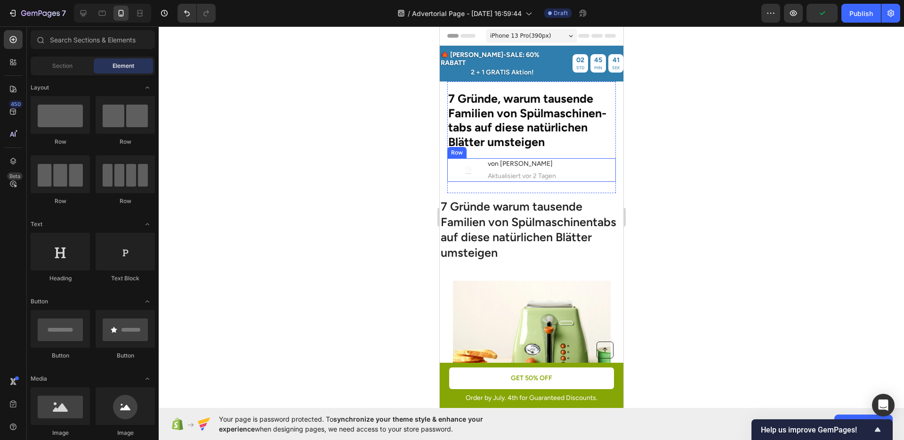
click at [562, 162] on div "Image von [PERSON_NAME] Heading Aktualisiert [DATE] Text Block Row" at bounding box center [531, 170] width 169 height 24
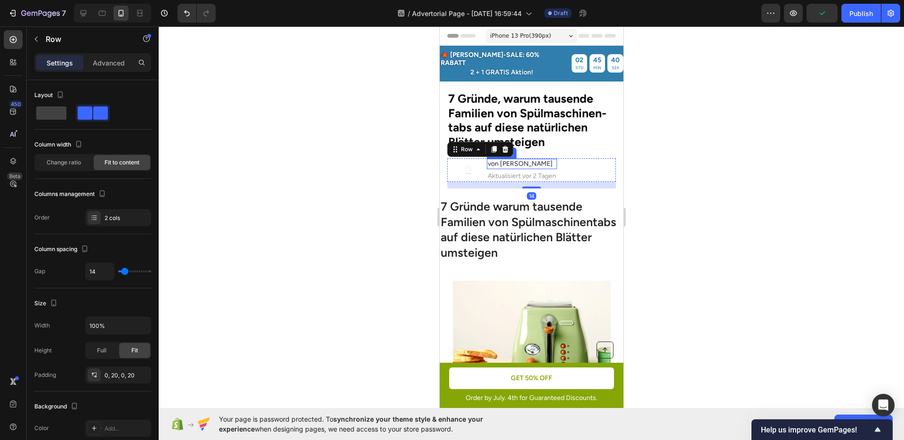
click at [537, 161] on div "von [PERSON_NAME] Heading" at bounding box center [521, 164] width 70 height 10
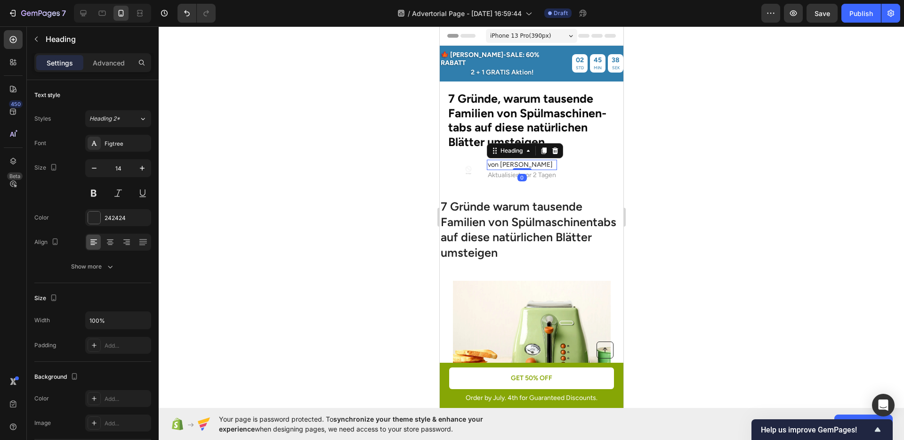
drag, startPoint x: 526, startPoint y: 162, endPoint x: 527, endPoint y: 157, distance: 4.9
click at [527, 160] on div "von [PERSON_NAME] Heading 0" at bounding box center [521, 165] width 70 height 10
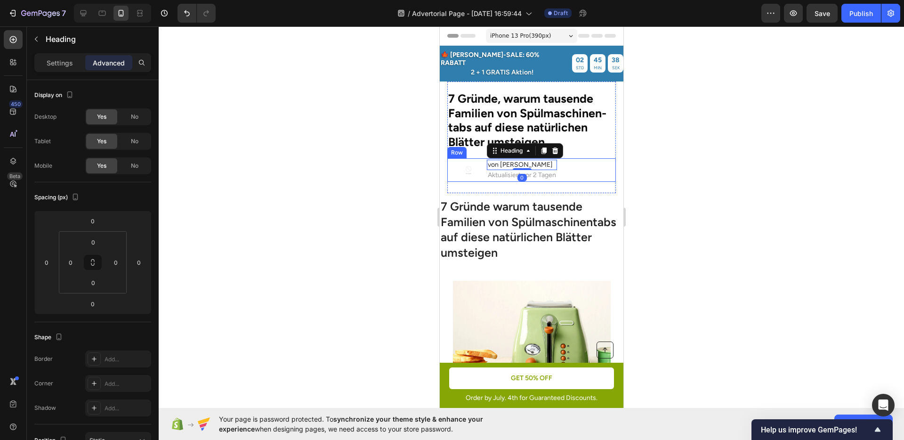
click at [681, 172] on div at bounding box center [531, 232] width 745 height 413
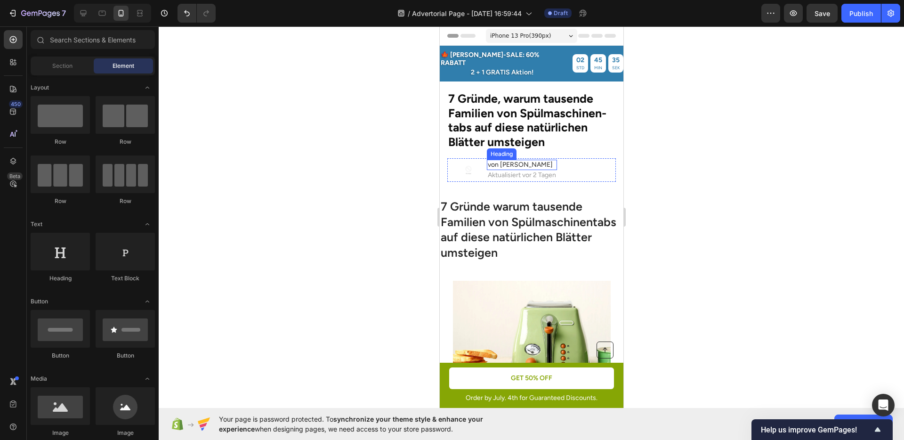
click at [518, 161] on p "von [PERSON_NAME]" at bounding box center [521, 165] width 68 height 8
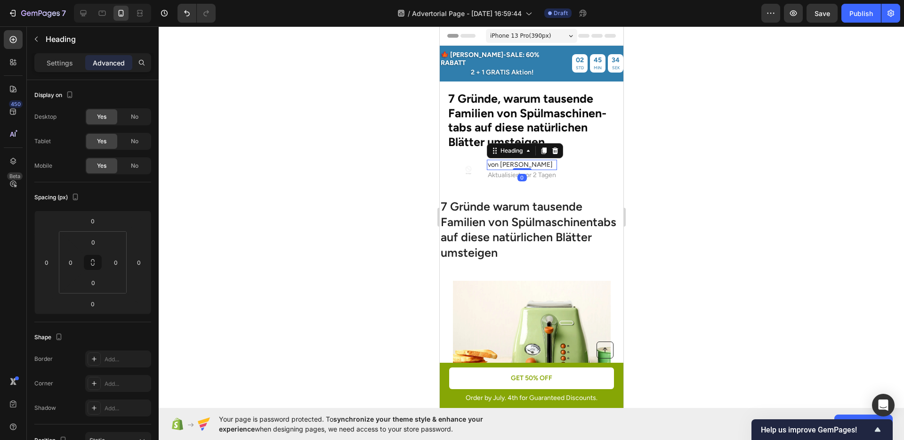
click at [688, 178] on div at bounding box center [531, 232] width 745 height 413
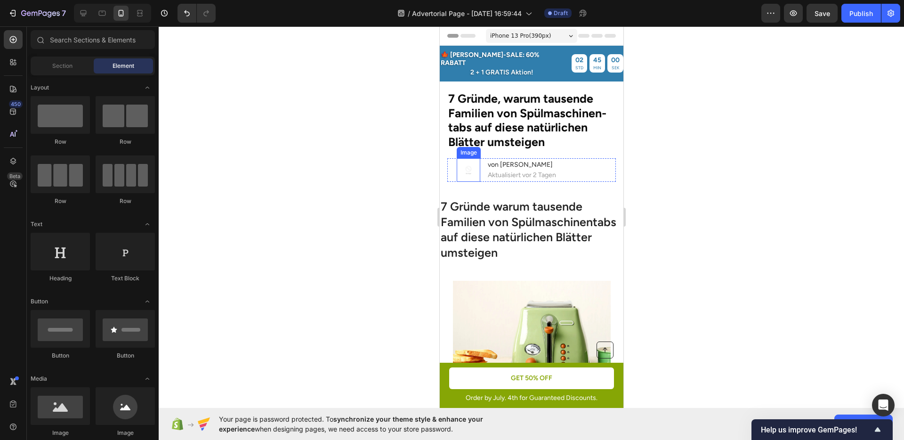
click at [470, 161] on img at bounding box center [468, 170] width 24 height 24
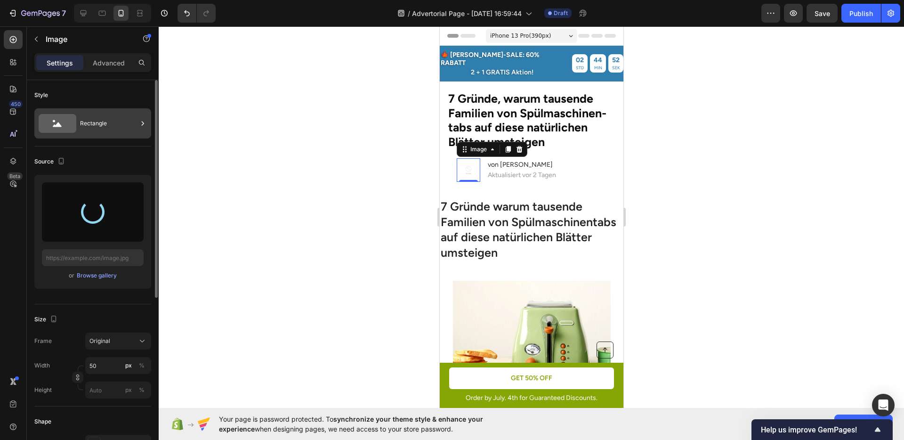
type input "https://cdn.shopify.com/s/files/1/0950/1052/1430/files/gempages_585874185520153…"
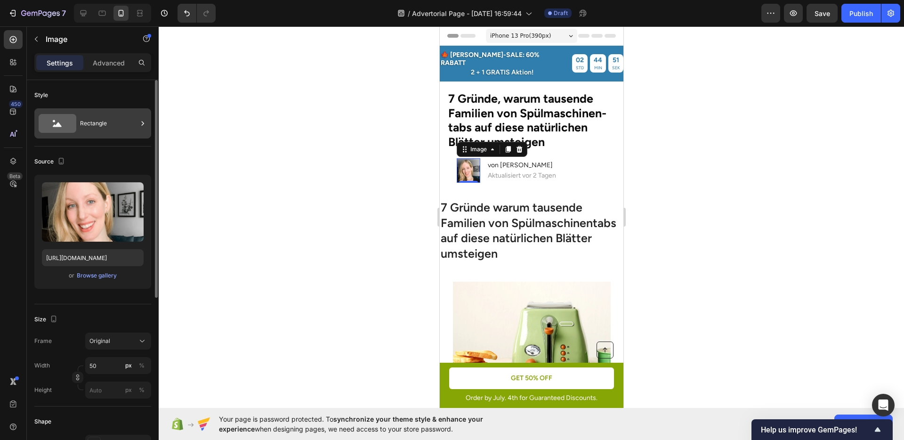
click at [96, 127] on div "Rectangle" at bounding box center [108, 124] width 57 height 22
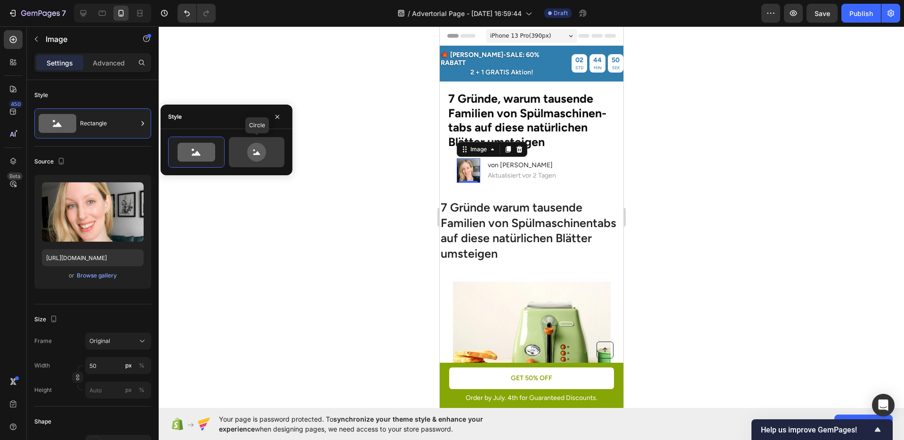
click at [244, 149] on icon at bounding box center [257, 152] width 44 height 19
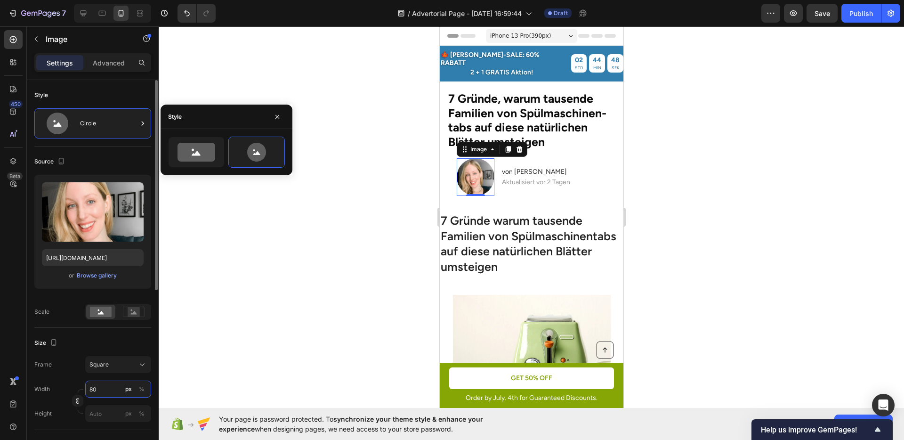
click at [105, 387] on input "80" at bounding box center [118, 388] width 66 height 17
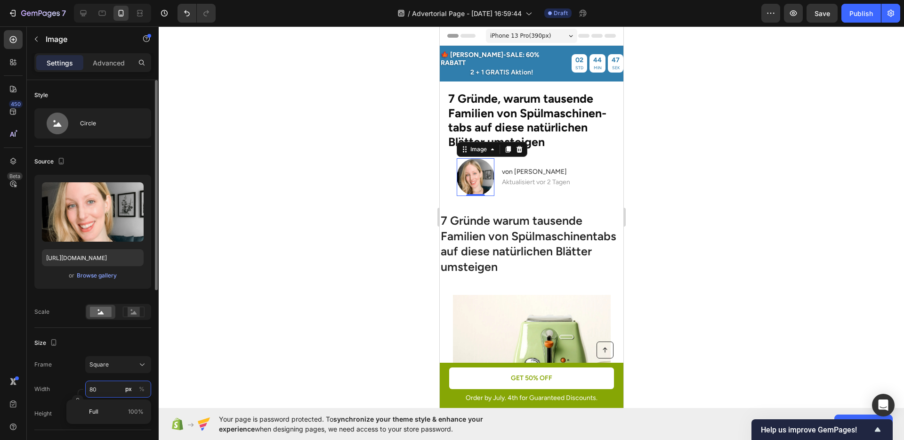
type input "6"
type input "60"
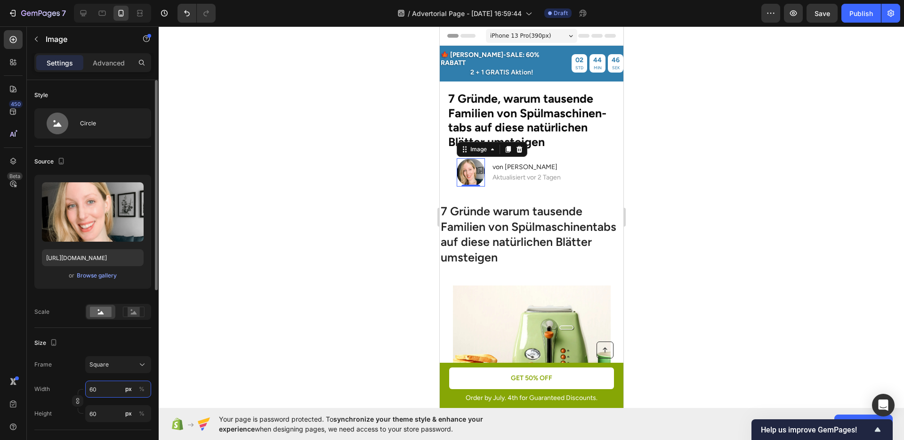
click at [104, 386] on input "60" at bounding box center [118, 388] width 66 height 17
type input "5"
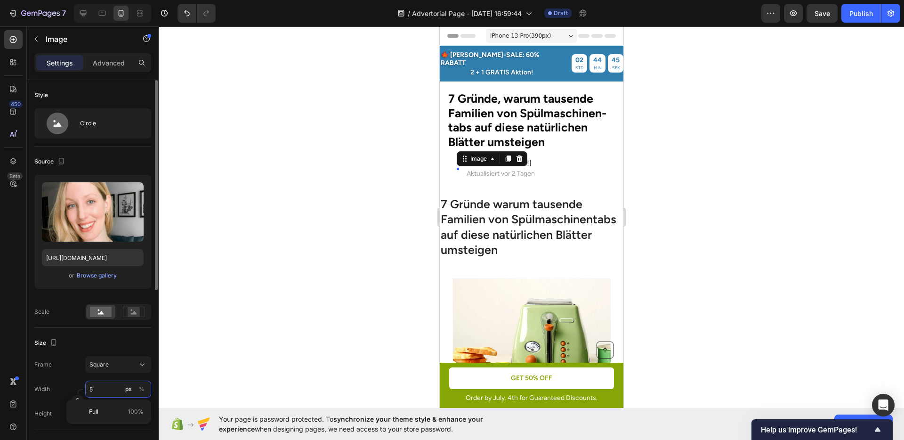
type input "50"
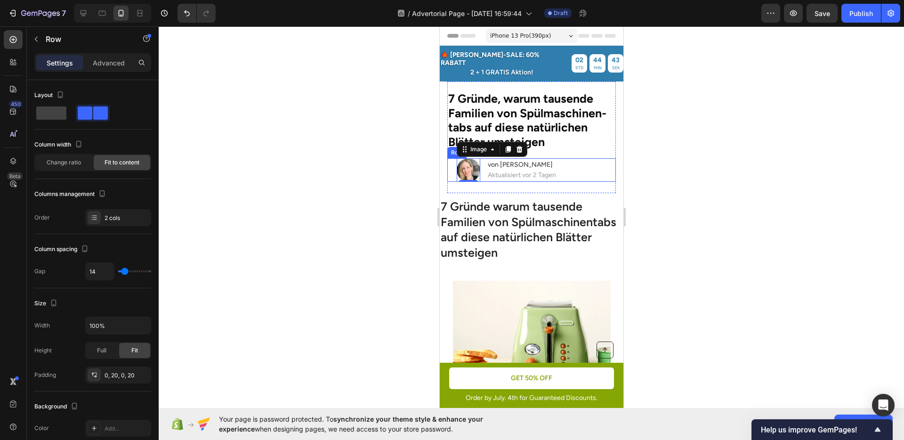
click at [591, 161] on div "Image 0 von Julia M. Heading Aktualisiert vor 2 Tagen Text Block Row" at bounding box center [531, 170] width 169 height 24
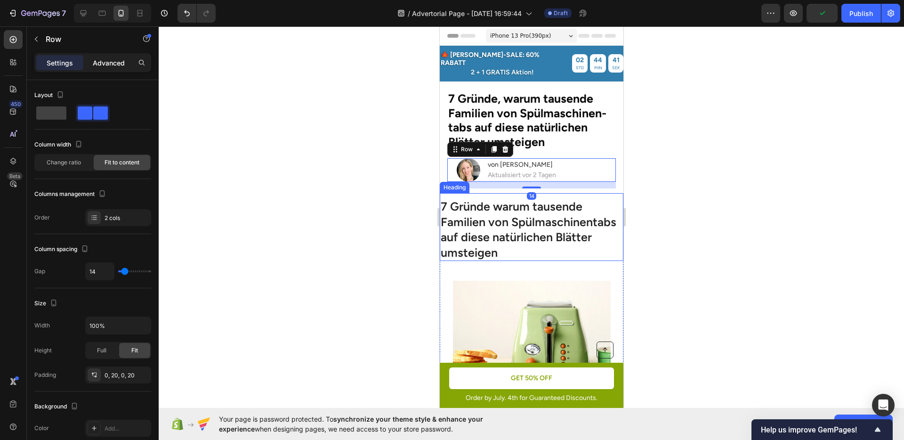
click at [104, 62] on p "Advanced" at bounding box center [109, 63] width 32 height 10
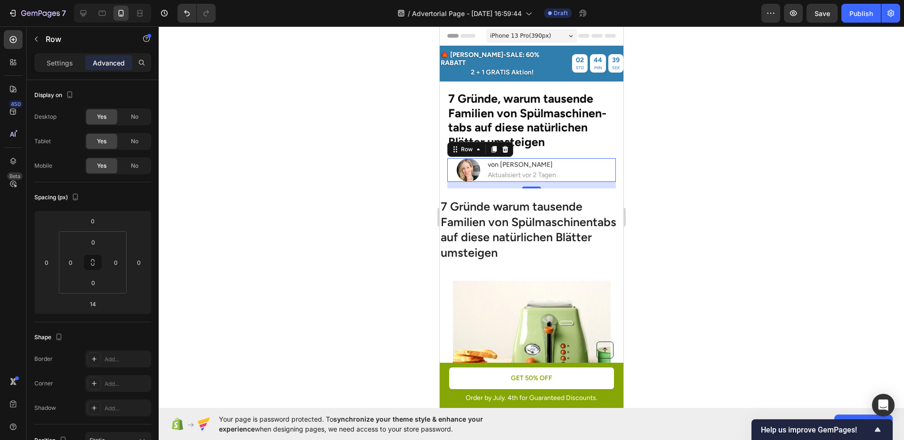
click at [699, 172] on div at bounding box center [531, 232] width 745 height 413
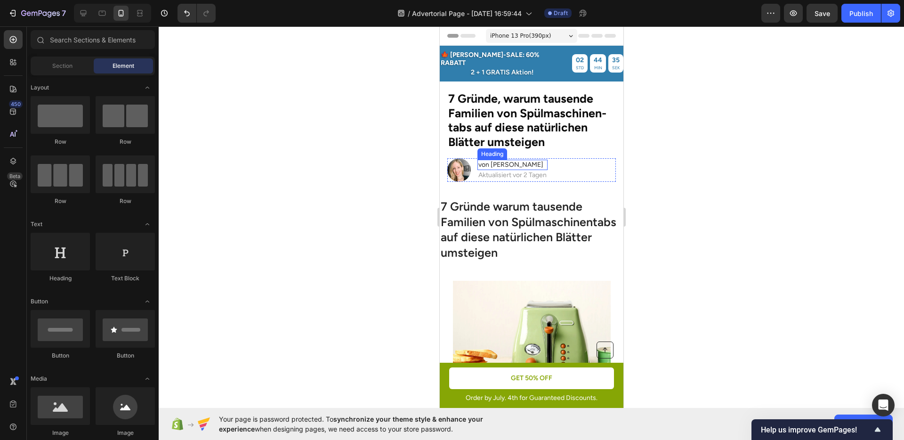
click at [529, 161] on p "von [PERSON_NAME]" at bounding box center [512, 165] width 68 height 8
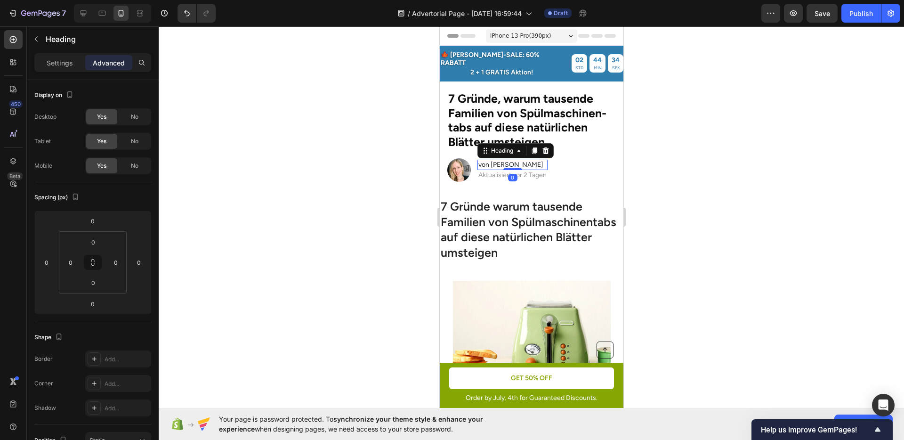
click at [539, 171] on p "Aktualisiert vor 2 Tagen" at bounding box center [512, 175] width 68 height 8
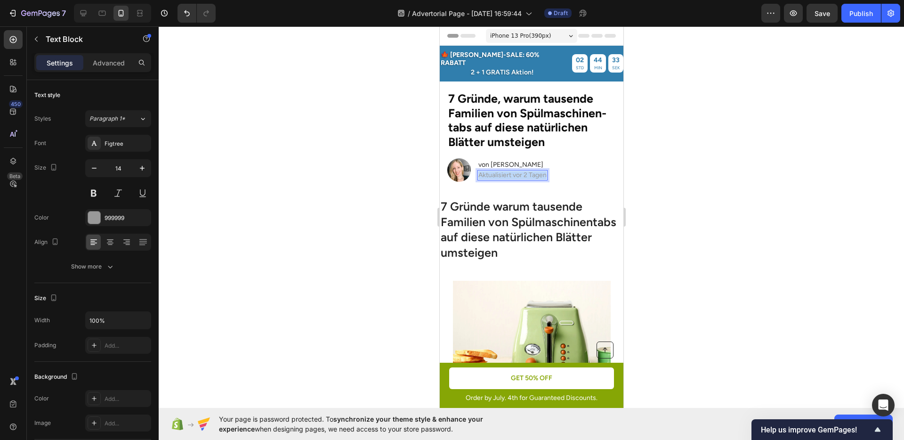
click at [539, 171] on p "Aktualisiert vor 2 Tagen" at bounding box center [512, 175] width 68 height 8
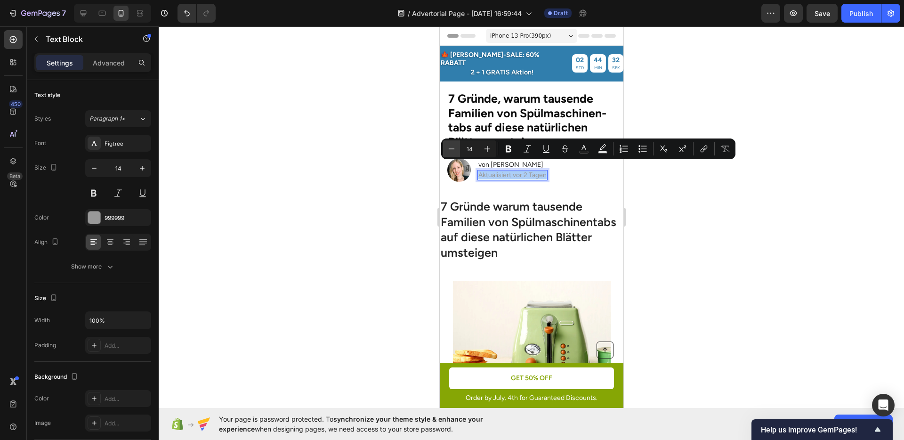
click at [453, 148] on icon "Editor contextual toolbar" at bounding box center [451, 148] width 9 height 9
type input "12"
click at [697, 223] on div at bounding box center [531, 232] width 745 height 413
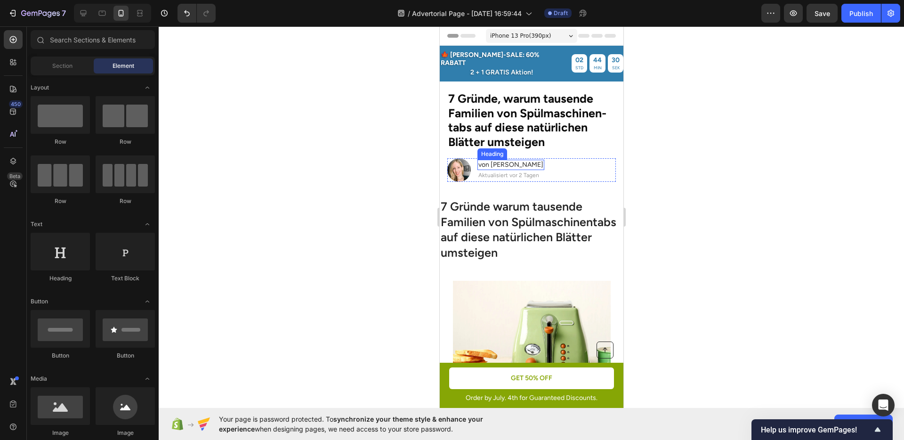
click at [527, 161] on p "von [PERSON_NAME]" at bounding box center [510, 165] width 65 height 8
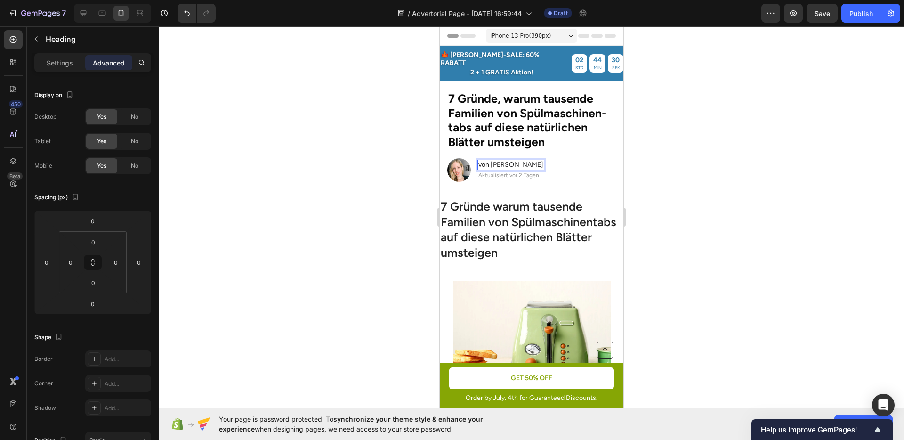
click at [527, 161] on p "von [PERSON_NAME]" at bounding box center [510, 165] width 65 height 8
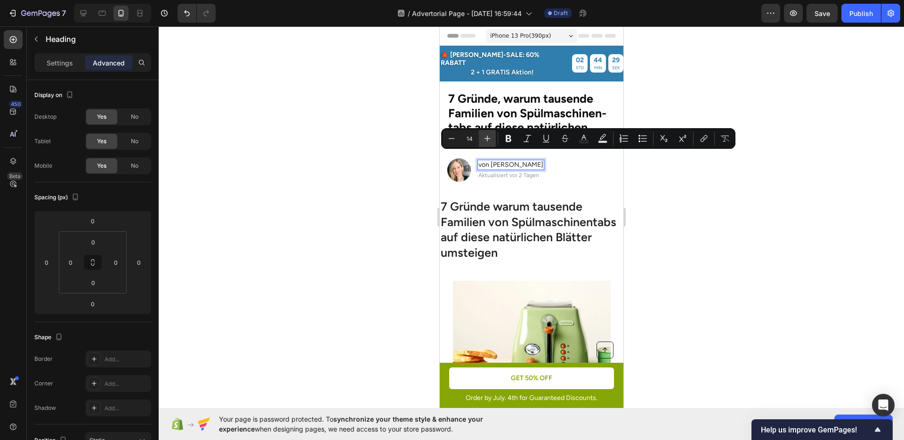
click at [491, 137] on icon "Editor contextual toolbar" at bounding box center [487, 138] width 9 height 9
type input "15"
click at [518, 161] on p "von [PERSON_NAME]" at bounding box center [513, 165] width 71 height 9
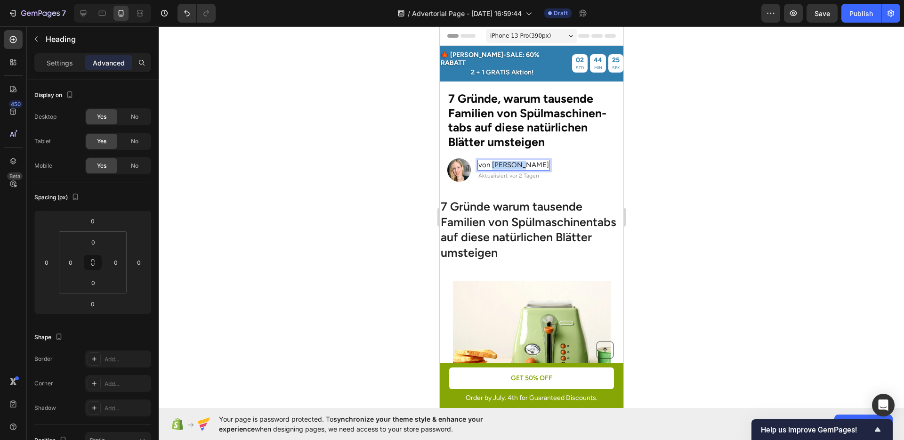
drag, startPoint x: 518, startPoint y: 158, endPoint x: 492, endPoint y: 157, distance: 25.5
click at [492, 161] on p "von [PERSON_NAME]" at bounding box center [513, 165] width 71 height 9
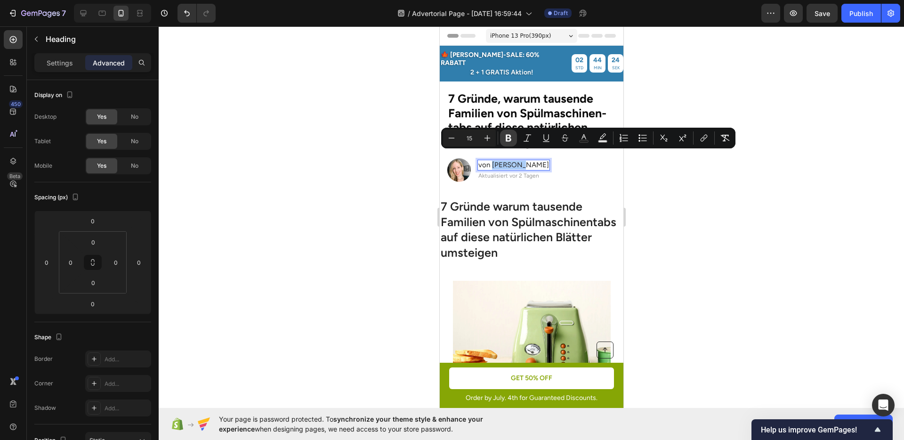
click at [503, 142] on button "Bold" at bounding box center [508, 137] width 17 height 17
click at [705, 232] on div at bounding box center [531, 232] width 745 height 413
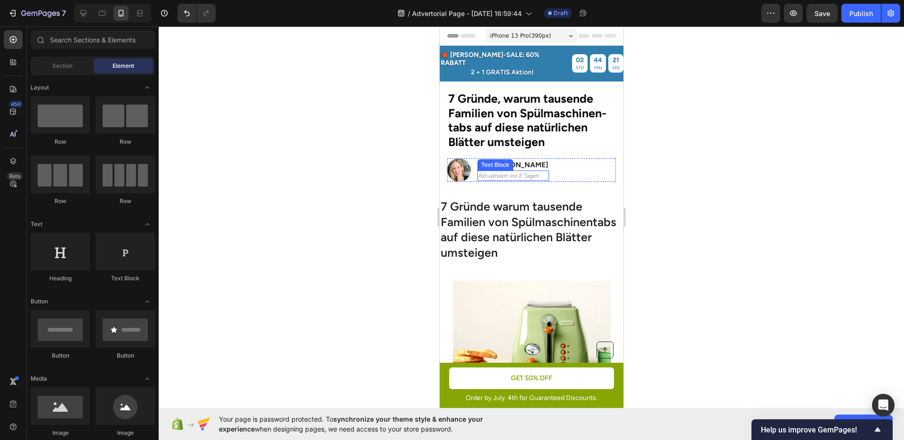
click at [507, 161] on strong "Julia M." at bounding box center [519, 165] width 58 height 8
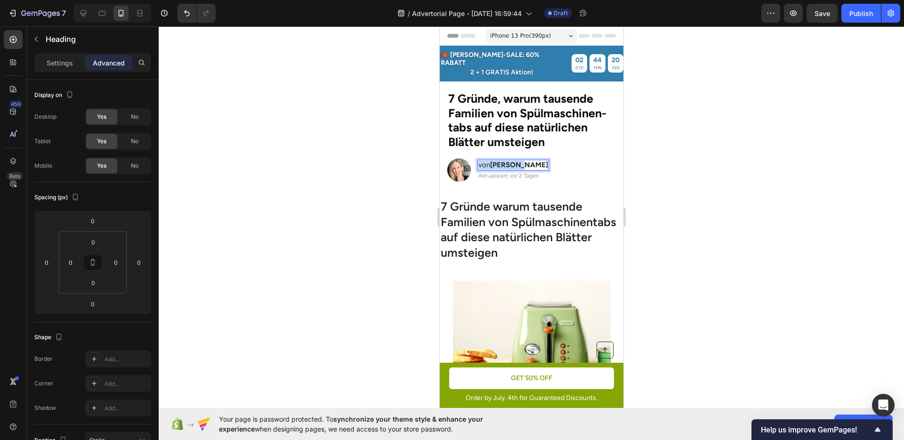
drag, startPoint x: 516, startPoint y: 154, endPoint x: 477, endPoint y: 155, distance: 39.1
click at [477, 160] on h2 "von Julia M." at bounding box center [513, 165] width 72 height 11
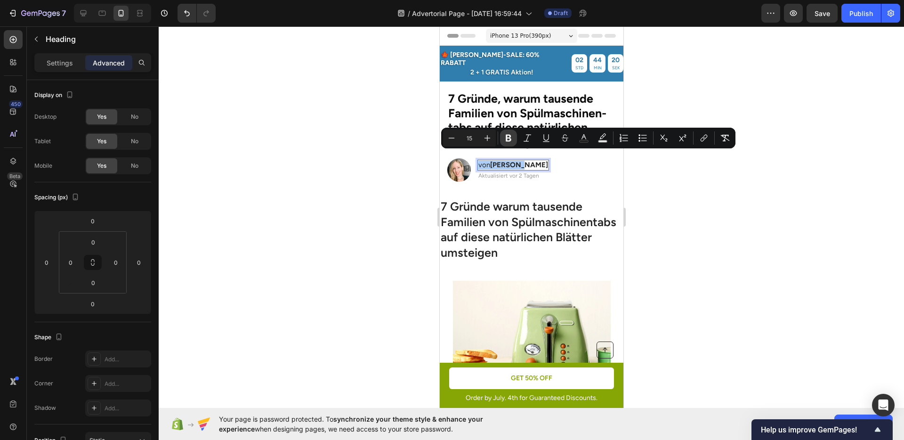
click at [509, 141] on icon "Editor contextual toolbar" at bounding box center [509, 138] width 6 height 7
click at [717, 230] on div at bounding box center [531, 232] width 745 height 413
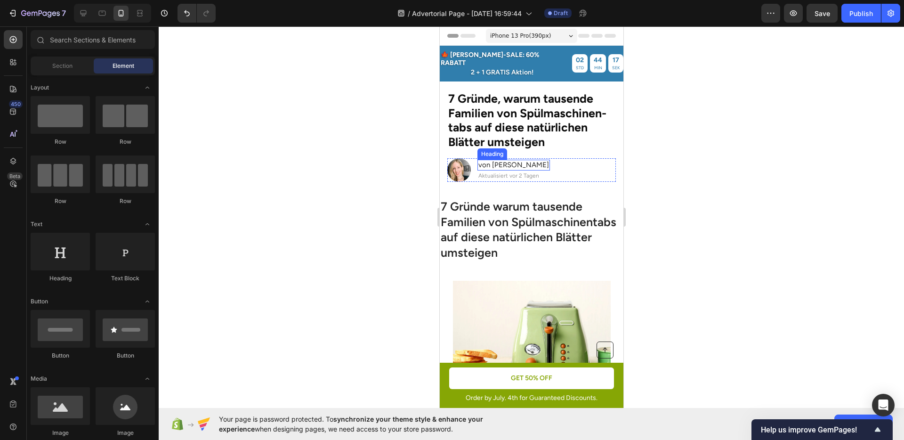
click at [521, 161] on p "⁠⁠⁠⁠⁠⁠⁠ von Julia M." at bounding box center [513, 165] width 71 height 9
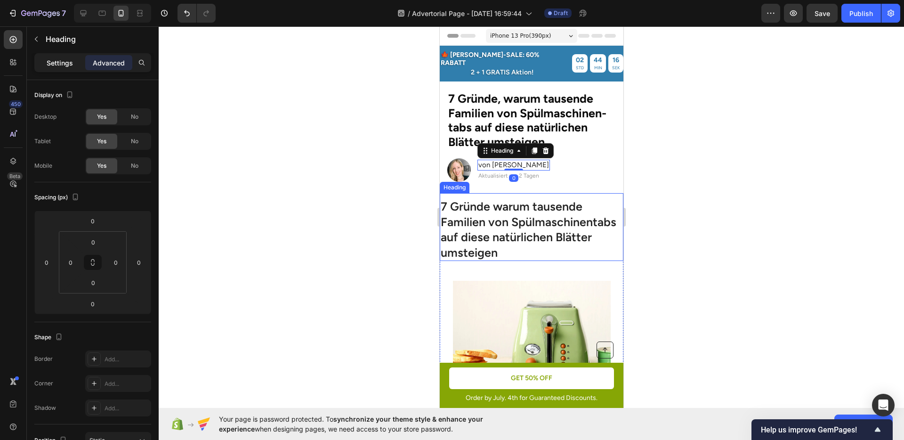
click at [65, 70] on div "Settings" at bounding box center [59, 62] width 47 height 15
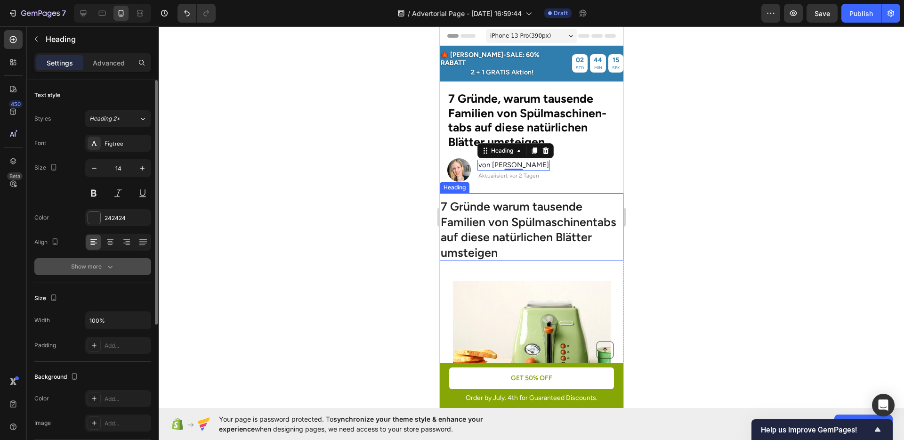
click at [107, 268] on icon "button" at bounding box center [109, 266] width 9 height 9
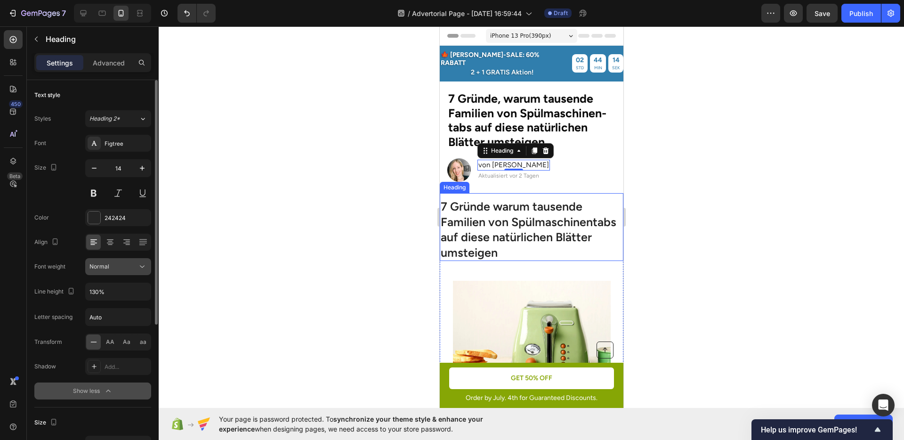
click at [106, 265] on span "Normal" at bounding box center [99, 266] width 20 height 7
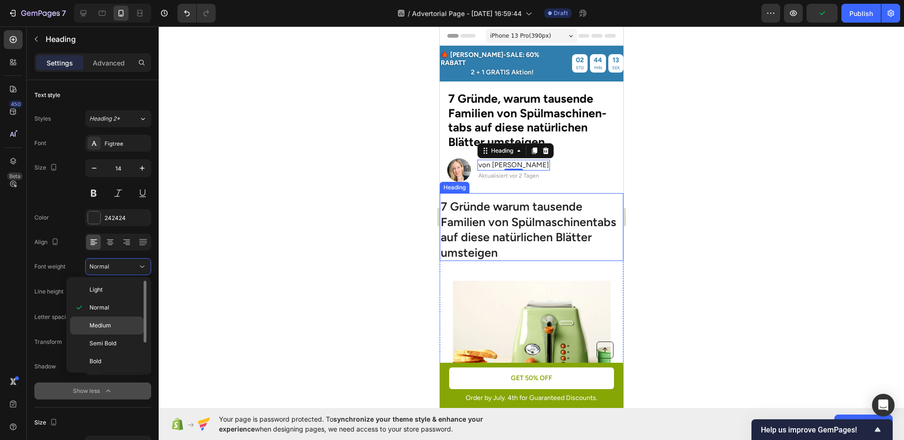
click at [116, 323] on p "Medium" at bounding box center [114, 325] width 50 height 8
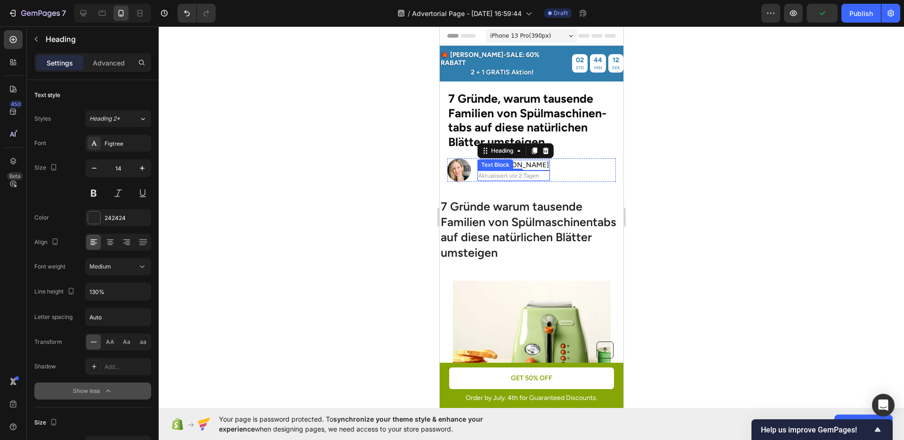
click at [496, 172] on span "Aktualisiert vor 2 Tagen" at bounding box center [508, 175] width 61 height 7
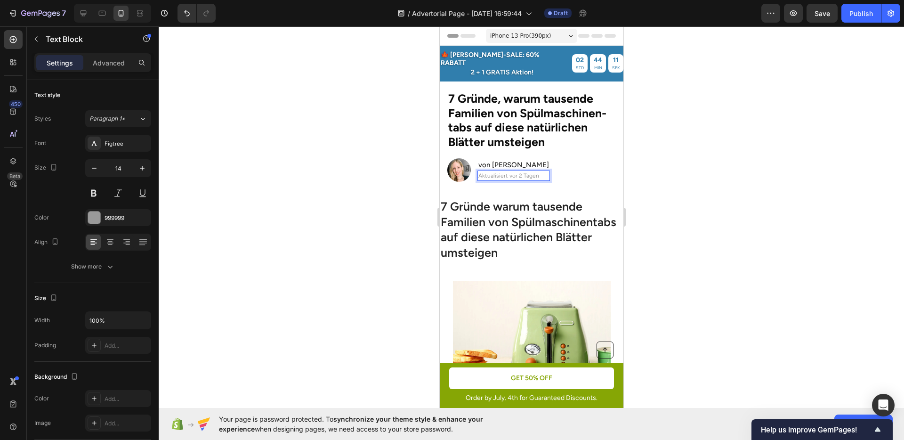
click at [496, 172] on span "Aktualisiert vor 2 Tagen" at bounding box center [508, 175] width 61 height 7
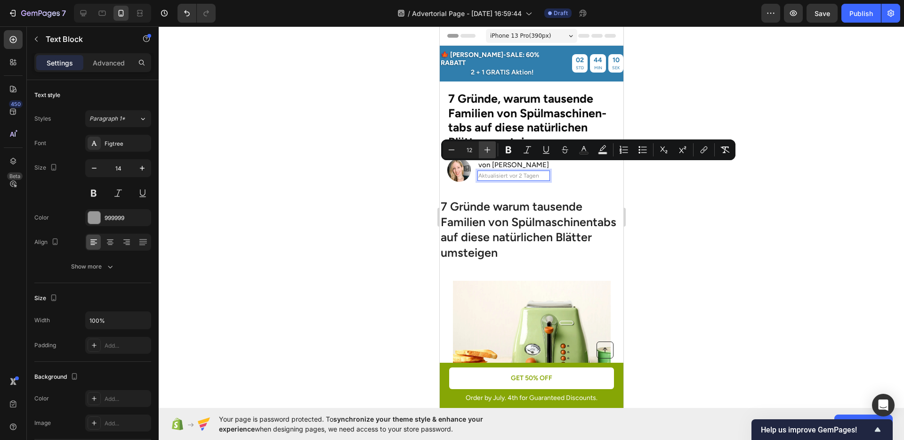
click at [493, 149] on button "Plus" at bounding box center [487, 149] width 17 height 17
type input "13"
click at [737, 224] on div at bounding box center [531, 232] width 745 height 413
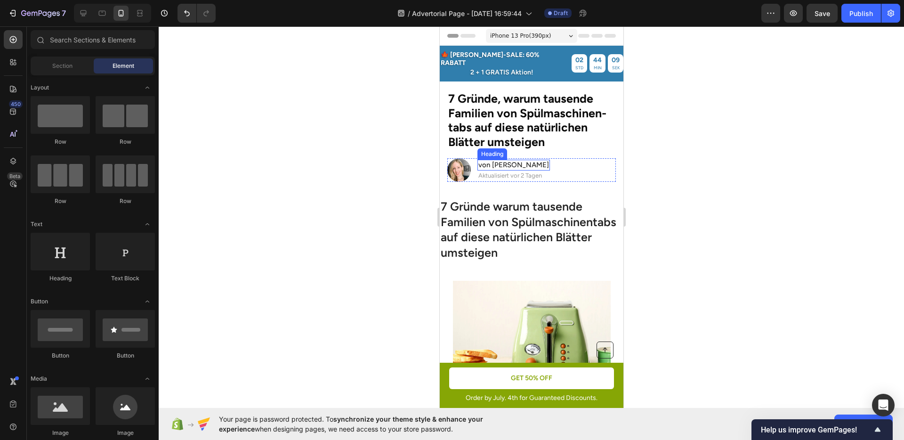
click at [516, 161] on p "⁠⁠⁠⁠⁠⁠⁠ von Julia M." at bounding box center [513, 165] width 71 height 9
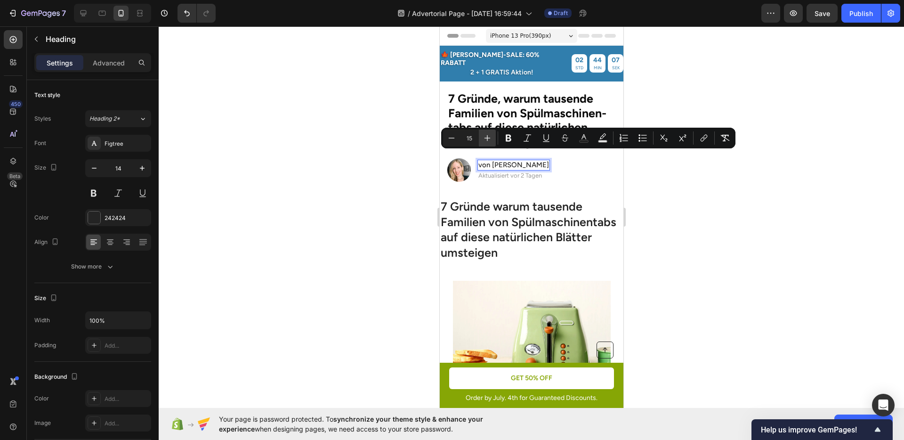
click at [492, 136] on icon "Editor contextual toolbar" at bounding box center [487, 137] width 9 height 9
type input "16"
click at [742, 223] on div at bounding box center [531, 232] width 745 height 413
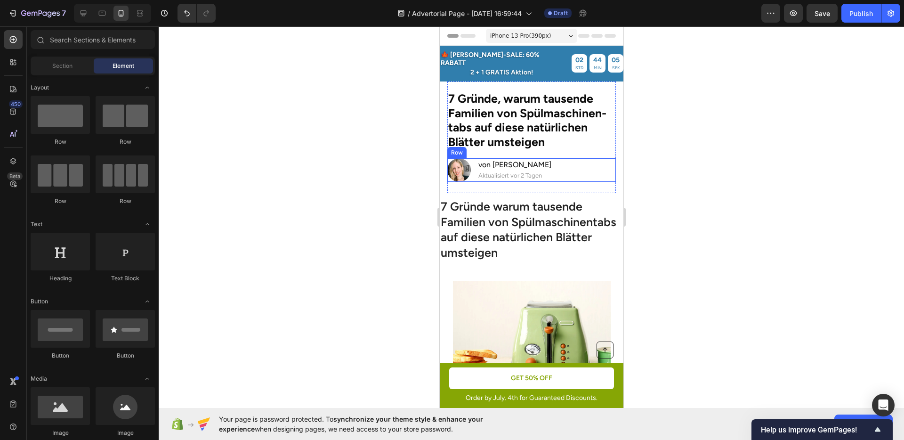
click at [594, 166] on div "Image ⁠⁠⁠⁠⁠⁠⁠ von Julia M. Heading Aktualisiert vor 2 Tagen Text Block Row" at bounding box center [531, 170] width 169 height 24
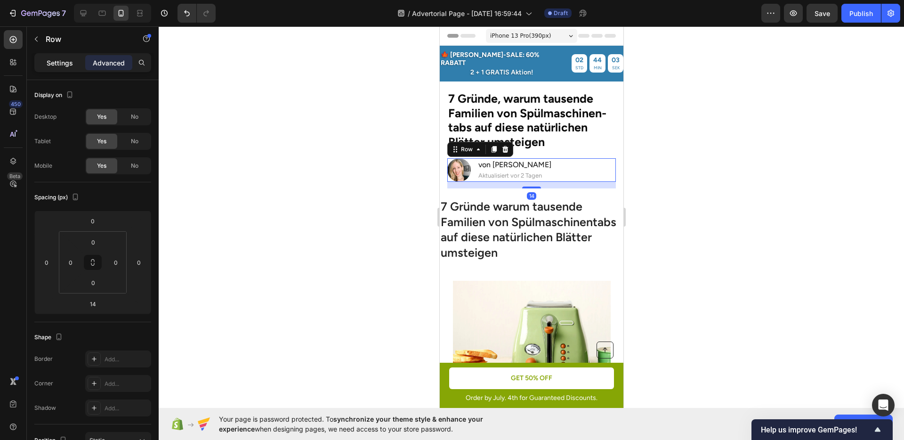
click at [73, 65] on div "Settings" at bounding box center [59, 62] width 47 height 15
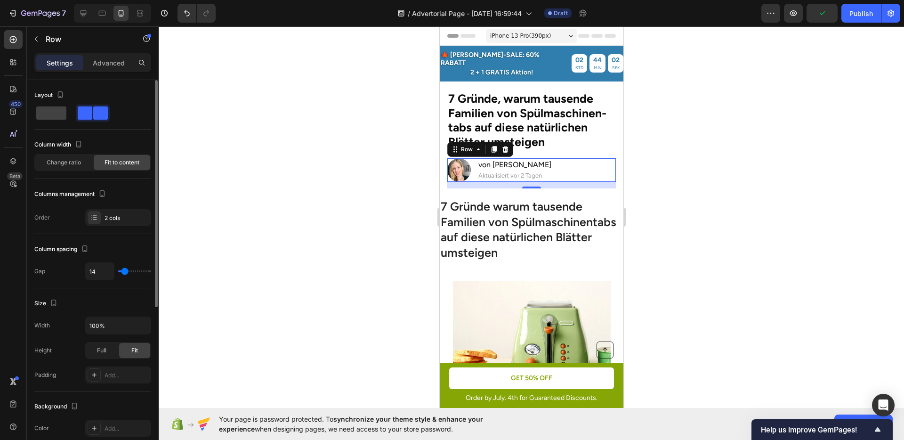
type input "13"
type input "12"
type input "11"
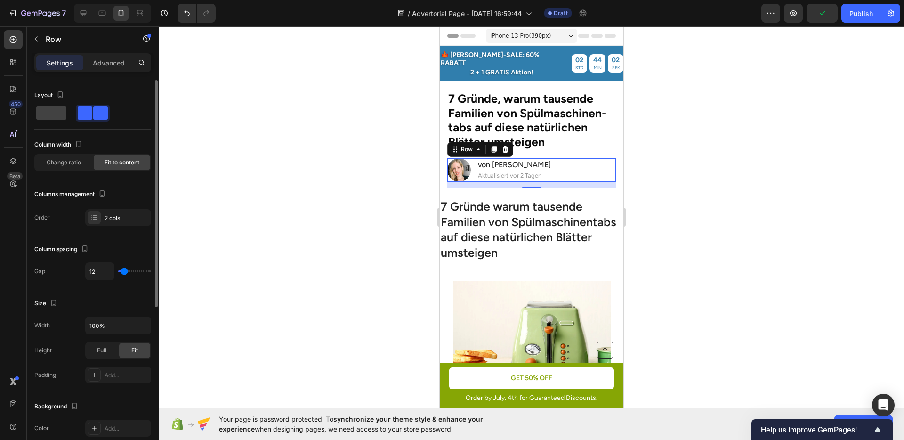
type input "11"
type input "10"
type input "8"
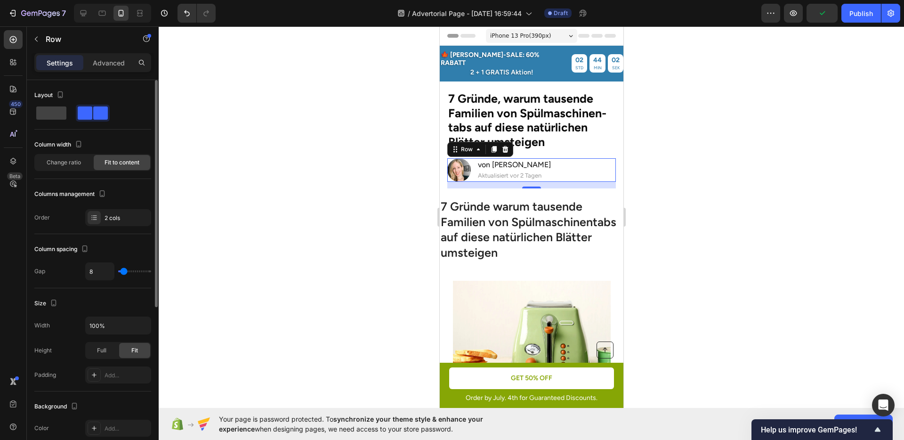
type input "7"
type input "8"
type input "10"
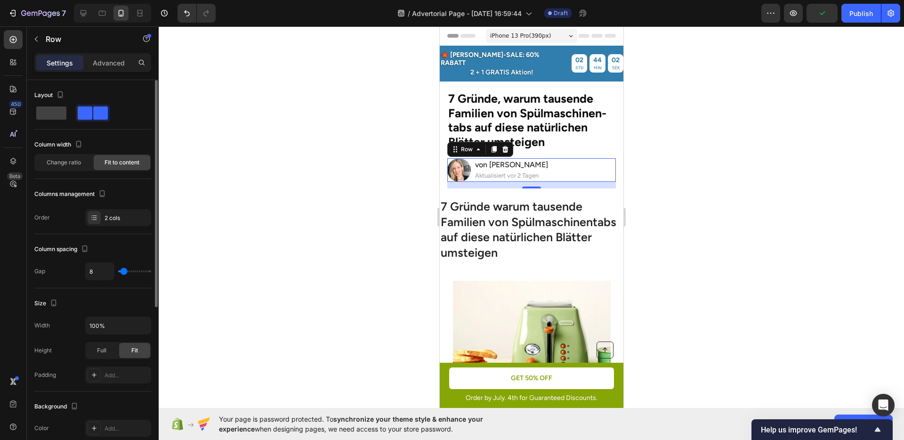
type input "10"
type input "11"
type input "12"
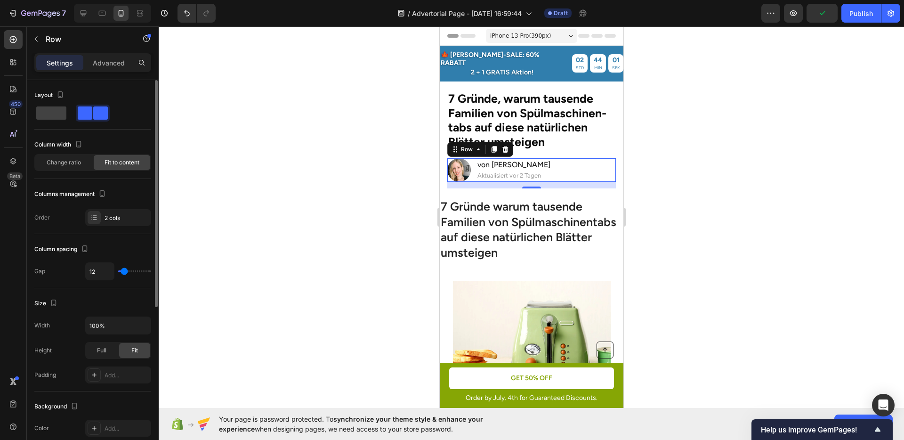
click at [124, 271] on input "range" at bounding box center [134, 271] width 33 height 2
click at [357, 253] on div at bounding box center [531, 232] width 745 height 413
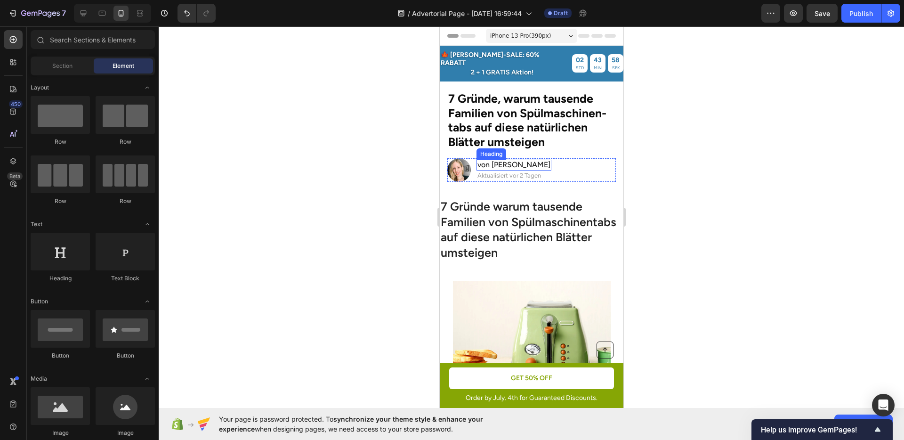
click at [525, 161] on p "⁠⁠⁠⁠⁠⁠⁠ von Julia M." at bounding box center [513, 165] width 73 height 9
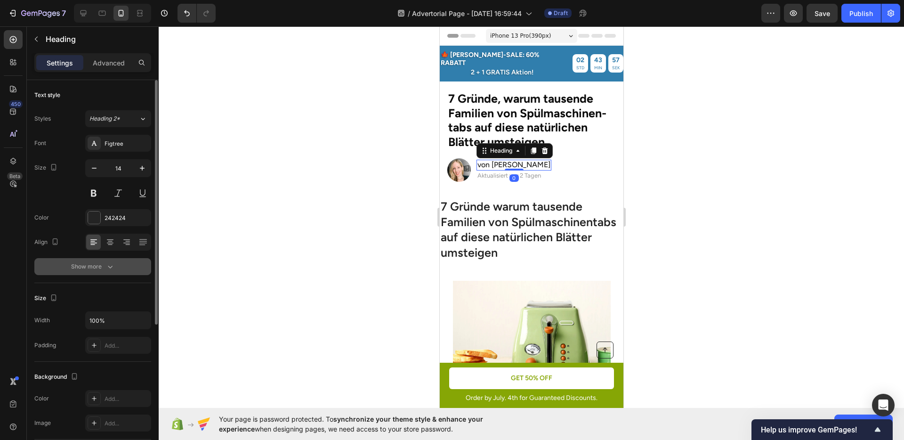
click at [93, 263] on div "Show more" at bounding box center [93, 266] width 44 height 9
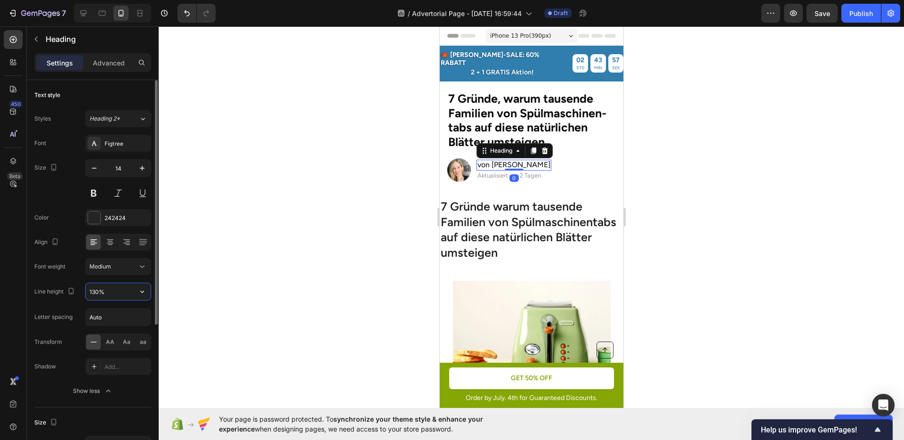
click at [96, 291] on input "130%" at bounding box center [118, 291] width 65 height 17
type input "100%"
click at [737, 261] on div at bounding box center [531, 232] width 745 height 413
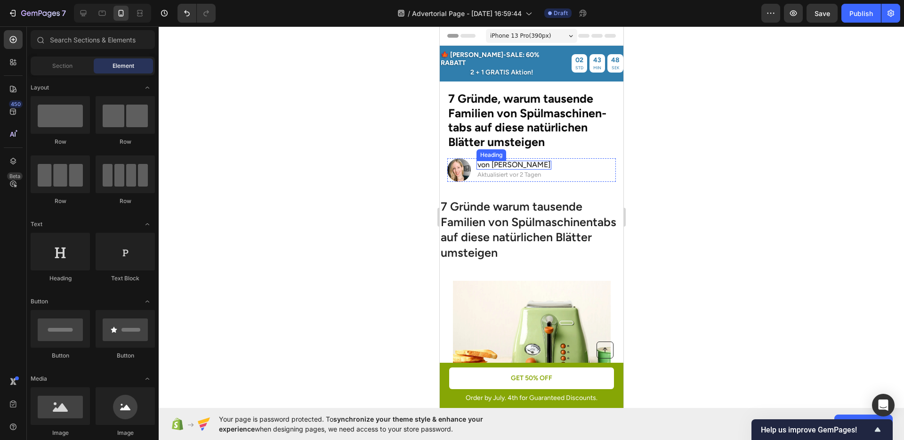
click at [519, 162] on p "⁠⁠⁠⁠⁠⁠⁠ von Julia M." at bounding box center [513, 165] width 73 height 7
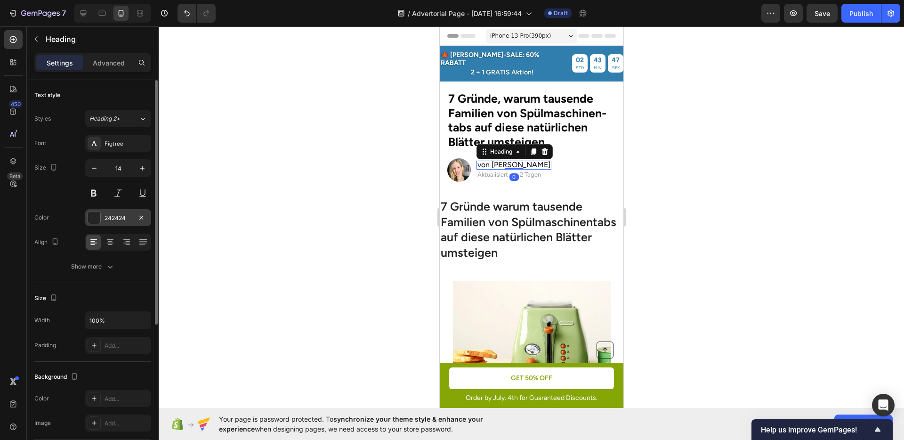
click at [101, 212] on div "242424" at bounding box center [118, 217] width 66 height 17
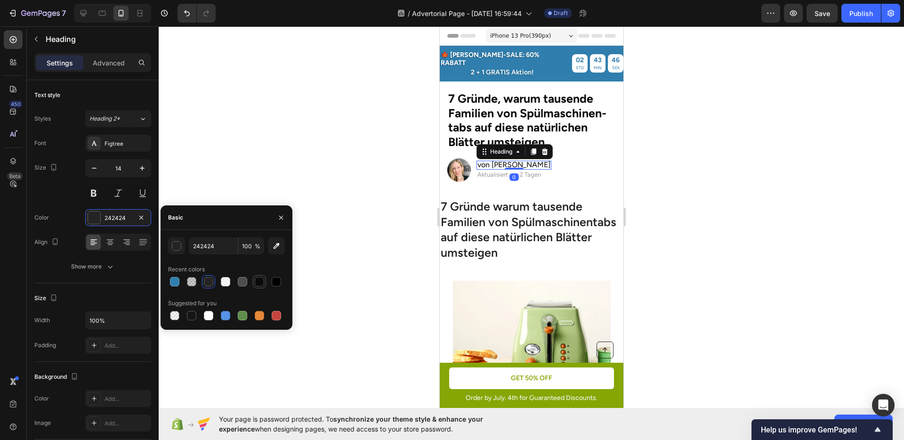
click at [260, 283] on div at bounding box center [259, 281] width 9 height 9
type input "0B0B0B"
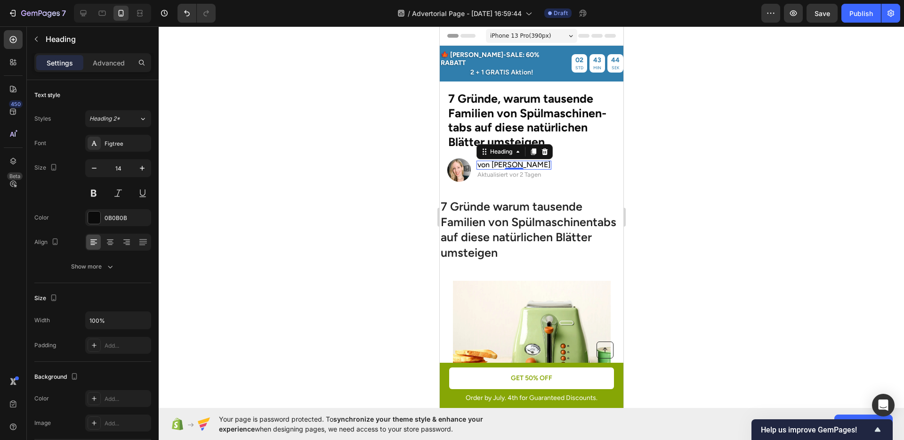
click at [338, 154] on div at bounding box center [531, 232] width 745 height 413
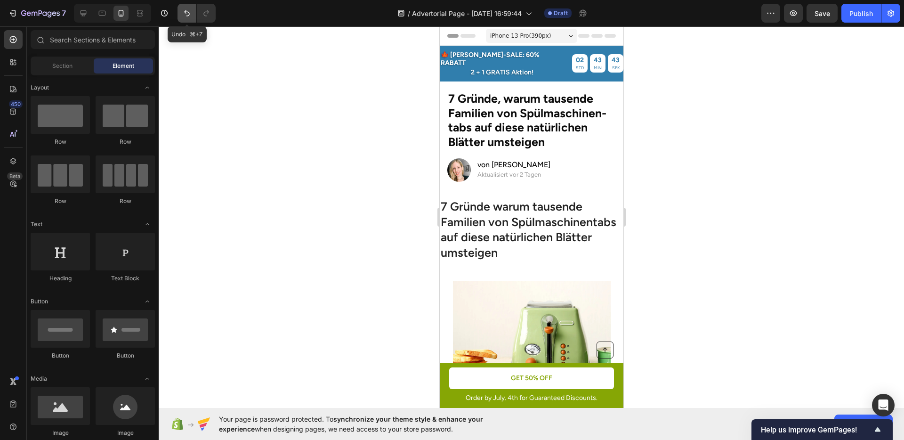
click at [188, 14] on icon "Undo/Redo" at bounding box center [186, 12] width 9 height 9
click at [200, 15] on button "Undo/Redo" at bounding box center [206, 13] width 19 height 19
click at [185, 14] on icon "Undo/Redo" at bounding box center [186, 12] width 9 height 9
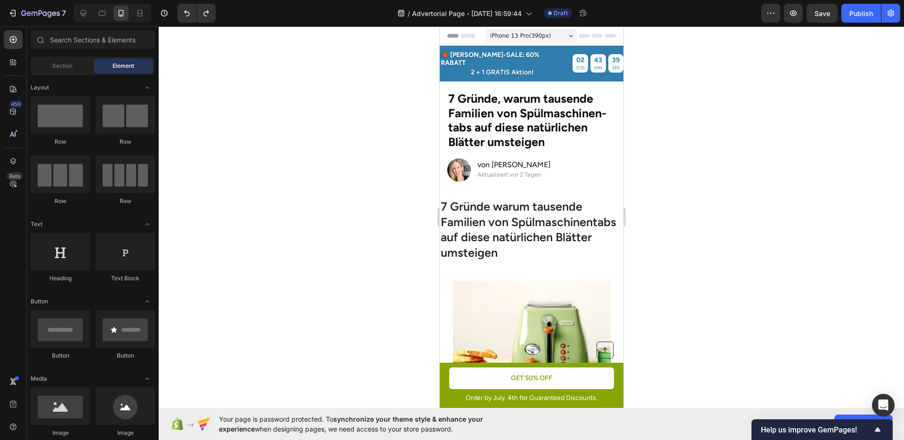
click at [718, 165] on div at bounding box center [531, 232] width 745 height 413
click at [601, 169] on div "Image ⁠⁠⁠⁠⁠⁠⁠ von Julia M. Heading Aktualisiert vor 2 Tagen Text Block Row 14" at bounding box center [531, 170] width 169 height 24
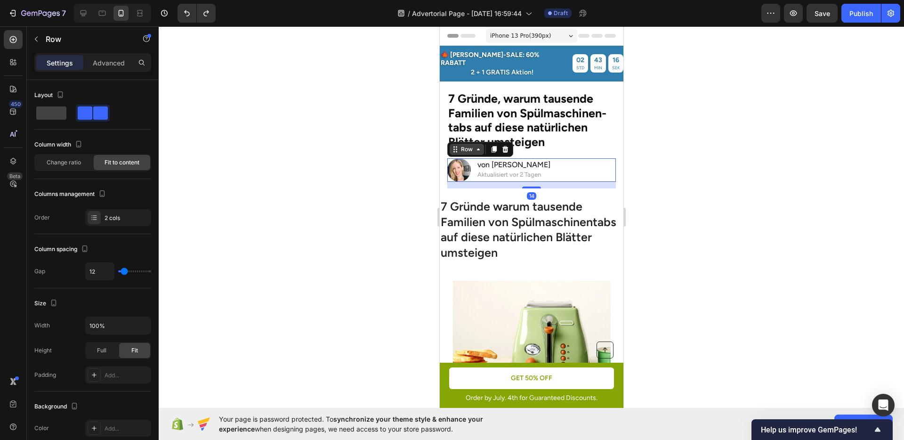
click at [473, 146] on div "Row" at bounding box center [466, 149] width 34 height 11
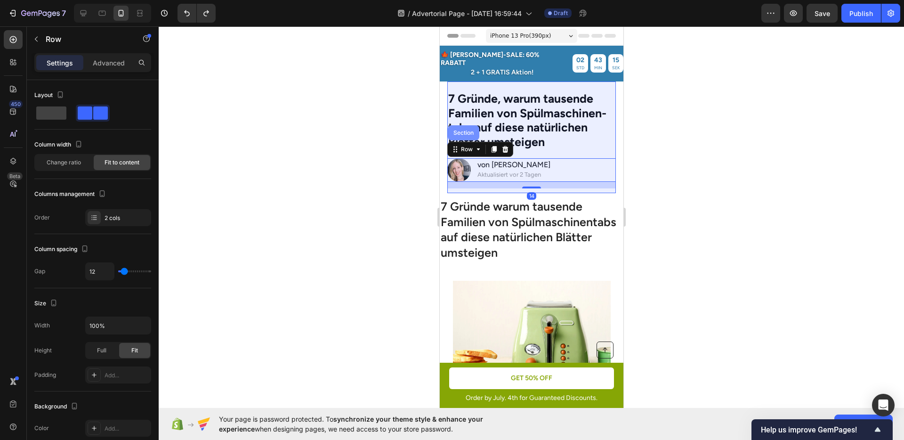
click at [463, 129] on div "Section" at bounding box center [463, 132] width 32 height 15
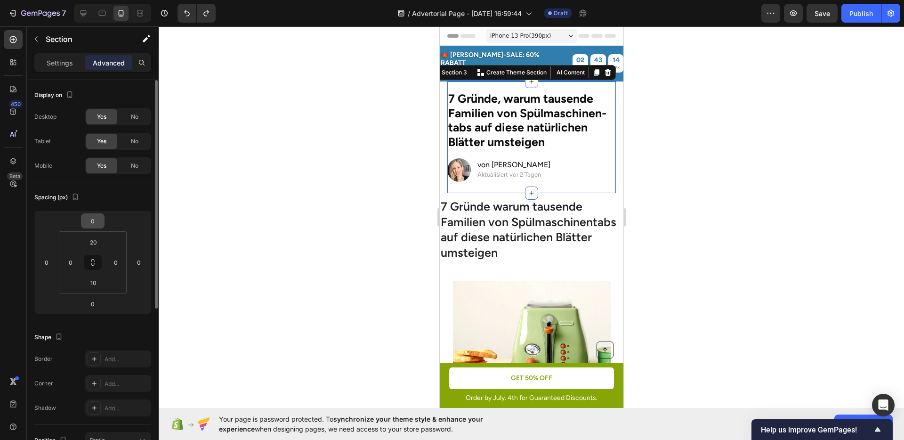
scroll to position [14, 0]
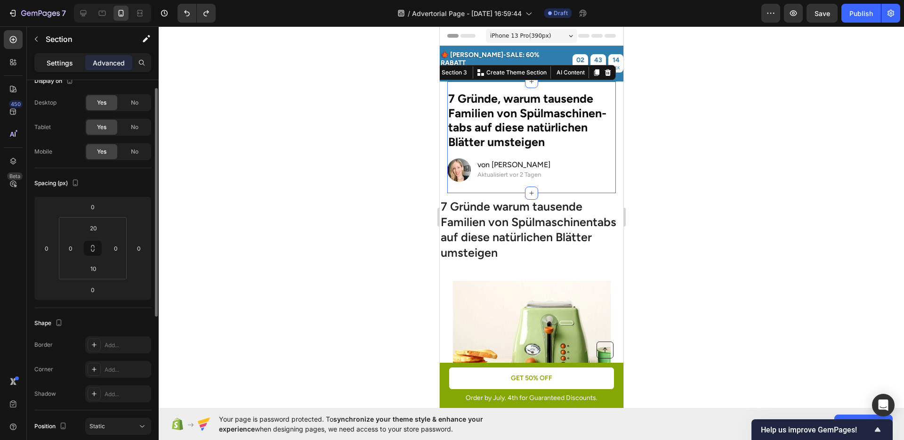
click at [39, 56] on div "Settings" at bounding box center [59, 62] width 47 height 15
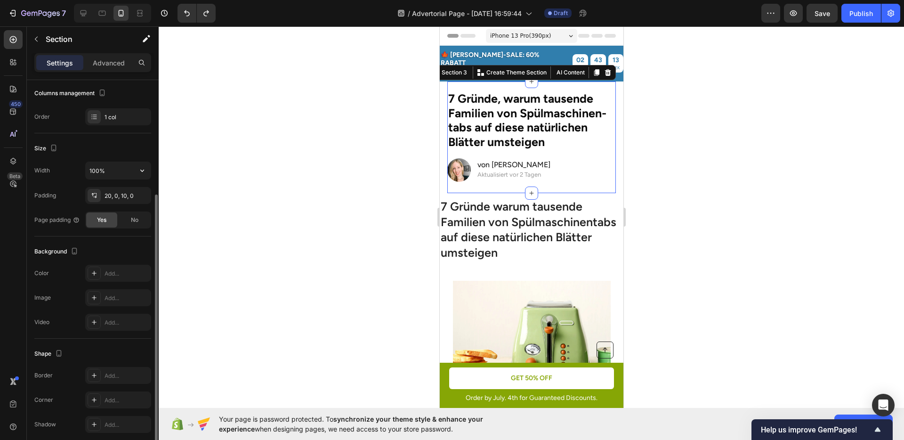
scroll to position [163, 0]
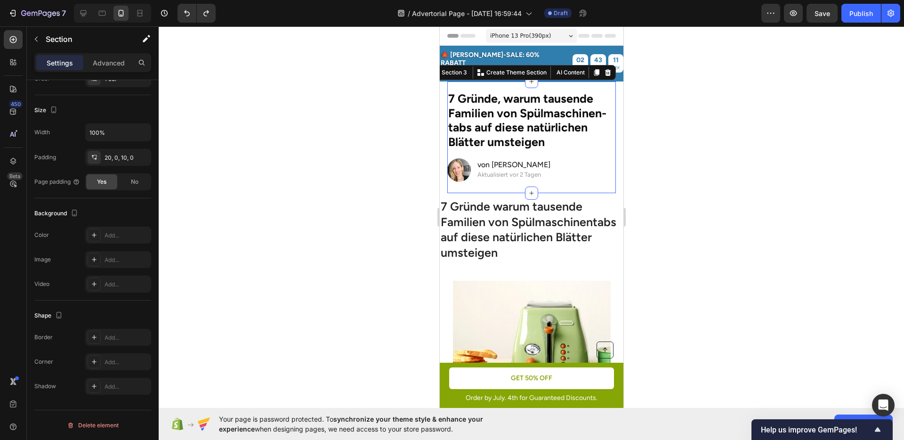
click at [657, 255] on div at bounding box center [531, 232] width 745 height 413
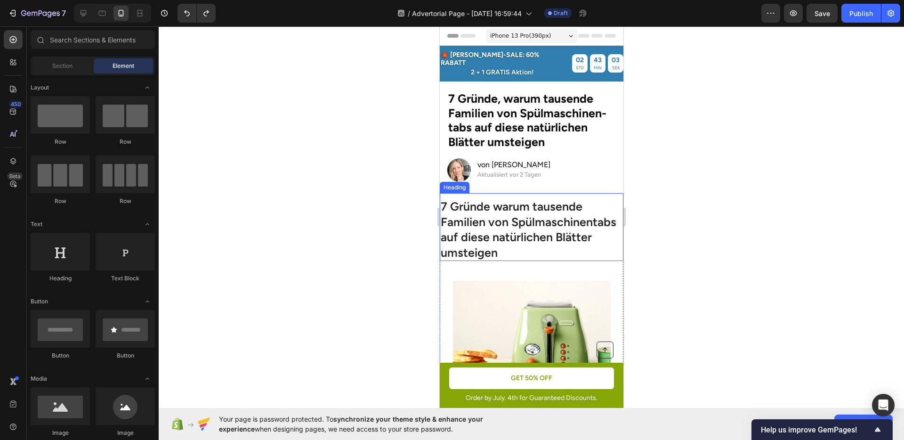
click at [757, 263] on div at bounding box center [531, 232] width 745 height 413
click at [552, 207] on p "7 Gründe warum tausende Familien von Spülmaschinentabs auf diese natürlichen Bl…" at bounding box center [531, 229] width 182 height 61
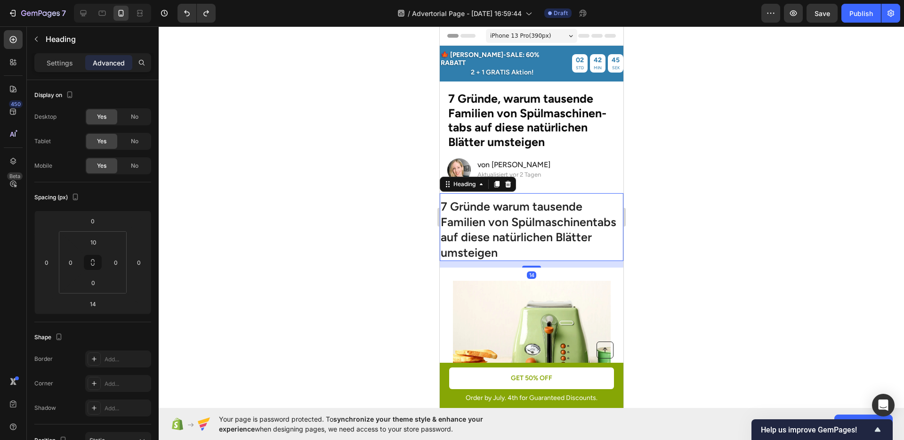
click at [711, 240] on div at bounding box center [531, 232] width 745 height 413
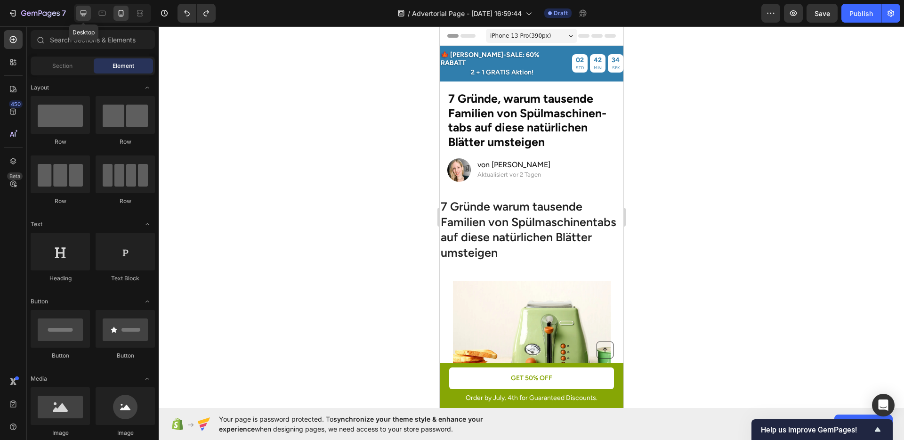
click at [82, 15] on icon at bounding box center [84, 13] width 6 height 6
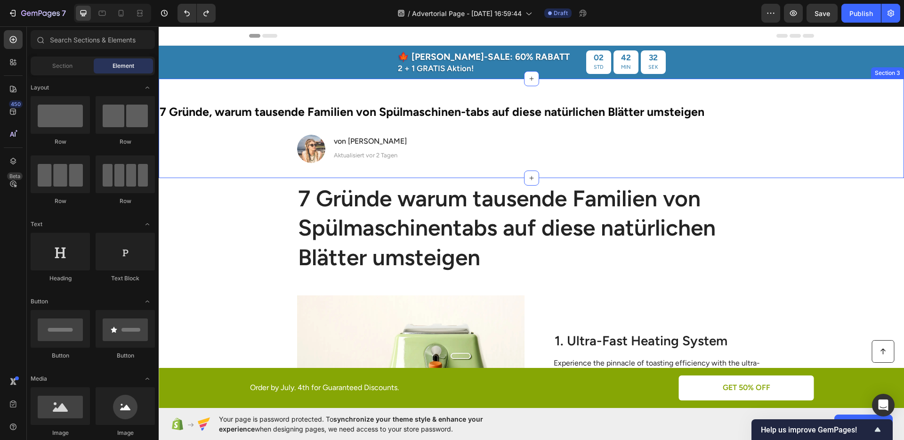
click at [261, 161] on div "⁠⁠⁠⁠⁠⁠⁠ 7 Gründe, warum tausende Familien von Spülmaschinen-tabs auf diese natü…" at bounding box center [531, 128] width 745 height 69
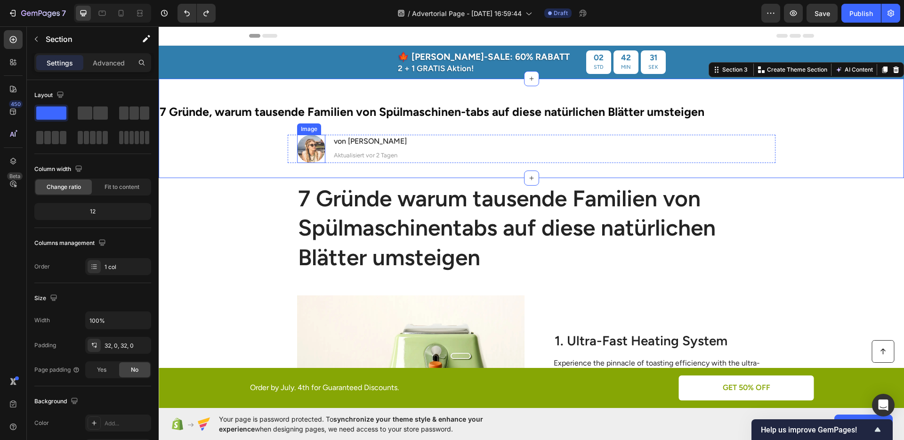
click at [299, 154] on img at bounding box center [311, 149] width 28 height 28
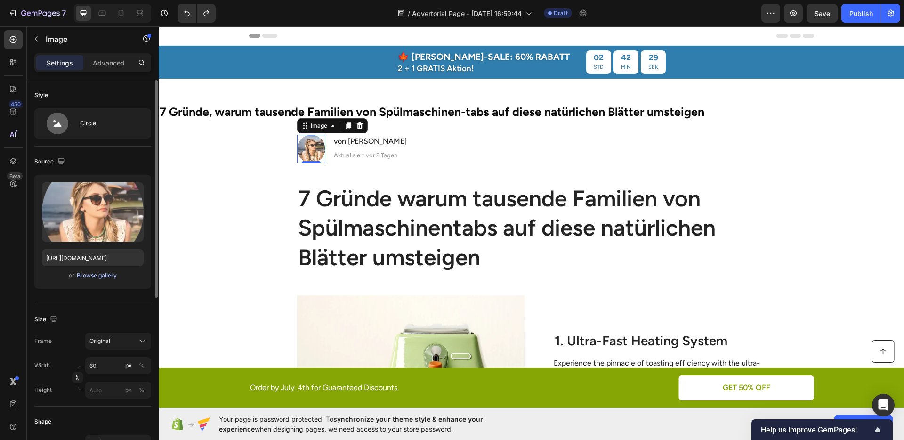
click at [90, 273] on div "Browse gallery" at bounding box center [97, 275] width 40 height 8
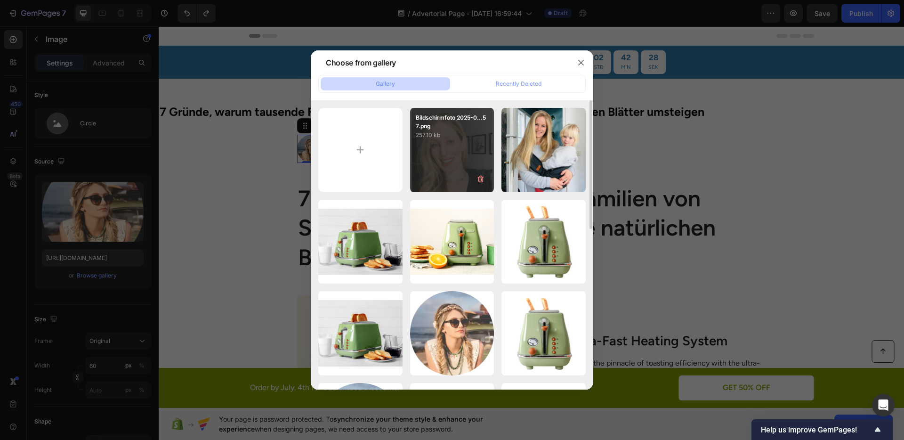
click at [445, 156] on div "Bildschirmfoto 2025-0...57.png 257.10 kb" at bounding box center [452, 150] width 84 height 84
type input "https://cdn.shopify.com/s/files/1/0950/1052/1430/files/gempages_585874185520153…"
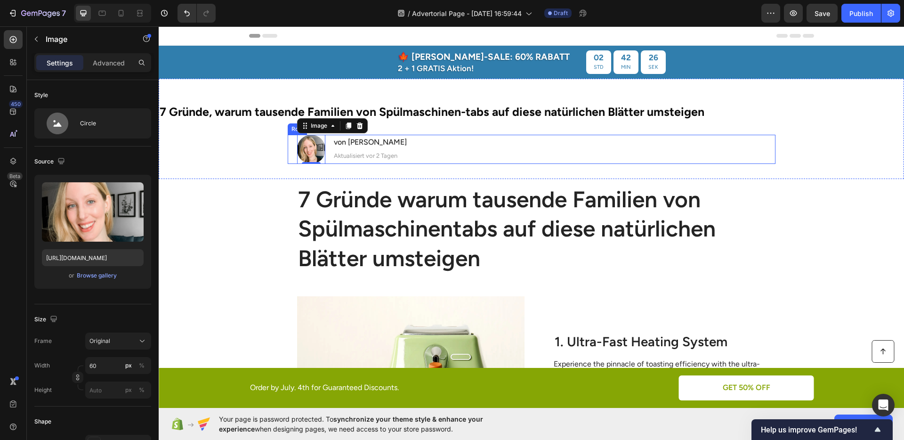
click at [403, 154] on div "Image 0 ⁠⁠⁠⁠⁠⁠⁠ von Julia M. Heading Aktualisiert vor 2 Tagen Text Block Row" at bounding box center [532, 149] width 488 height 29
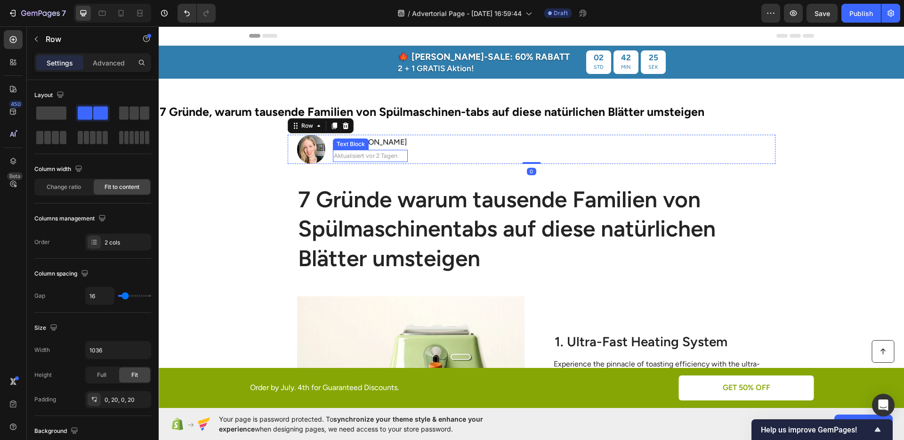
click at [373, 150] on div "Aktualisiert vor 2 Tagen" at bounding box center [370, 156] width 75 height 12
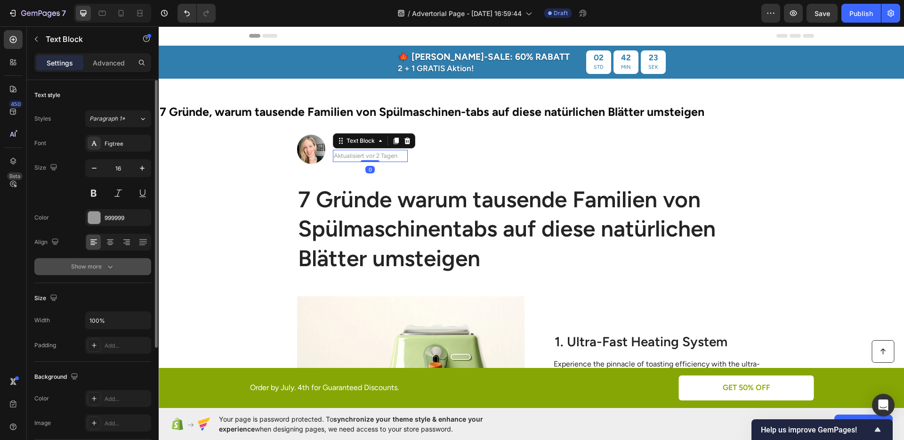
click at [100, 265] on div "Show more" at bounding box center [93, 266] width 44 height 9
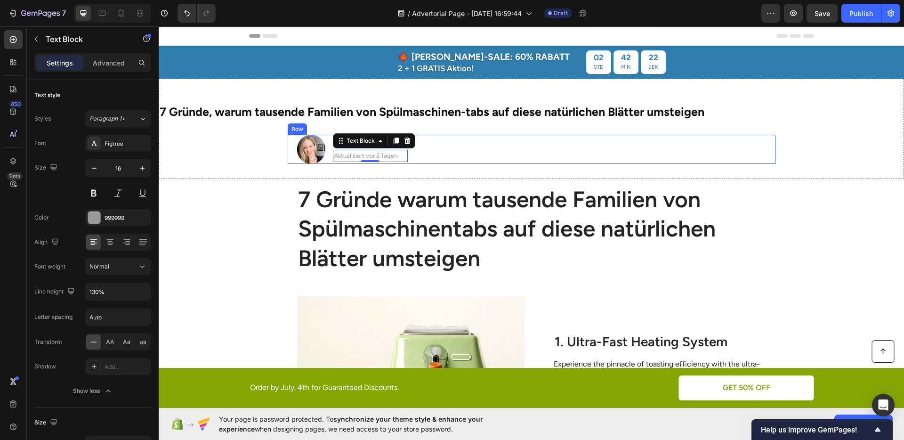
click at [434, 153] on div "Image ⁠⁠⁠⁠⁠⁠⁠ von Julia M. Heading Aktualisiert vor 2 Tagen Text Block 0 Row" at bounding box center [532, 149] width 488 height 29
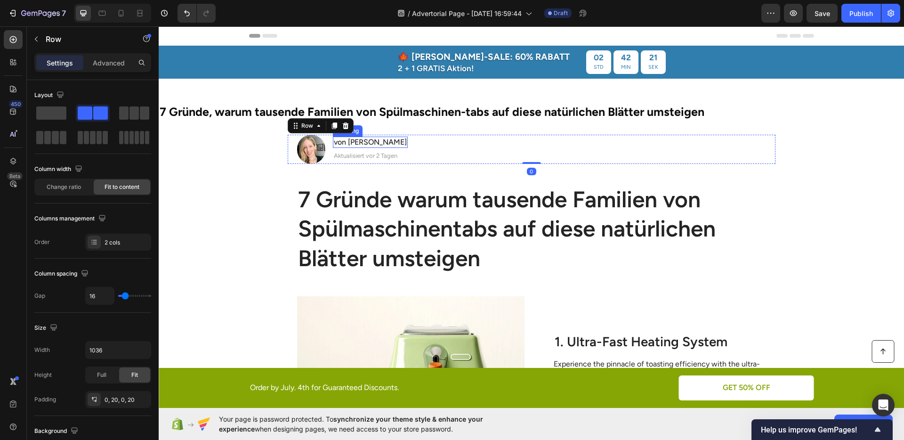
click at [378, 146] on p "⁠⁠⁠⁠⁠⁠⁠ von Julia M." at bounding box center [370, 142] width 73 height 10
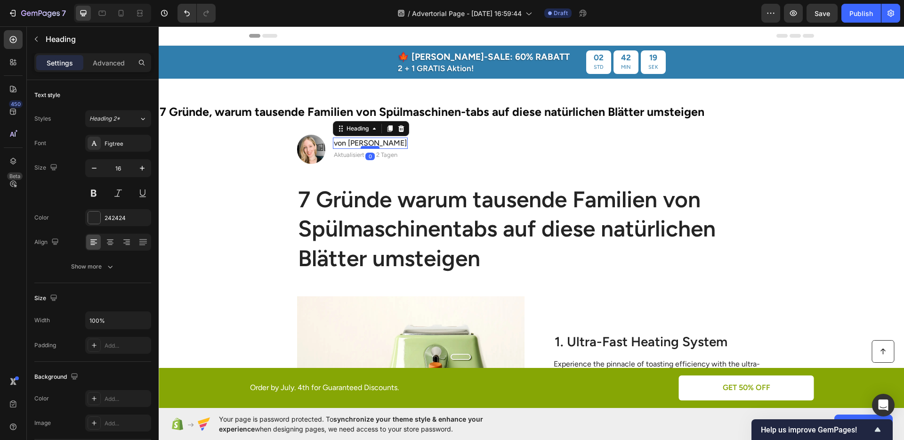
click at [368, 146] on div at bounding box center [370, 147] width 19 height 3
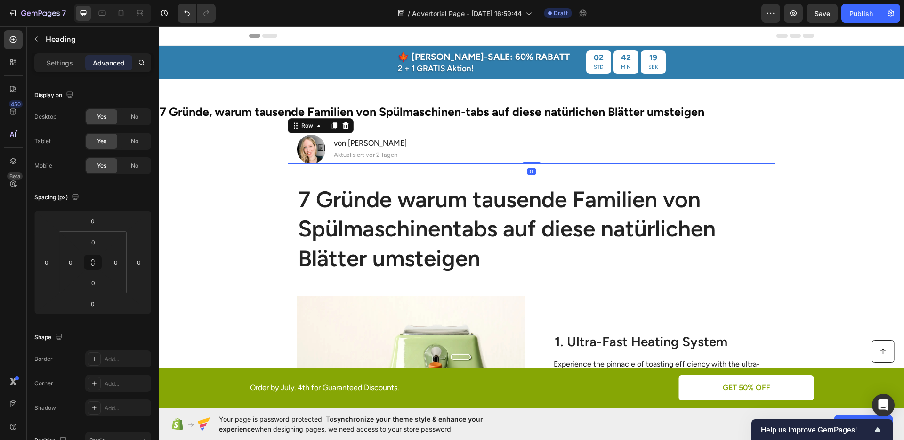
click at [477, 145] on div "Image ⁠⁠⁠⁠⁠⁠⁠ von Julia M. Heading Aktualisiert vor 2 Tagen Text Block Row 0" at bounding box center [532, 149] width 488 height 29
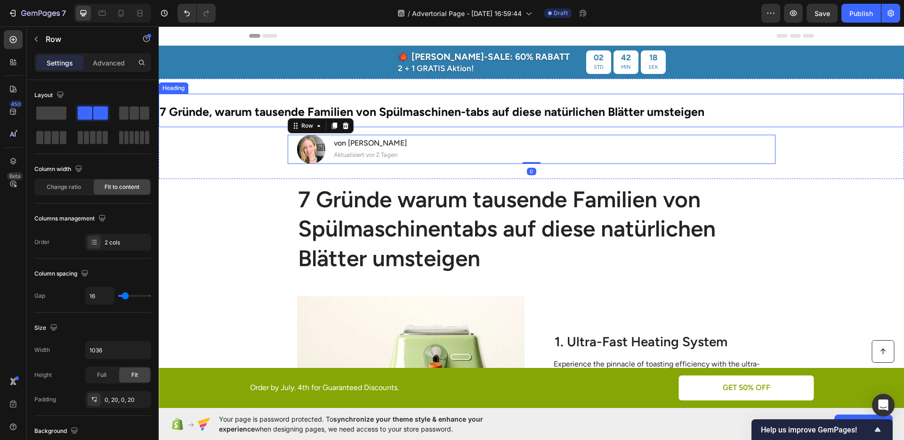
click at [441, 113] on strong "7 Gründe, warum tausende Familien von Spülmaschinen-tabs auf diese natürlichen …" at bounding box center [432, 112] width 545 height 14
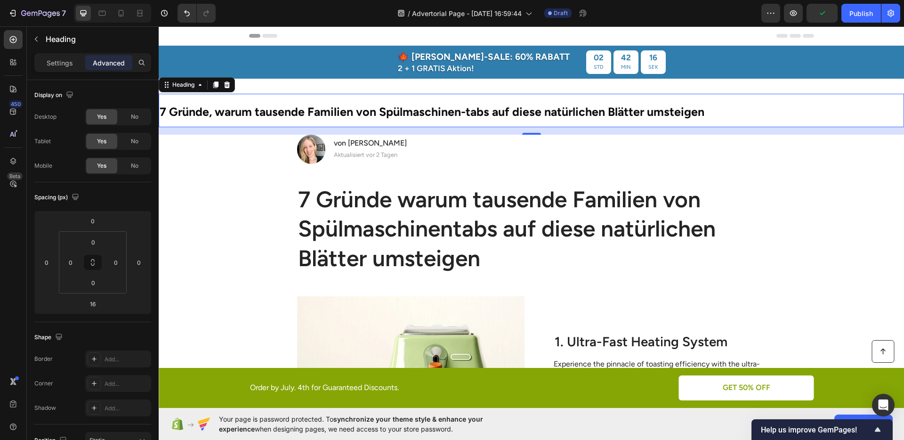
click at [186, 90] on div "Heading" at bounding box center [197, 84] width 76 height 15
click at [186, 81] on div "Heading" at bounding box center [183, 85] width 26 height 8
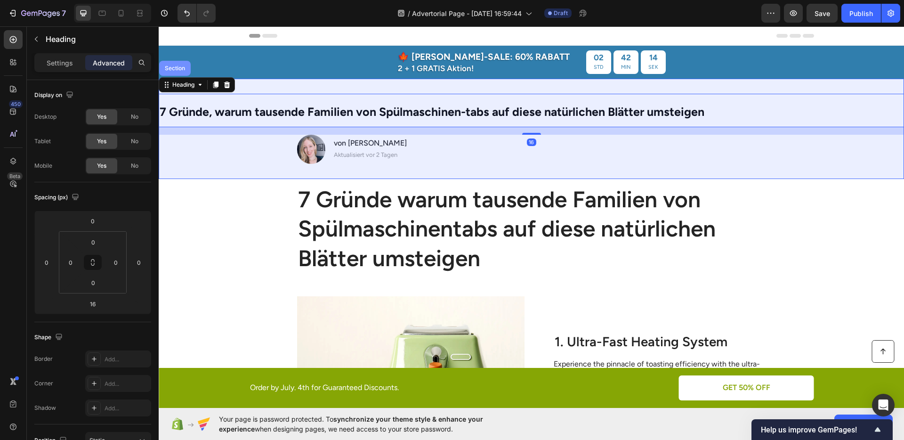
click at [179, 71] on div "Section" at bounding box center [175, 68] width 24 height 6
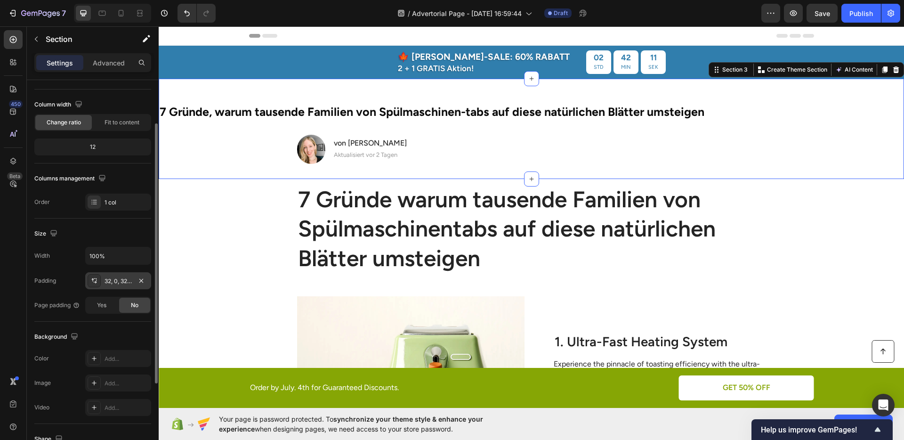
scroll to position [69, 0]
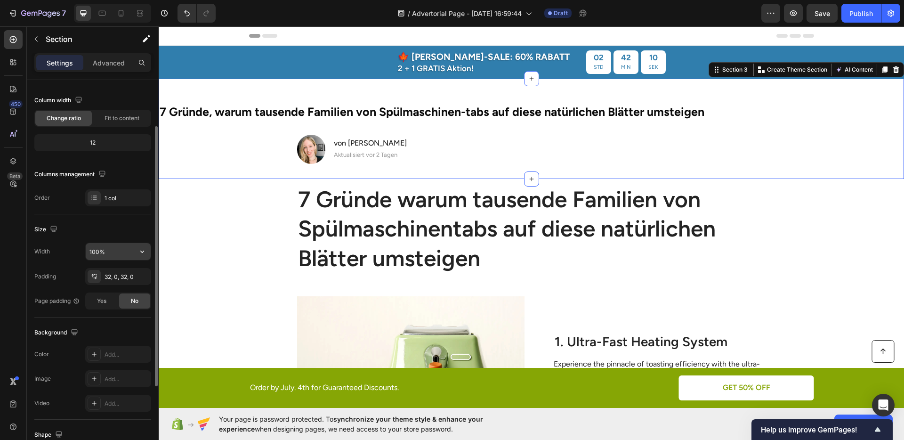
click at [95, 253] on input "100%" at bounding box center [118, 251] width 65 height 17
type input "80%"
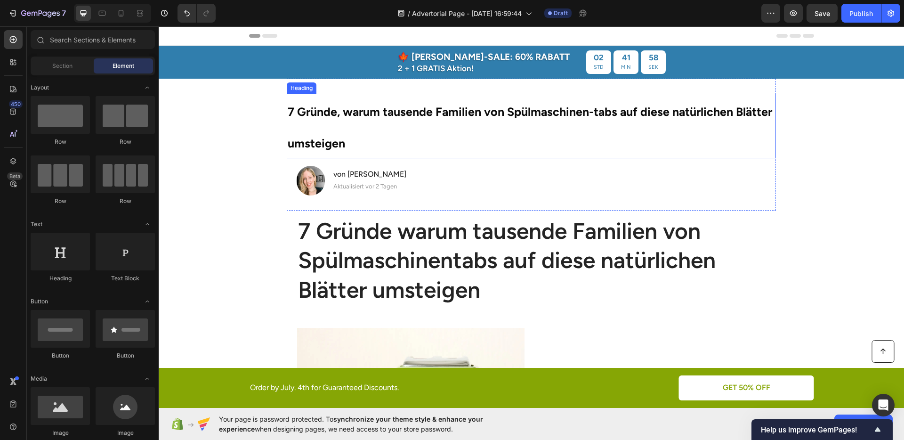
click at [361, 122] on p "⁠⁠⁠⁠⁠⁠⁠ 7 Gründe, warum tausende Familien von Spülmaschinen-tabs auf diese natü…" at bounding box center [531, 126] width 487 height 63
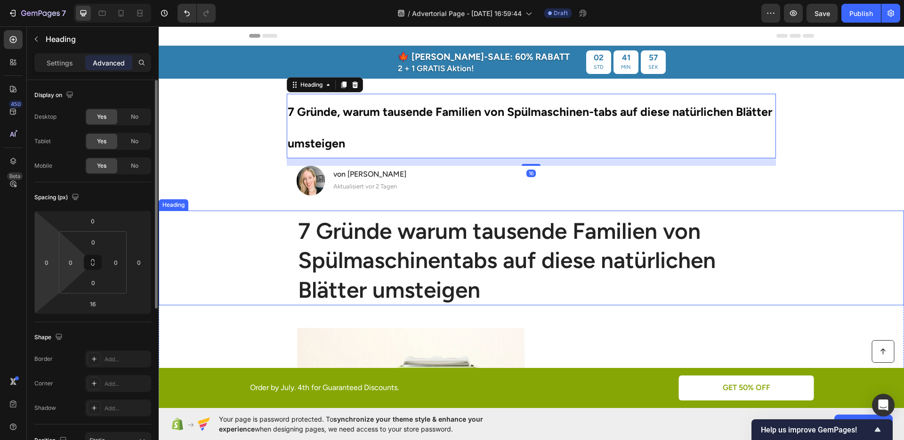
scroll to position [16, 0]
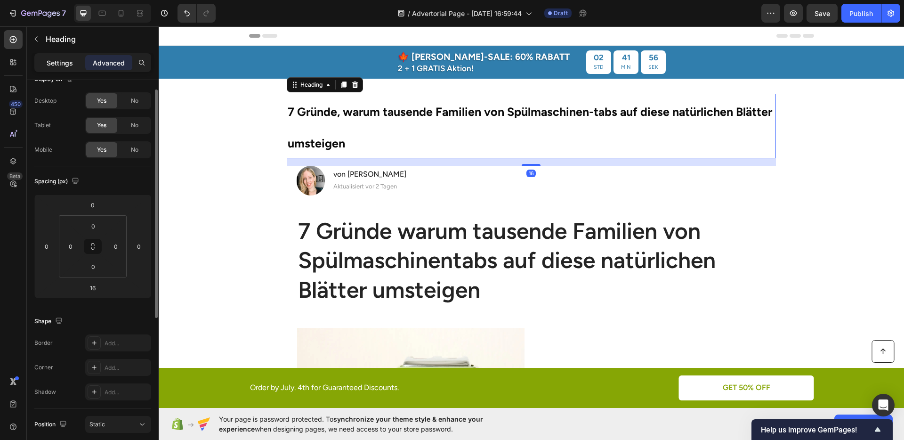
click at [69, 66] on p "Settings" at bounding box center [60, 63] width 26 height 10
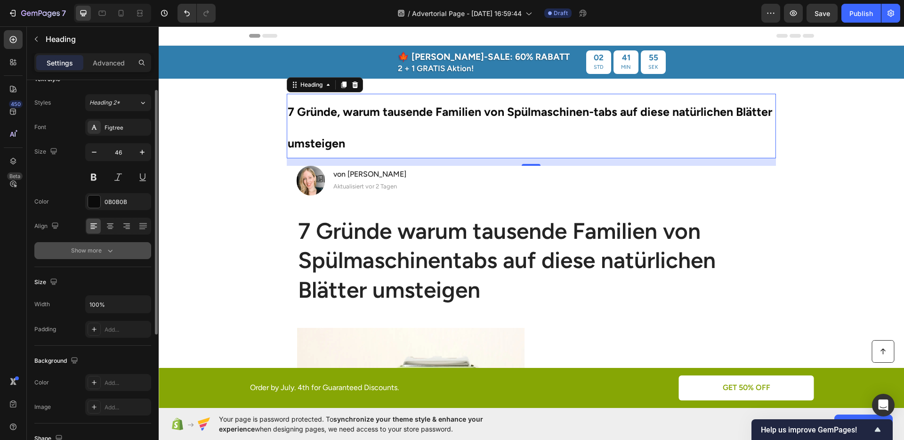
click at [110, 256] on button "Show more" at bounding box center [92, 250] width 117 height 17
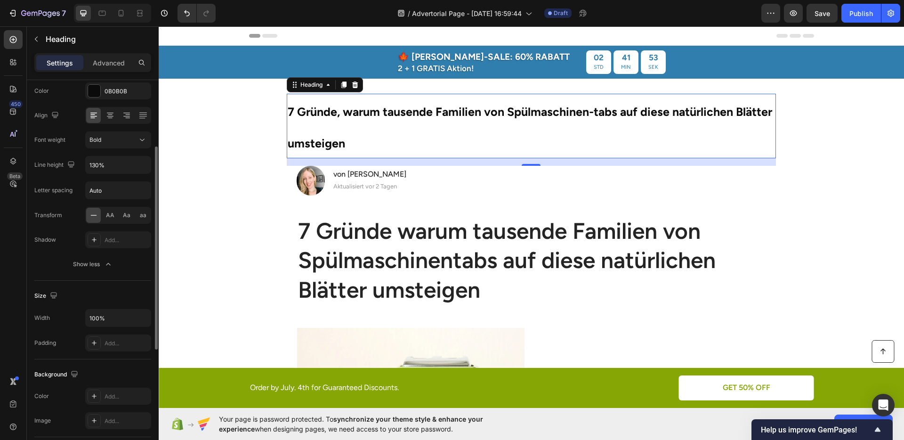
scroll to position [0, 0]
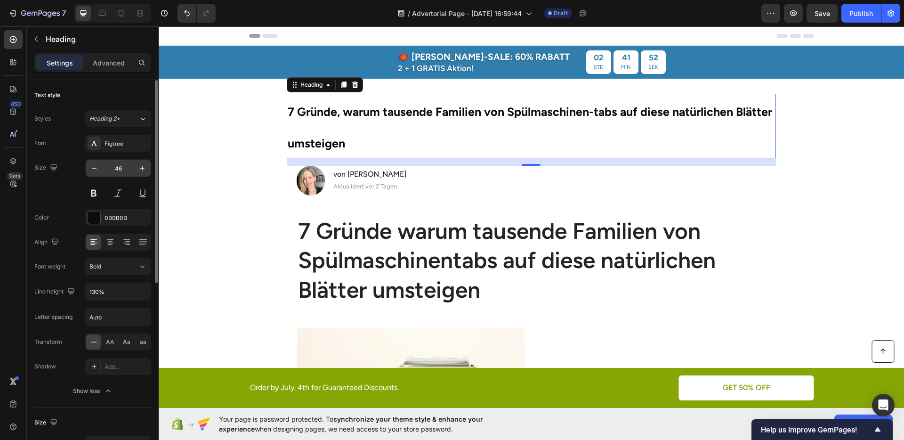
click at [113, 167] on input "46" at bounding box center [118, 168] width 31 height 17
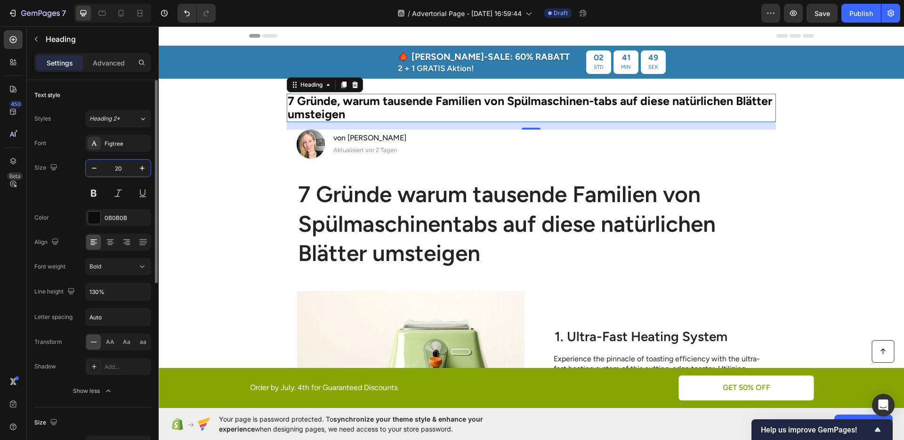
click at [113, 167] on input "20" at bounding box center [118, 168] width 31 height 17
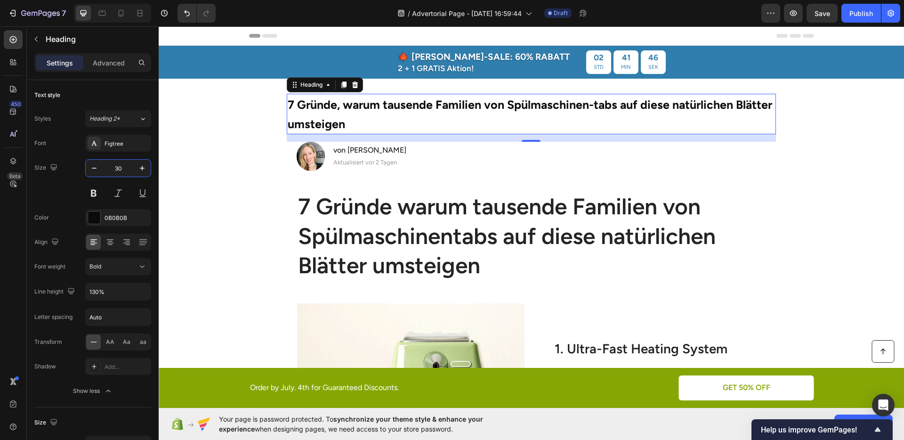
type input "30"
click at [298, 90] on div "Heading" at bounding box center [325, 84] width 76 height 15
click at [299, 89] on div "Heading" at bounding box center [312, 85] width 26 height 8
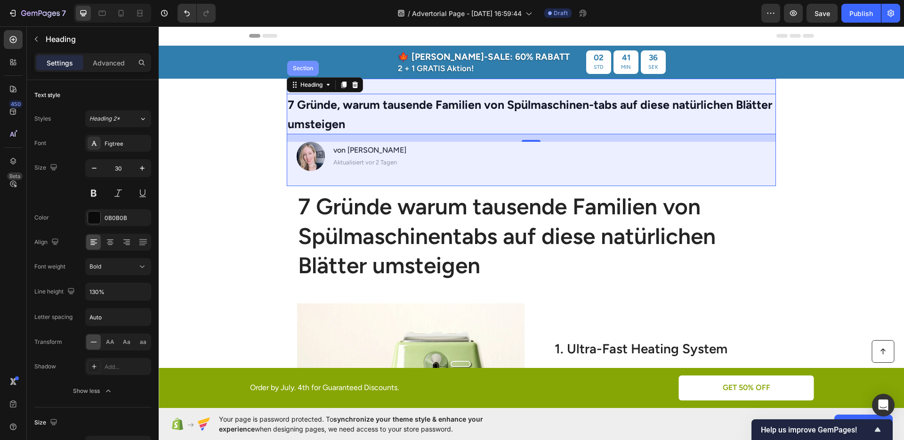
click at [298, 74] on div "Section" at bounding box center [303, 68] width 32 height 15
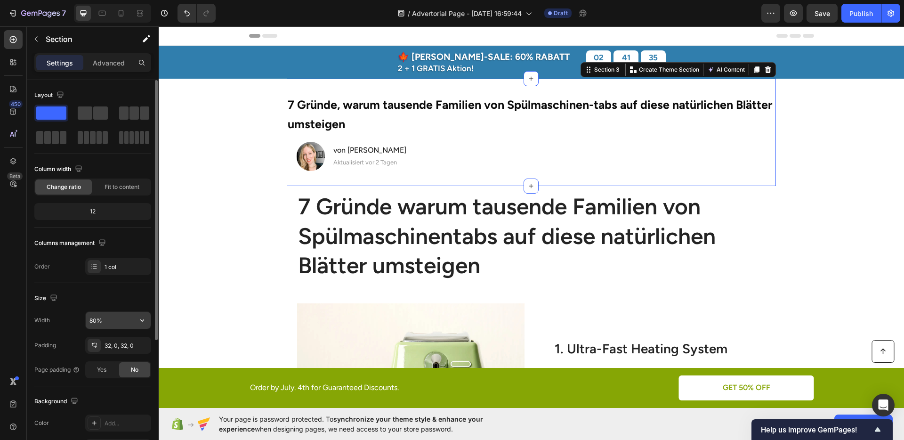
click at [96, 318] on input "80%" at bounding box center [118, 320] width 65 height 17
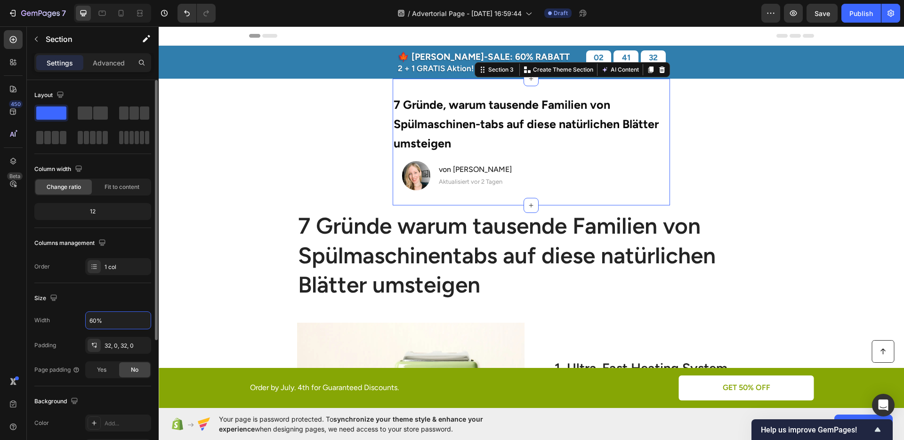
click at [126, 356] on div "Width 60% Padding 32, 0, 32, 0 Page padding Yes No" at bounding box center [92, 344] width 117 height 67
click at [94, 322] on input "60%" at bounding box center [118, 320] width 65 height 17
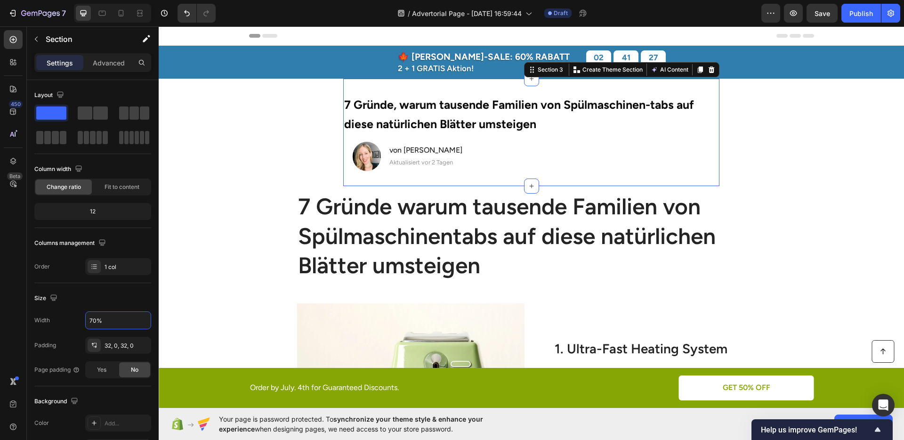
type input "70%"
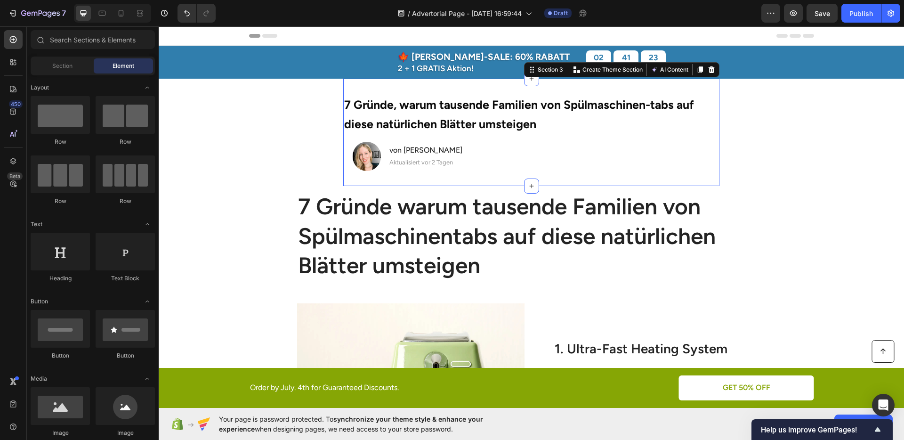
click at [470, 88] on div "⁠⁠⁠⁠⁠⁠⁠ 7 Gründe, warum tausende Familien von Spülmaschinen-tabs auf diese natü…" at bounding box center [531, 132] width 376 height 107
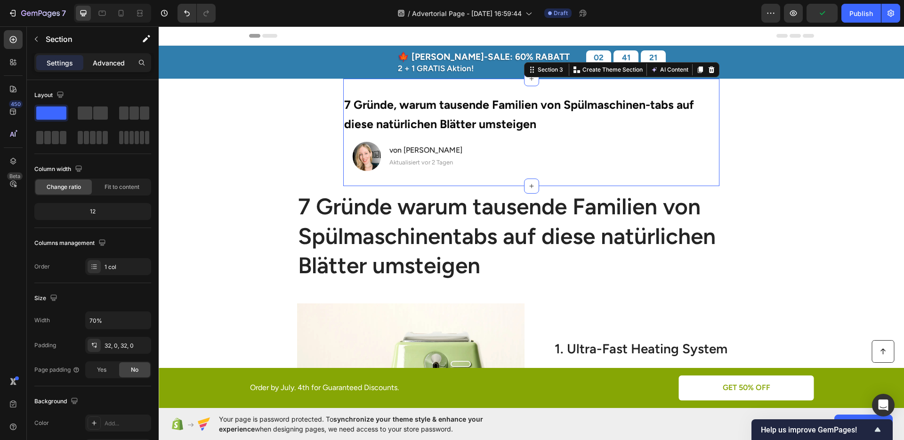
click at [110, 65] on p "Advanced" at bounding box center [109, 63] width 32 height 10
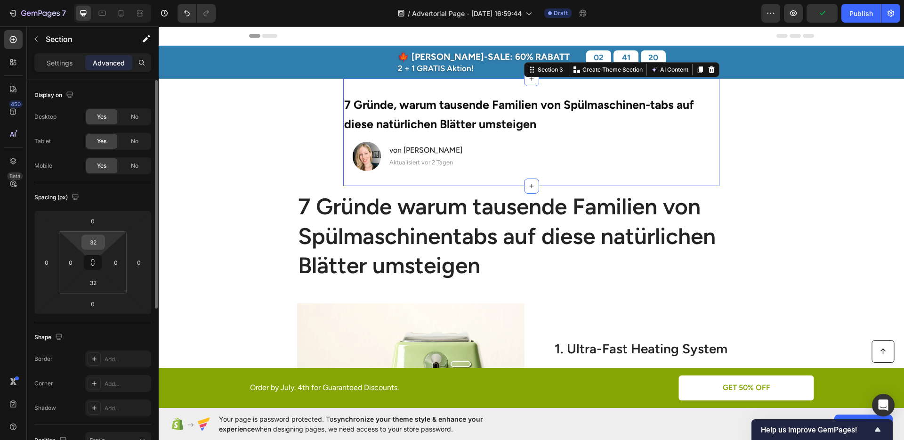
click at [98, 247] on input "32" at bounding box center [93, 242] width 19 height 14
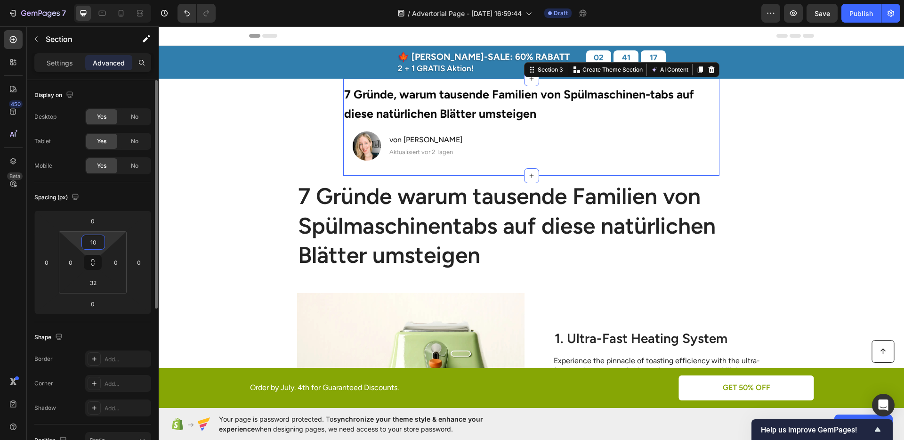
type input "1"
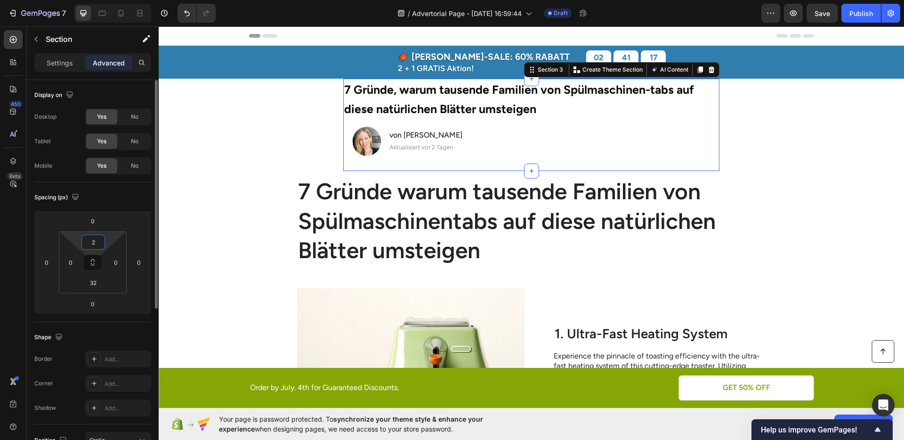
type input "20"
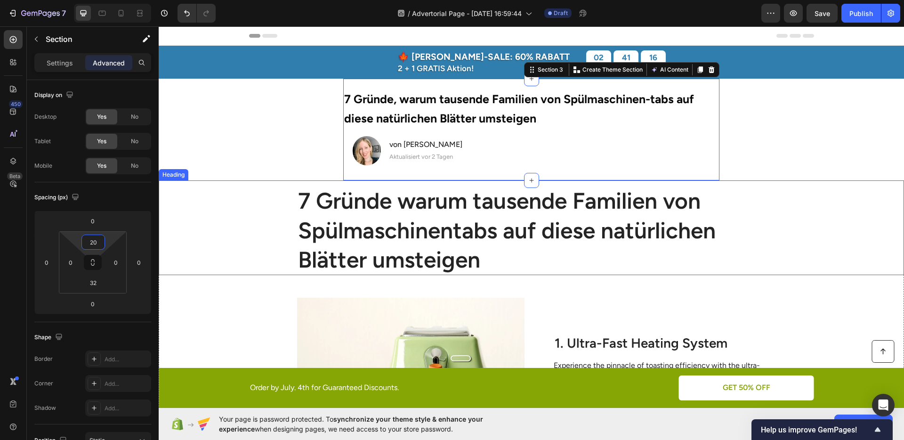
click at [821, 239] on div "7 Gründe warum tausende Familien von Spülmaschinentabs auf diese natürlichen Bl…" at bounding box center [531, 230] width 727 height 90
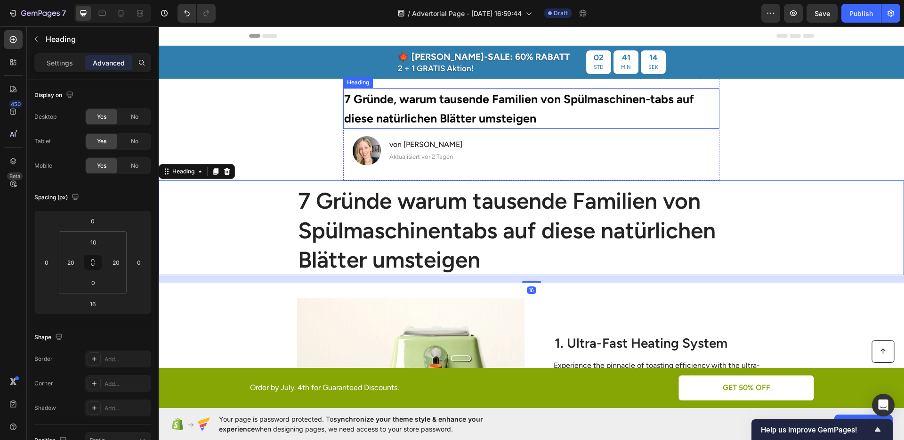
click at [539, 124] on p "⁠⁠⁠⁠⁠⁠⁠ 7 Gründe, warum tausende Familien von Spülmaschinen-tabs auf diese natü…" at bounding box center [531, 108] width 374 height 39
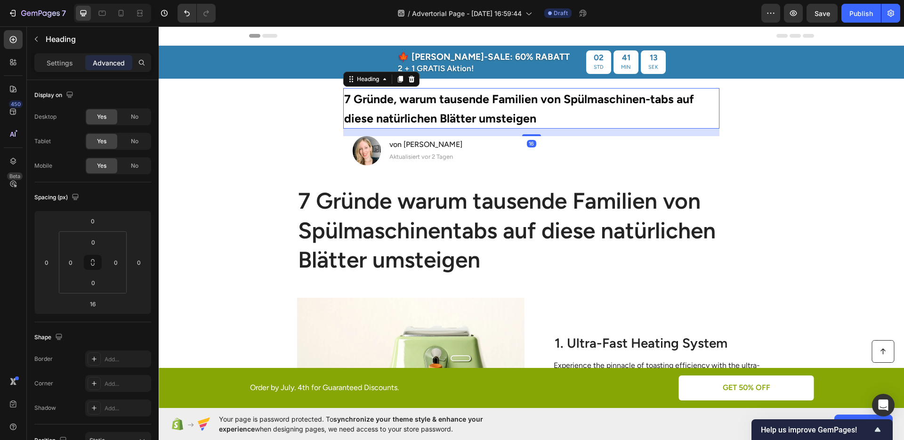
click at [531, 131] on div "16" at bounding box center [531, 133] width 376 height 8
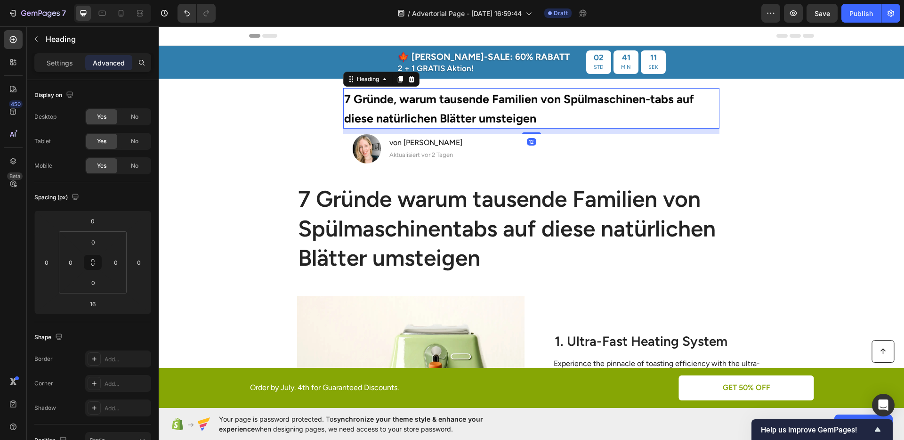
click at [530, 133] on div "⁠⁠⁠⁠⁠⁠⁠ 7 Gründe, warum tausende Familien von Spülmaschinen-tabs auf diese natü…" at bounding box center [531, 125] width 376 height 75
type input "12"
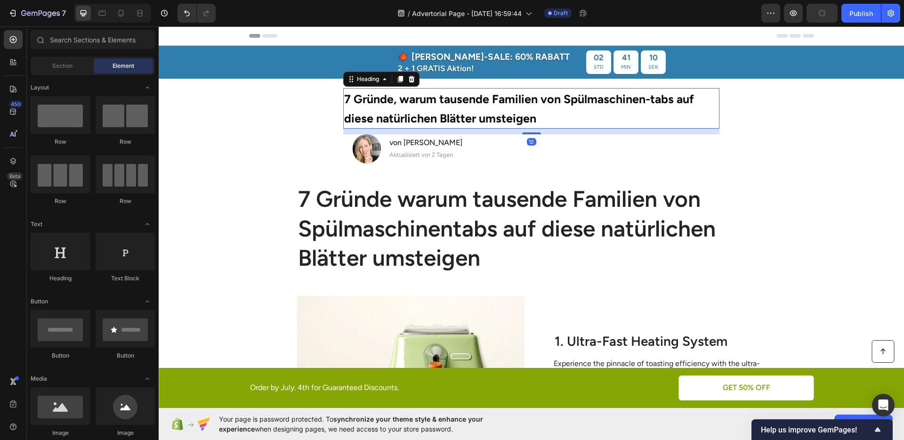
click at [784, 177] on section "⁠⁠⁠⁠⁠⁠⁠ 7 Gründe, warum tausende Familien von Spülmaschinen-tabs auf diese natü…" at bounding box center [531, 129] width 537 height 100
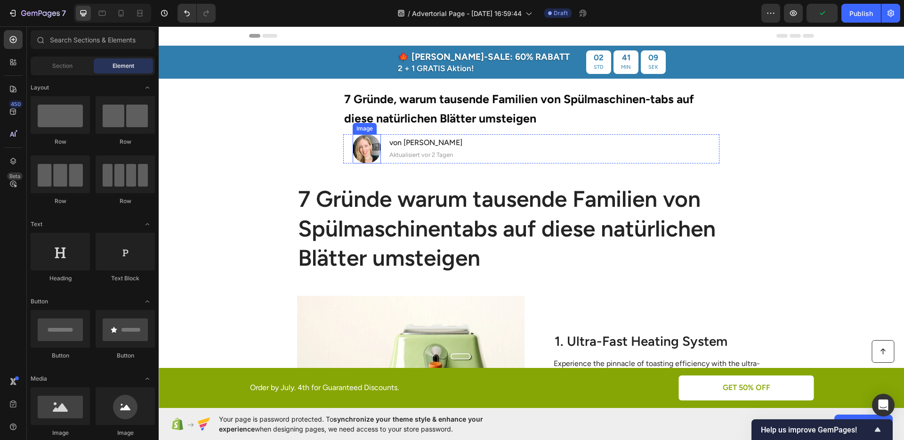
click at [365, 150] on img at bounding box center [367, 148] width 28 height 29
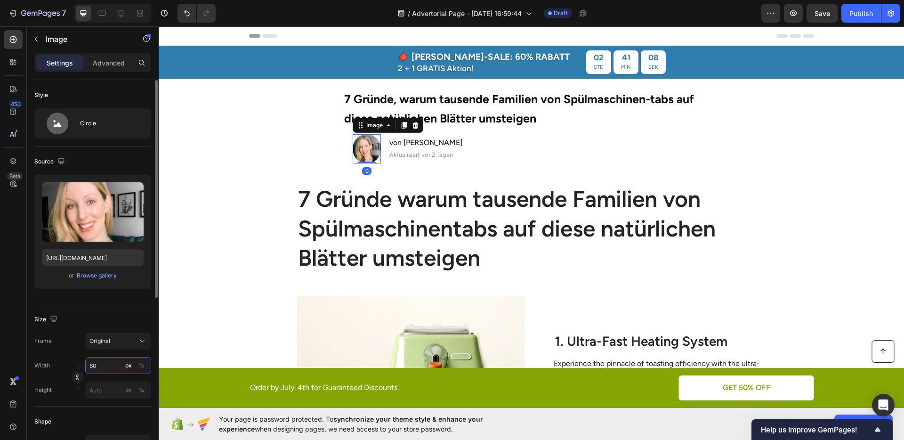
click at [104, 361] on input "60" at bounding box center [118, 365] width 66 height 17
type input "50"
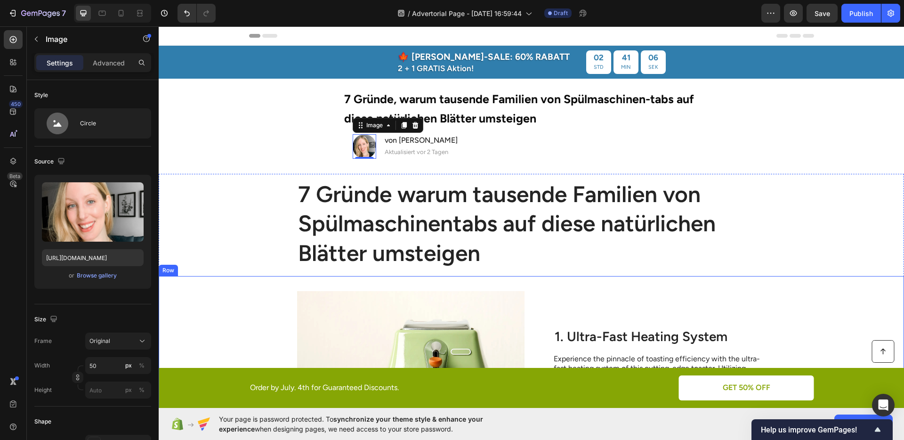
click at [260, 290] on div "Image 1. Ultra-Fast Heating System Heading Experience the pinnacle of toasting …" at bounding box center [531, 380] width 745 height 209
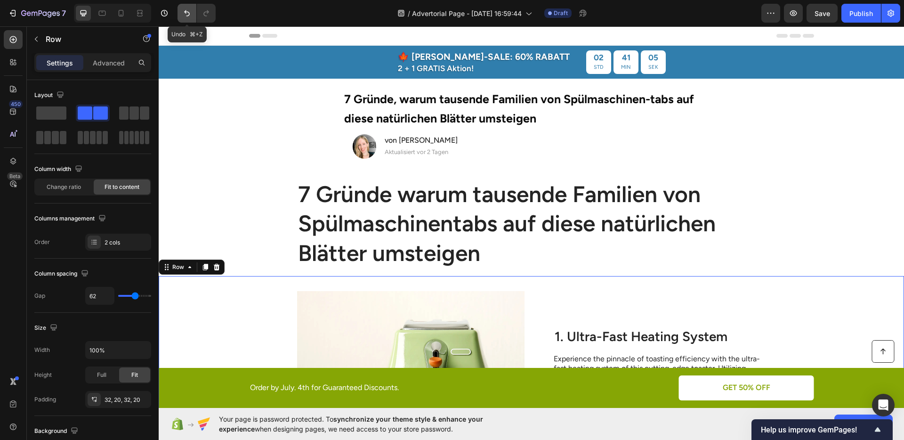
click at [191, 13] on icon "Undo/Redo" at bounding box center [186, 12] width 9 height 9
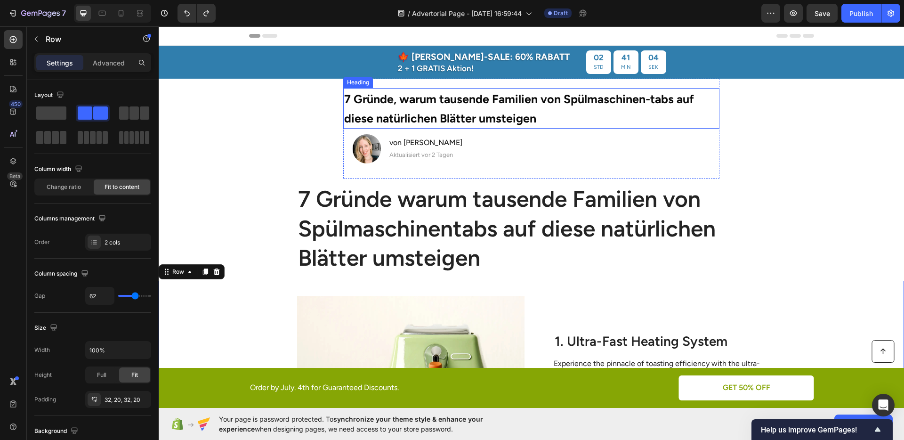
click at [415, 108] on p "⁠⁠⁠⁠⁠⁠⁠ 7 Gründe, warum tausende Familien von Spülmaschinen-tabs auf diese natü…" at bounding box center [531, 108] width 374 height 39
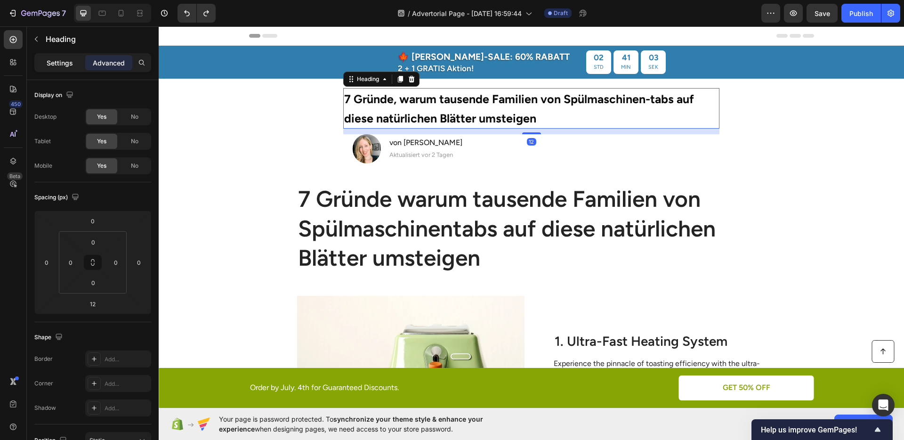
click at [72, 61] on p "Settings" at bounding box center [60, 63] width 26 height 10
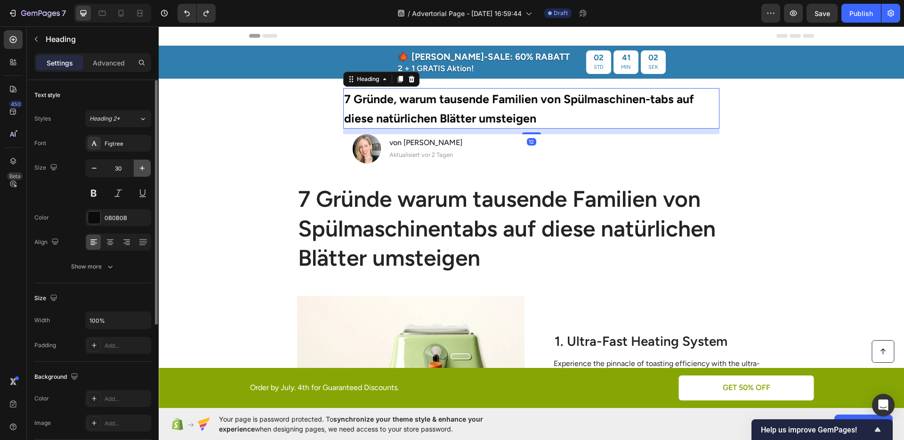
click at [140, 167] on icon "button" at bounding box center [141, 167] width 9 height 9
click at [97, 168] on icon "button" at bounding box center [93, 167] width 9 height 9
click at [105, 260] on button "Show more" at bounding box center [92, 266] width 117 height 17
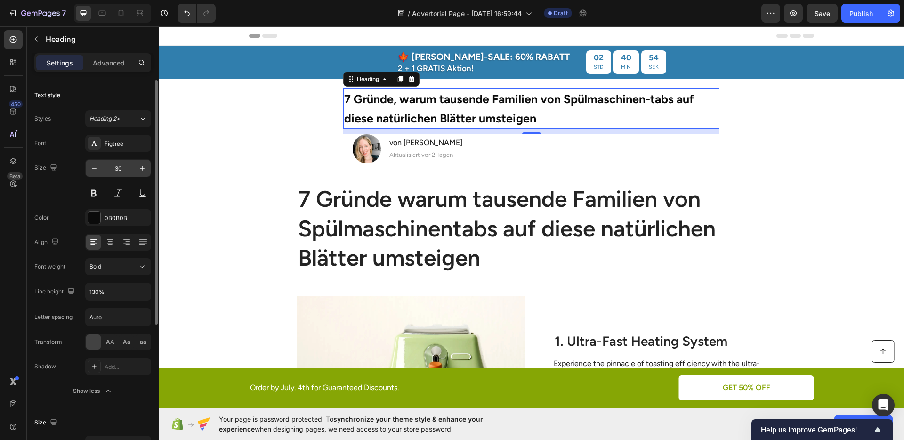
click at [129, 170] on input "30" at bounding box center [118, 168] width 31 height 17
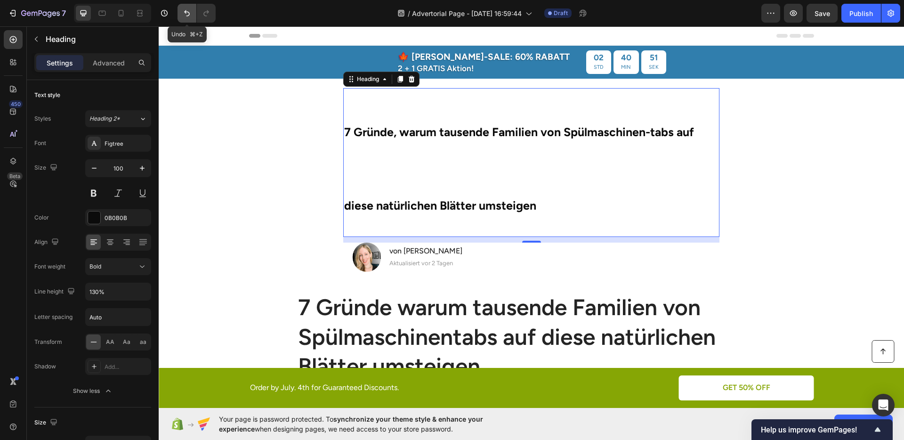
click at [184, 9] on icon "Undo/Redo" at bounding box center [186, 12] width 9 height 9
click at [188, 13] on icon "Undo/Redo" at bounding box center [186, 12] width 9 height 9
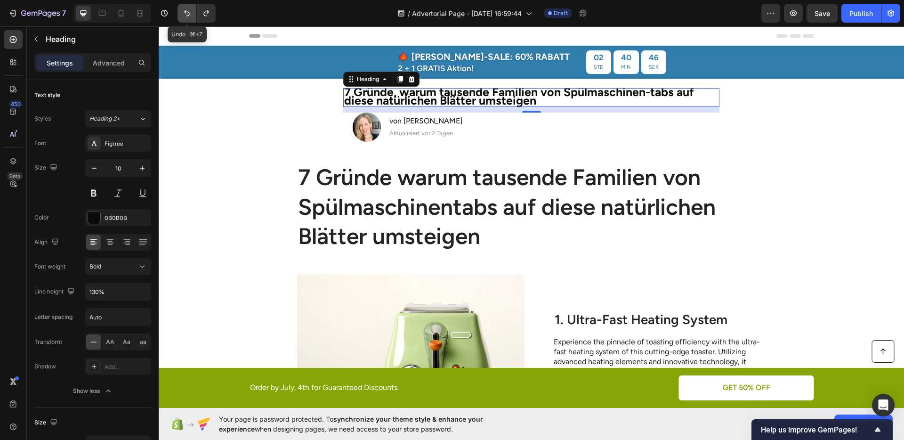
click at [188, 14] on icon "Undo/Redo" at bounding box center [186, 12] width 9 height 9
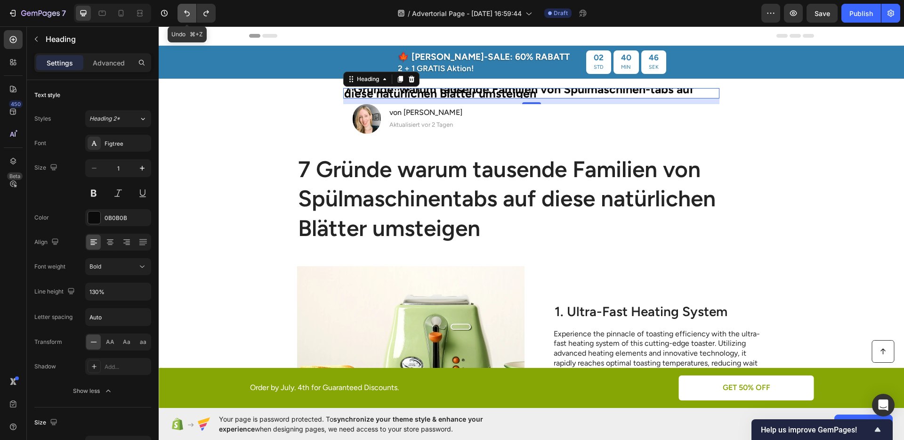
click at [188, 14] on icon "Undo/Redo" at bounding box center [186, 12] width 9 height 9
type input "30"
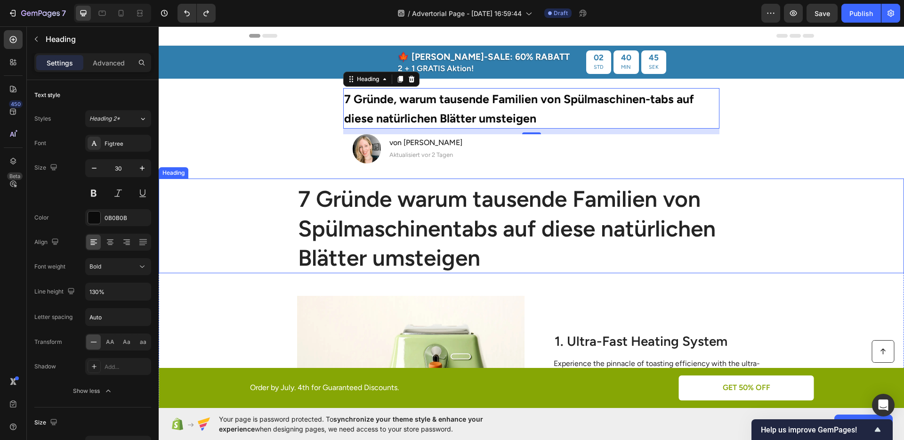
click at [329, 209] on p "7 Gründe warum tausende Familien von Spülmaschinentabs auf diese natürlichen Bl…" at bounding box center [531, 228] width 467 height 88
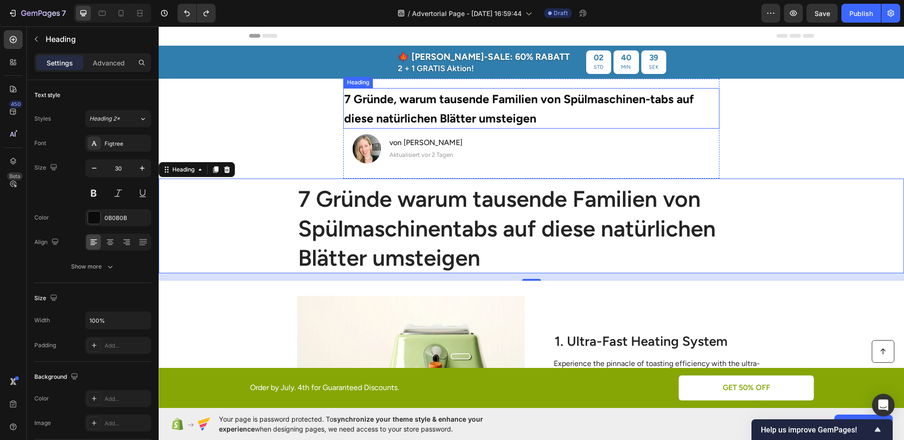
click at [549, 114] on p "⁠⁠⁠⁠⁠⁠⁠ 7 Gründe, warum tausende Familien von Spülmaschinen-tabs auf diese natü…" at bounding box center [531, 108] width 374 height 39
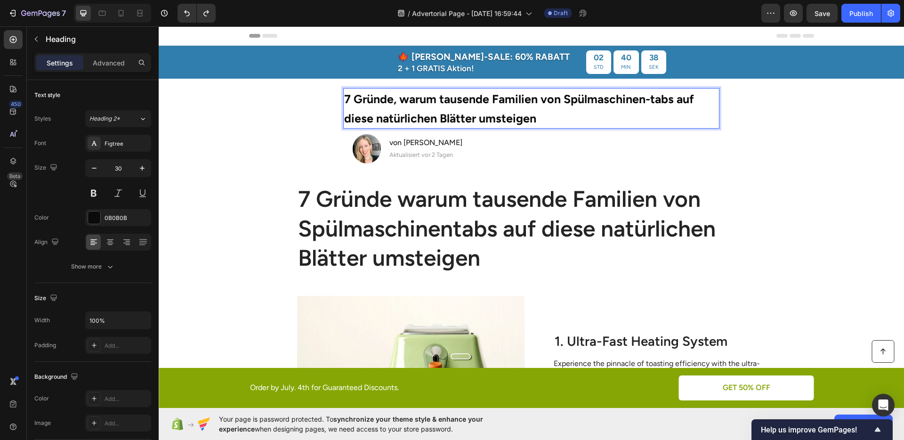
click at [549, 114] on p "7 Gründe, warum tausende Familien von Spülmaschinen-tabs auf diese natürlichen …" at bounding box center [531, 108] width 374 height 39
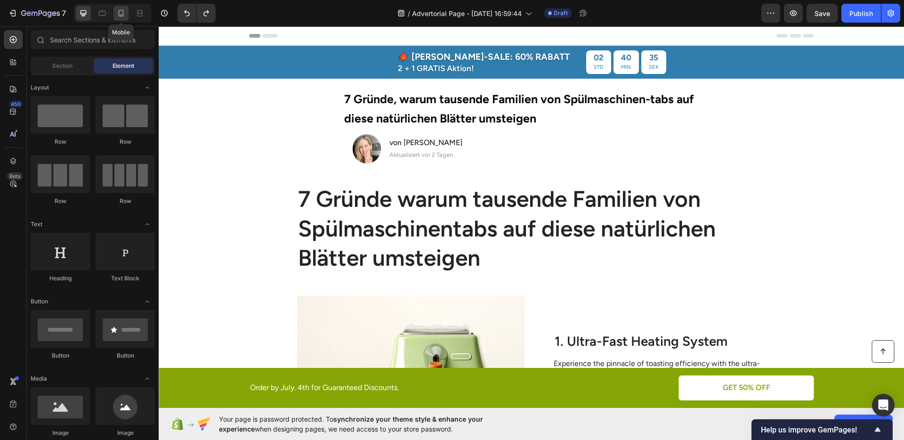
click at [123, 13] on icon at bounding box center [121, 13] width 5 height 7
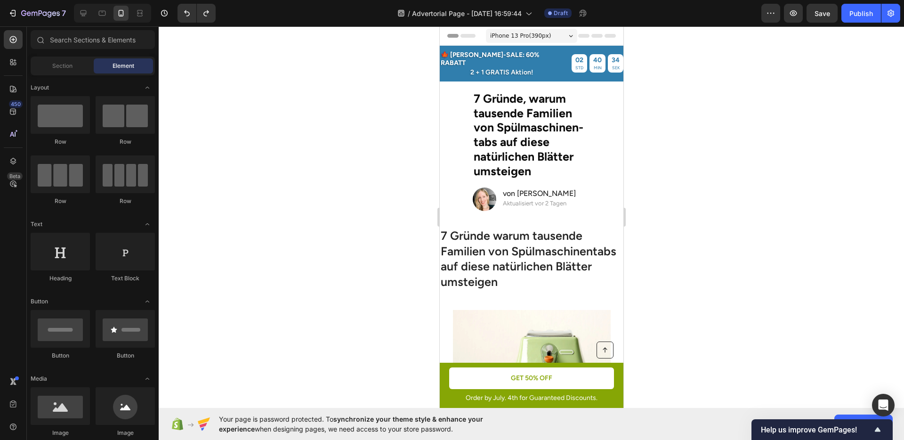
click at [720, 186] on div at bounding box center [531, 232] width 745 height 413
click at [589, 135] on section "⁠⁠⁠⁠⁠⁠⁠ 7 Gründe, warum tausende Familien von Spülmaschinen-tabs auf diese natü…" at bounding box center [531, 151] width 184 height 141
click at [569, 117] on strong "7 Gründe, warum tausende Familien von Spülmaschinen-tabs auf diese natürlichen …" at bounding box center [528, 134] width 110 height 87
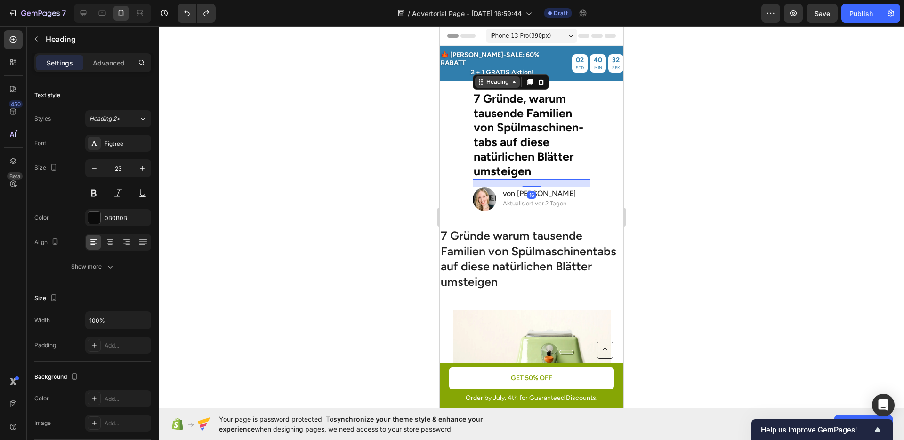
click at [492, 78] on div "Heading" at bounding box center [497, 81] width 45 height 11
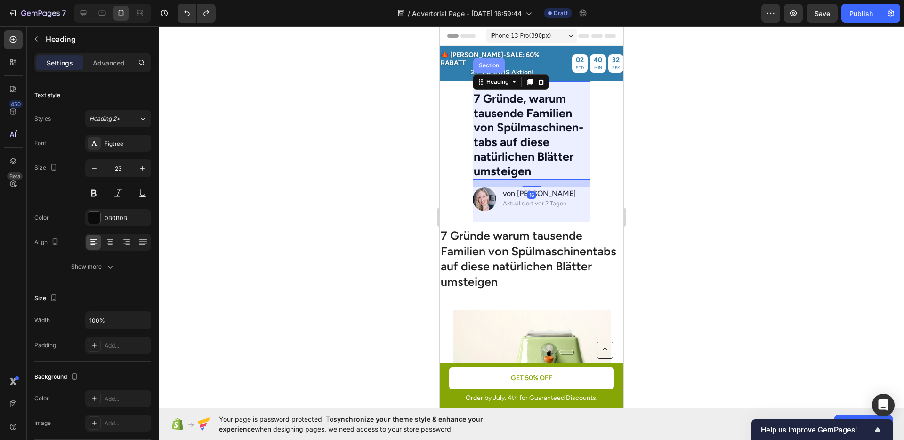
click at [483, 64] on div "Section" at bounding box center [489, 65] width 32 height 15
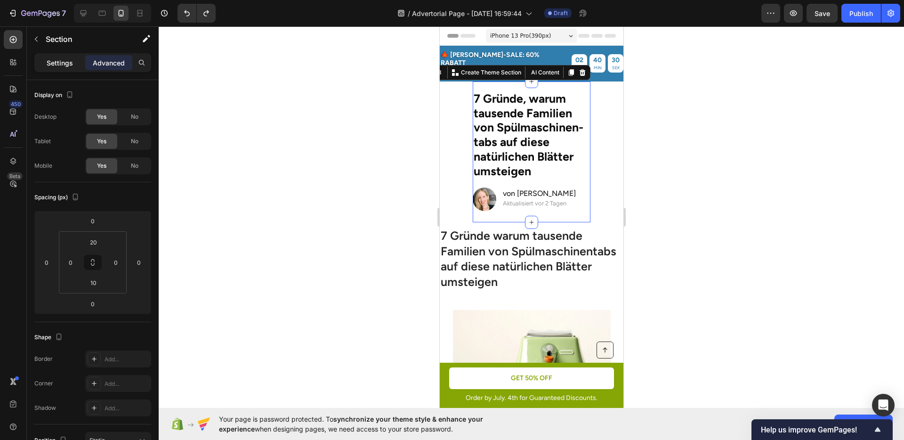
click at [66, 62] on p "Settings" at bounding box center [60, 63] width 26 height 10
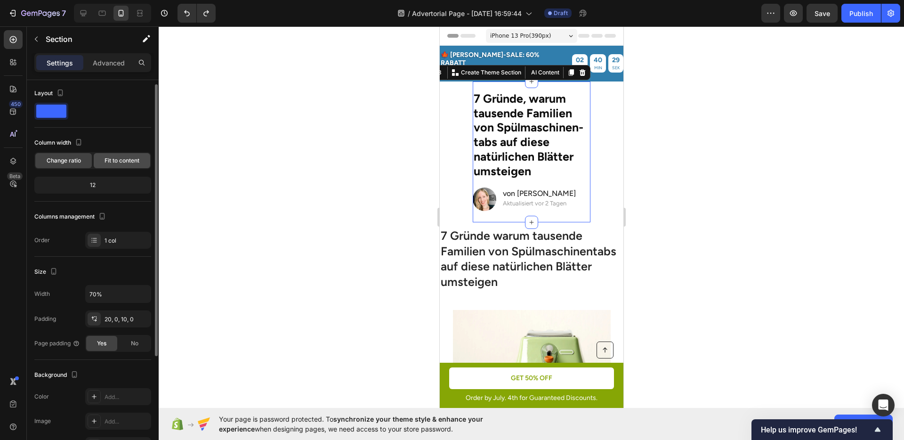
scroll to position [4, 0]
click at [97, 289] on input "70%" at bounding box center [118, 291] width 65 height 17
click at [123, 291] on input "70%" at bounding box center [118, 291] width 65 height 17
click at [137, 291] on icon "button" at bounding box center [141, 291] width 9 height 9
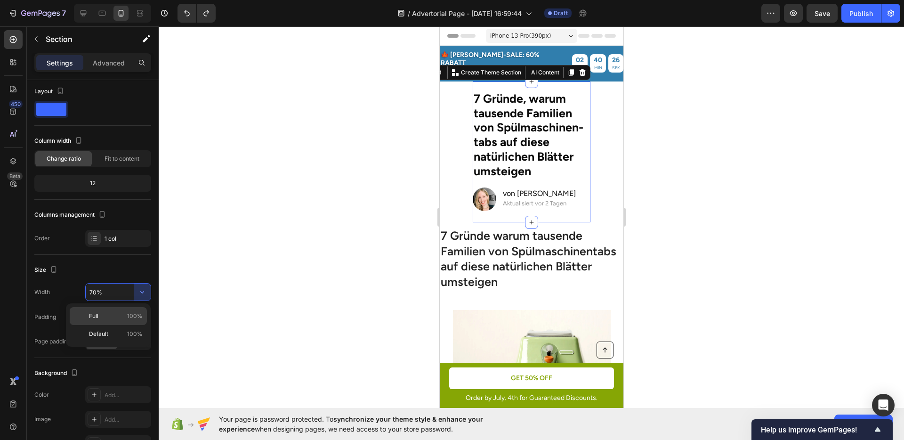
click at [121, 315] on p "Full 100%" at bounding box center [116, 316] width 54 height 8
type input "100%"
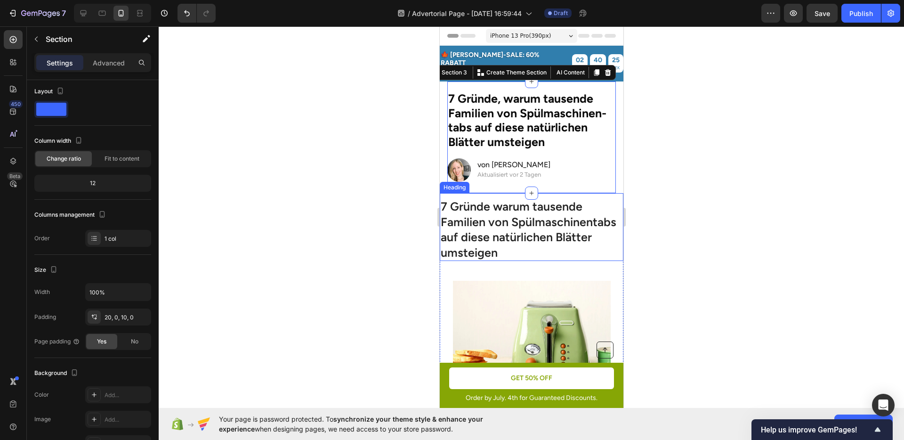
click at [712, 226] on div at bounding box center [531, 232] width 745 height 413
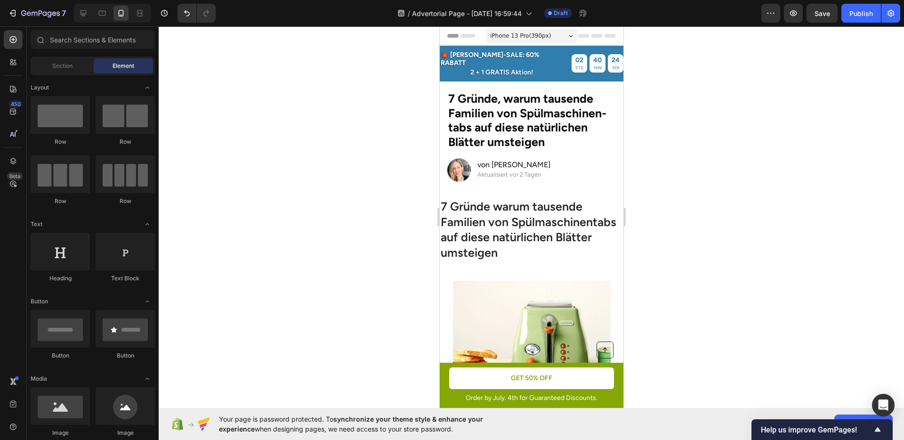
click at [365, 91] on div at bounding box center [531, 232] width 745 height 413
click at [84, 19] on div at bounding box center [83, 13] width 15 height 15
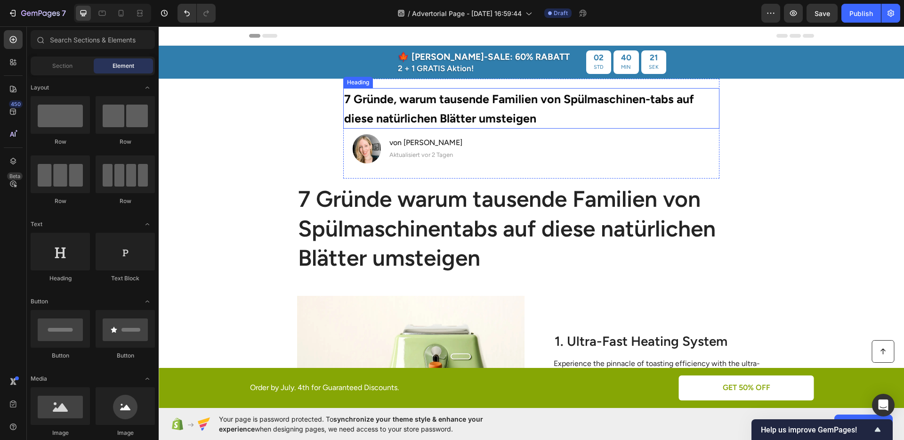
click at [498, 116] on strong "7 Gründe, warum tausende Familien von Spülmaschinen-tabs auf diese natürlichen …" at bounding box center [519, 108] width 350 height 33
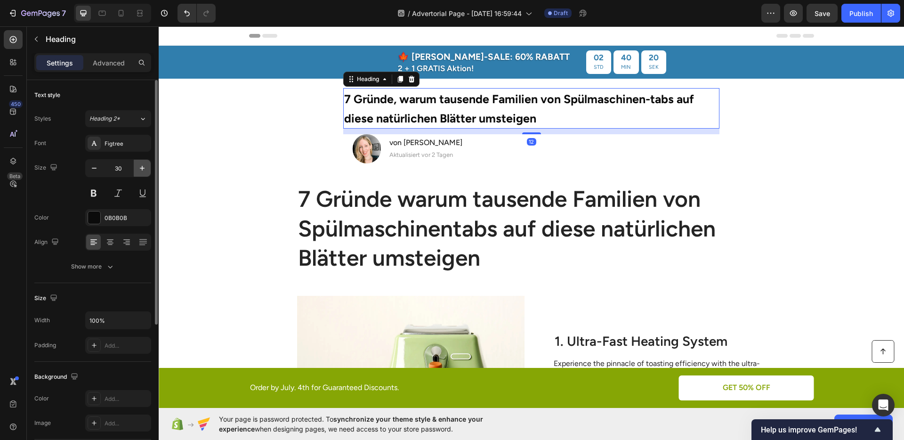
click at [146, 166] on icon "button" at bounding box center [141, 167] width 9 height 9
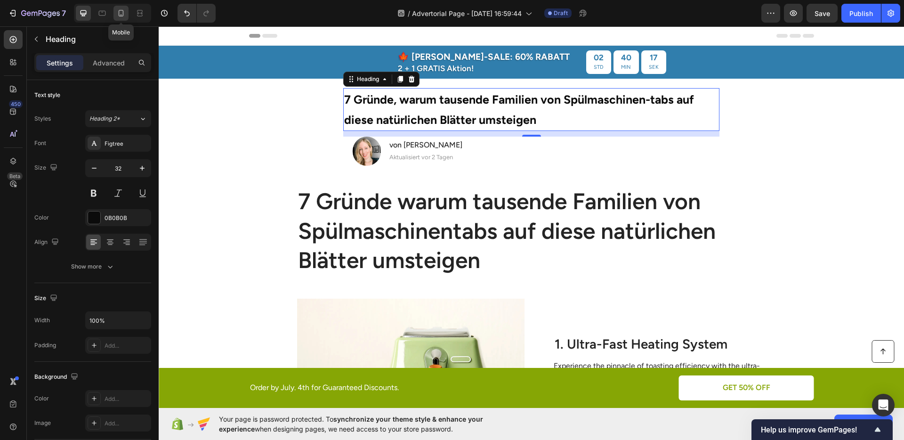
click at [123, 13] on icon at bounding box center [121, 13] width 5 height 7
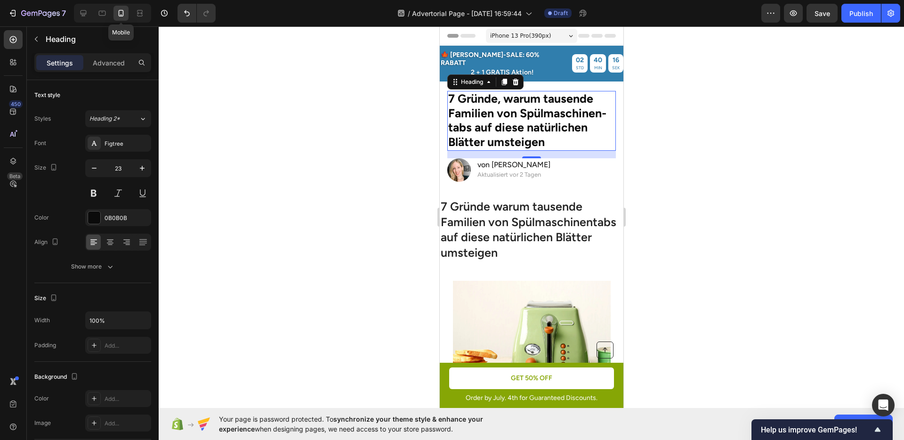
scroll to position [24, 0]
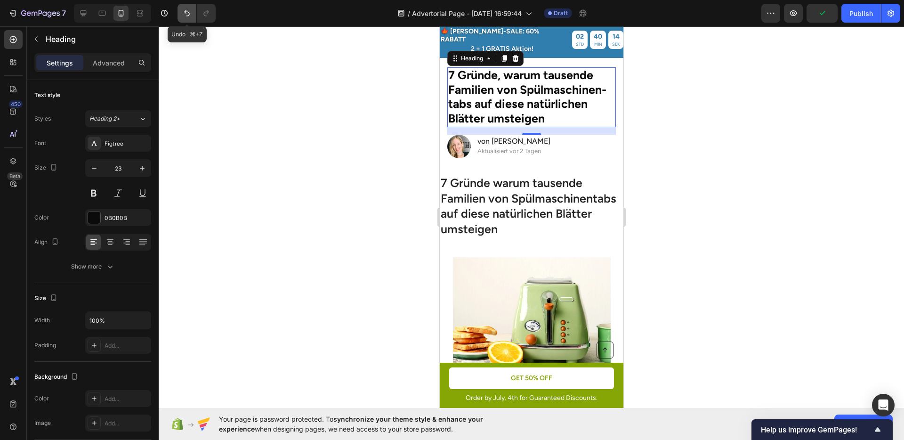
click at [180, 13] on button "Undo/Redo" at bounding box center [187, 13] width 19 height 19
click at [201, 13] on button "Undo/Redo" at bounding box center [206, 13] width 19 height 19
click at [86, 18] on div at bounding box center [83, 13] width 15 height 15
type input "32"
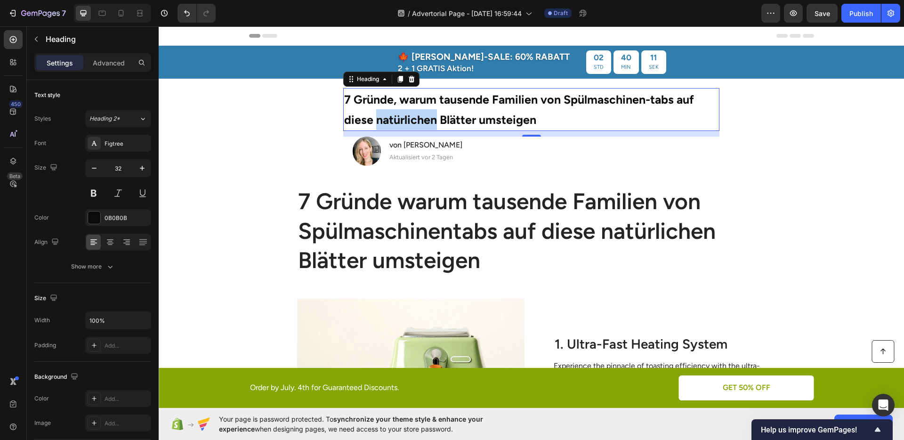
click at [400, 115] on strong "7 Gründe, warum tausende Familien von Spülmaschinen-tabs auf diese natürlichen …" at bounding box center [519, 109] width 350 height 35
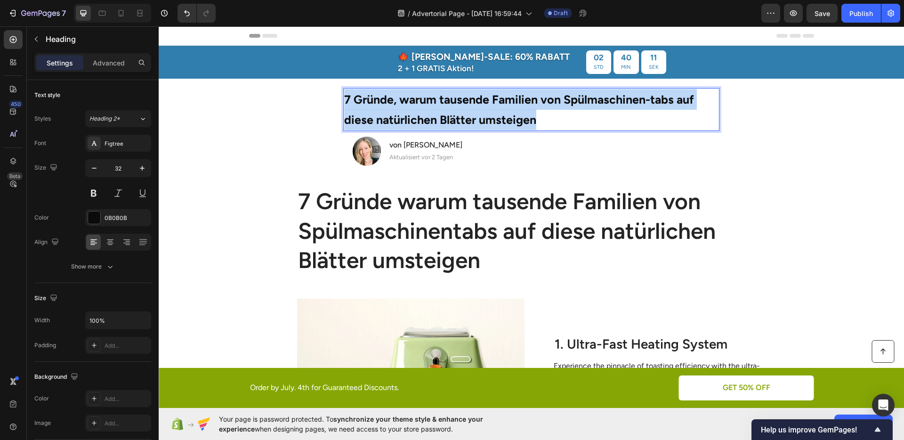
click at [400, 115] on strong "7 Gründe, warum tausende Familien von Spülmaschinen-tabs auf diese natürlichen …" at bounding box center [519, 109] width 350 height 35
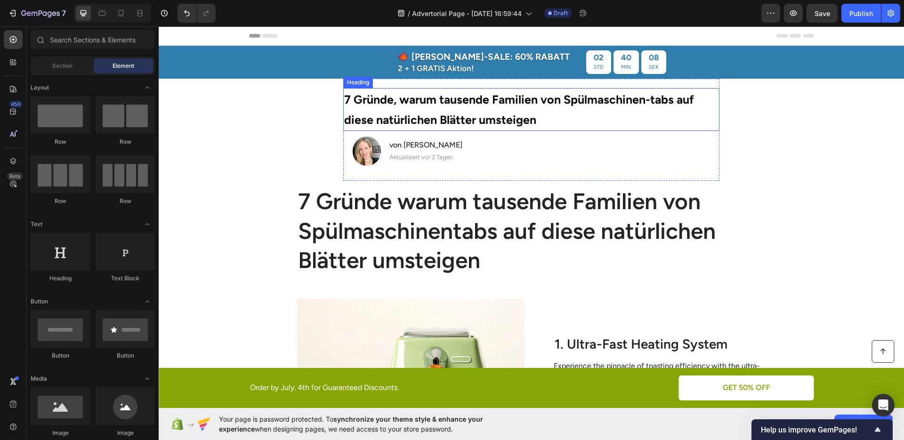
click at [547, 122] on p "⁠⁠⁠⁠⁠⁠⁠ 7 Gründe, warum tausende Familien von Spülmaschinen-tabs auf diese natü…" at bounding box center [531, 109] width 374 height 41
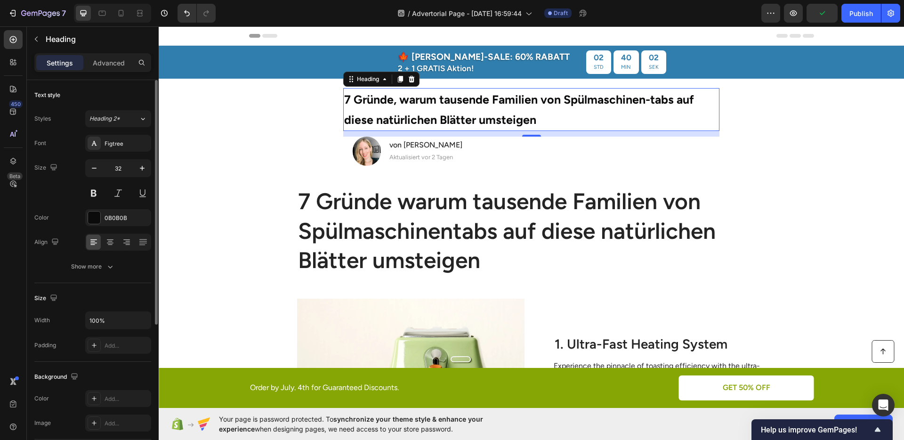
click at [268, 145] on section "⁠⁠⁠⁠⁠⁠⁠ 7 Gründe, warum tausende Familien von Spülmaschinen-tabs auf diese natü…" at bounding box center [531, 130] width 537 height 102
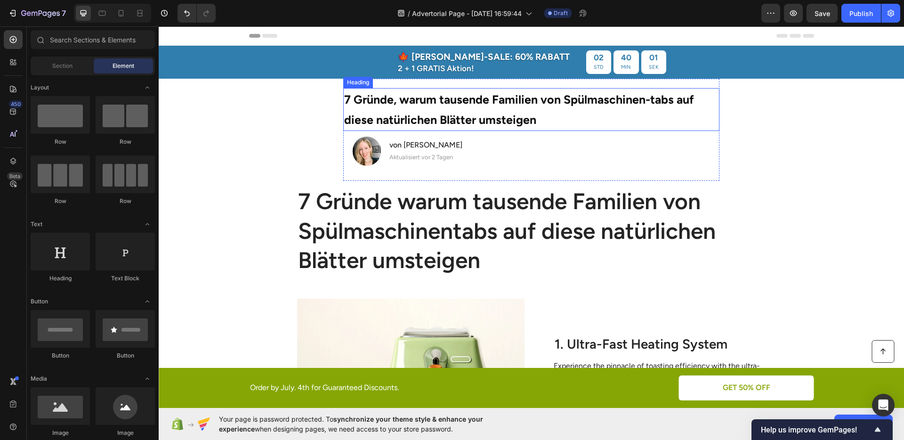
click at [361, 107] on p "⁠⁠⁠⁠⁠⁠⁠ 7 Gründe, warum tausende Familien von Spülmaschinen-tabs auf diese natü…" at bounding box center [531, 109] width 374 height 41
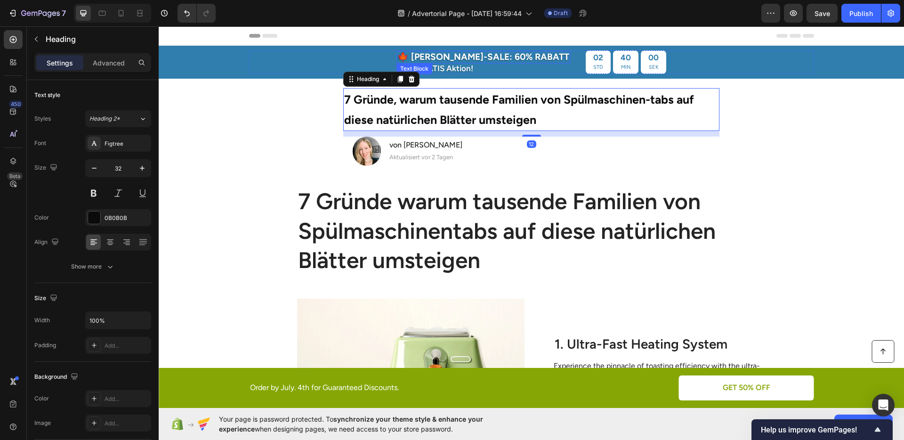
click at [462, 58] on p "🍁 [PERSON_NAME]-SALE: 60% RABATT" at bounding box center [483, 57] width 172 height 11
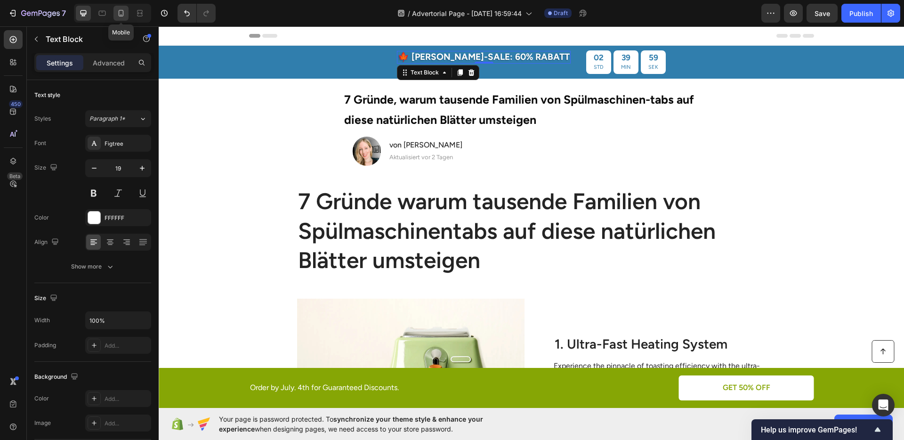
click at [127, 11] on div at bounding box center [120, 13] width 15 height 15
type input "14"
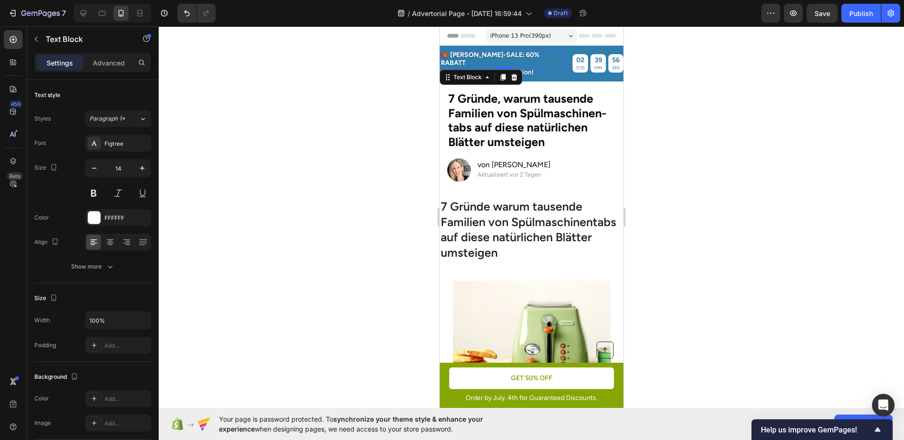
click at [485, 54] on p "🍁 [PERSON_NAME]-SALE: 60% RABATT" at bounding box center [501, 59] width 123 height 16
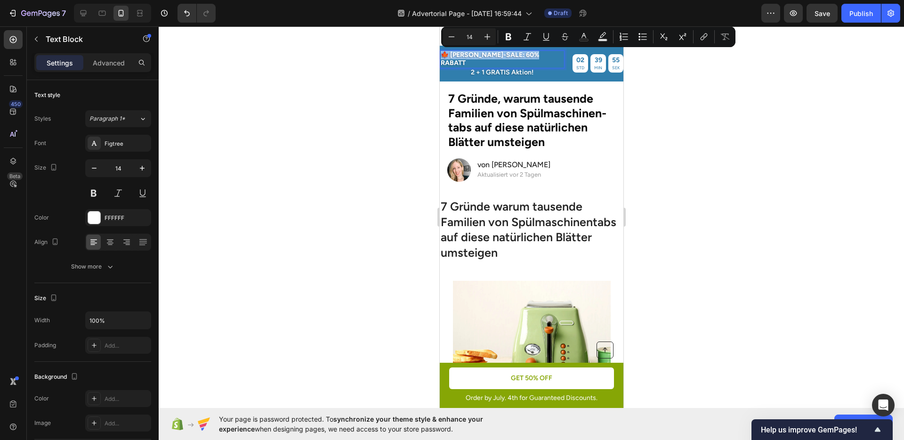
click at [483, 55] on p "🍁 [PERSON_NAME]-SALE: 60% RABATT" at bounding box center [501, 59] width 123 height 16
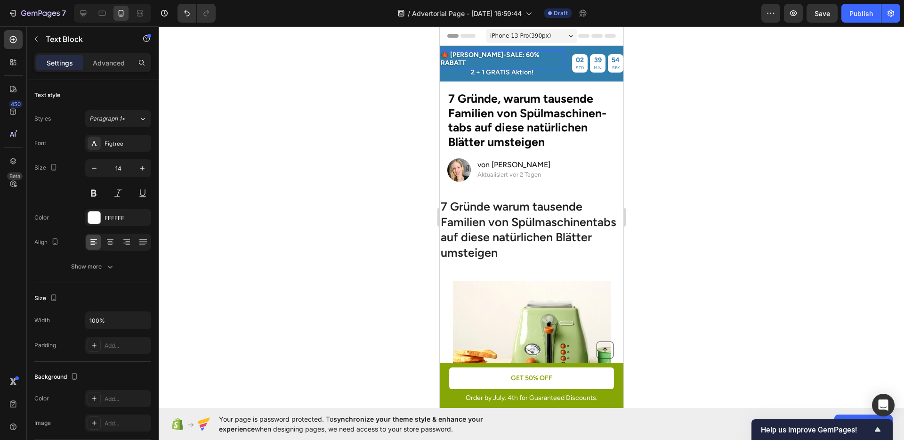
click at [363, 82] on div at bounding box center [531, 232] width 745 height 413
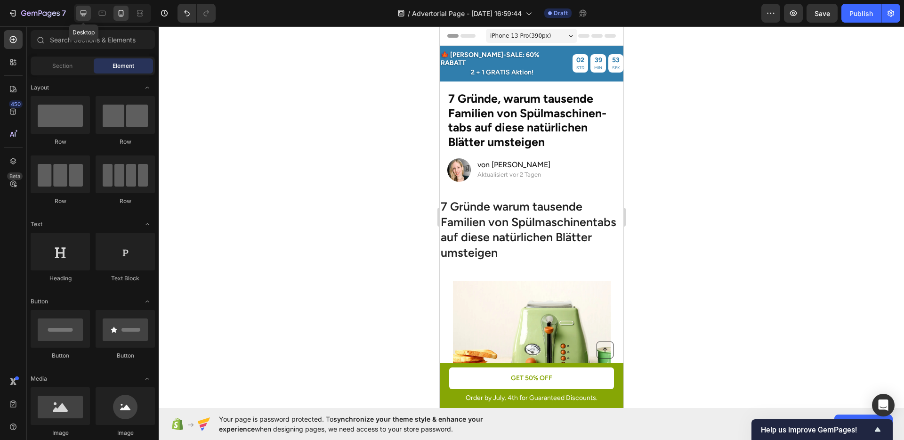
click at [88, 16] on div at bounding box center [83, 13] width 15 height 15
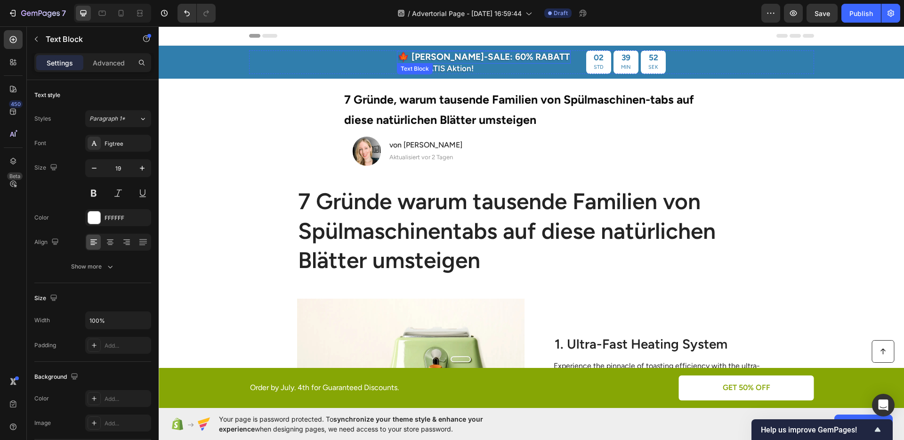
click at [471, 59] on p "🍁 [PERSON_NAME]-SALE: 60% RABATT" at bounding box center [484, 57] width 172 height 11
click at [379, 111] on p "⁠⁠⁠⁠⁠⁠⁠ 7 Gründe, warum tausende Familien von Spülmaschinen-tabs auf diese natü…" at bounding box center [531, 109] width 374 height 41
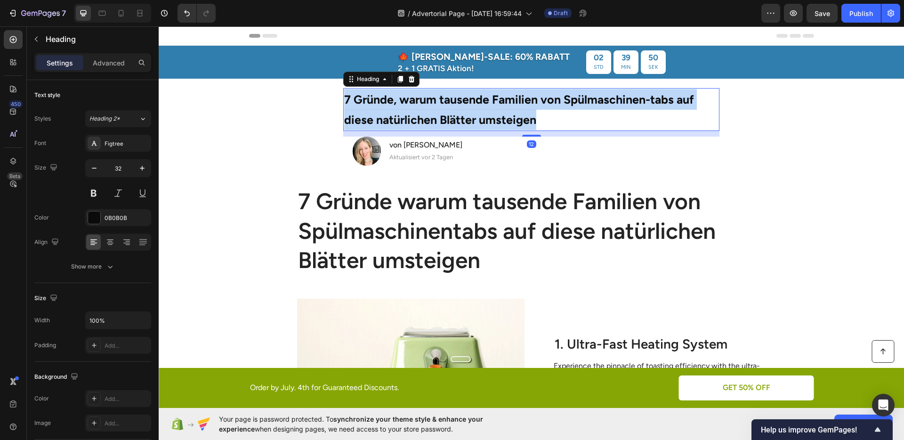
click at [379, 111] on p "7 Gründe, warum tausende Familien von Spülmaschinen-tabs auf diese natürlichen …" at bounding box center [531, 109] width 374 height 41
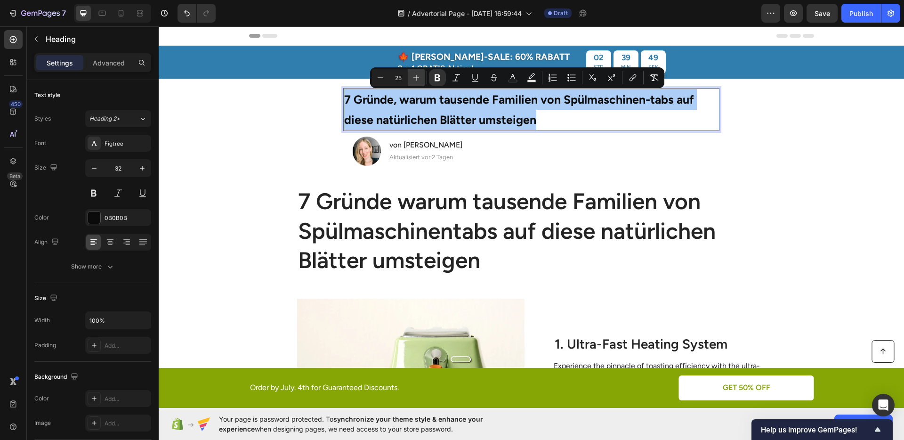
click at [416, 83] on button "Plus" at bounding box center [416, 77] width 17 height 17
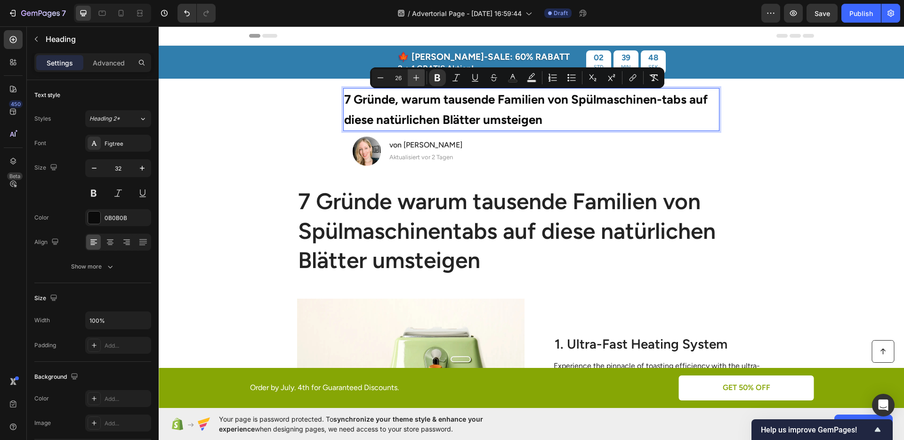
click at [416, 83] on button "Plus" at bounding box center [416, 77] width 17 height 17
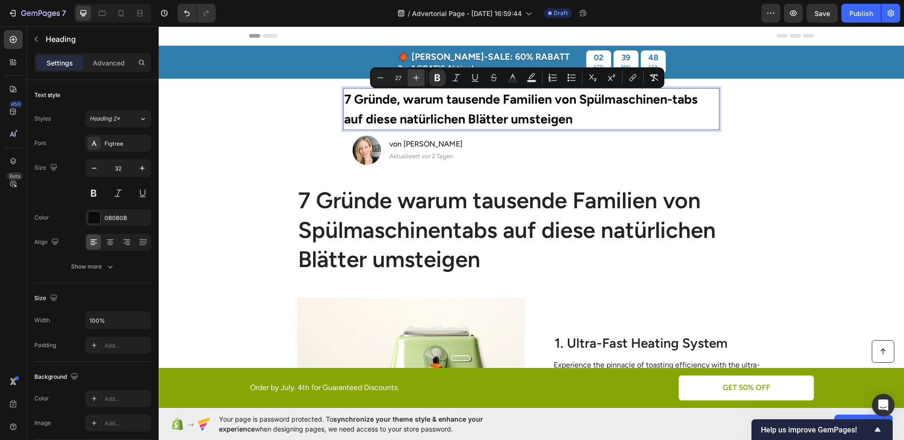
click at [416, 83] on button "Plus" at bounding box center [416, 77] width 17 height 17
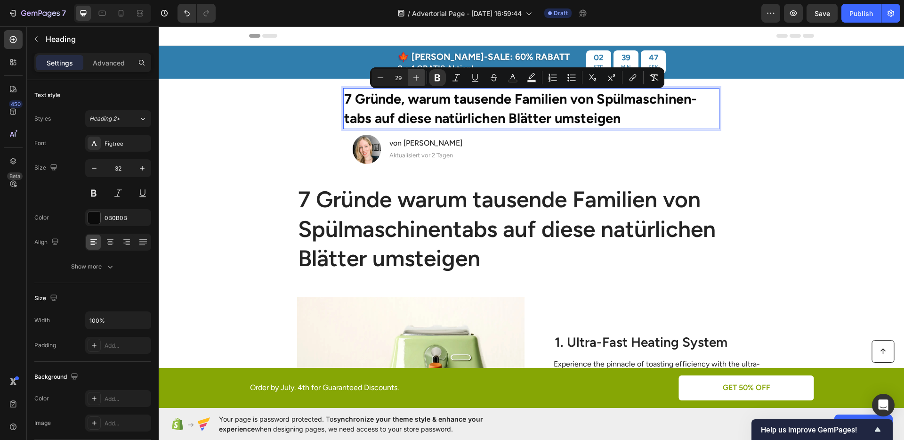
click at [416, 83] on button "Plus" at bounding box center [416, 77] width 17 height 17
click at [412, 82] on button "Plus" at bounding box center [416, 77] width 17 height 17
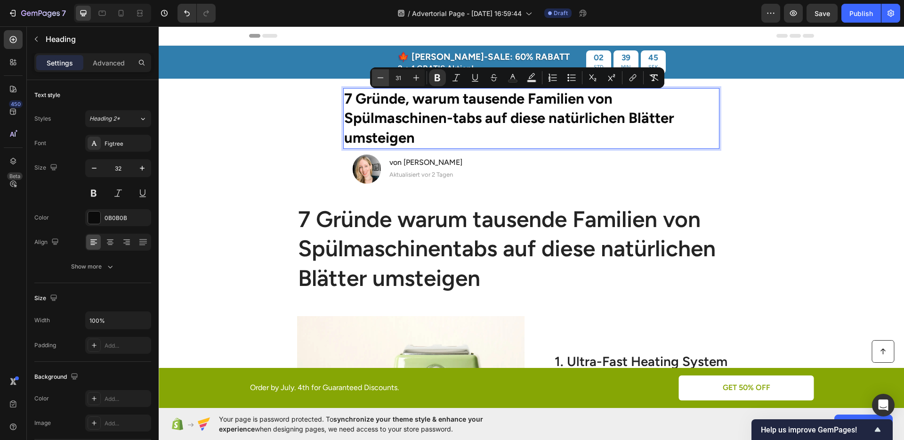
click at [381, 77] on icon "Editor contextual toolbar" at bounding box center [381, 77] width 6 height 0
type input "30"
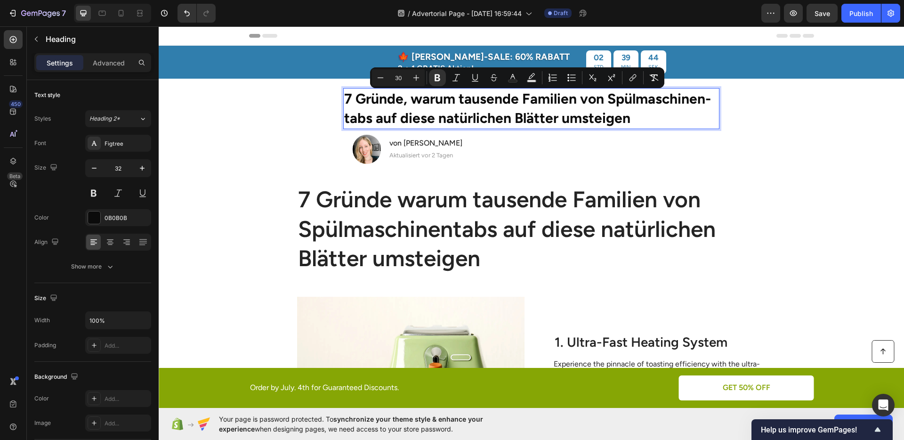
click at [277, 142] on section "7 Gründe, warum tausende Familien von Spülmaschinen-tabs auf diese natürlichen …" at bounding box center [531, 129] width 537 height 100
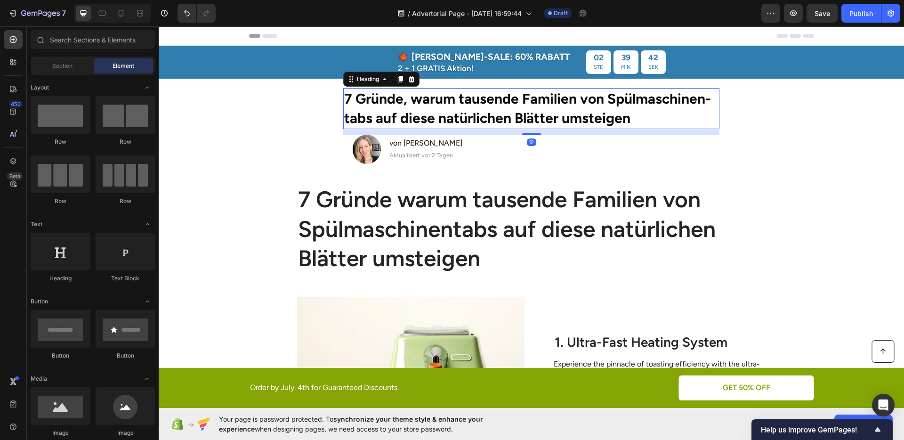
click at [396, 106] on strong "7 Gründe, warum tausende Familien von Spülmaschinen-tabs auf diese natürlichen …" at bounding box center [527, 108] width 367 height 37
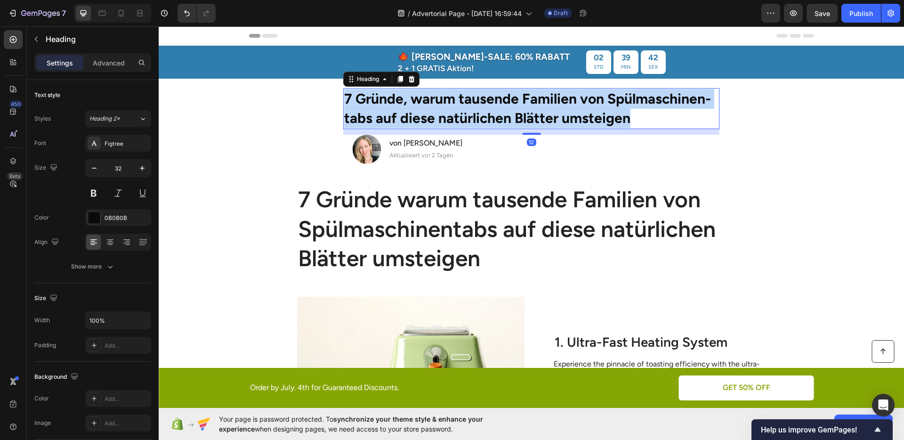
click at [396, 106] on strong "7 Gründe, warum tausende Familien von Spülmaschinen-tabs auf diese natürlichen …" at bounding box center [527, 108] width 367 height 37
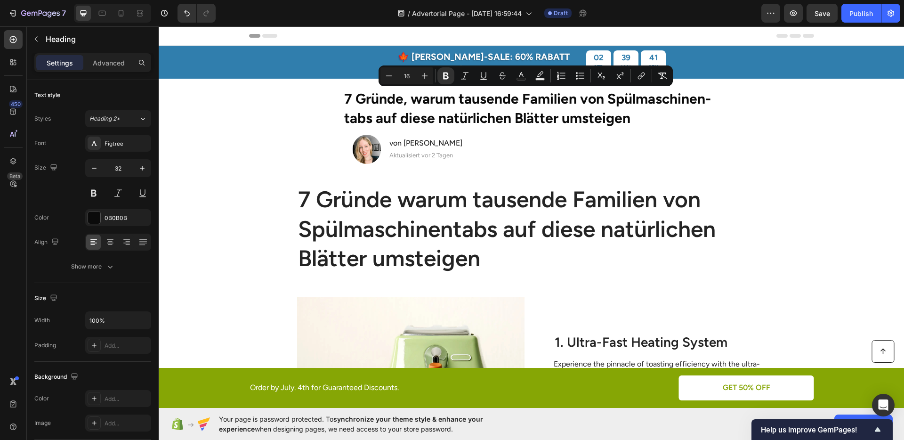
click at [289, 122] on section "⁠⁠⁠⁠⁠⁠⁠ 7 Gründe, warum tausende Familien von Spülmaschinen-tabs auf diese natü…" at bounding box center [531, 129] width 537 height 100
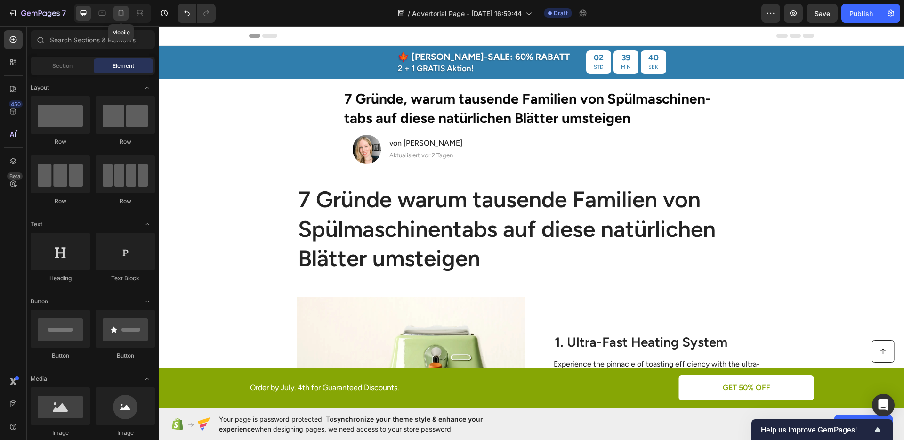
click at [120, 12] on icon at bounding box center [120, 12] width 9 height 9
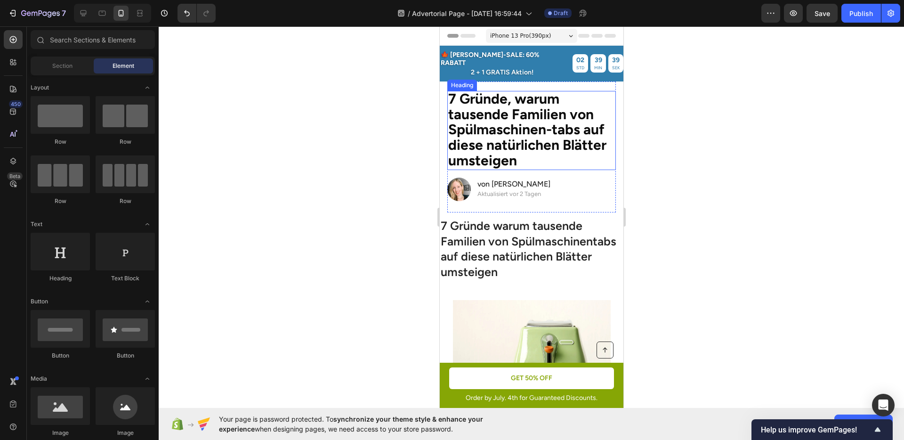
click at [509, 110] on strong "7 Gründe, warum tausende Familien von Spülmaschinen-tabs auf diese natürlichen …" at bounding box center [527, 130] width 158 height 80
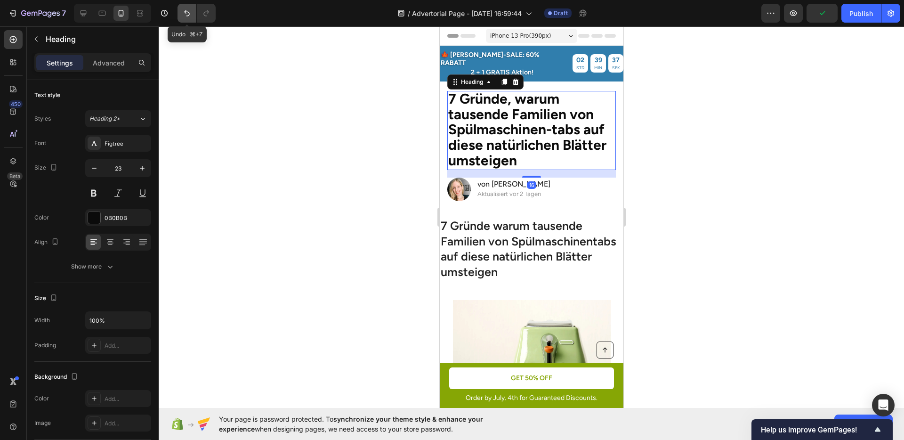
click at [185, 16] on icon "Undo/Redo" at bounding box center [186, 12] width 9 height 9
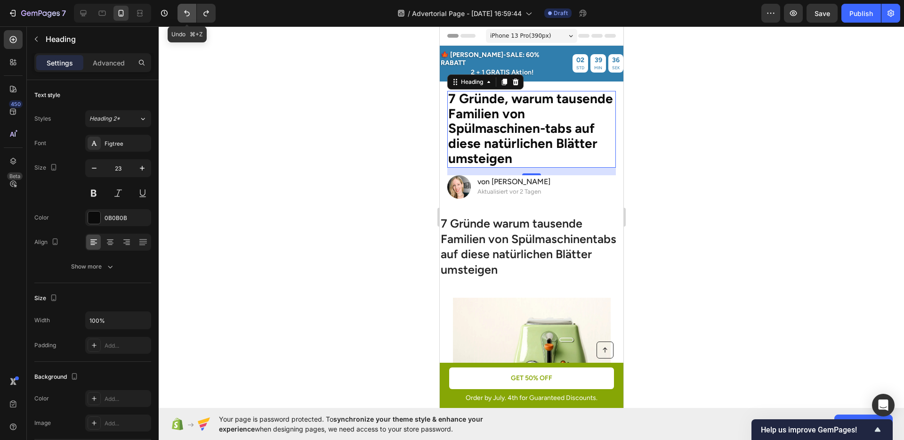
click at [185, 16] on icon "Undo/Redo" at bounding box center [186, 12] width 9 height 9
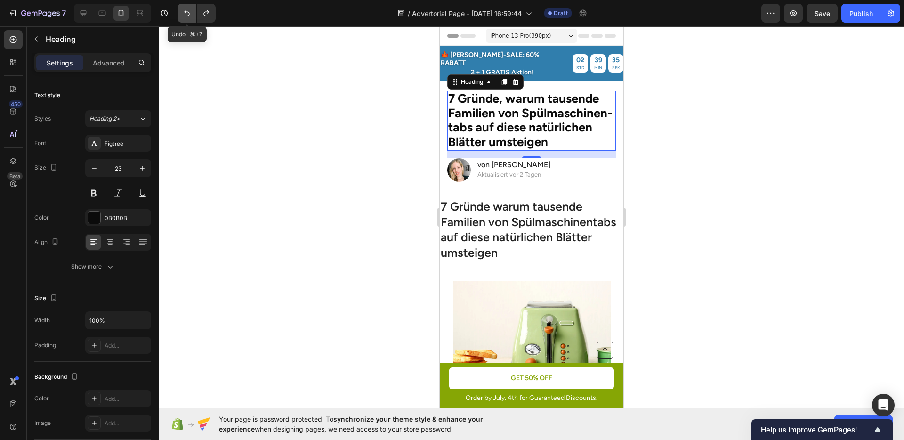
click at [185, 16] on icon "Undo/Redo" at bounding box center [186, 12] width 9 height 9
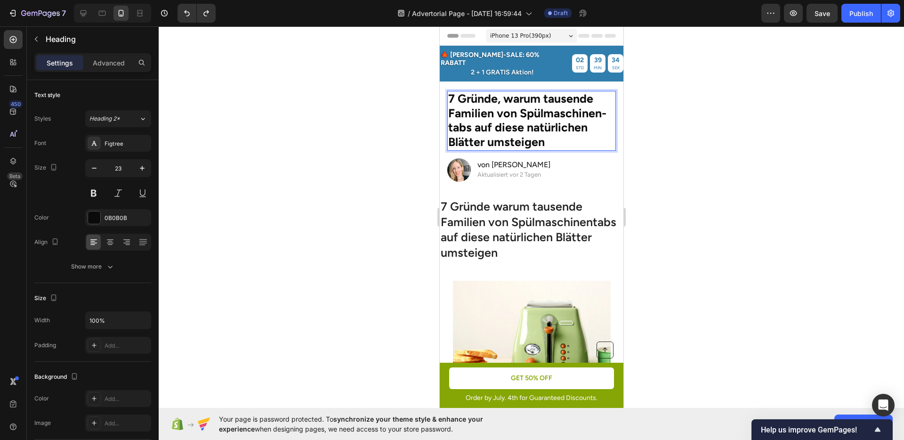
click at [520, 117] on strong "7 Gründe, warum tausende Familien von Spülmaschinen-tabs auf diese natürlichen …" at bounding box center [527, 120] width 158 height 58
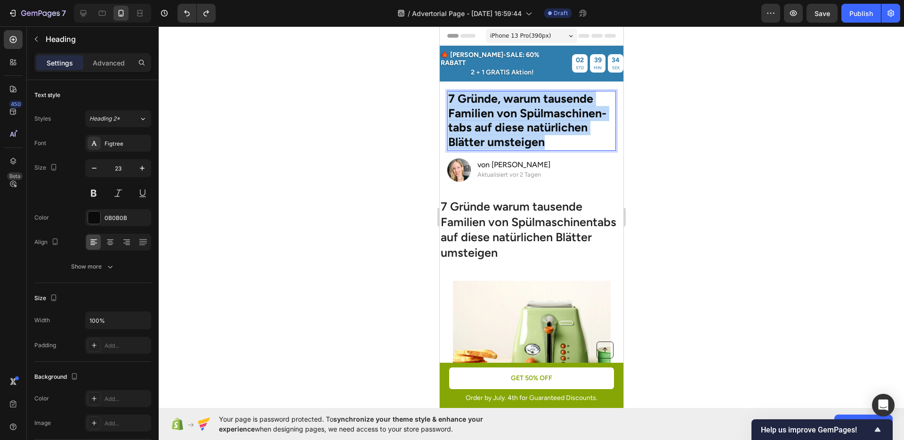
click at [520, 117] on strong "7 Gründe, warum tausende Familien von Spülmaschinen-tabs auf diese natürlichen …" at bounding box center [527, 120] width 158 height 58
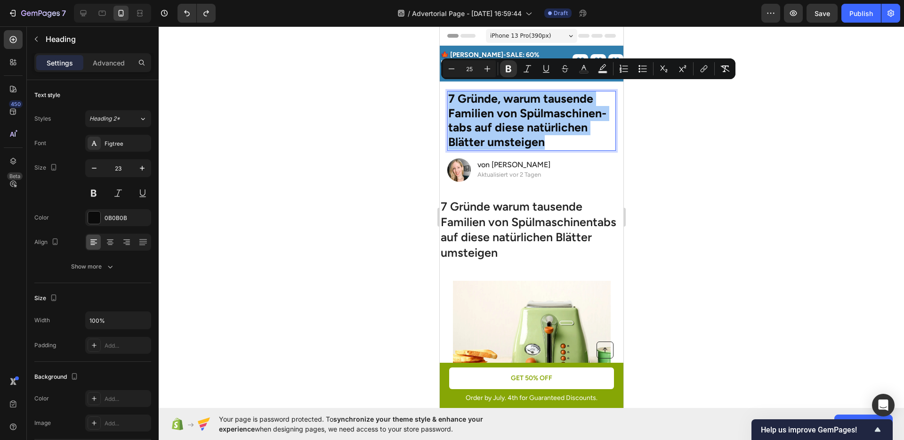
click at [672, 146] on div at bounding box center [531, 232] width 745 height 413
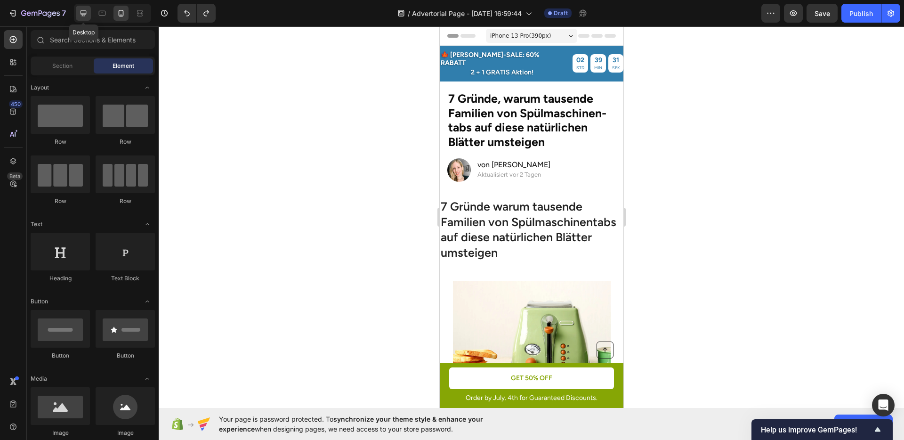
click at [88, 9] on div at bounding box center [83, 13] width 15 height 15
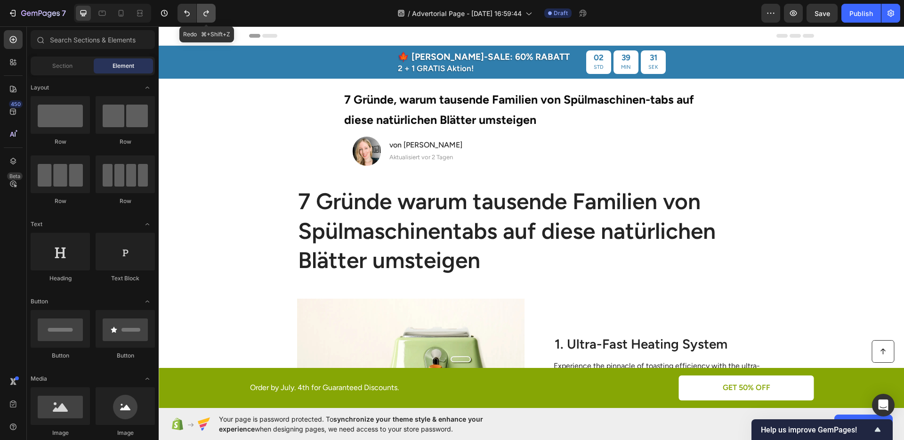
click at [200, 13] on button "Undo/Redo" at bounding box center [206, 13] width 19 height 19
click at [202, 13] on icon "Undo/Redo" at bounding box center [206, 12] width 9 height 9
click at [188, 13] on icon "Undo/Redo" at bounding box center [186, 12] width 9 height 9
click at [445, 108] on h2 "7 Gründe, warum tausende Familien von Spülmaschinen-tabs auf diese natürlichen …" at bounding box center [531, 109] width 376 height 43
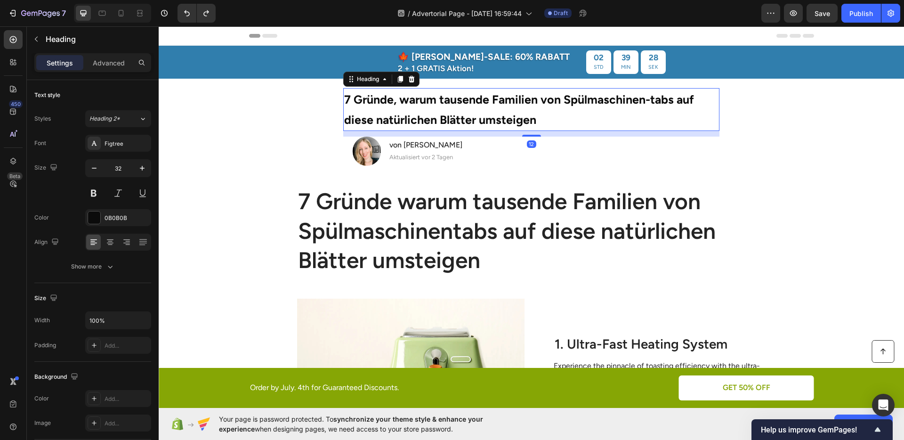
click at [445, 108] on h2 "7 Gründe, warum tausende Familien von Spülmaschinen-tabs auf diese natürlichen …" at bounding box center [531, 109] width 376 height 43
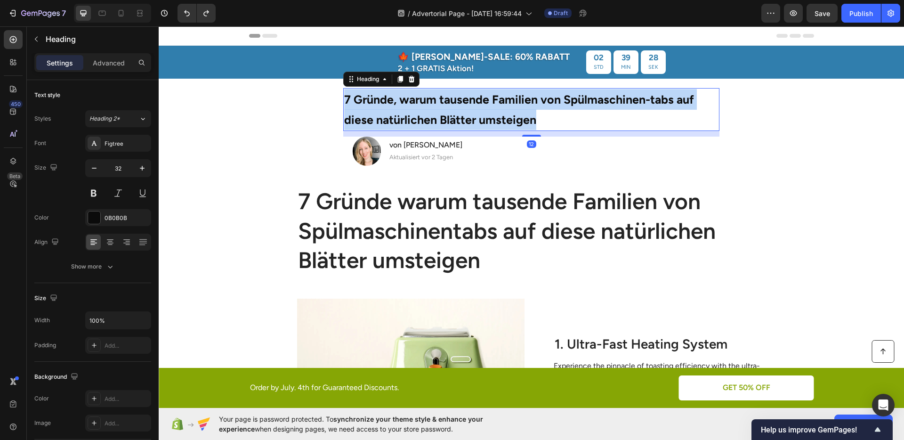
click at [445, 108] on p "7 Gründe, warum tausende Familien von Spülmaschinen-tabs auf diese natürlichen …" at bounding box center [531, 109] width 374 height 41
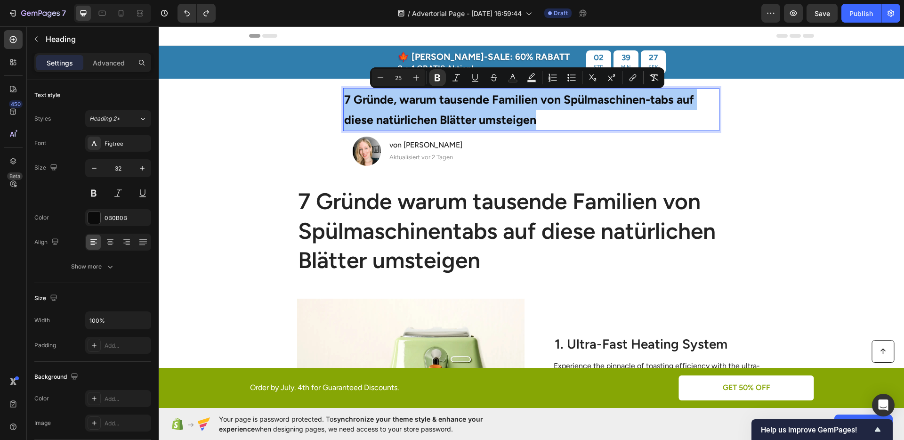
click at [394, 76] on input "25" at bounding box center [398, 77] width 19 height 11
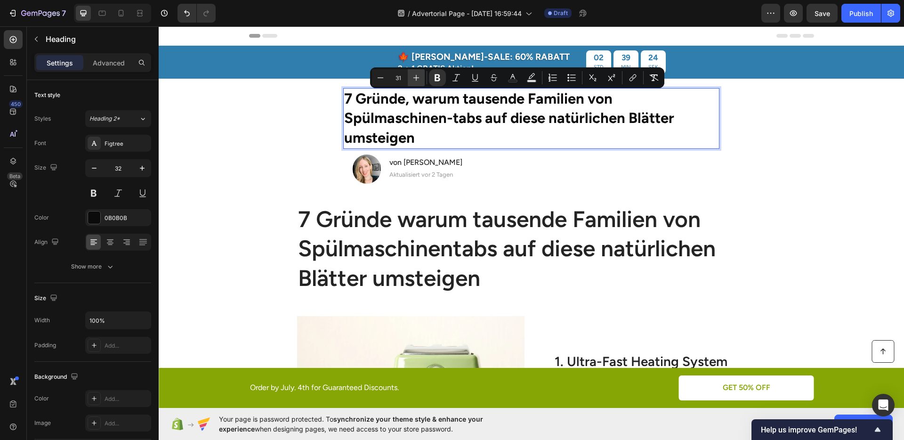
click at [414, 75] on icon "Editor contextual toolbar" at bounding box center [416, 77] width 9 height 9
click at [381, 77] on icon "Editor contextual toolbar" at bounding box center [380, 77] width 9 height 9
type input "30"
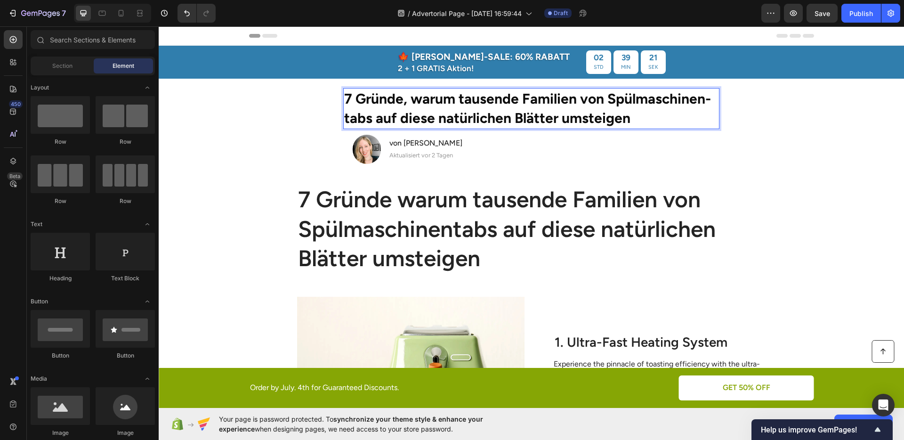
click at [549, 115] on strong "7 Gründe, warum tausende Familien von Spülmaschinen-tabs auf diese natürlichen …" at bounding box center [527, 108] width 367 height 37
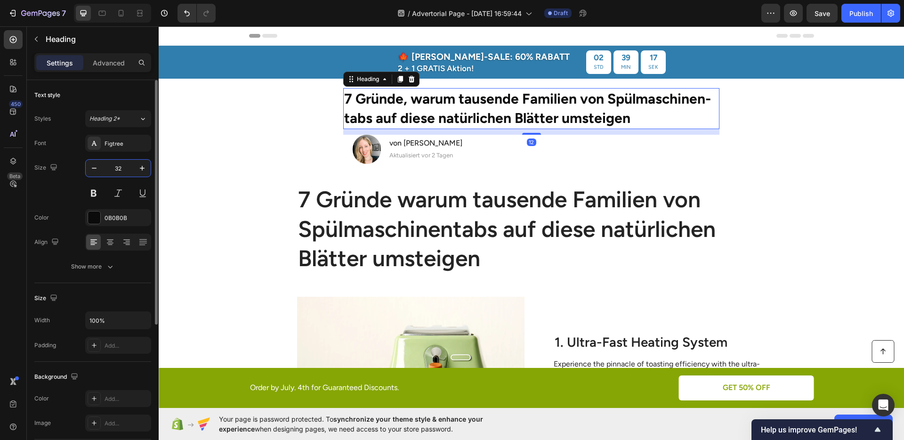
click at [109, 163] on input "32" at bounding box center [118, 168] width 31 height 17
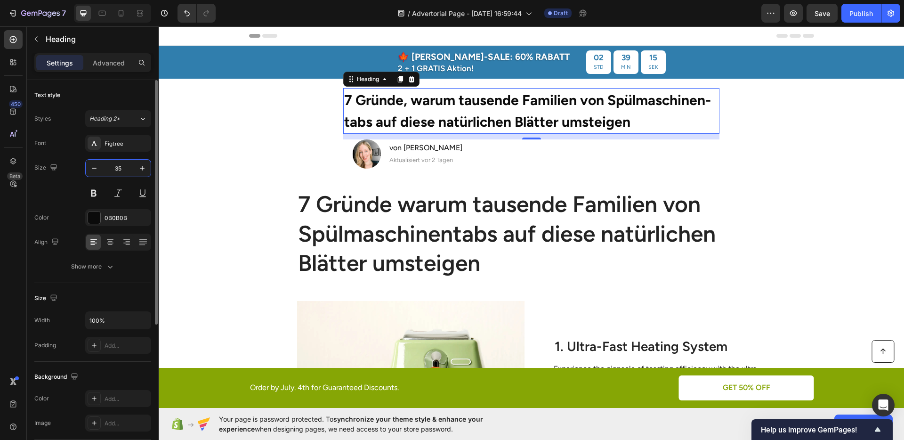
type input "35"
click at [312, 167] on section "⁠⁠⁠⁠⁠⁠⁠ 7 Gründe, warum tausende Familien von Spülmaschinen-tabs auf diese natü…" at bounding box center [531, 131] width 537 height 105
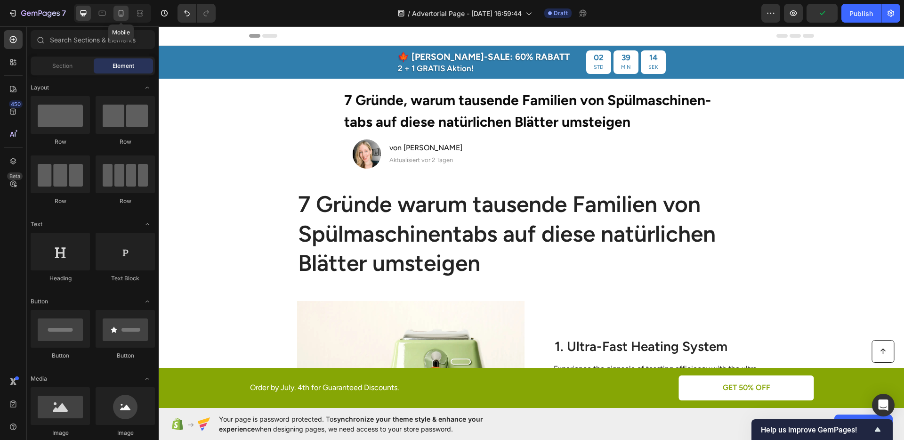
click at [124, 17] on icon at bounding box center [120, 12] width 9 height 9
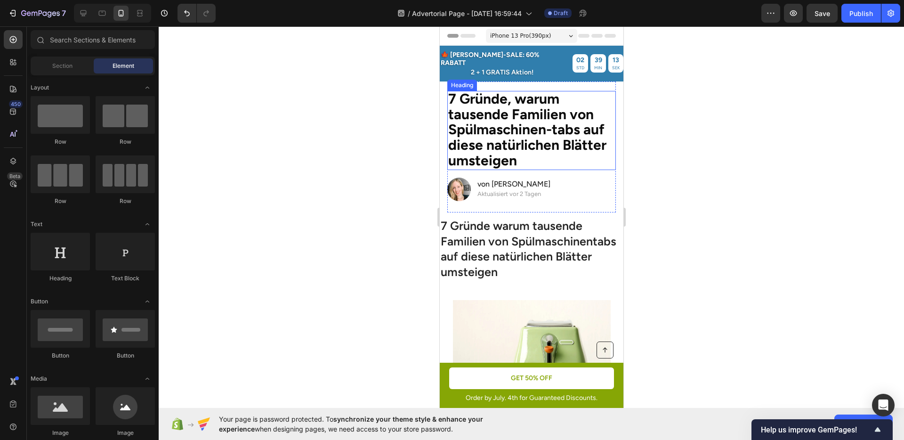
click at [489, 128] on strong "7 Gründe, warum tausende Familien von Spülmaschinen-tabs auf diese natürlichen …" at bounding box center [527, 130] width 158 height 80
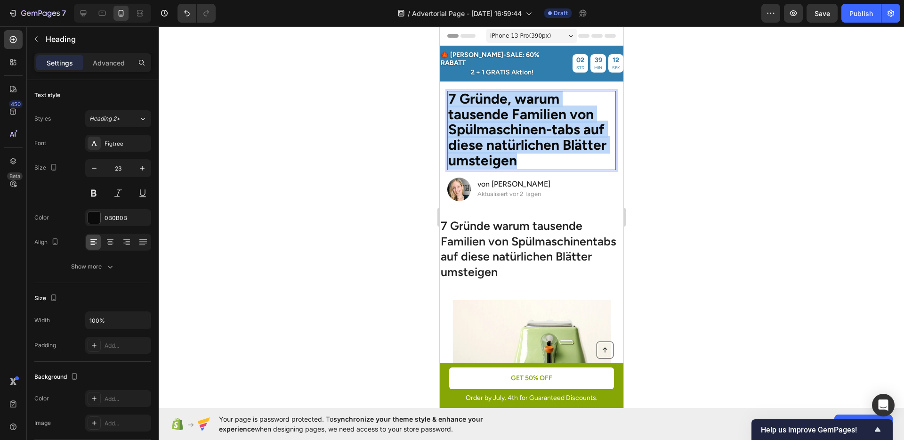
click at [489, 128] on strong "7 Gründe, warum tausende Familien von Spülmaschinen-tabs auf diese natürlichen …" at bounding box center [527, 130] width 158 height 80
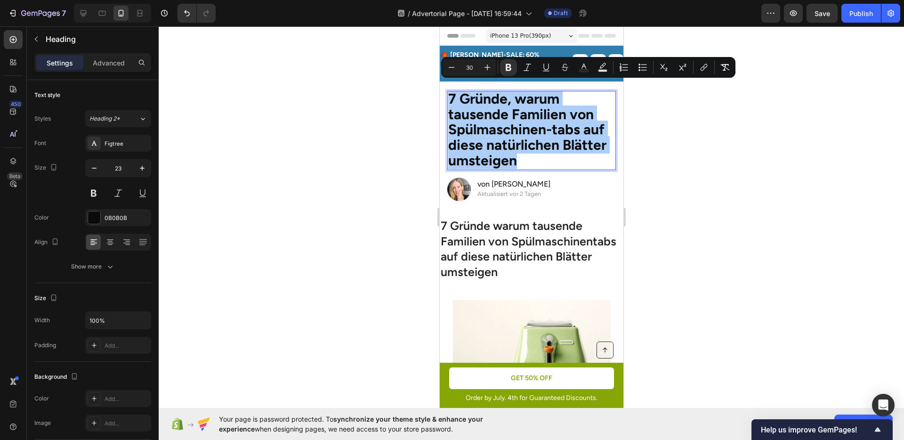
click at [470, 71] on input "30" at bounding box center [469, 67] width 19 height 11
type input "25"
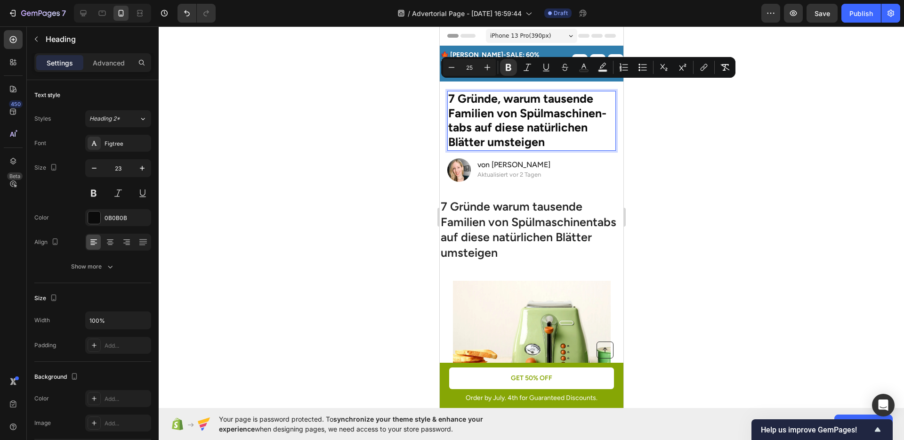
click at [702, 164] on div at bounding box center [531, 232] width 745 height 413
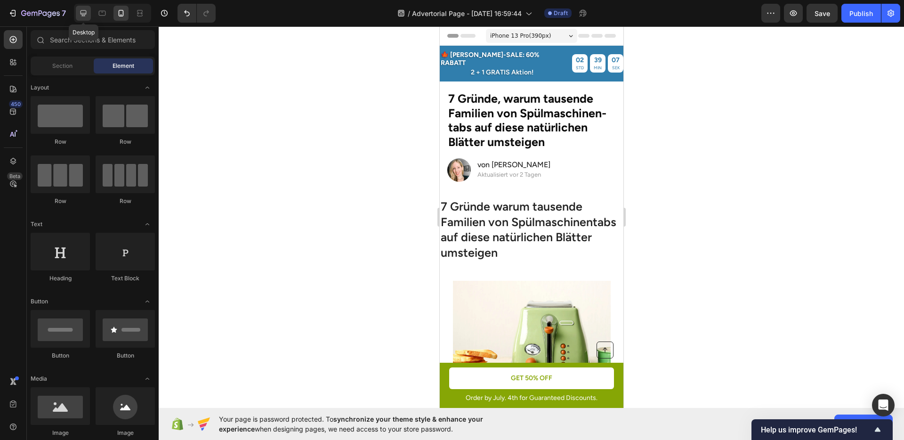
click at [88, 14] on icon at bounding box center [83, 12] width 9 height 9
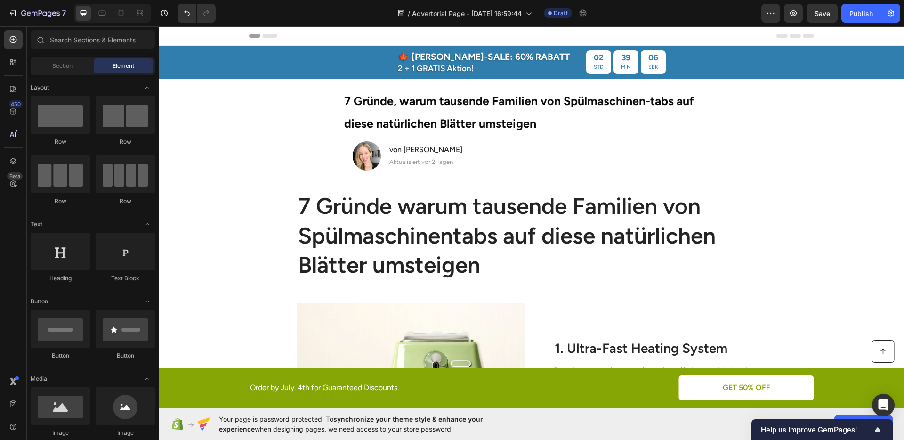
click at [442, 122] on strong "7 Gründe, warum tausende Familien von Spülmaschinen-tabs auf diese natürlichen …" at bounding box center [519, 112] width 350 height 37
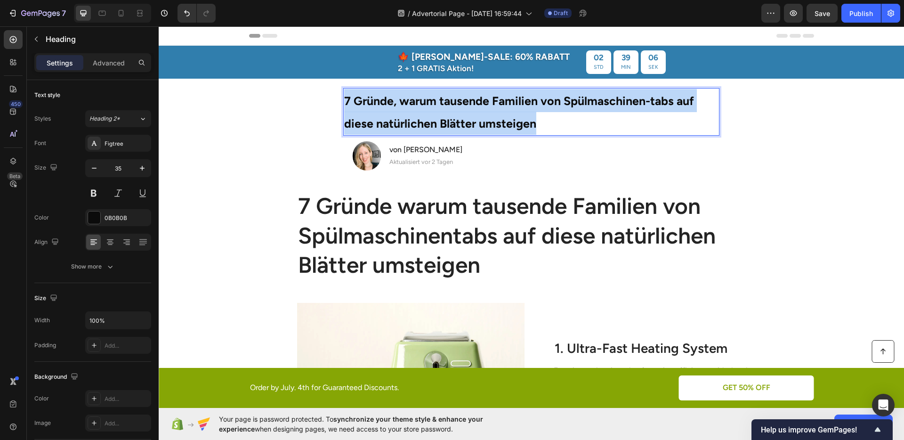
click at [442, 122] on strong "7 Gründe, warum tausende Familien von Spülmaschinen-tabs auf diese natürlichen …" at bounding box center [519, 112] width 350 height 37
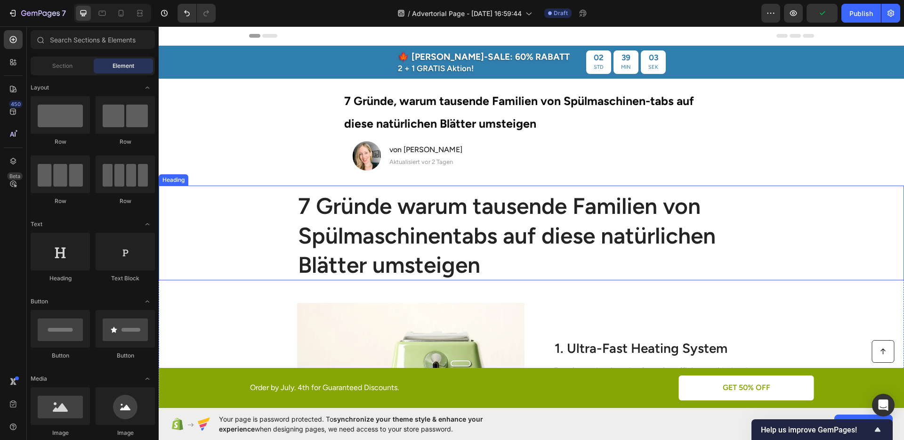
click at [827, 194] on div "7 Gründe warum tausende Familien von Spülmaschinentabs auf diese natürlichen Bl…" at bounding box center [531, 235] width 727 height 90
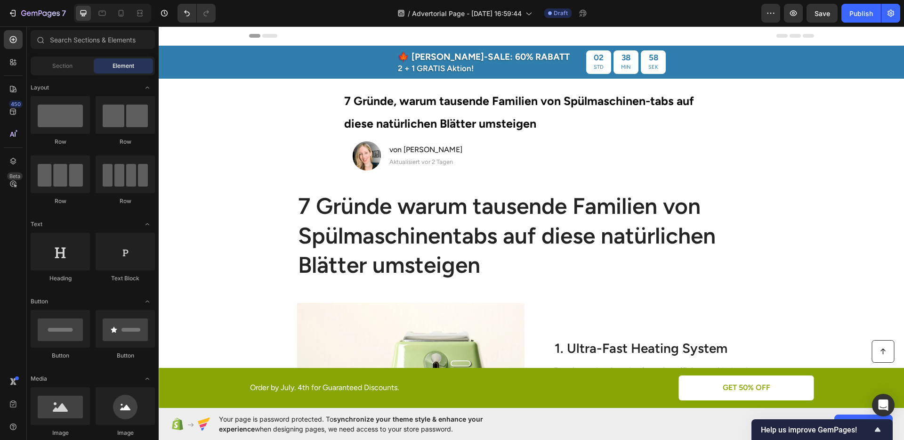
click at [124, 21] on div at bounding box center [112, 13] width 77 height 19
click at [125, 20] on div at bounding box center [120, 13] width 15 height 15
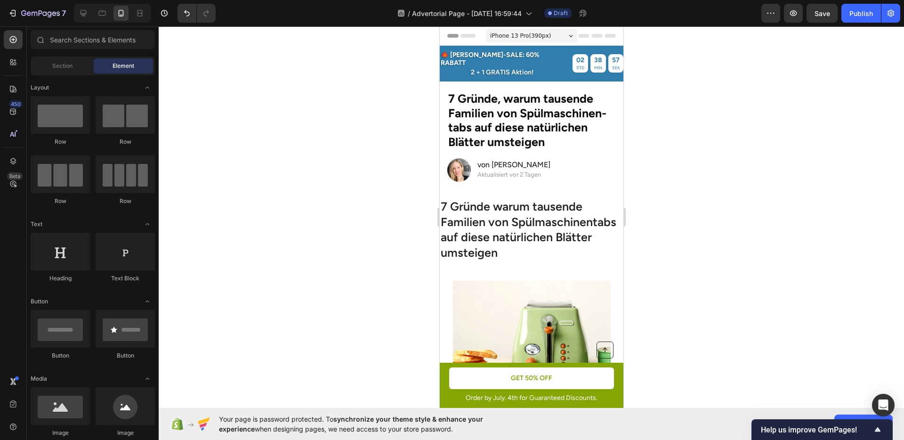
click at [806, 163] on div at bounding box center [531, 232] width 745 height 413
click at [564, 115] on strong "7 Gründe, warum tausende Familien von Spülmaschinen-tabs auf diese natürlichen …" at bounding box center [527, 120] width 158 height 58
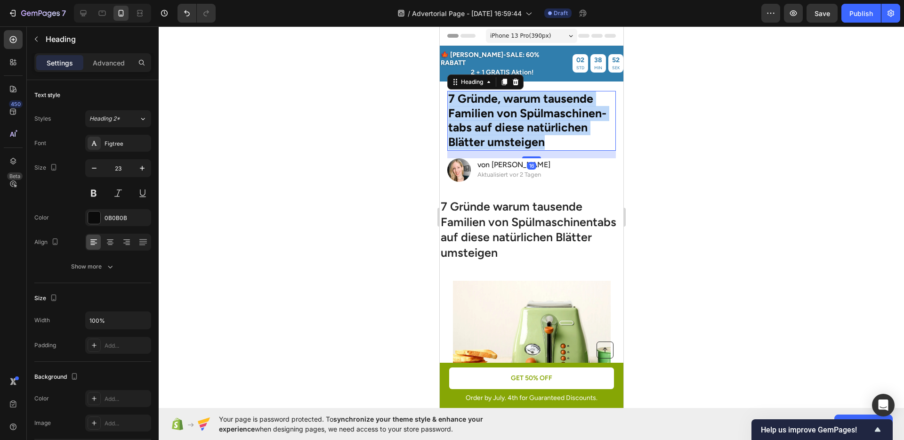
click at [564, 115] on strong "7 Gründe, warum tausende Familien von Spülmaschinen-tabs auf diese natürlichen …" at bounding box center [527, 120] width 158 height 58
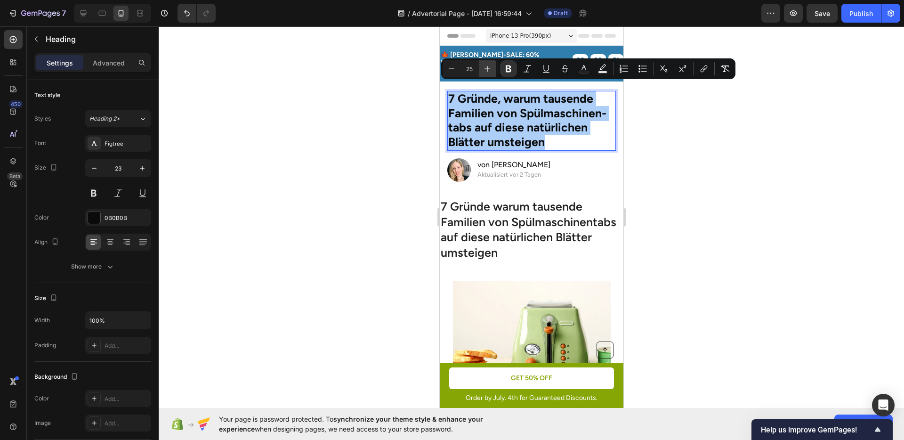
click at [487, 68] on icon "Editor contextual toolbar" at bounding box center [488, 69] width 6 height 6
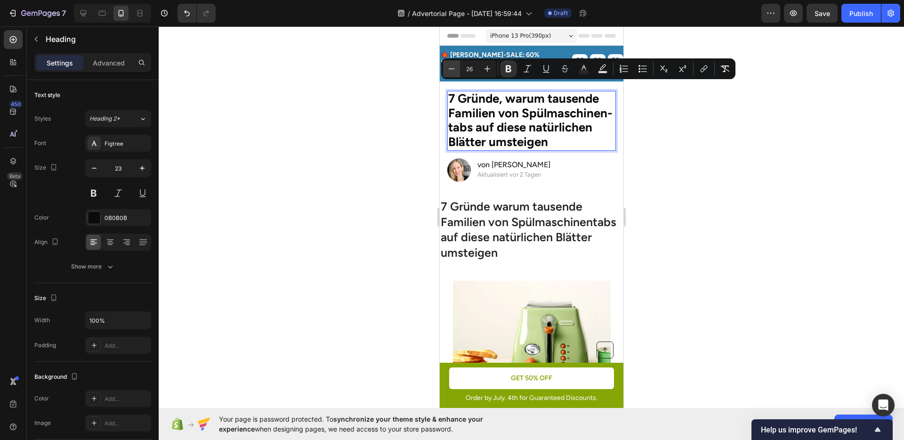
click at [454, 66] on icon "Editor contextual toolbar" at bounding box center [451, 68] width 9 height 9
type input "25"
click at [735, 148] on div at bounding box center [531, 232] width 745 height 413
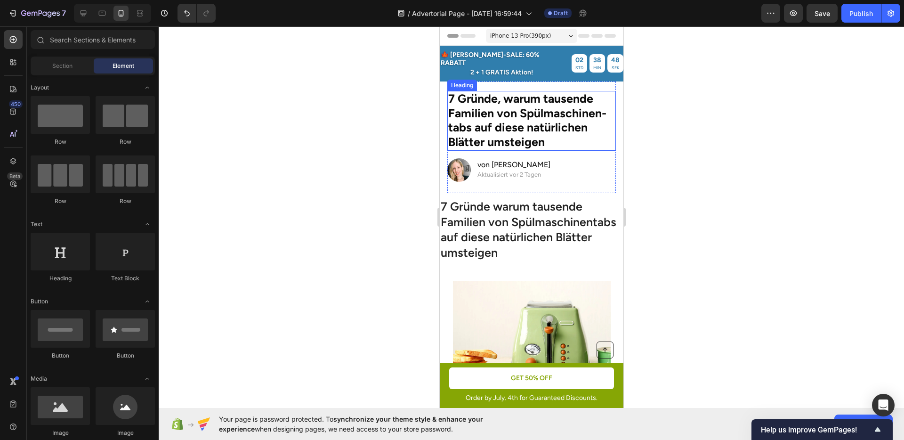
click at [553, 122] on strong "7 Gründe, warum tausende Familien von Spülmaschinen-tabs auf diese natürlichen …" at bounding box center [527, 120] width 158 height 58
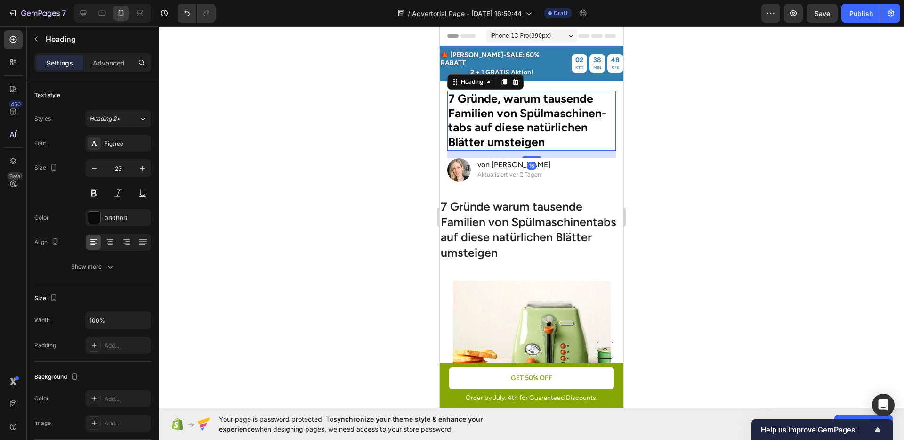
click at [703, 145] on div at bounding box center [531, 232] width 745 height 413
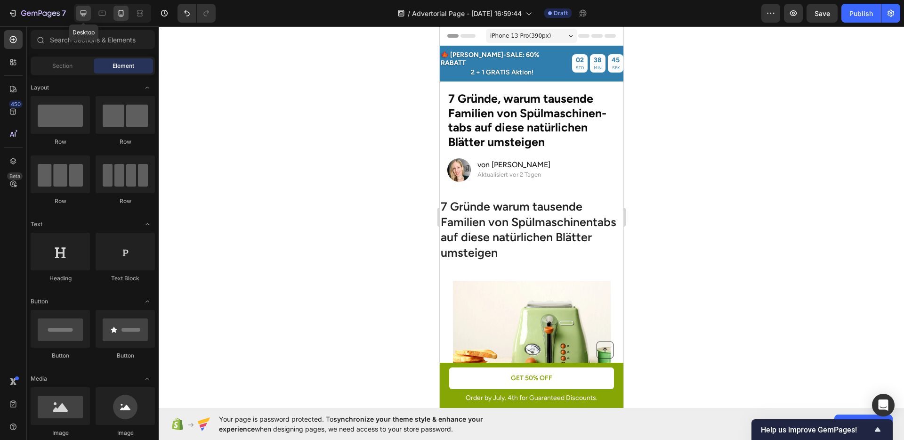
click at [87, 12] on icon at bounding box center [83, 12] width 9 height 9
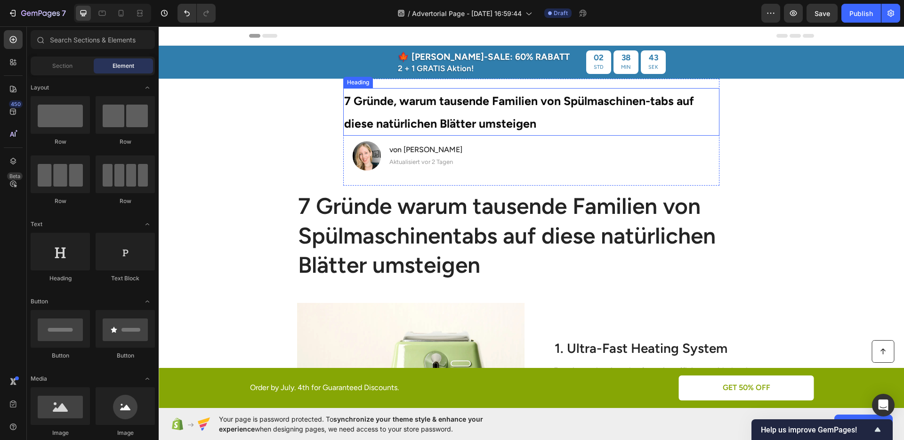
click at [645, 128] on p "⁠⁠⁠⁠⁠⁠⁠ 7 Gründe, warum tausende Familien von Spülmaschinen-tabs auf diese natü…" at bounding box center [531, 112] width 374 height 46
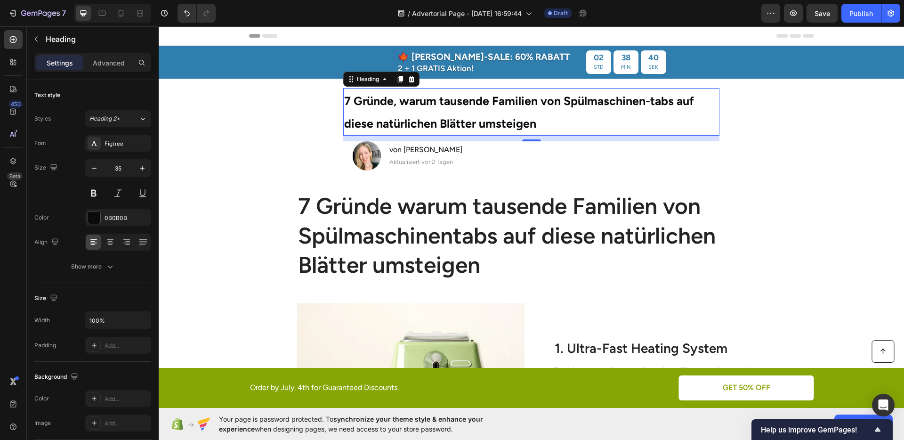
click at [783, 178] on section "⁠⁠⁠⁠⁠⁠⁠ 7 Gründe, warum tausende Familien von Spülmaschinen-tabs auf diese natü…" at bounding box center [531, 132] width 537 height 107
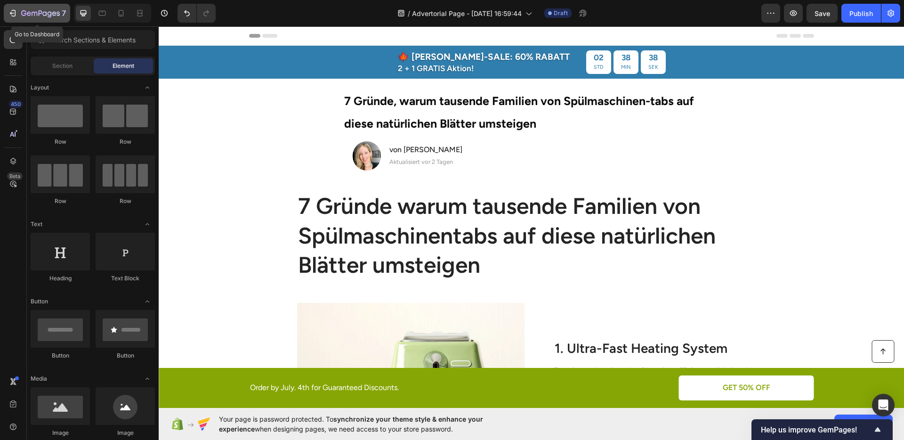
click at [12, 15] on icon "button" at bounding box center [12, 12] width 9 height 9
